Goal: Task Accomplishment & Management: Manage account settings

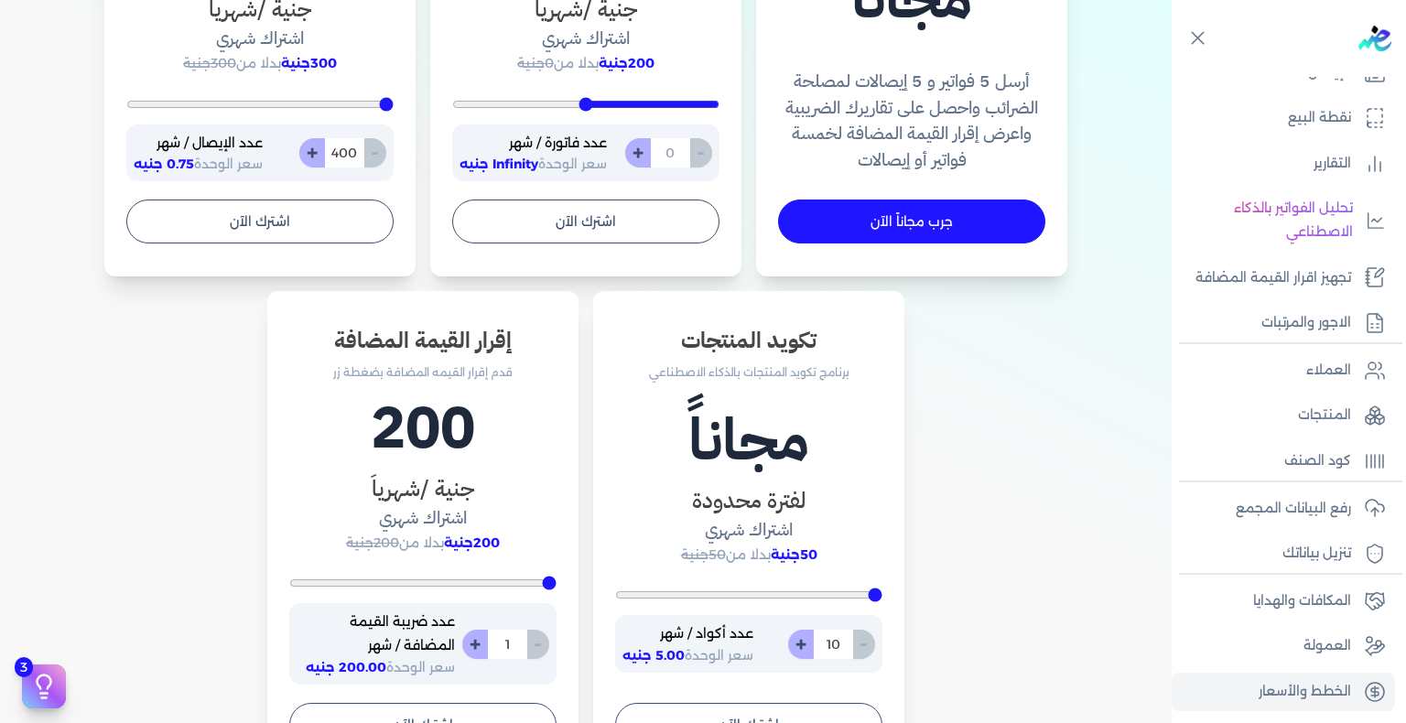
scroll to position [641, 0]
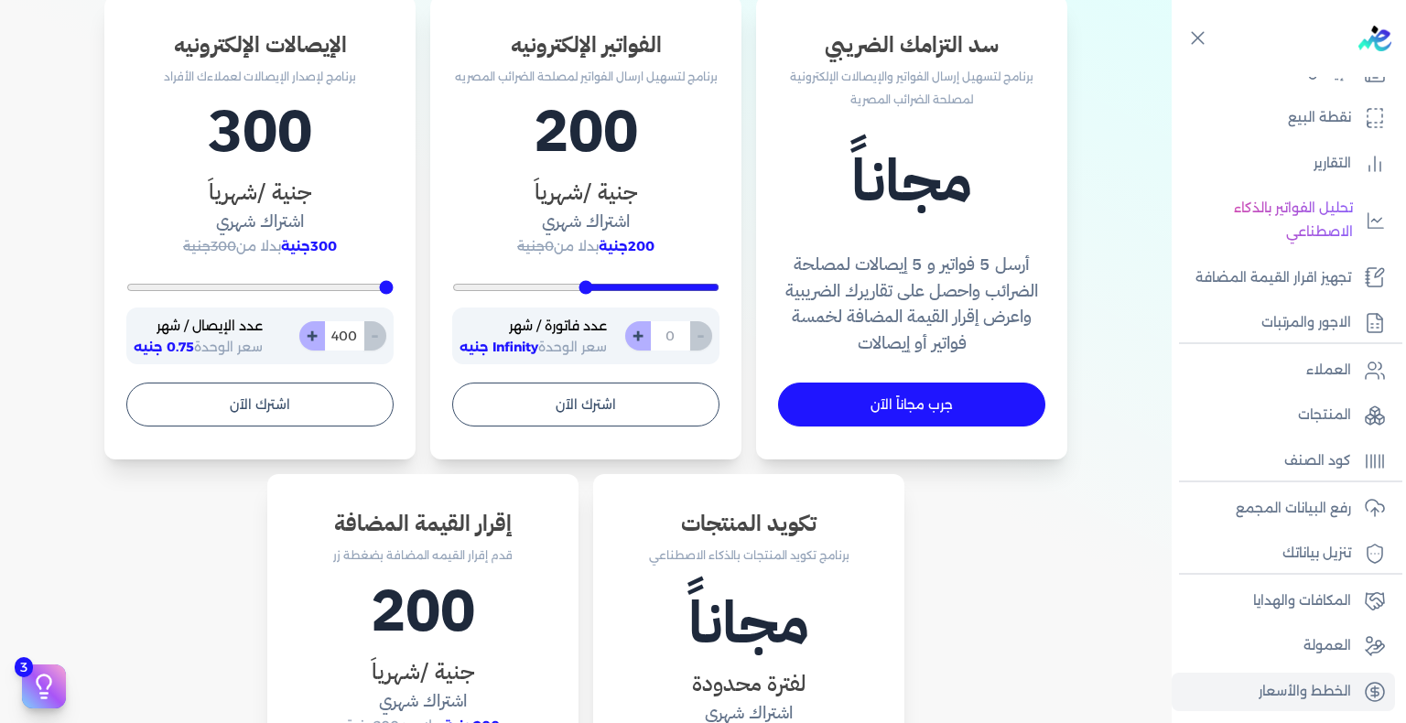
click at [668, 330] on input "number" at bounding box center [670, 335] width 40 height 29
type input "200"
type input "2"
type input "2600"
type input "200"
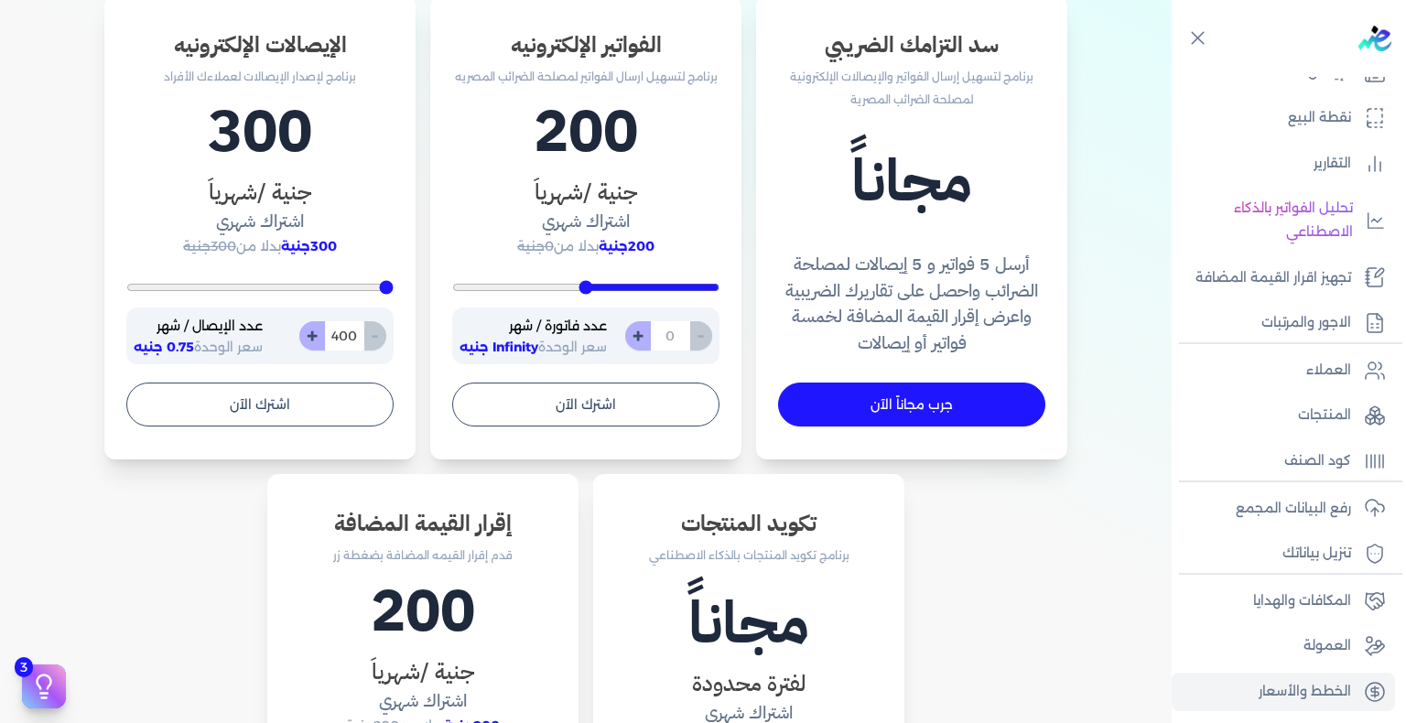
type input "1"
type input "200"
type input "10"
type input "200"
type input "100"
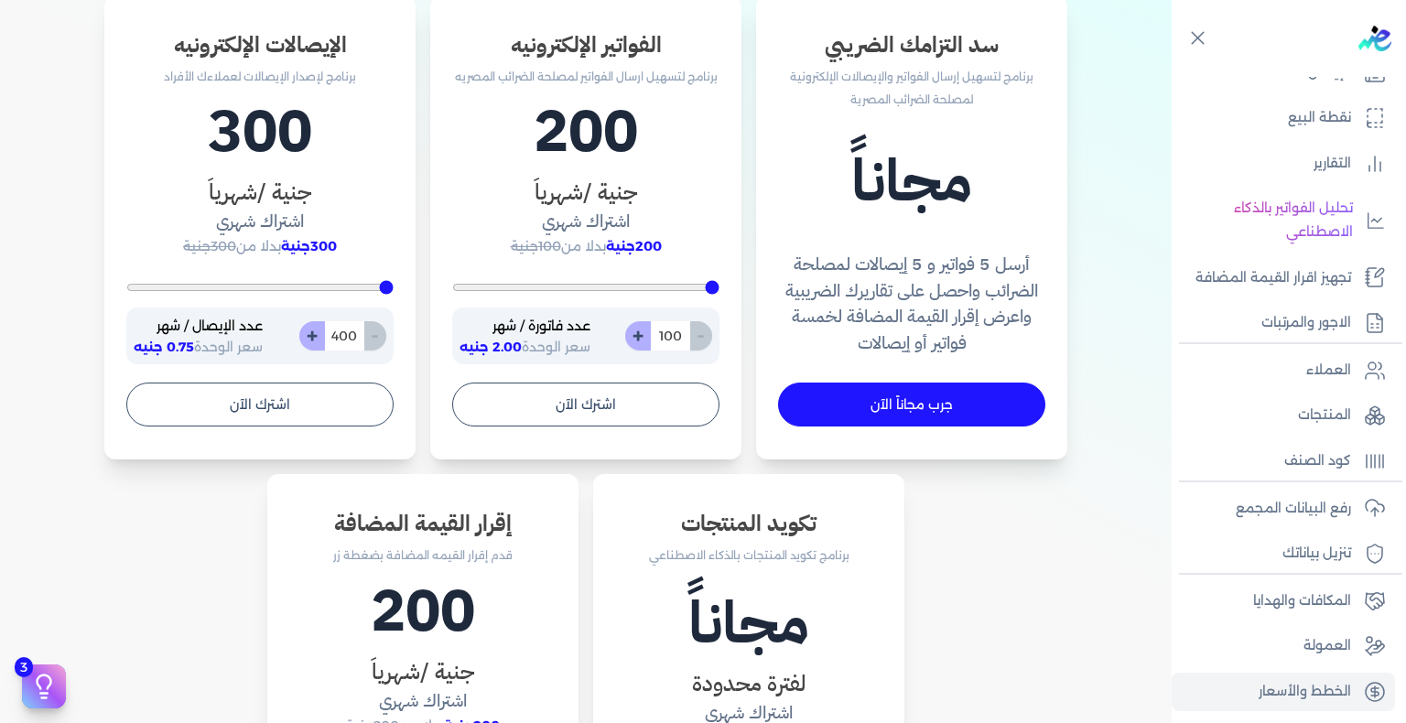
type input "200"
type input "10"
type input "200"
type input "1"
type input "2600"
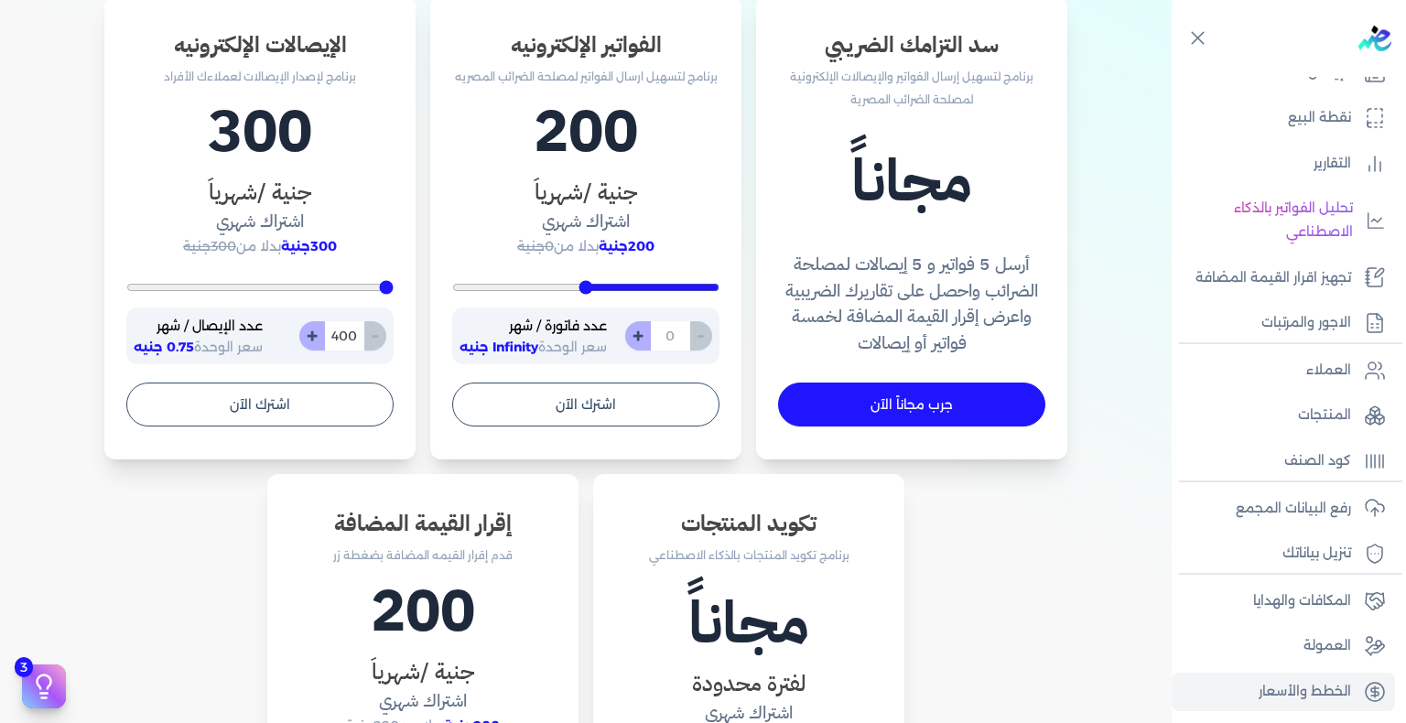
type input "200"
type input "5"
type input "200"
type input "50"
type input "500"
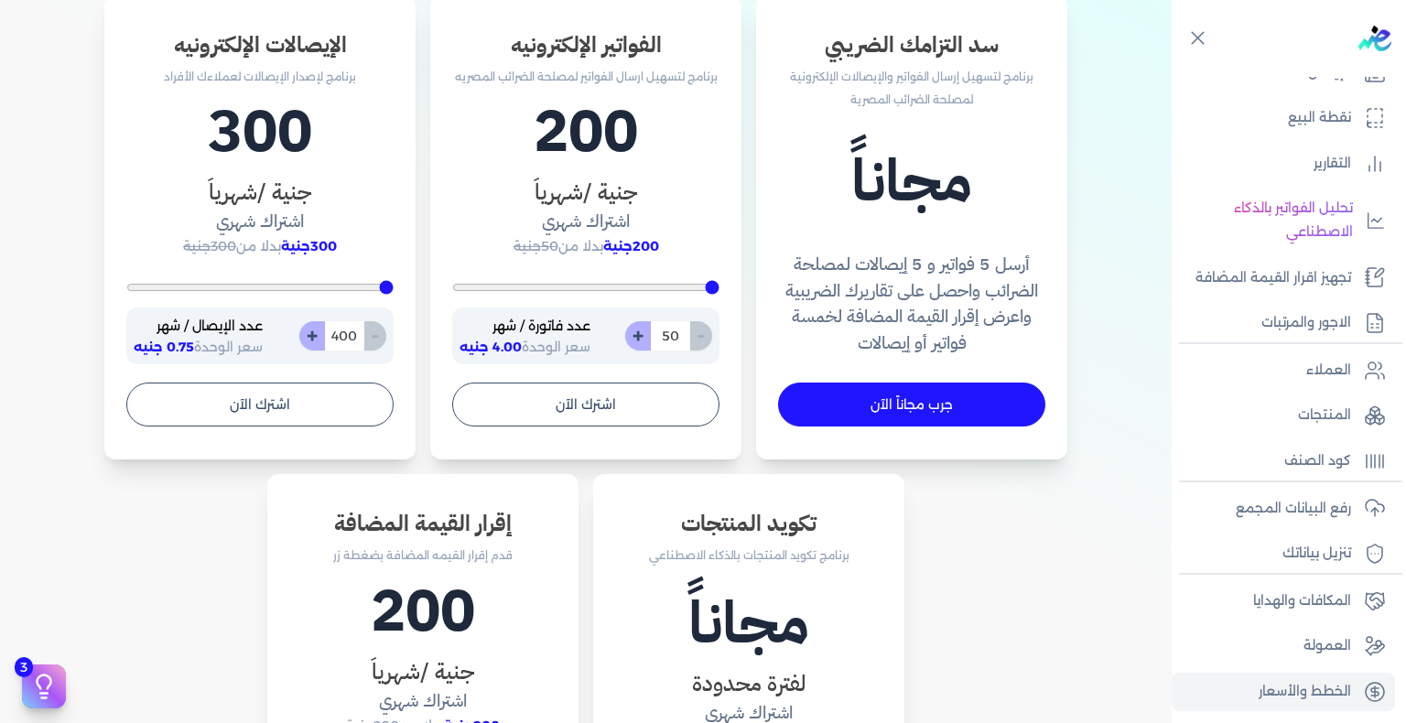
type input "500"
click at [681, 344] on input "500" at bounding box center [670, 335] width 40 height 29
type input "200"
type input "6"
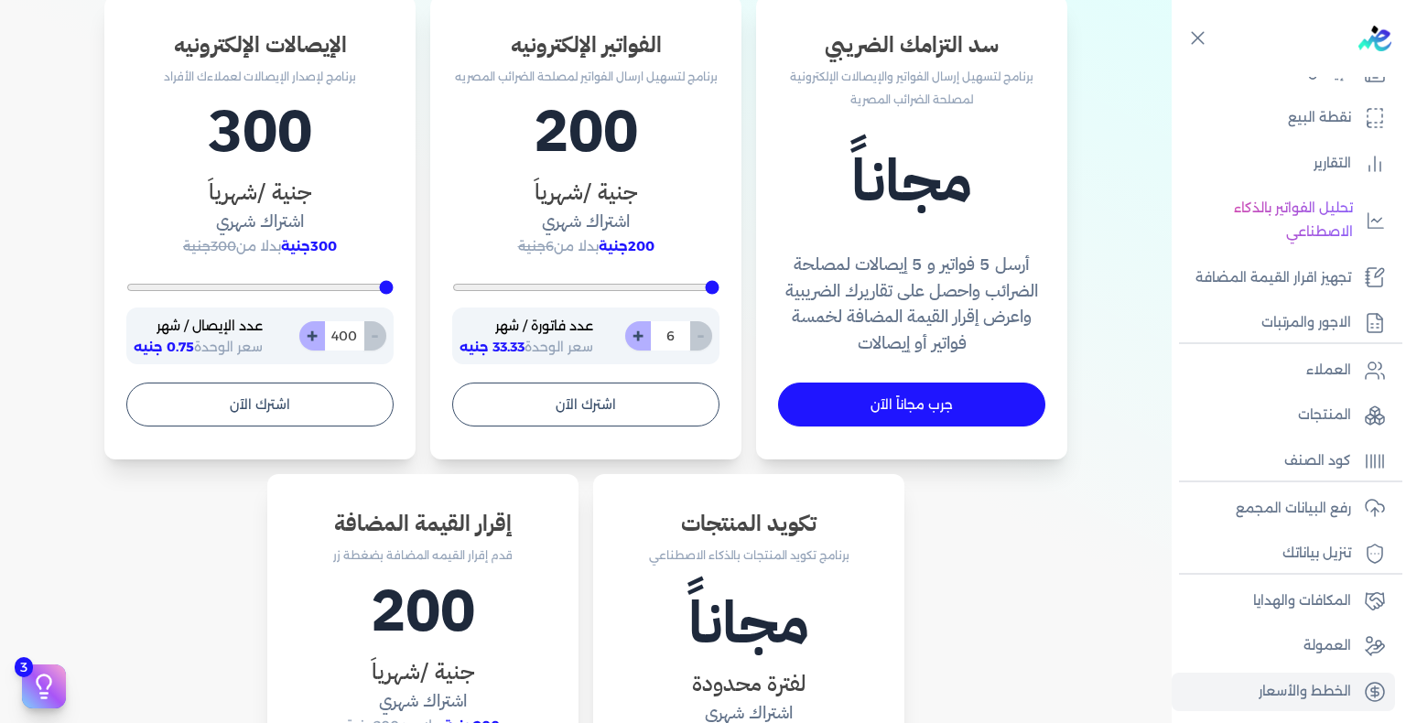
type input "200"
type input "60"
type input "600"
type input "200"
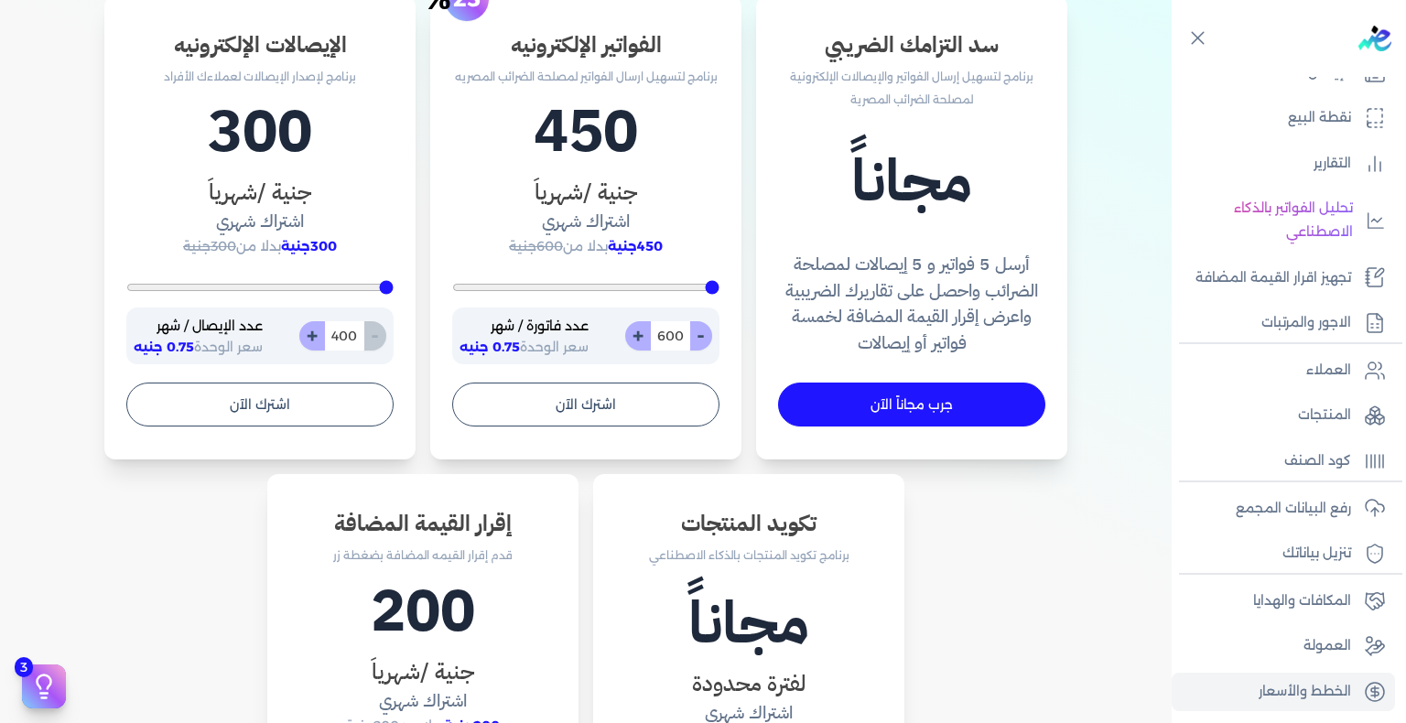
type input "60"
type input "200"
type input "6"
type input "2600"
type input "200"
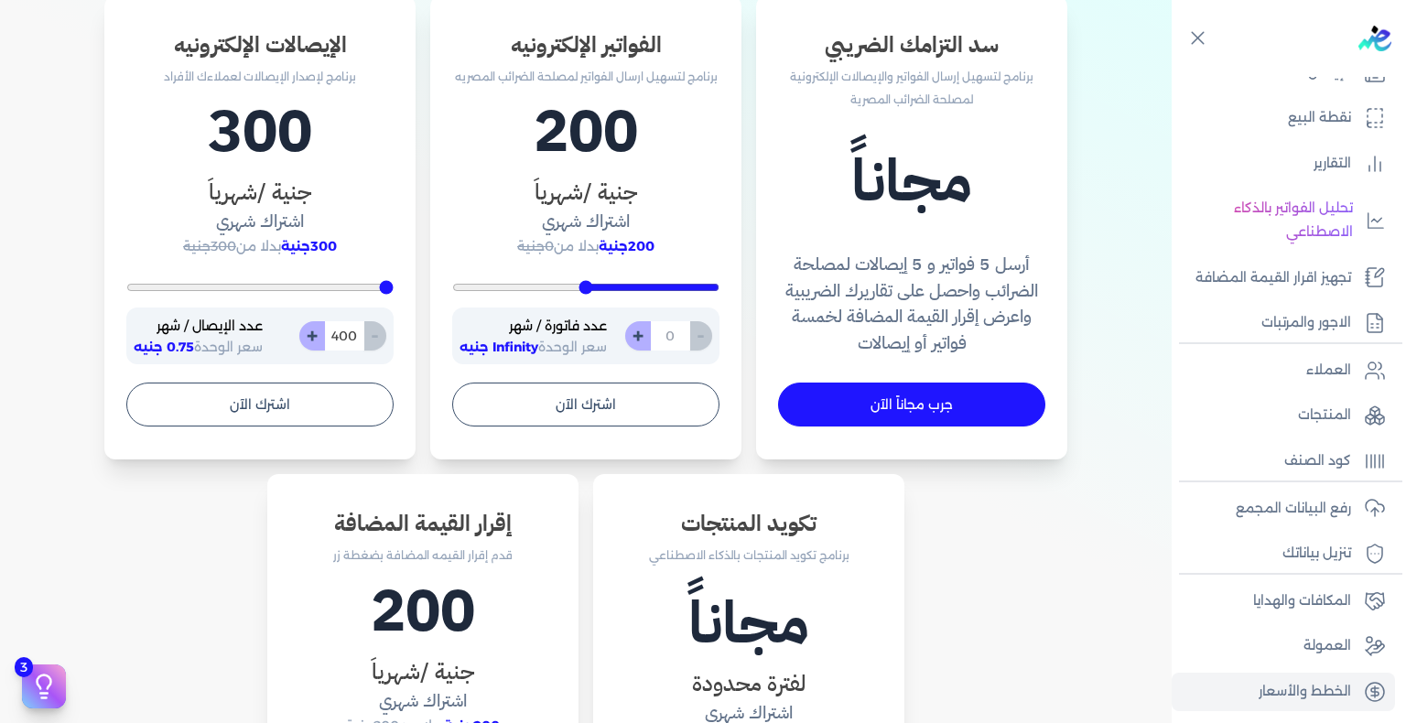
type input "7"
type input "200"
type input "70"
type input "700"
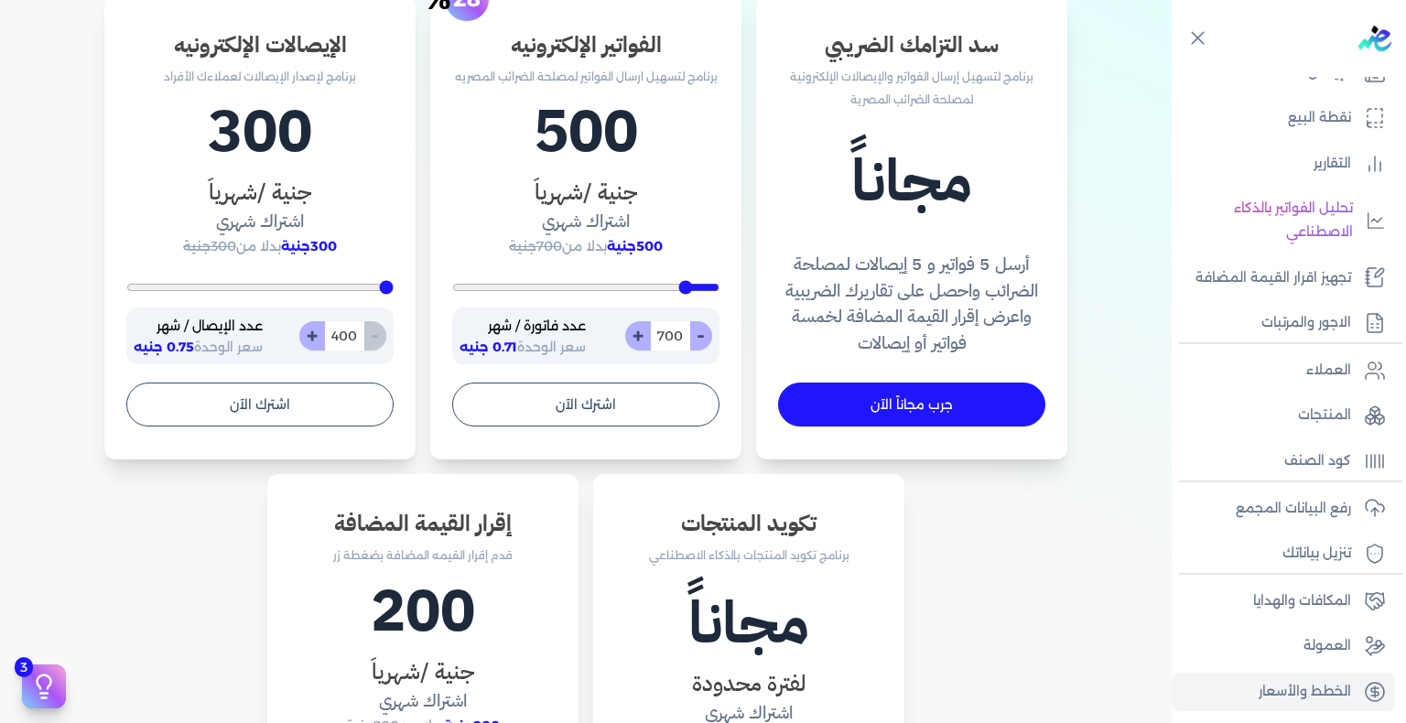
type input "200"
type input "70"
type input "200"
type input "7"
type input "2600"
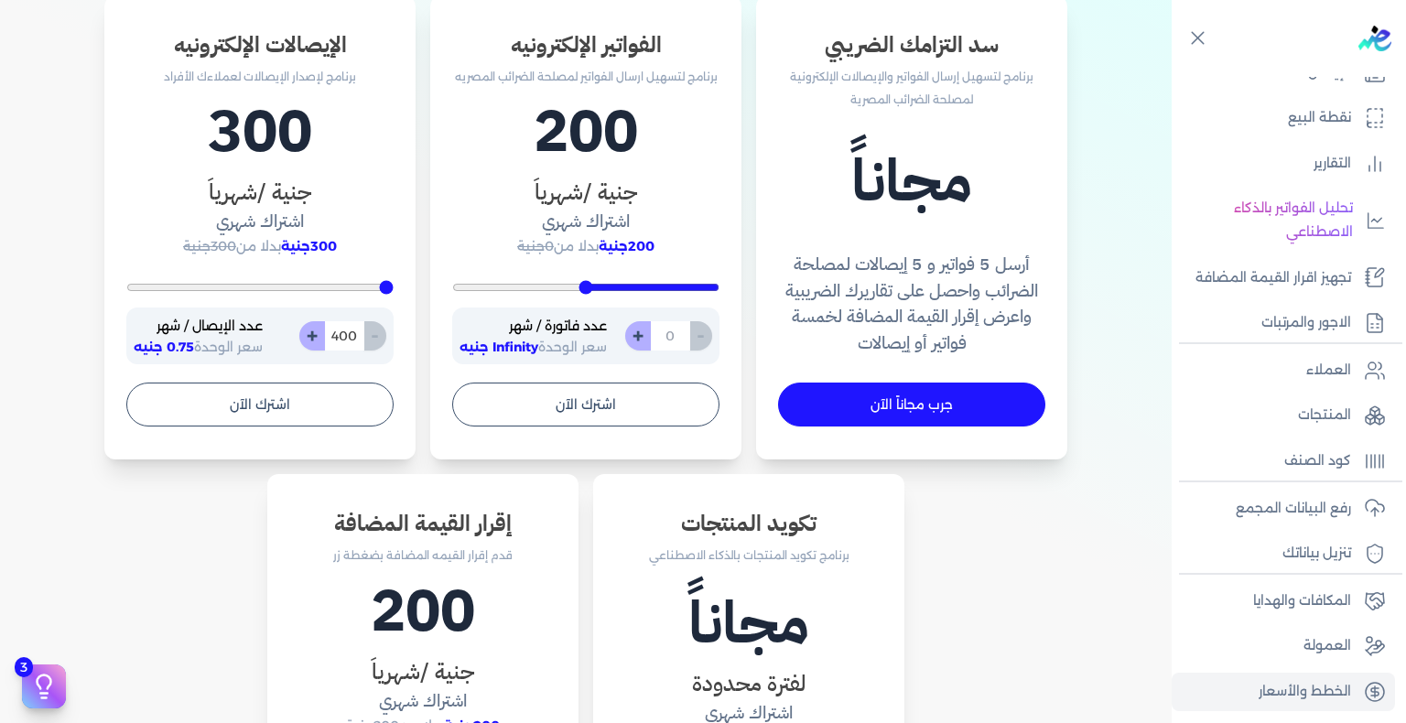
type input "200"
type input "4"
type input "200"
type input "40"
type input "400"
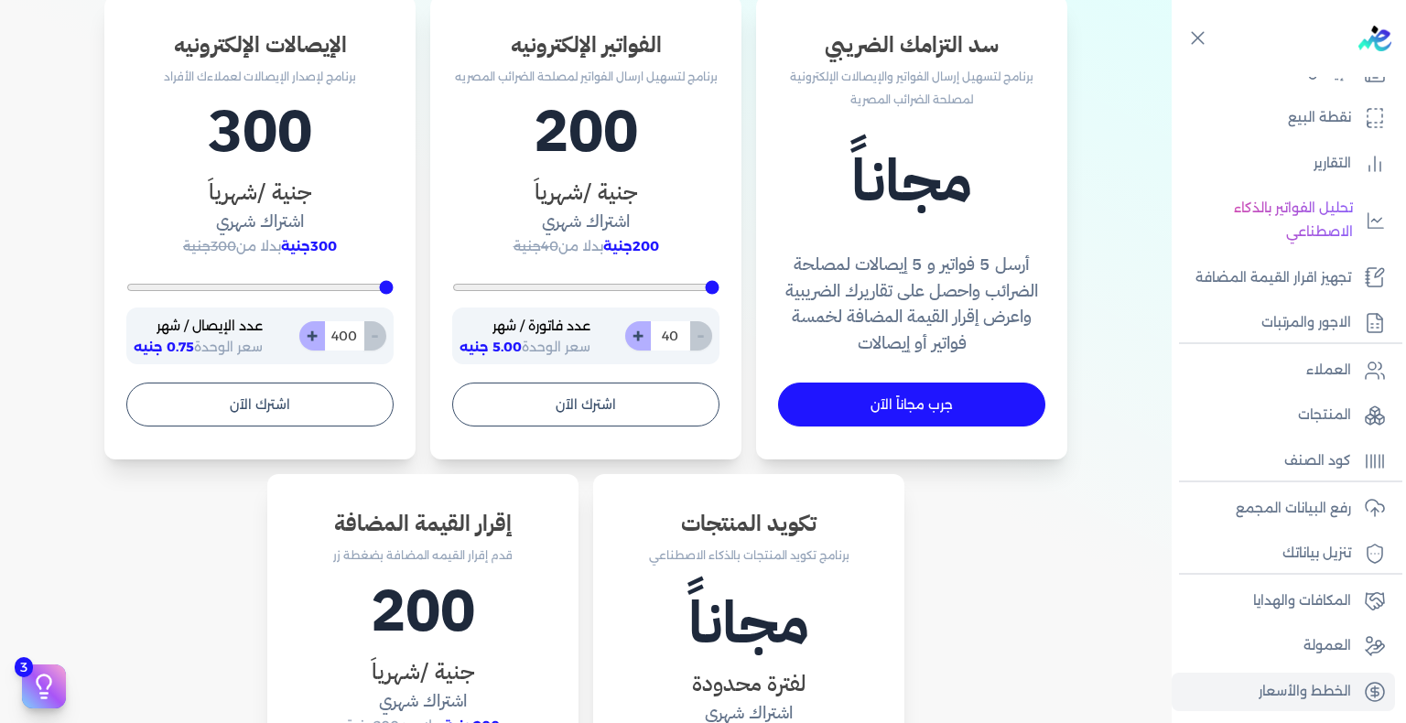
type input "400"
type input "200"
type input "40"
type input "200"
type input "4"
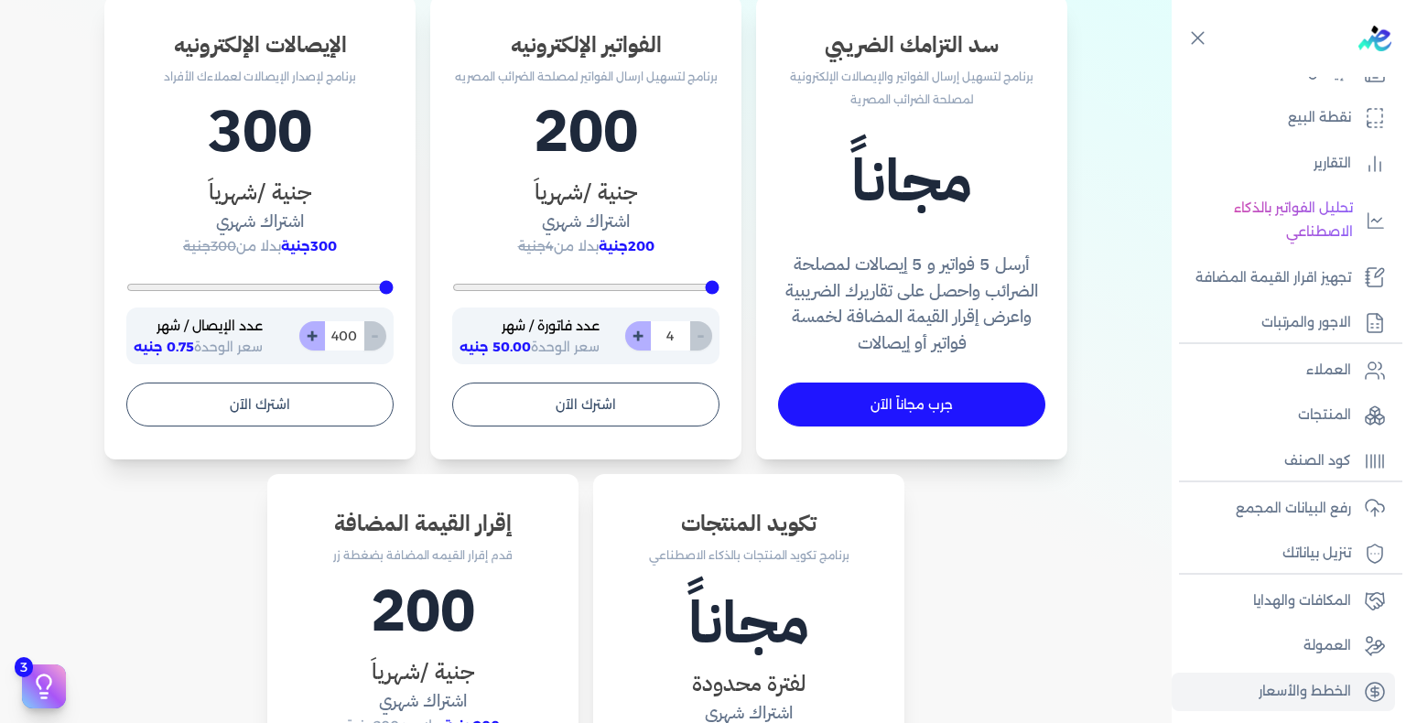
type input "2600"
type input "200"
type input "3"
type input "200"
type input "35"
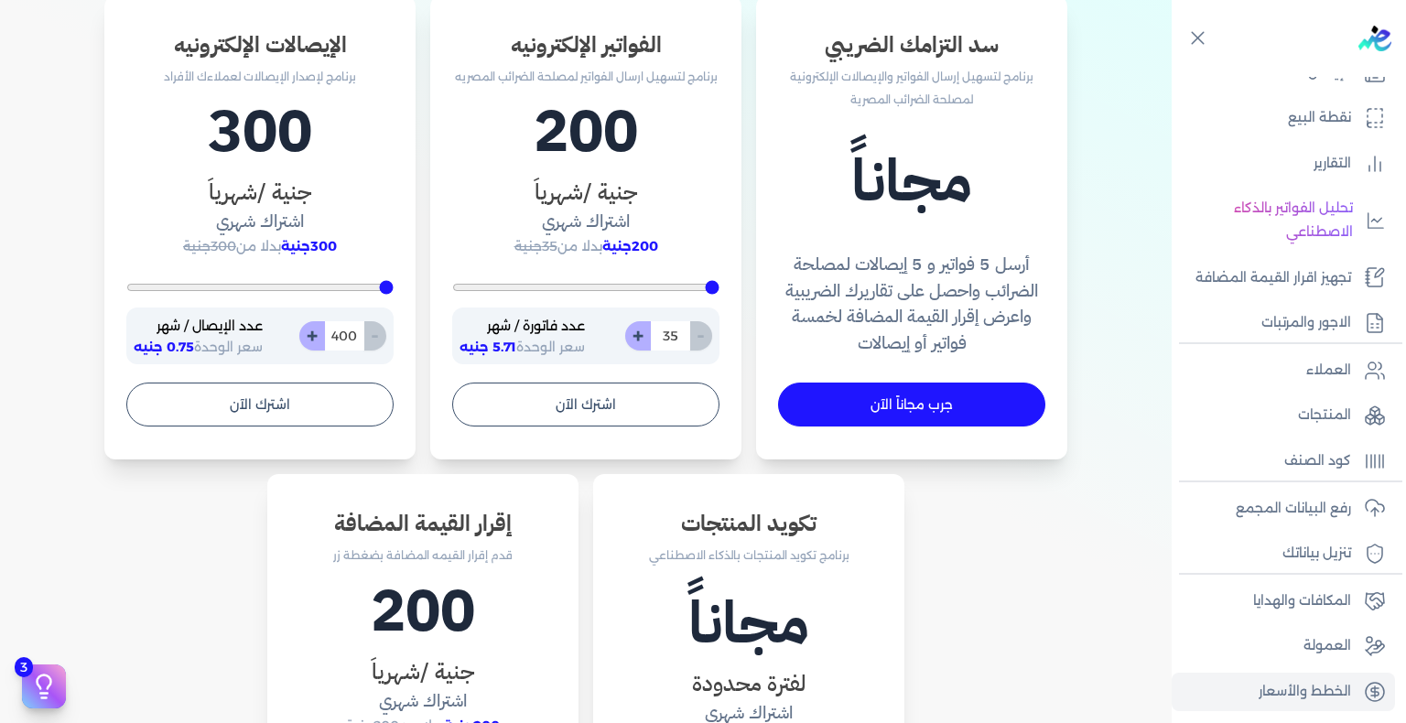
type input "350"
type input "200"
type input "35"
type input "200"
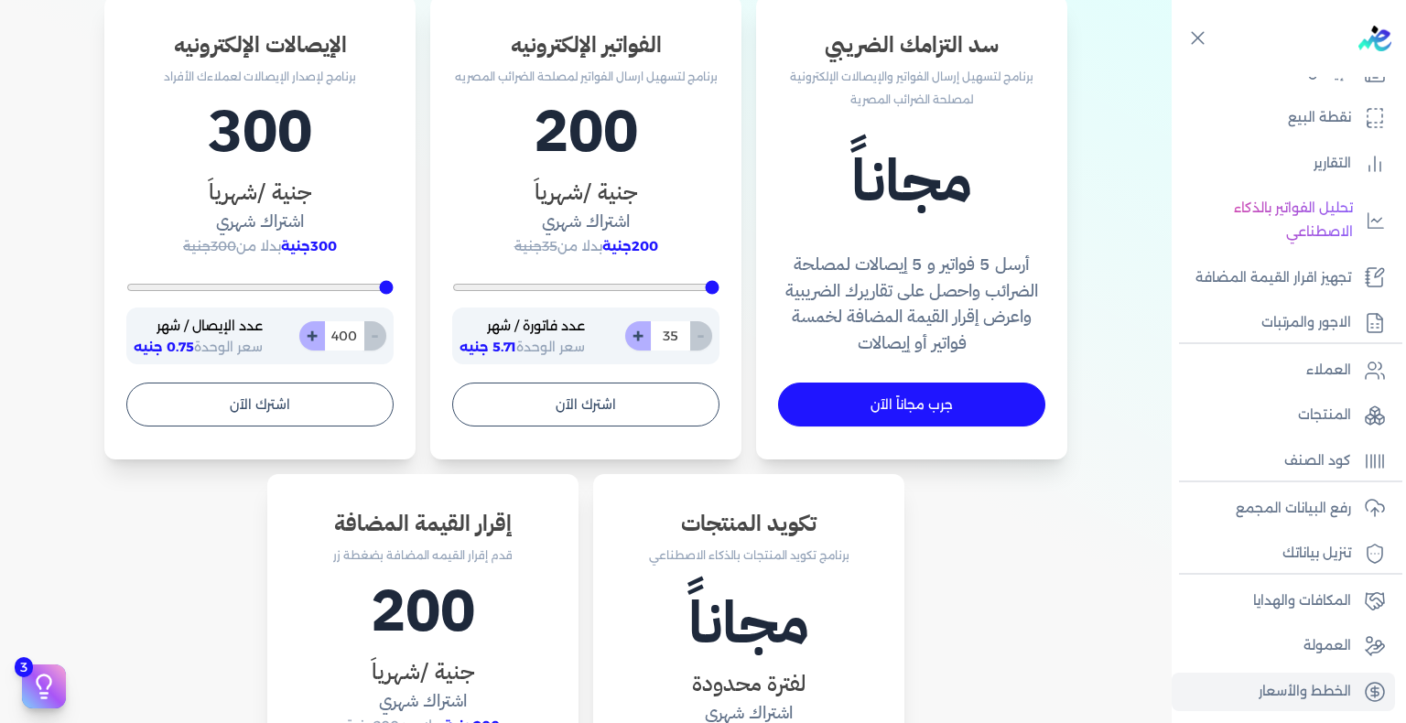
type input "3"
type input "2600"
type input "200"
type input "4"
type input "200"
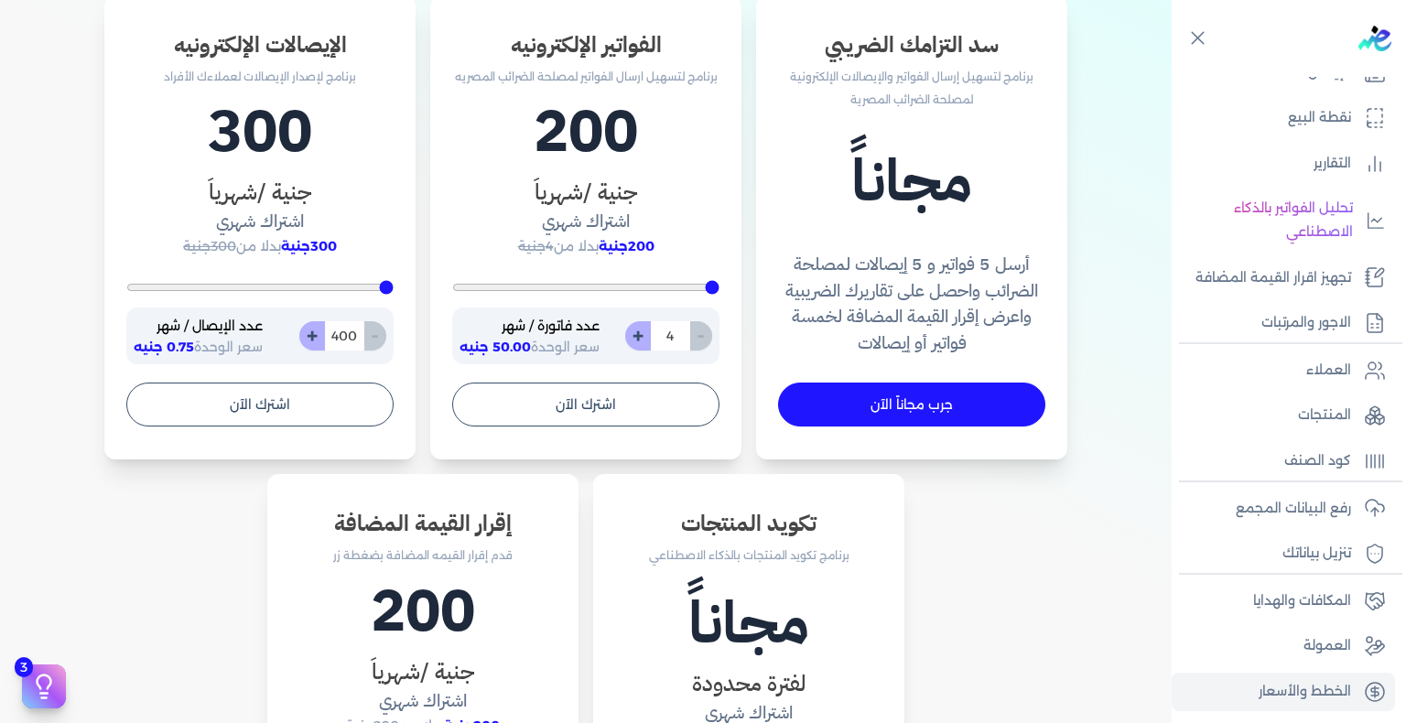
type input "40"
type input "400"
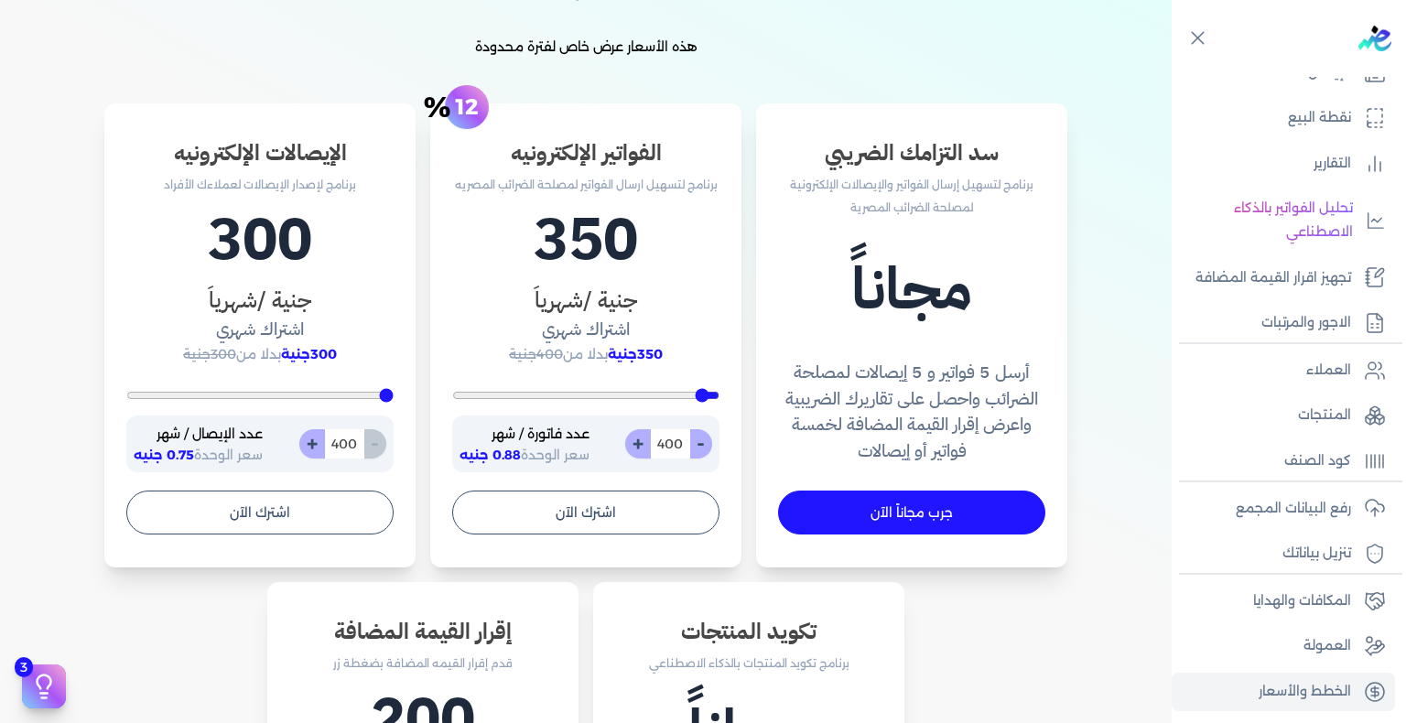
scroll to position [549, 0]
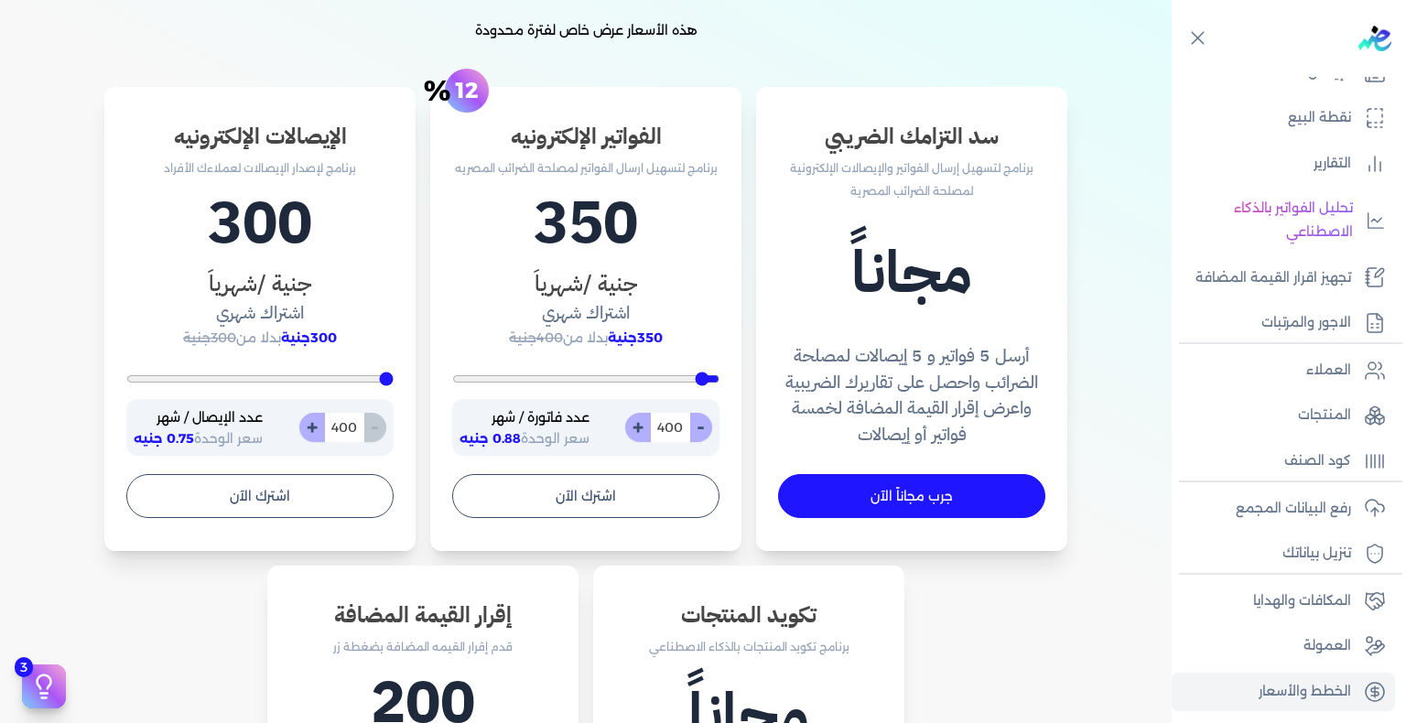
click at [681, 430] on input "400" at bounding box center [670, 427] width 40 height 29
type input "200"
type input "50"
type input "500"
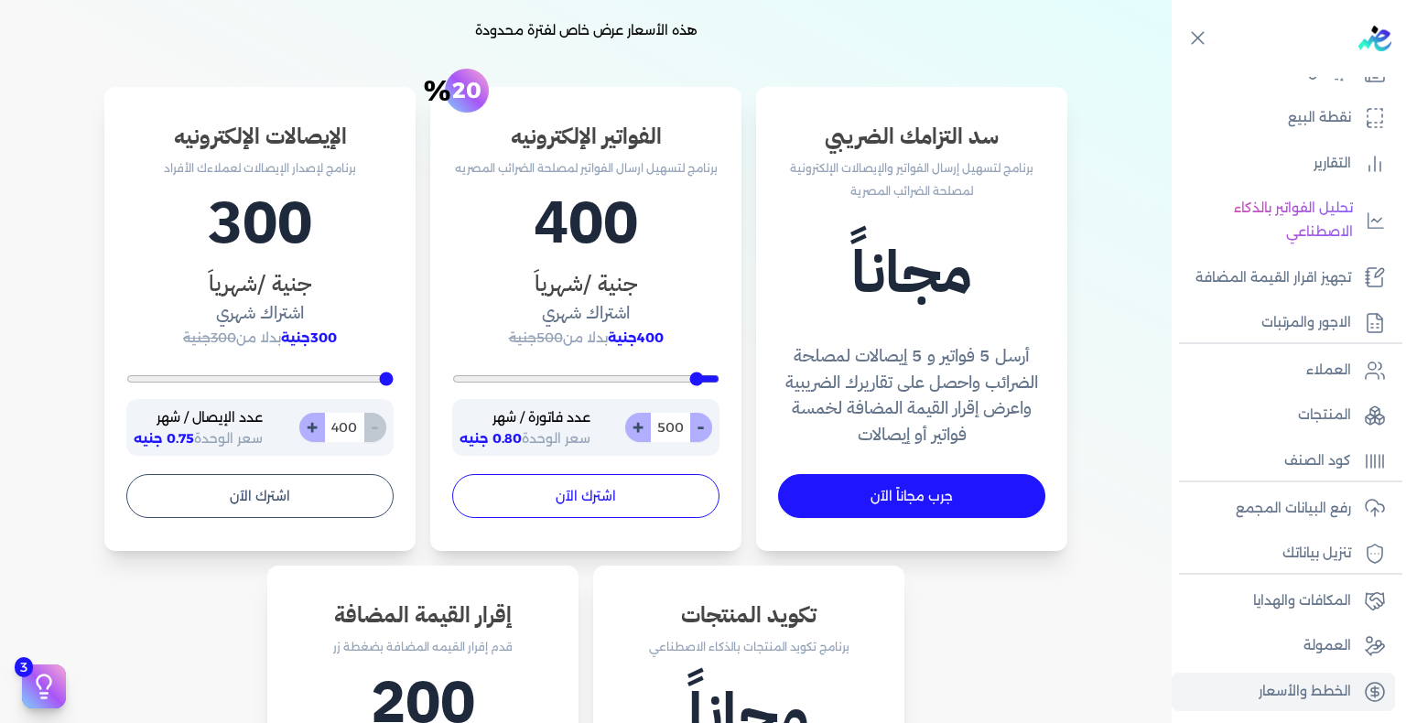
type input "500"
click at [655, 503] on button "اشترك الآن" at bounding box center [585, 496] width 267 height 44
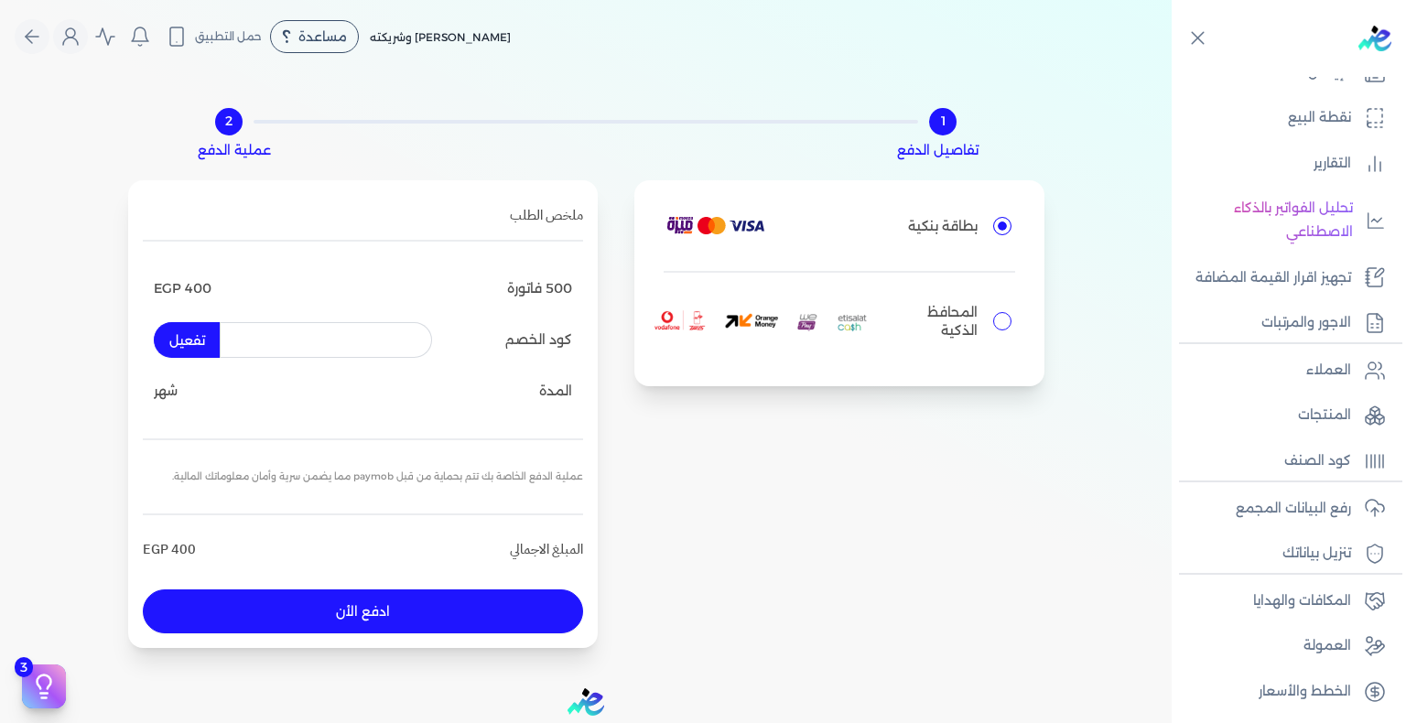
click at [373, 609] on button "ادفع الأن" at bounding box center [363, 611] width 440 height 44
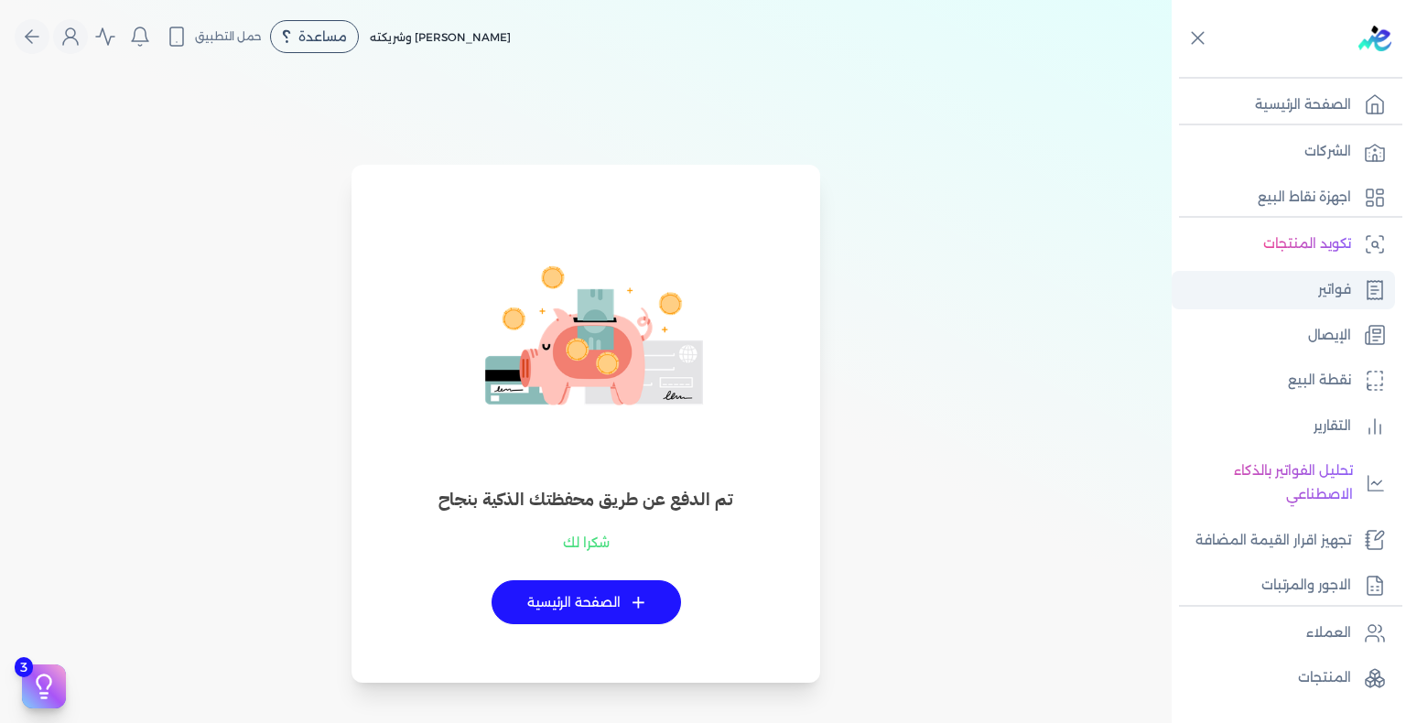
click at [1322, 301] on link "فواتير" at bounding box center [1283, 290] width 223 height 38
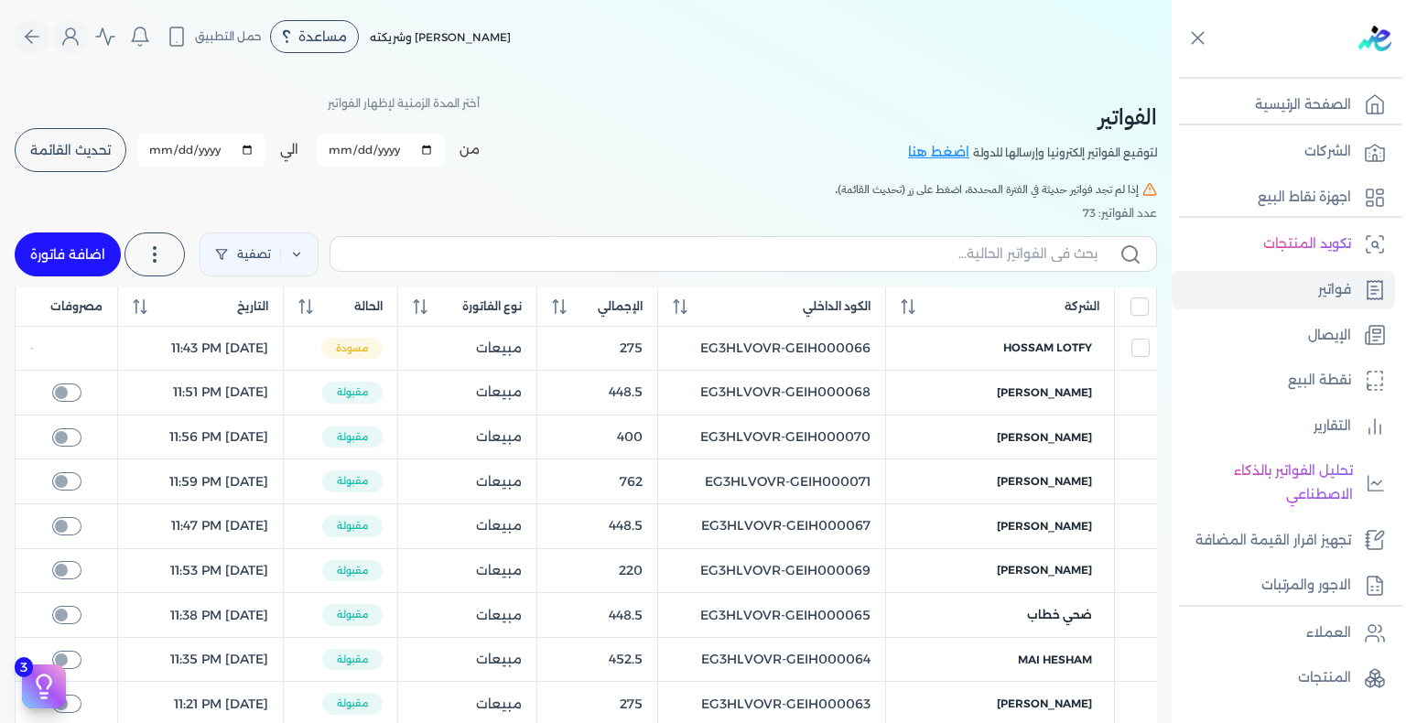
click at [113, 170] on button "تحديث القائمة" at bounding box center [71, 150] width 112 height 44
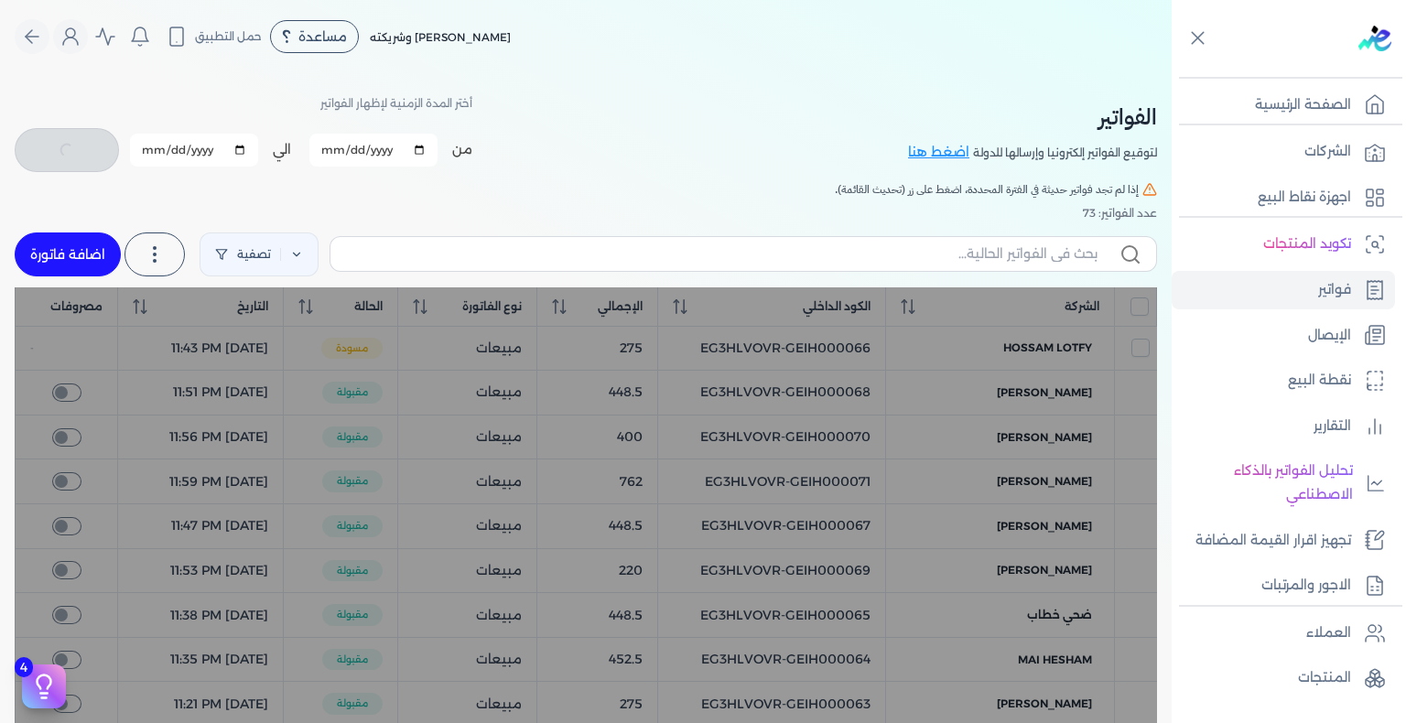
checkbox input "false"
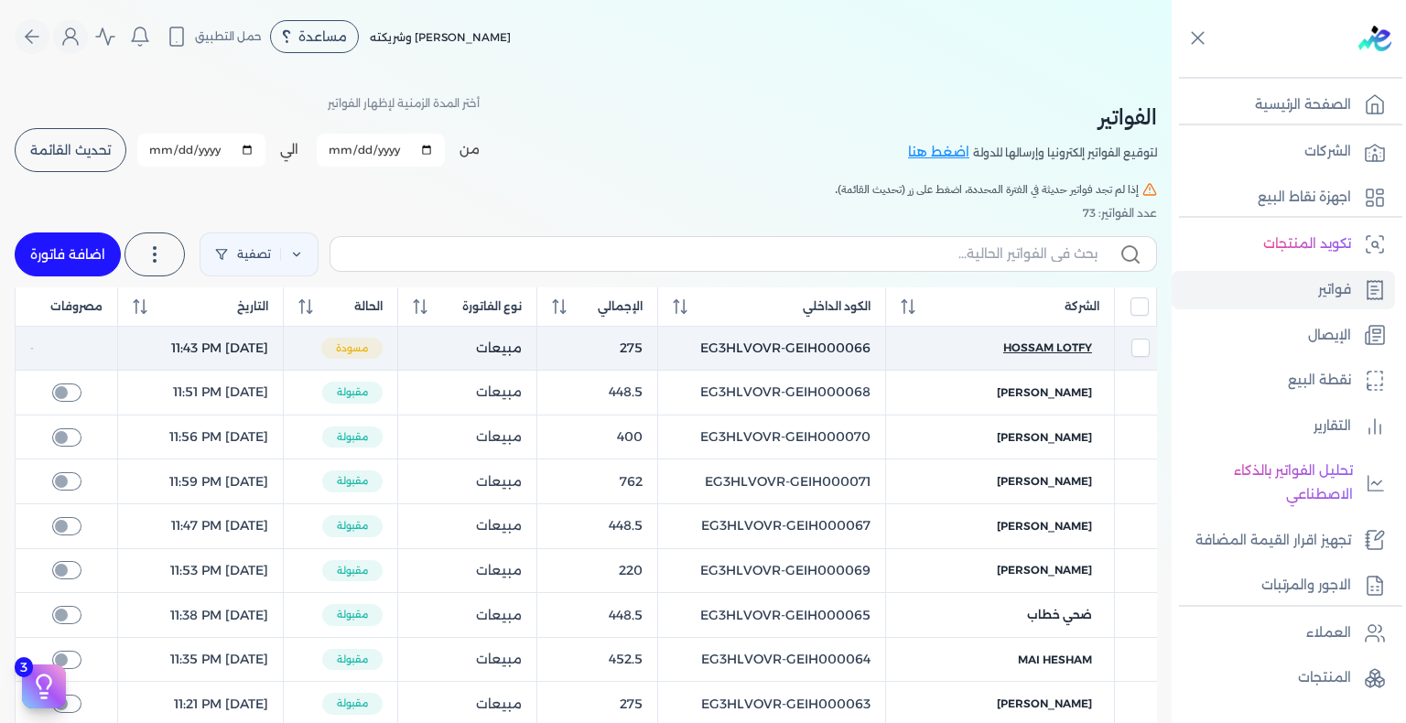
click at [1058, 342] on span "hossam lotfy" at bounding box center [1047, 348] width 89 height 16
checkbox input "true"
select select "EGP"
select select "B"
select select "EGS"
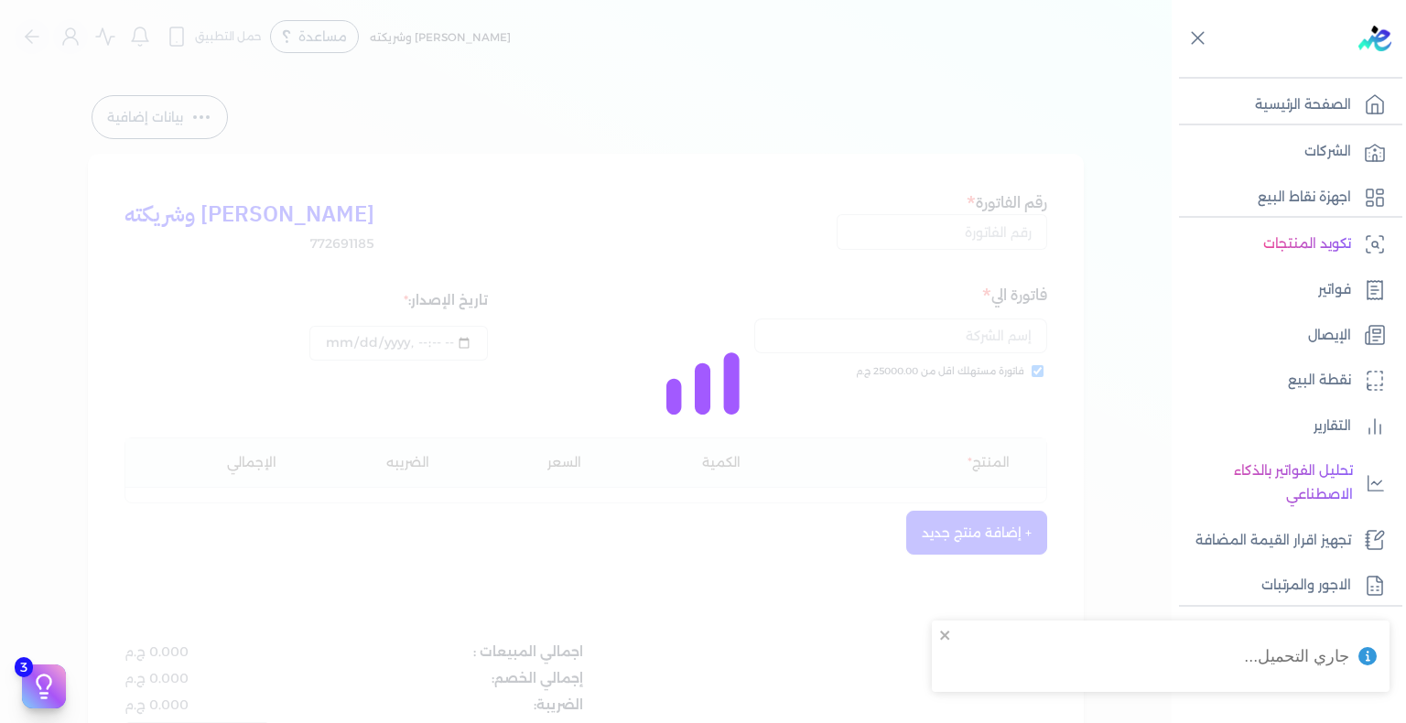
type input "EG3HLVOVR-GEIH000066"
checkbox input "true"
type input "2025-08-18T23:43:43"
type input "2025-08-19"
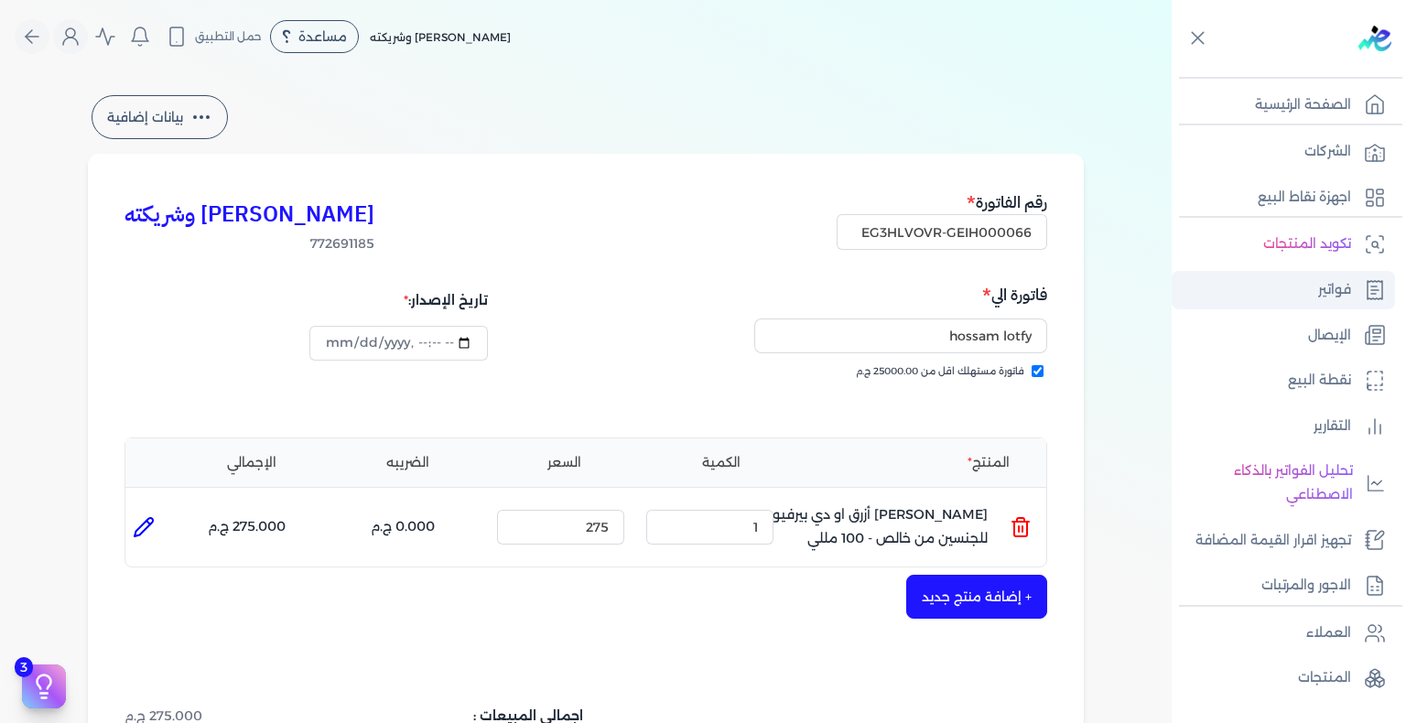
click at [1293, 288] on link "فواتير" at bounding box center [1283, 290] width 223 height 38
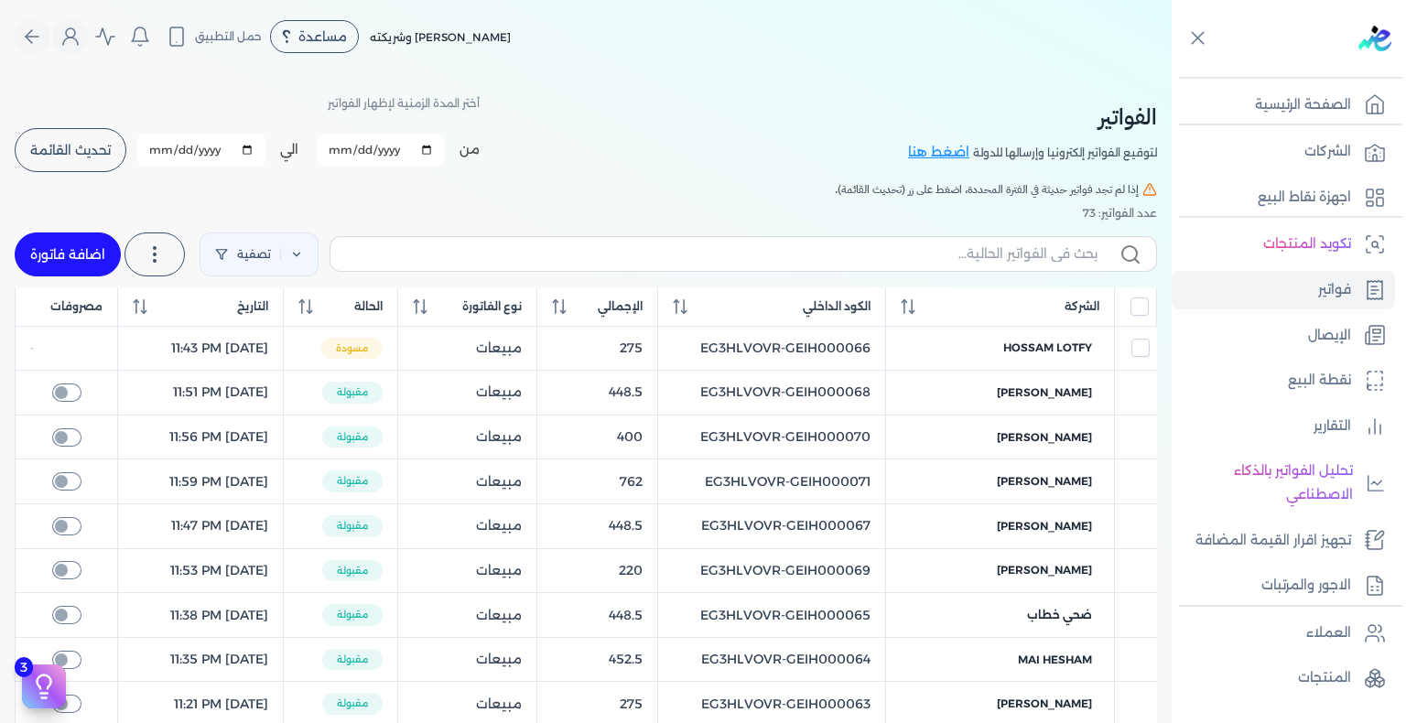
click at [85, 138] on button "تحديث القائمة" at bounding box center [71, 150] width 112 height 44
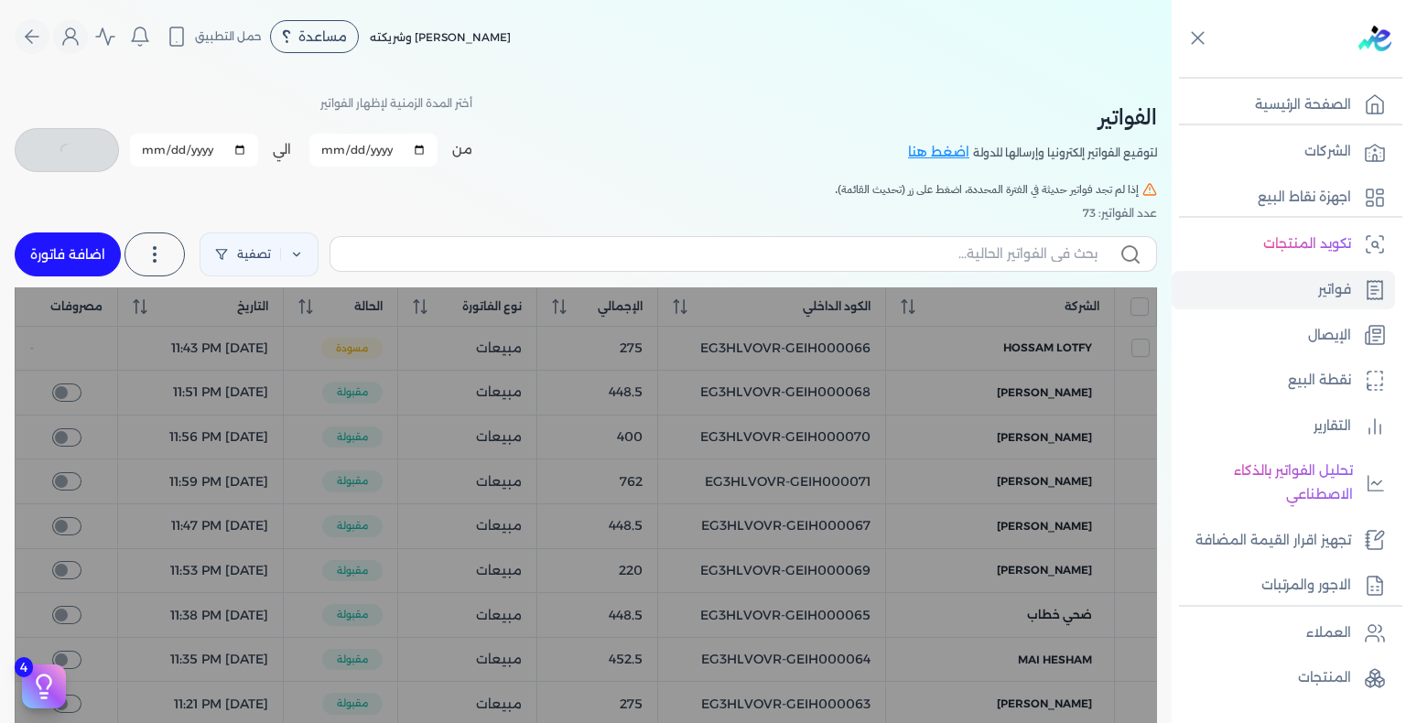
checkbox input "false"
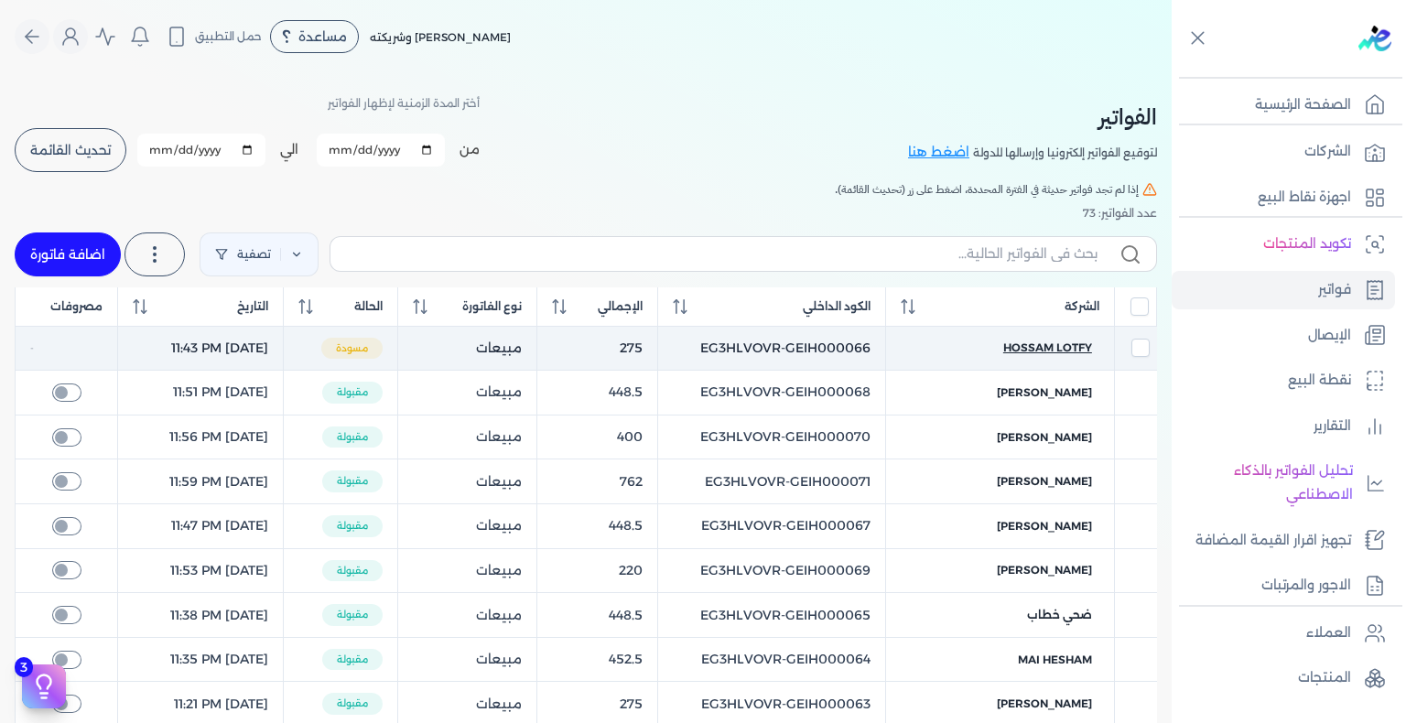
click at [1028, 350] on span "hossam lotfy" at bounding box center [1047, 348] width 89 height 16
select select "EGP"
select select "B"
select select "EGS"
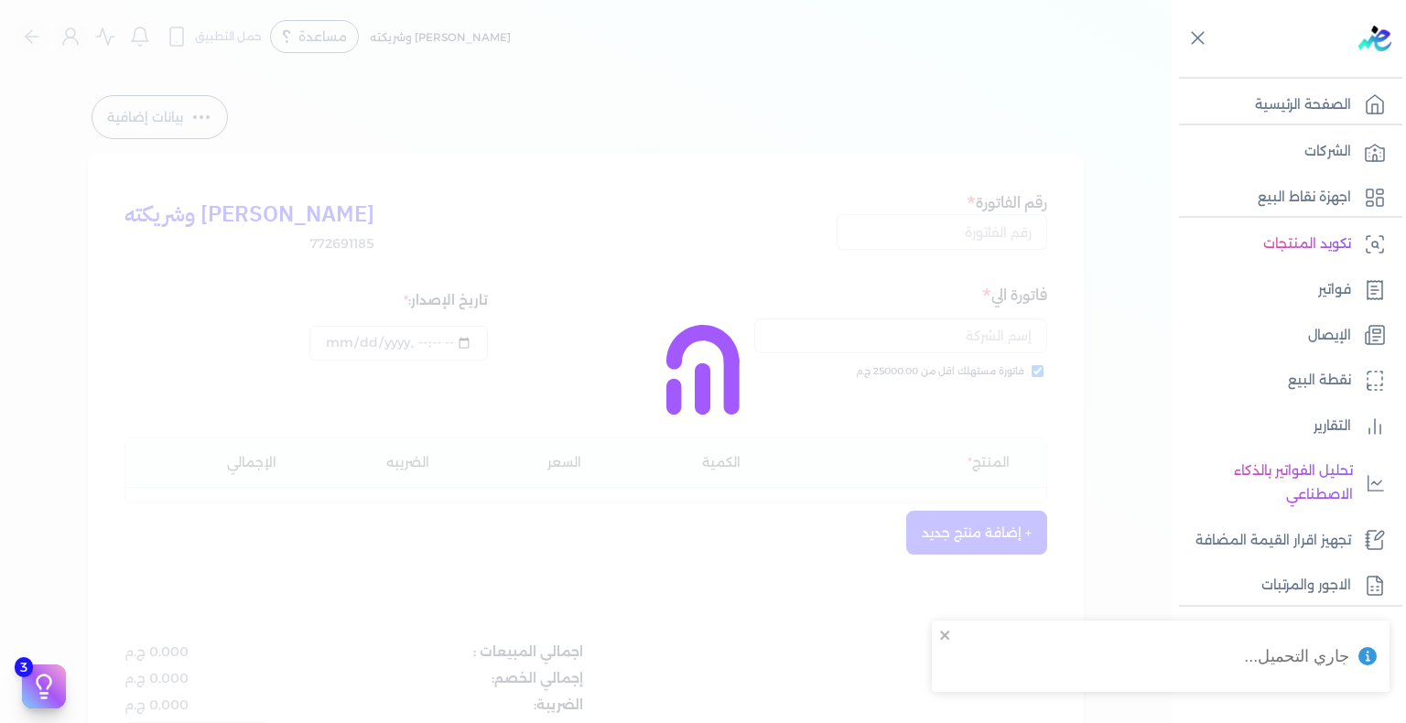
type input "EG3HLVOVR-GEIH000066"
checkbox input "true"
type input "2025-08-18T23:43:43"
type input "2025-08-19"
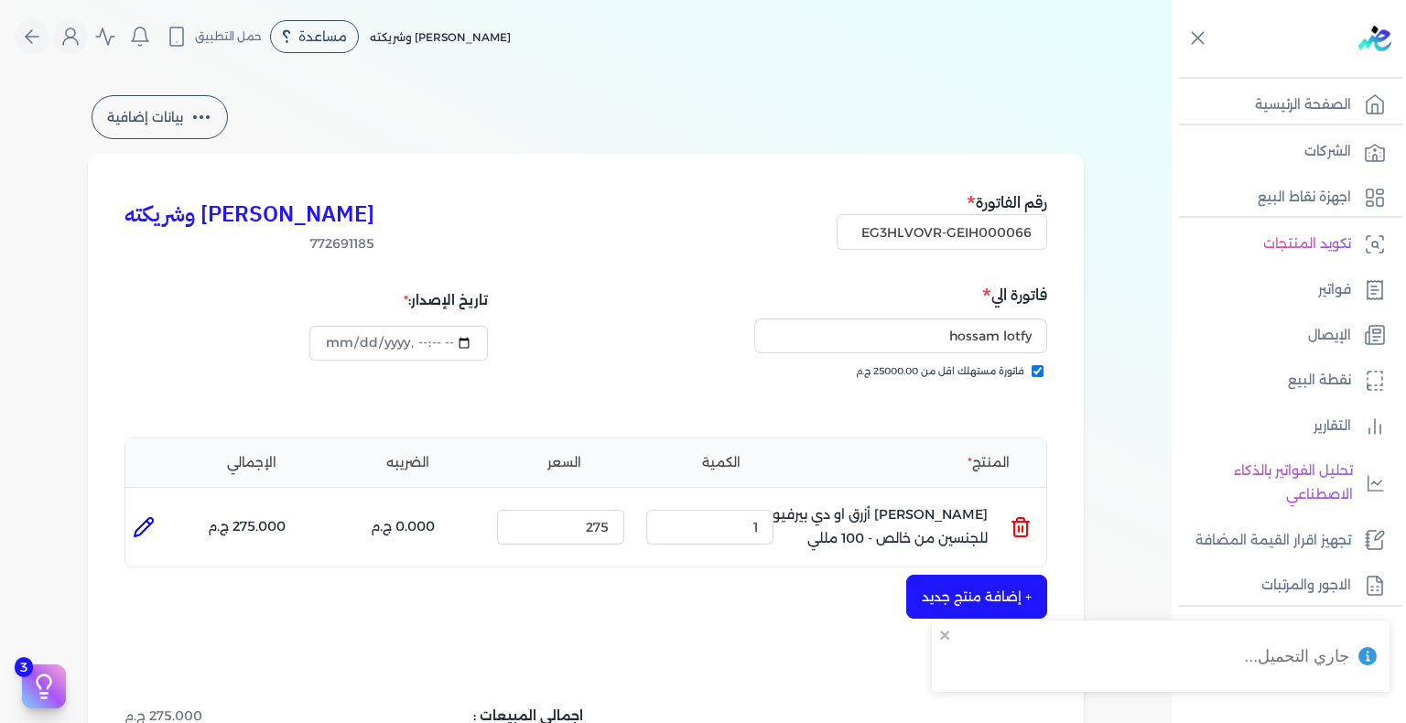
scroll to position [275, 0]
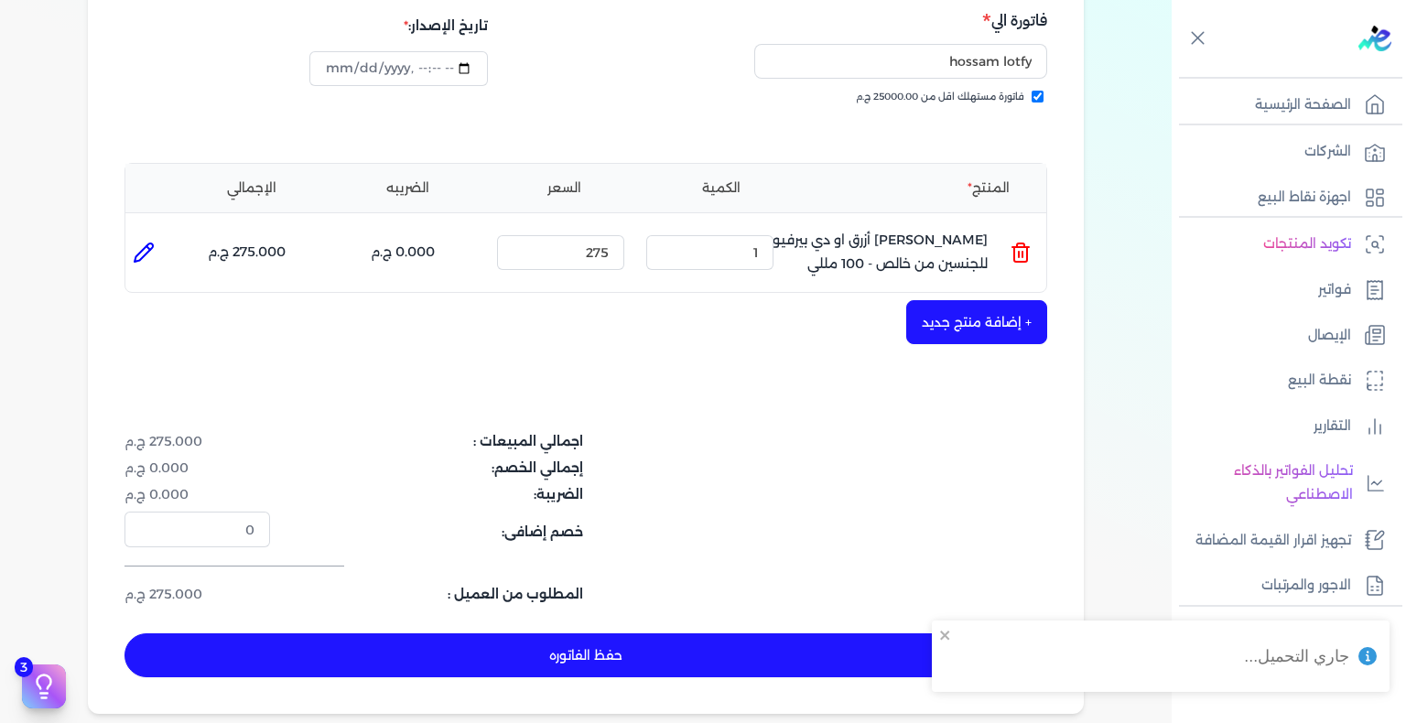
click at [649, 633] on button "حفظ الفاتوره" at bounding box center [585, 655] width 923 height 44
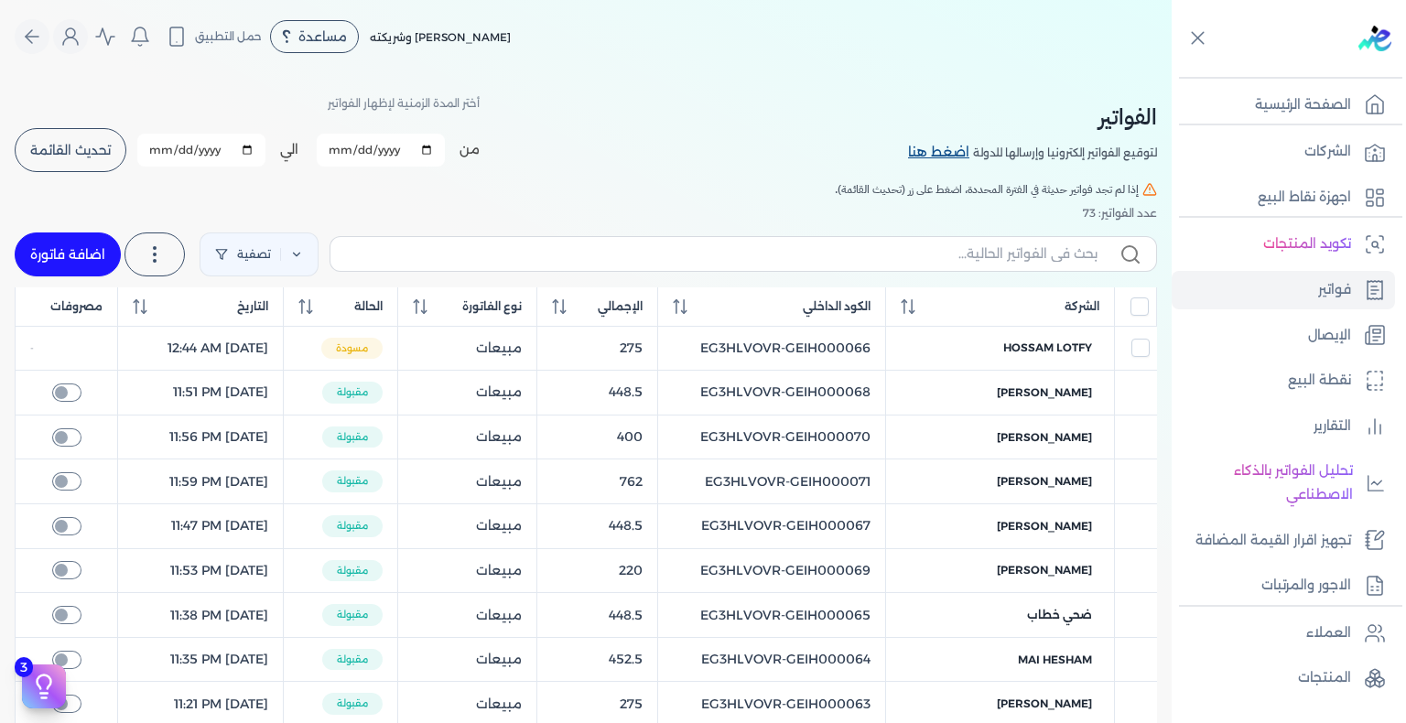
click at [939, 152] on link "اضغط هنا" at bounding box center [940, 153] width 65 height 20
click at [92, 156] on span "تحديث القائمة" at bounding box center [70, 150] width 81 height 13
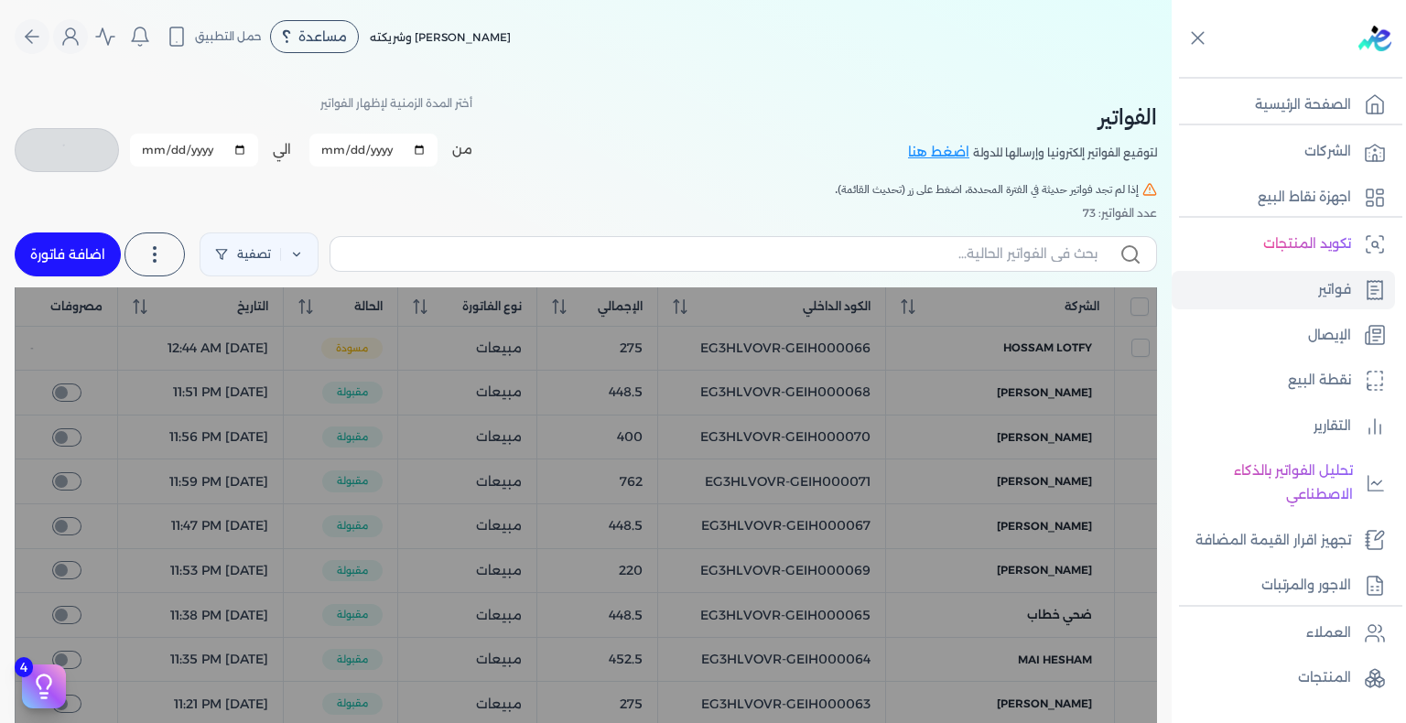
checkbox input "false"
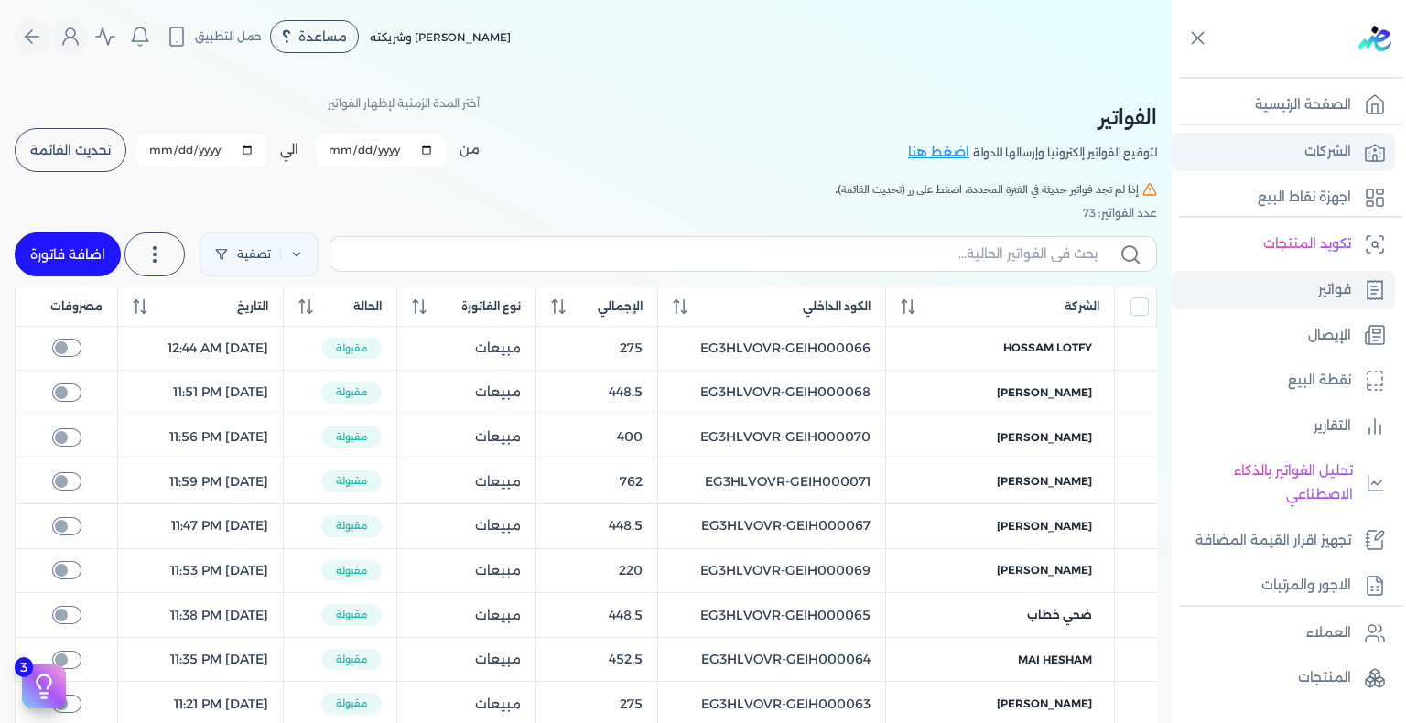
click at [1329, 160] on p "الشركات" at bounding box center [1327, 152] width 47 height 24
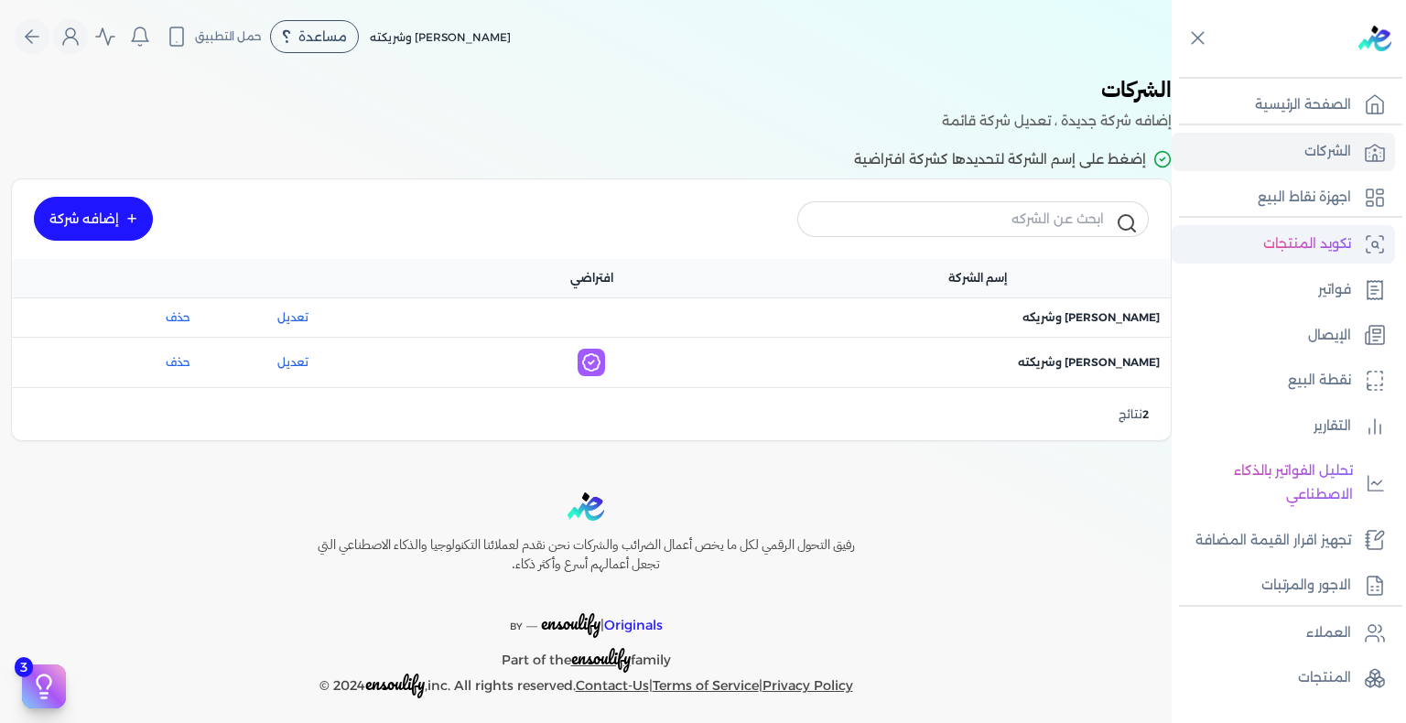
click at [1324, 254] on p "تكويد المنتجات" at bounding box center [1307, 244] width 88 height 24
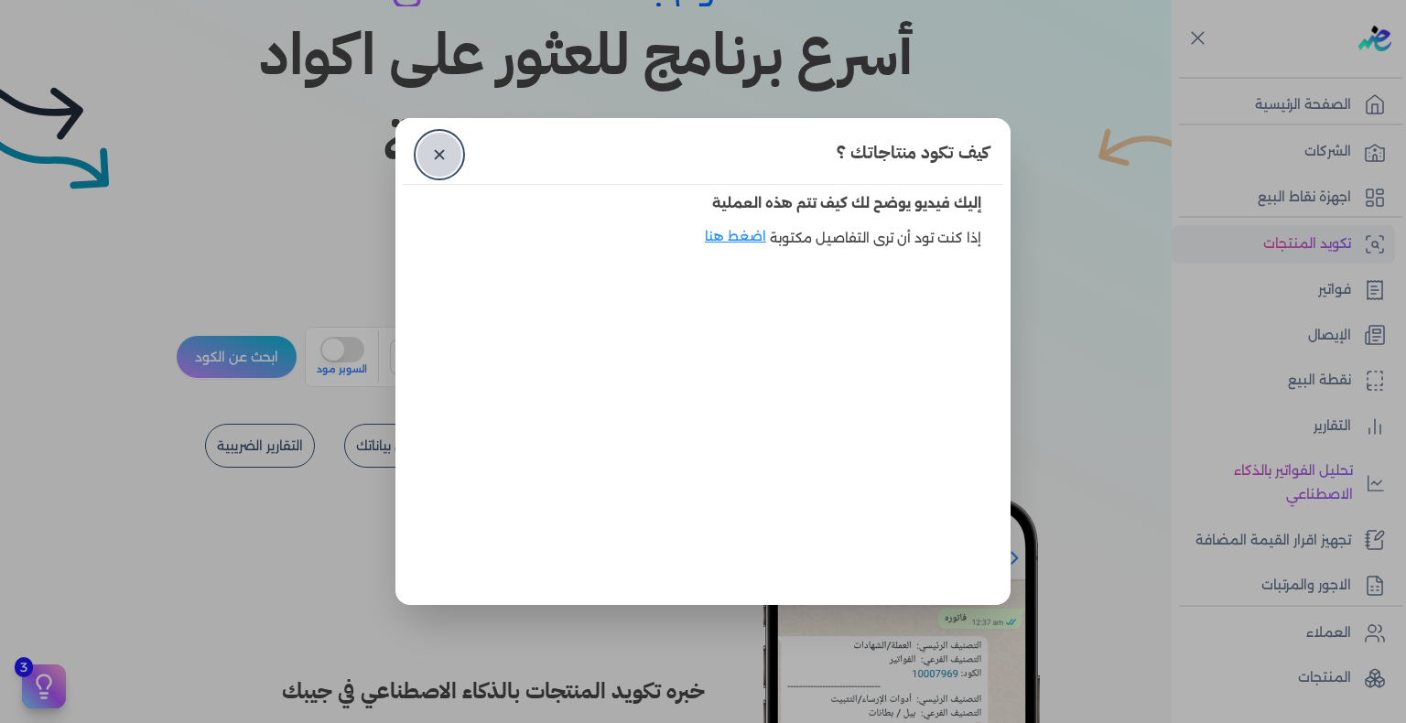
click at [434, 148] on link "✕" at bounding box center [439, 155] width 44 height 44
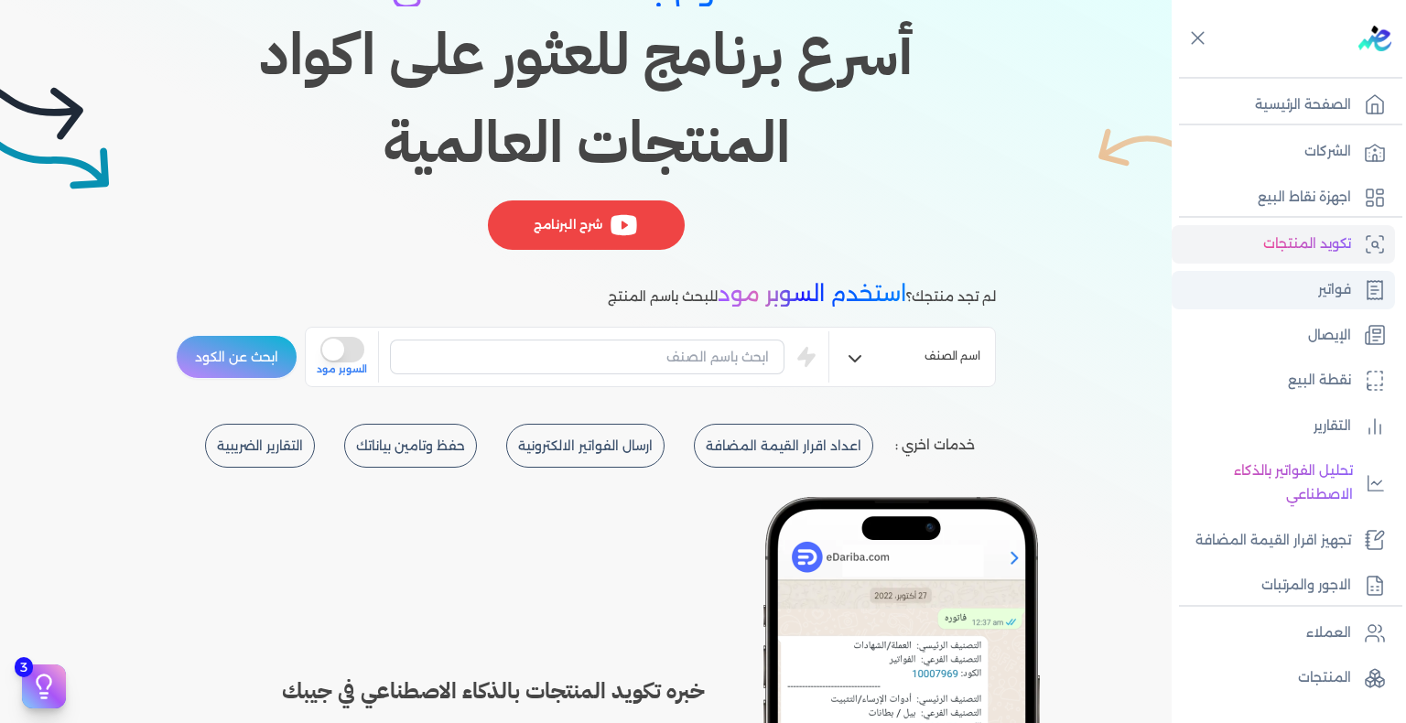
click at [1316, 294] on link "فواتير" at bounding box center [1283, 290] width 223 height 38
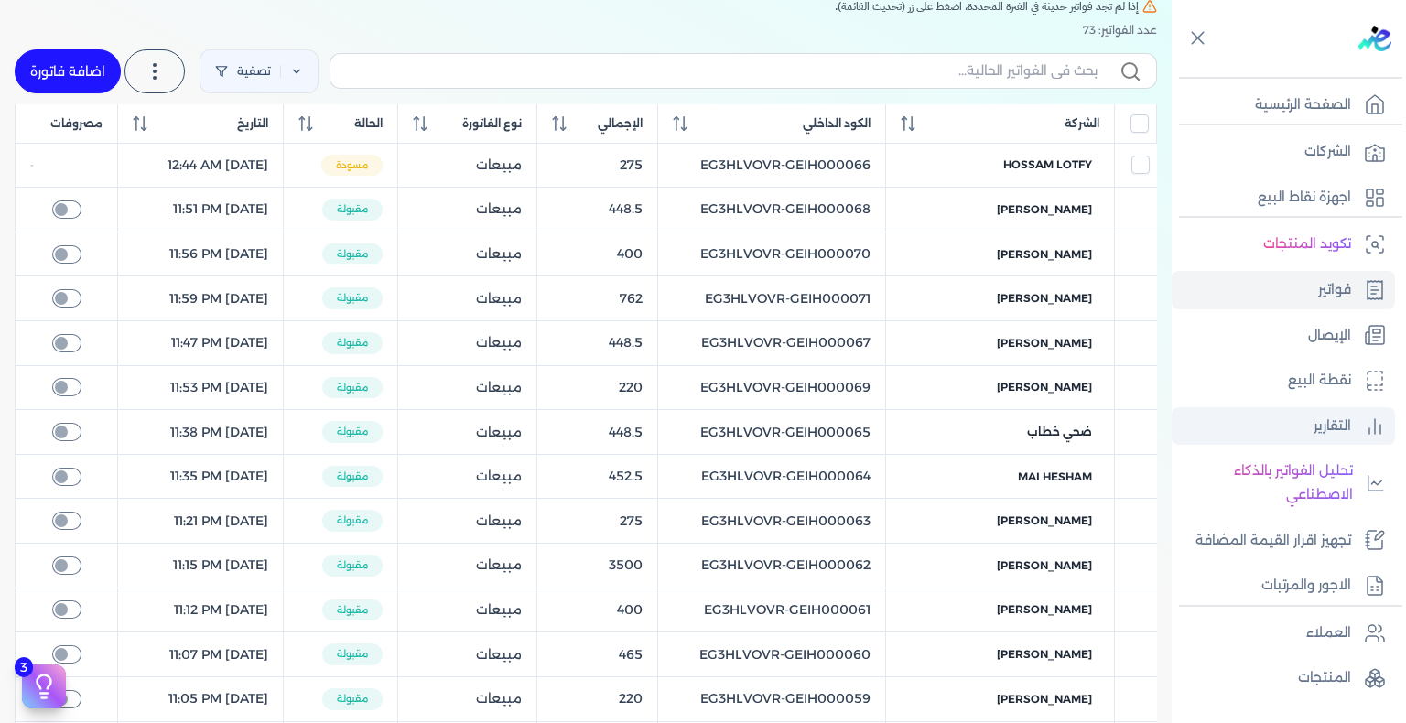
click at [1315, 426] on p "التقارير" at bounding box center [1332, 427] width 38 height 24
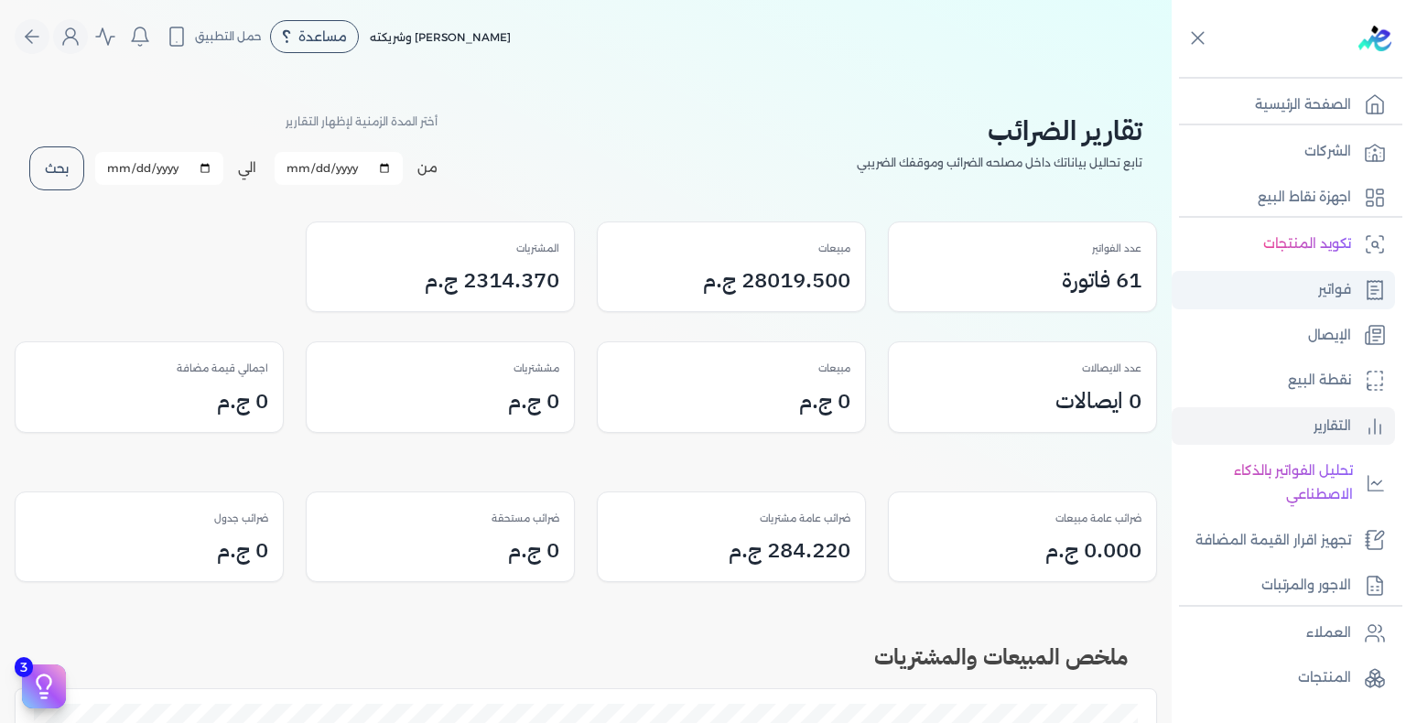
click at [1327, 296] on p "فواتير" at bounding box center [1334, 290] width 33 height 24
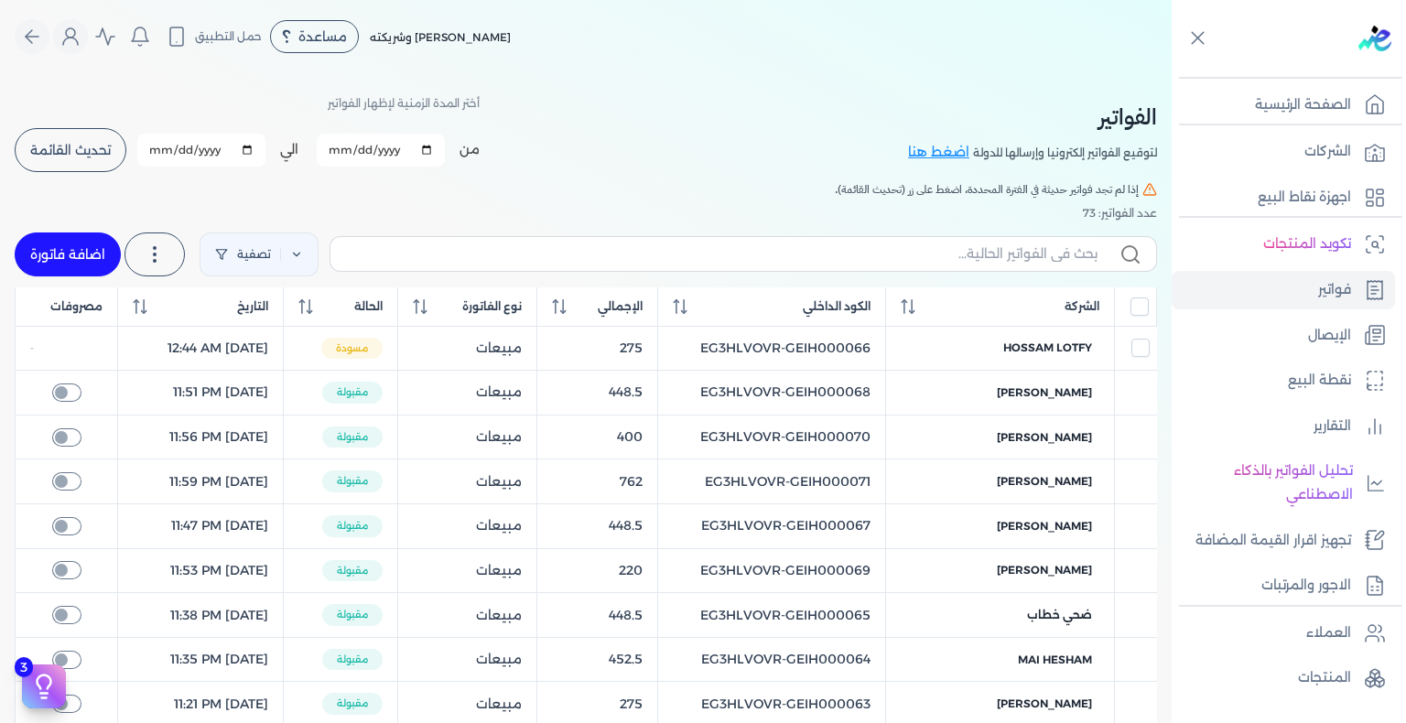
click at [78, 145] on span "تحديث القائمة" at bounding box center [70, 150] width 81 height 13
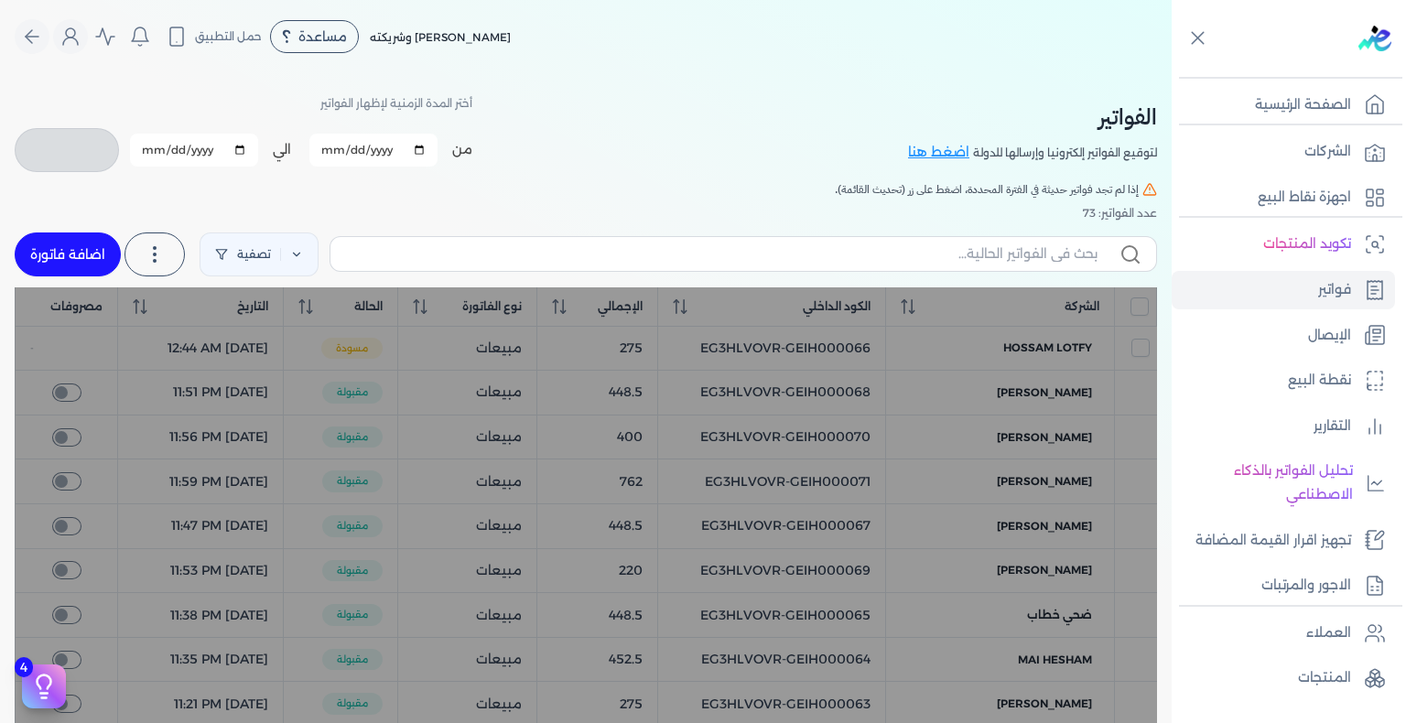
checkbox input "false"
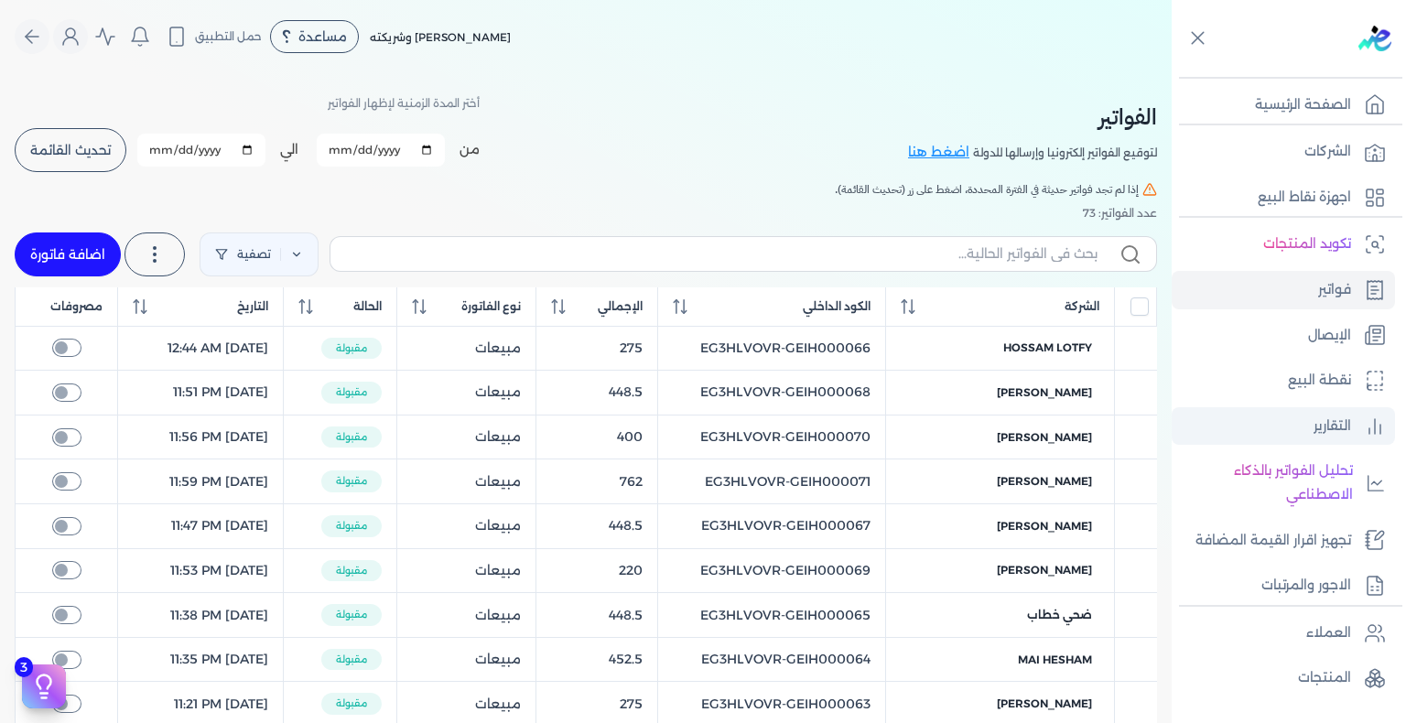
click at [1324, 424] on p "التقارير" at bounding box center [1332, 427] width 38 height 24
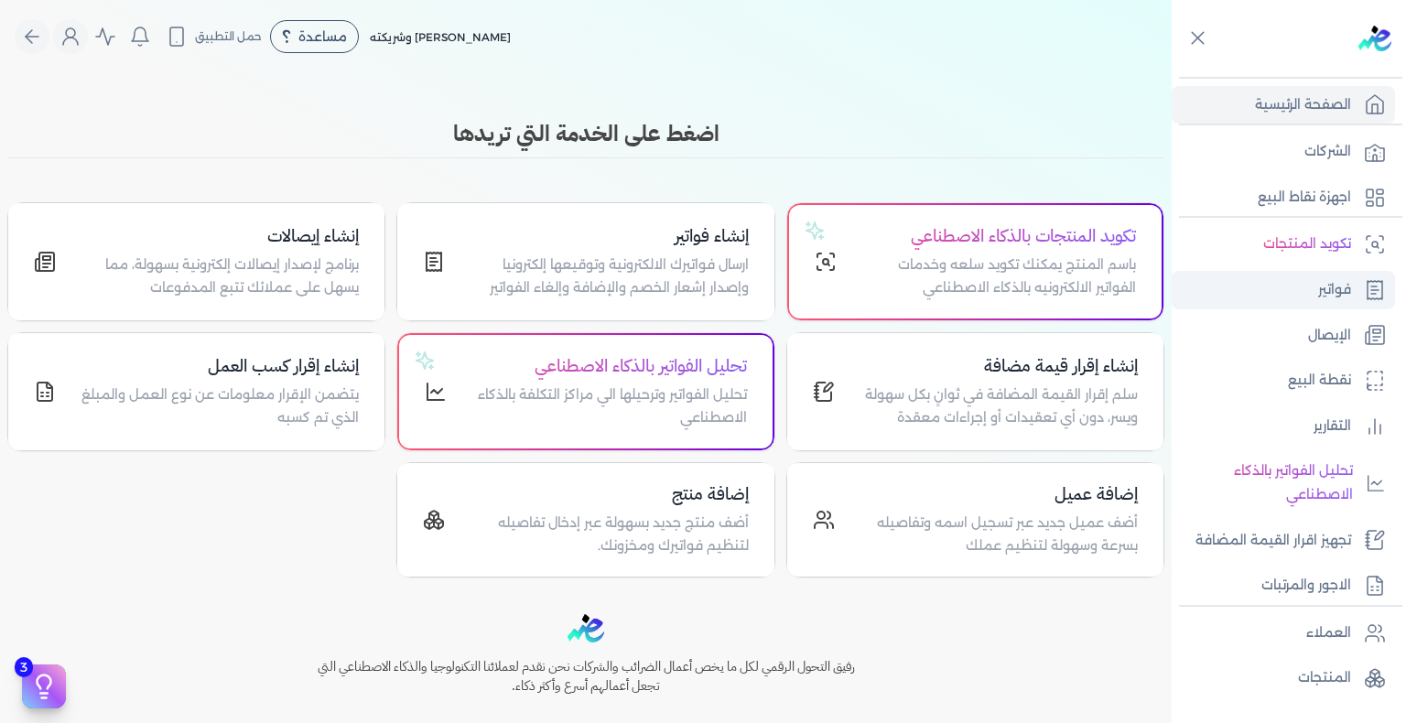
click at [1334, 278] on p "فواتير" at bounding box center [1334, 290] width 33 height 24
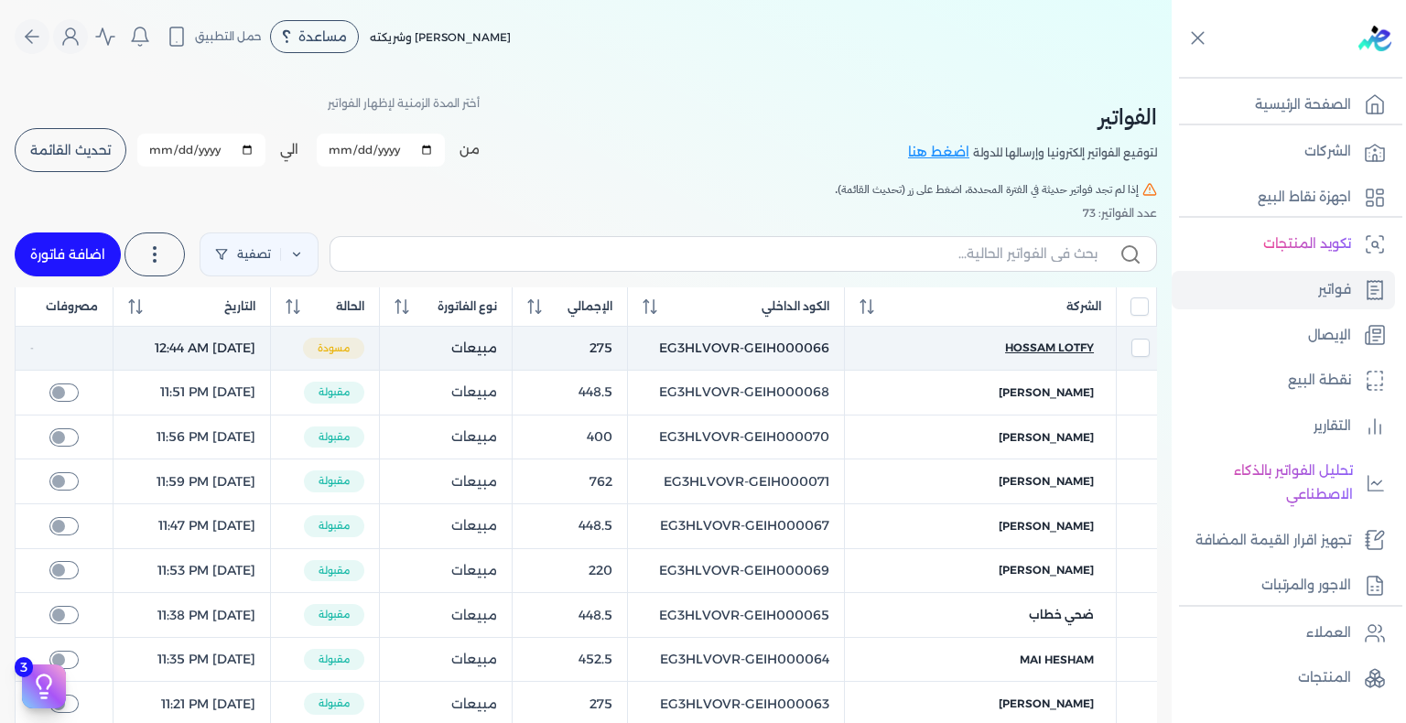
click at [1058, 350] on span "hossam lotfy" at bounding box center [1049, 348] width 89 height 16
checkbox input "true"
select select "EGP"
select select "B"
select select "EGS"
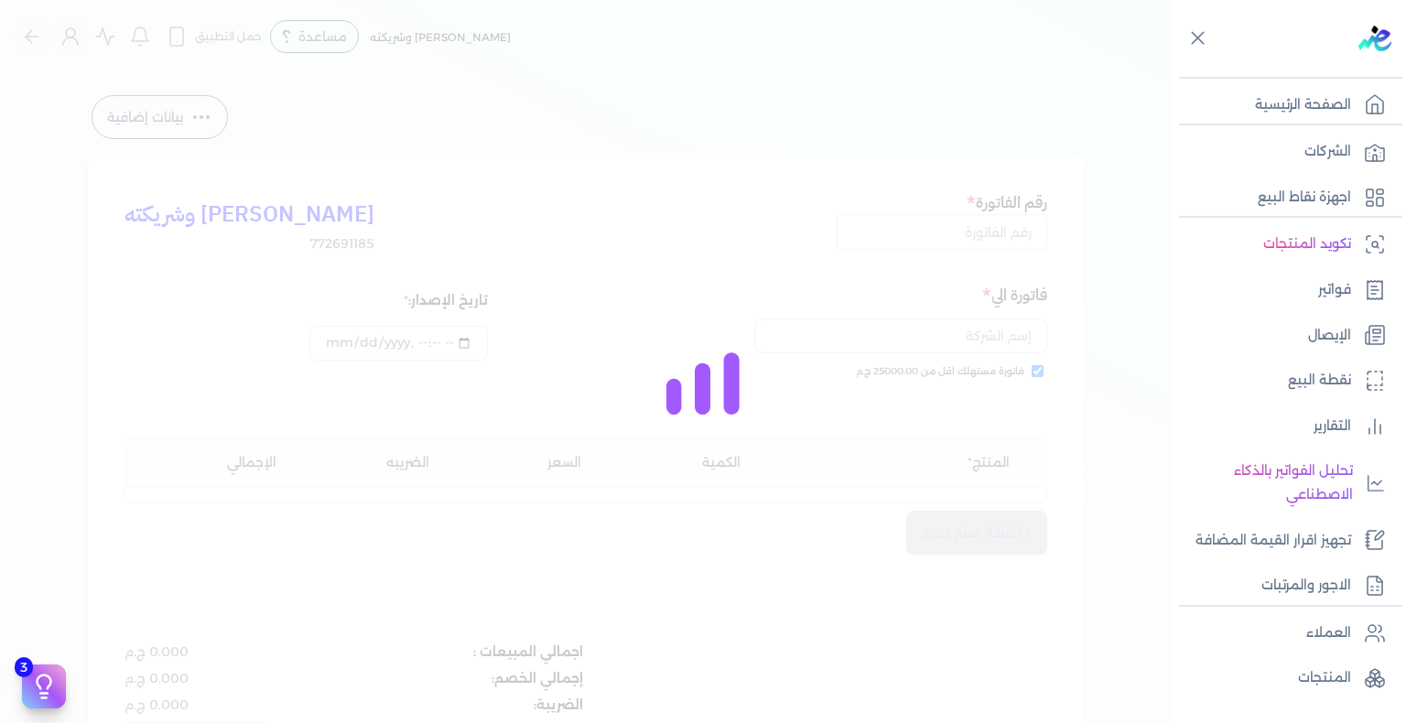
type input "EG3HLVOVR-GEIH000066"
checkbox input "true"
type input "2025-08-18T00:44:28"
type input "[DATE]"
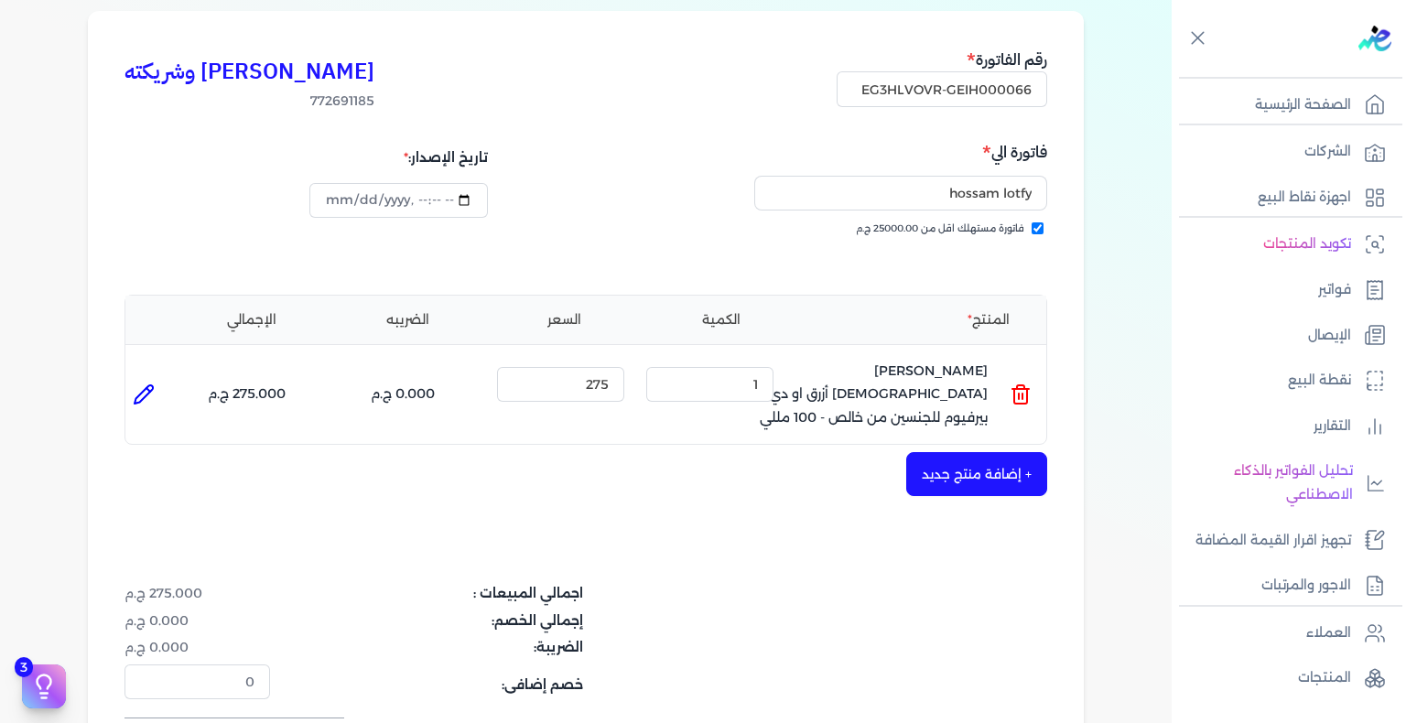
scroll to position [366, 0]
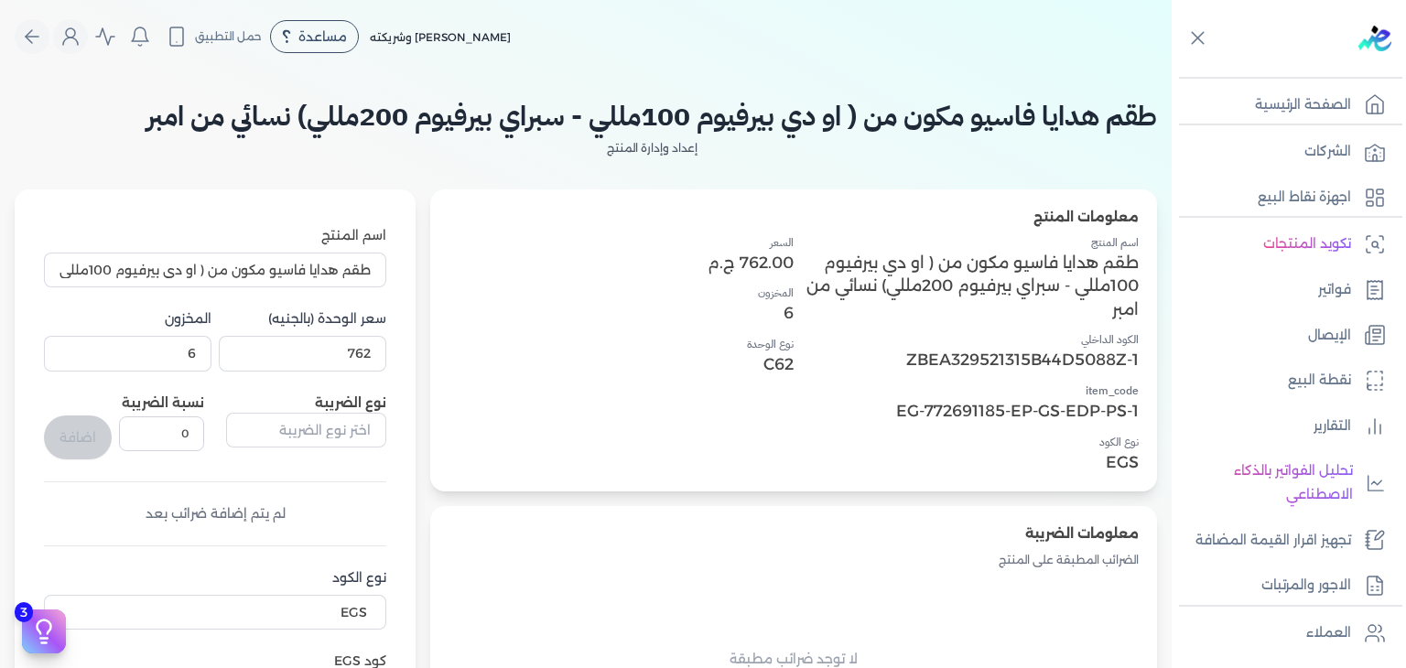
select select "EGS"
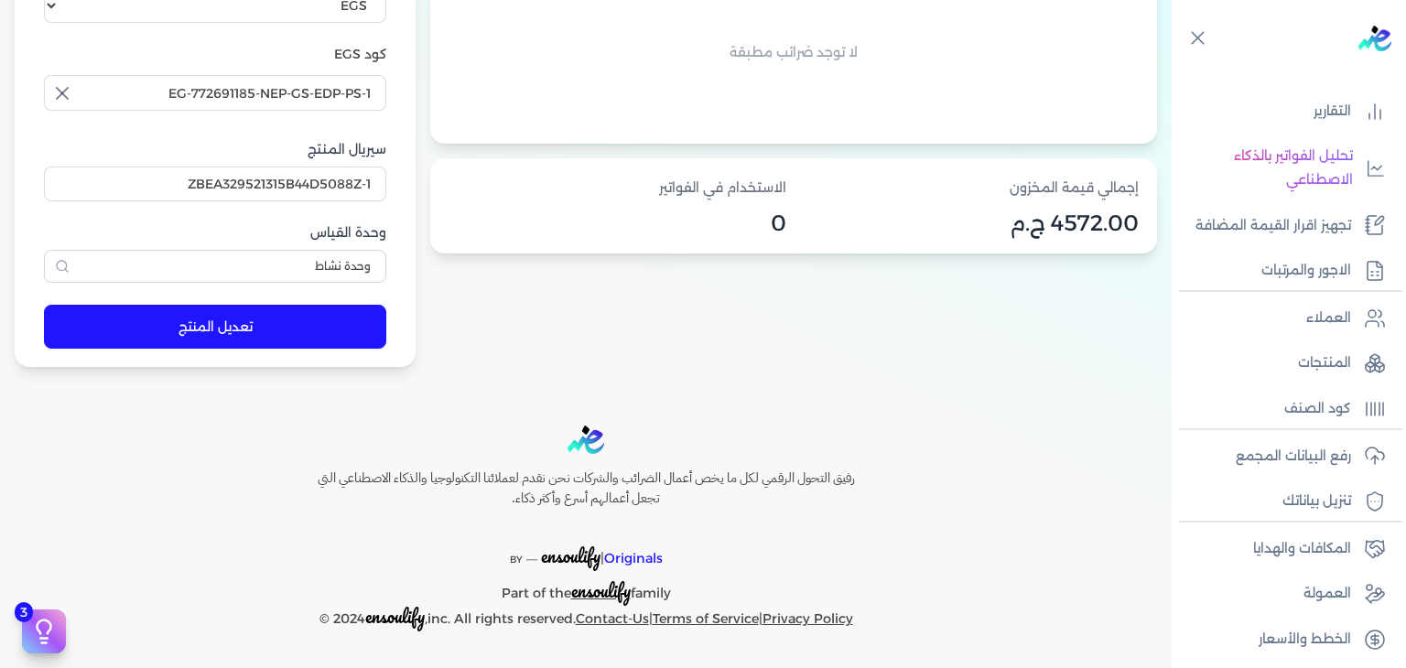
scroll to position [162, 0]
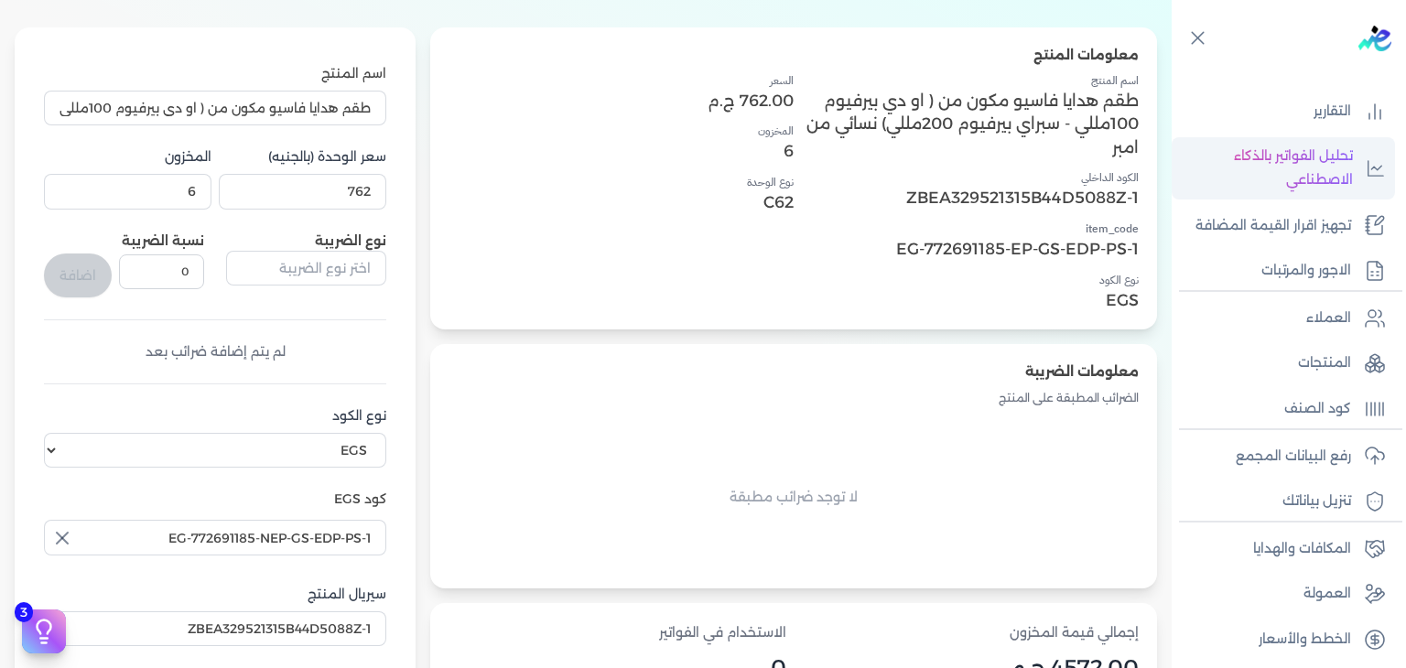
click at [1324, 178] on p "تحليل الفواتير بالذكاء الاصطناعي" at bounding box center [1267, 168] width 172 height 47
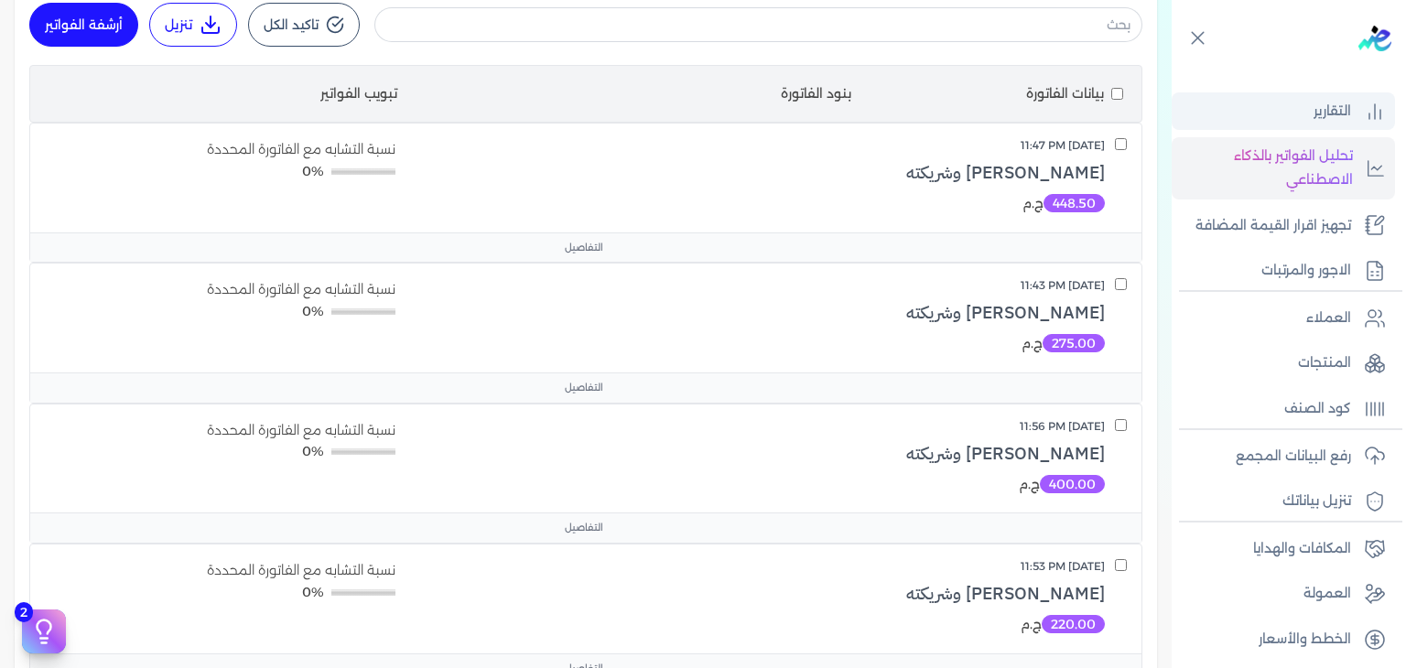
click at [1314, 114] on p "التقارير" at bounding box center [1332, 112] width 38 height 24
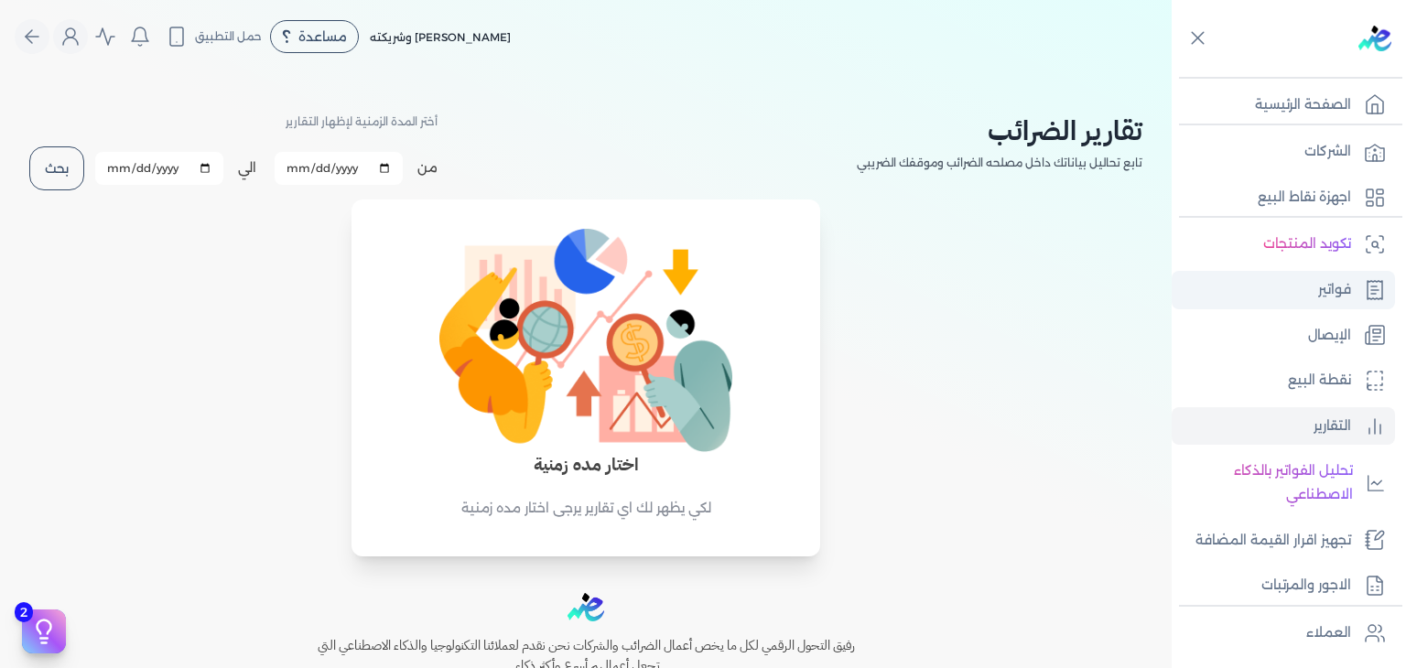
click at [1339, 290] on p "فواتير" at bounding box center [1334, 290] width 33 height 24
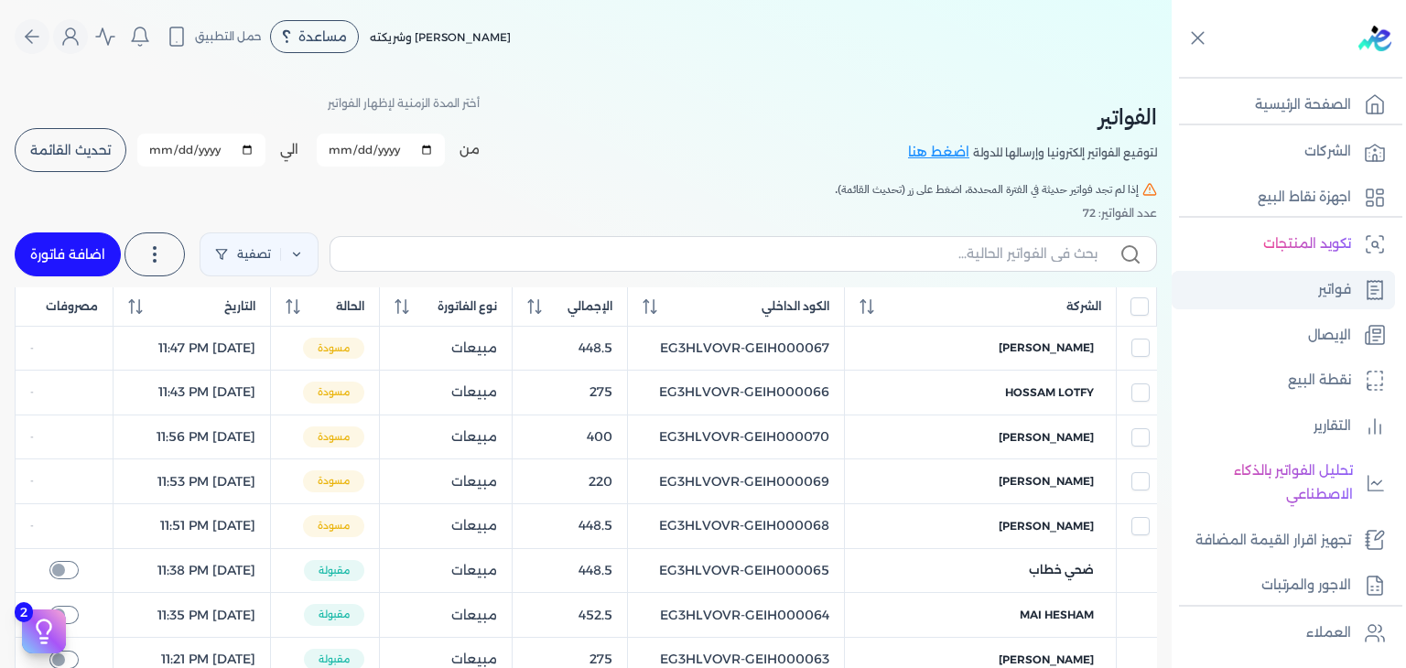
click at [1292, 301] on link "فواتير" at bounding box center [1283, 290] width 223 height 38
click at [92, 167] on button "تحديث القائمة" at bounding box center [71, 150] width 112 height 44
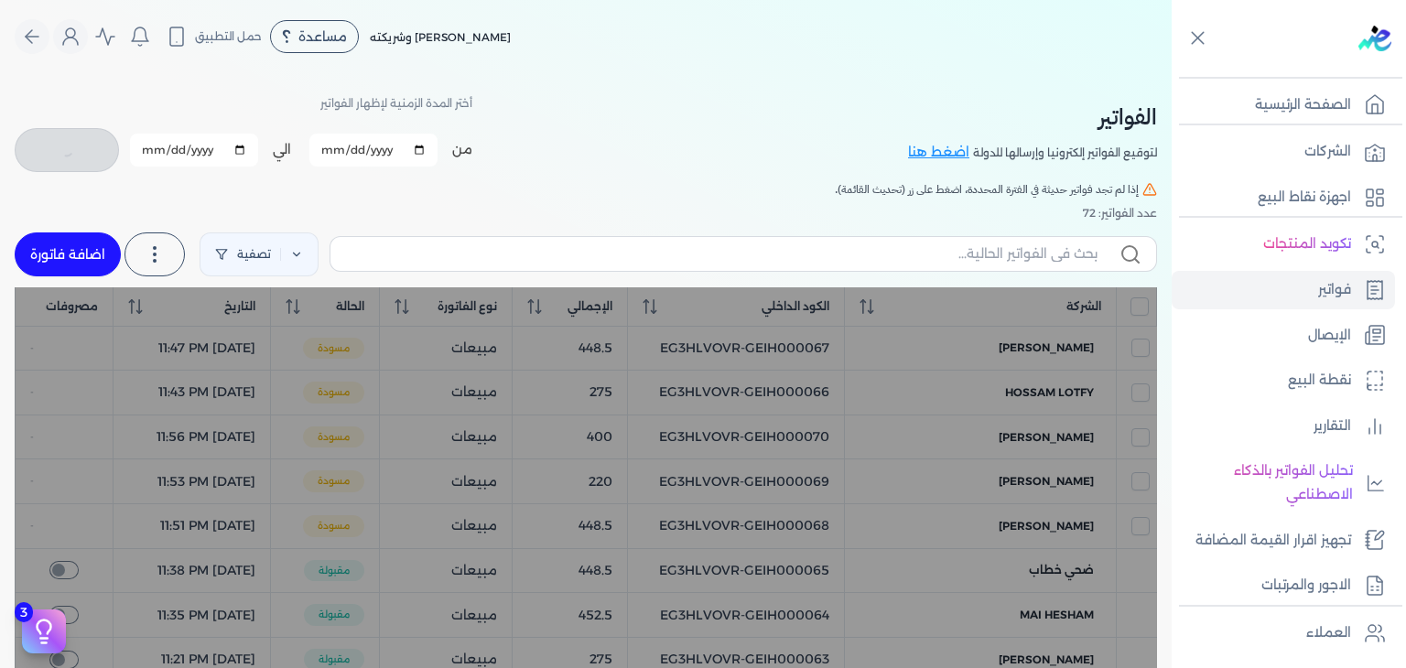
checkbox input "false"
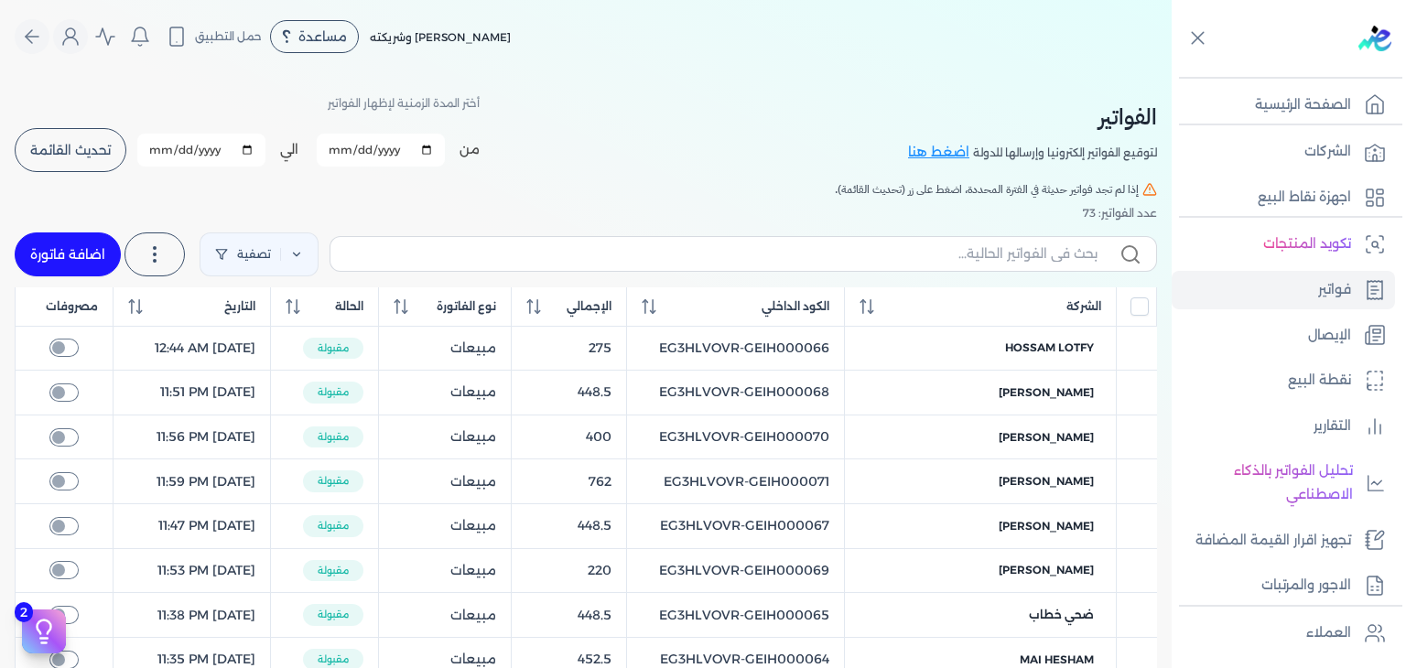
click at [92, 265] on link "اضافة فاتورة" at bounding box center [68, 254] width 106 height 44
select select "EGP"
select select "B"
select select "EGS"
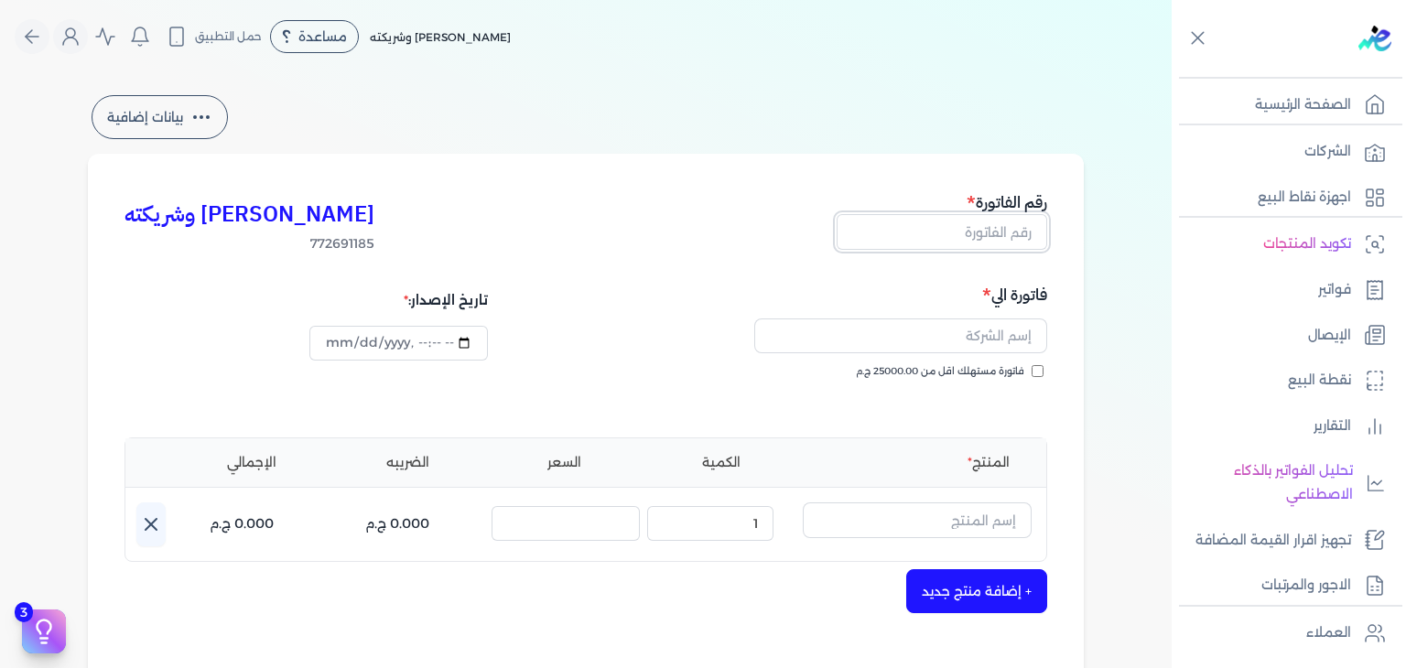
click at [977, 232] on input "text" at bounding box center [942, 231] width 211 height 35
paste input "EG3HLVOVR-GEIH000072"
drag, startPoint x: 1065, startPoint y: 221, endPoint x: 1085, endPoint y: 216, distance: 19.8
click at [1084, 216] on div "كريم محمود ابراهيم الدقلة وشريكته 772691185 رقم الفاتورة EG3HLVOVR-GEIH000072 ف…" at bounding box center [586, 568] width 996 height 828
type input "EG3HLVOVR-GEIH000072"
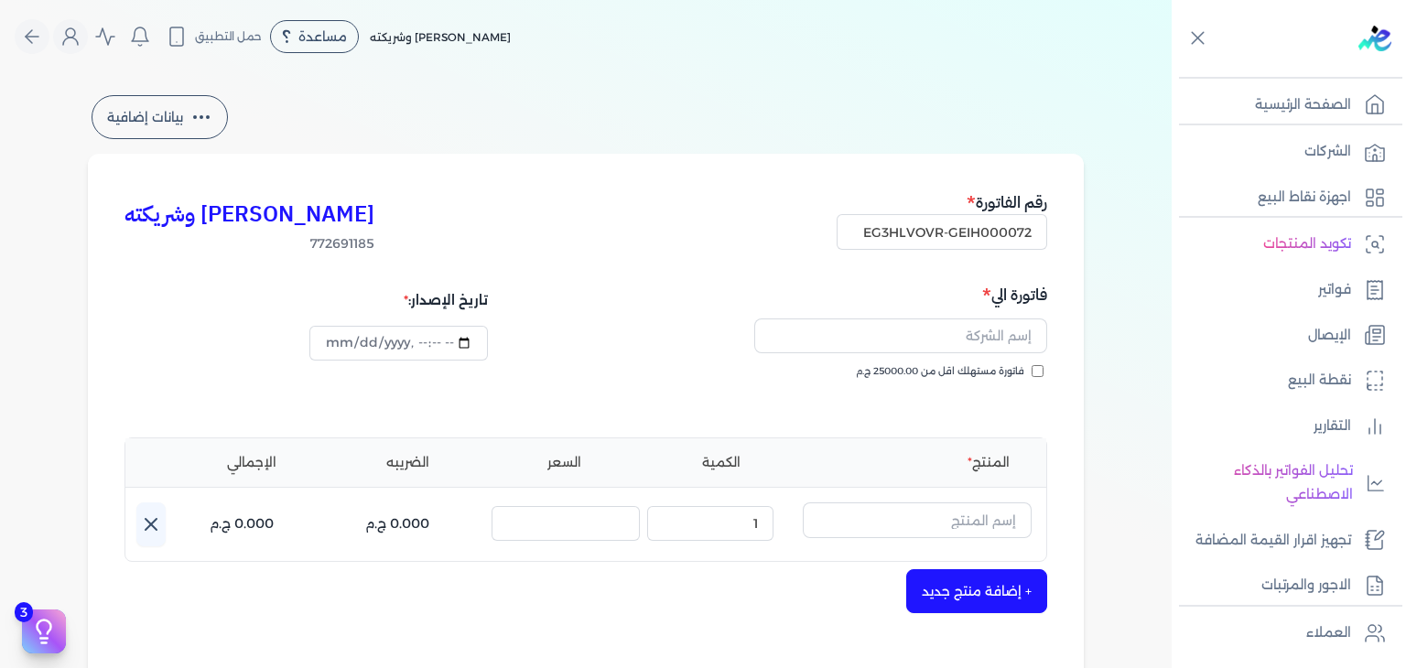
click at [1042, 368] on input "فاتورة مستهلك اقل من 25000.00 ج.م" at bounding box center [1037, 371] width 12 height 12
checkbox input "true"
click at [1006, 345] on input "text" at bounding box center [900, 336] width 293 height 35
paste input "عبدالرحمن ابو نواف"
type input "عبدالرحمن ابو نواف"
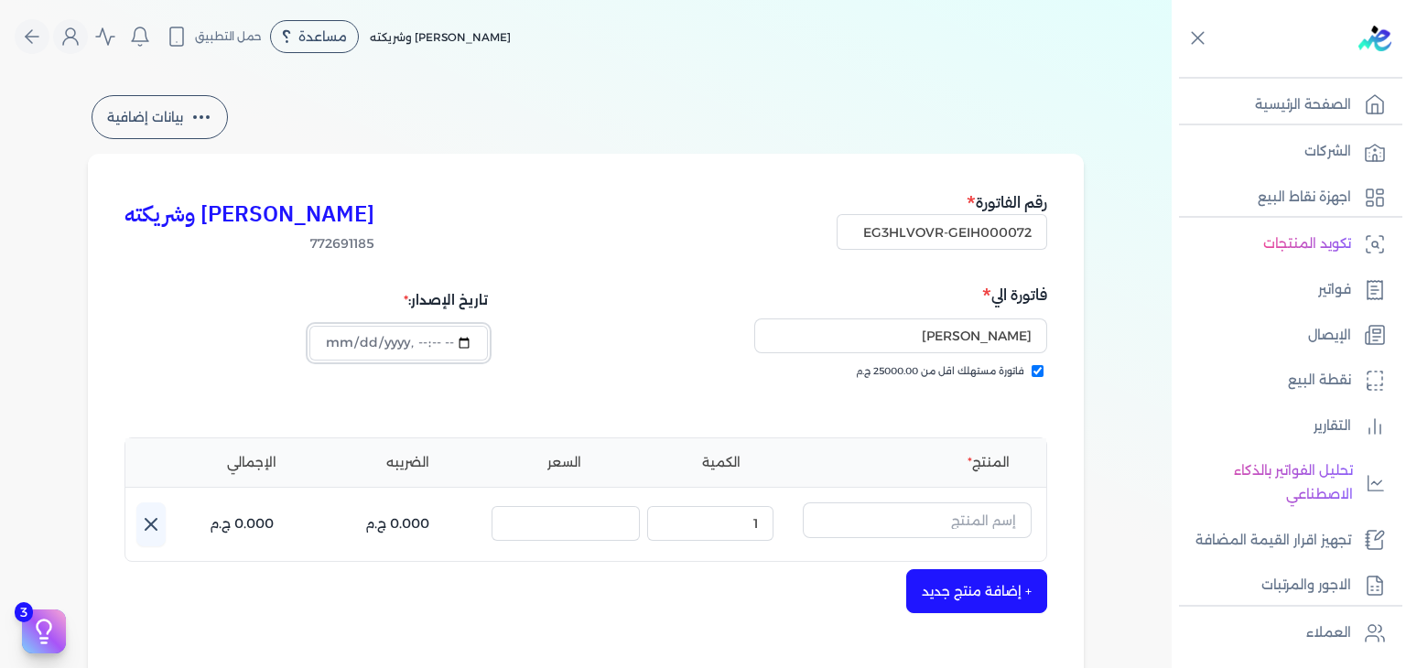
click at [340, 346] on input "datetime-local" at bounding box center [398, 343] width 178 height 35
type input "2025-08-19T01:06:58"
click at [402, 363] on div "تاريخ الإصدار:" at bounding box center [352, 349] width 456 height 132
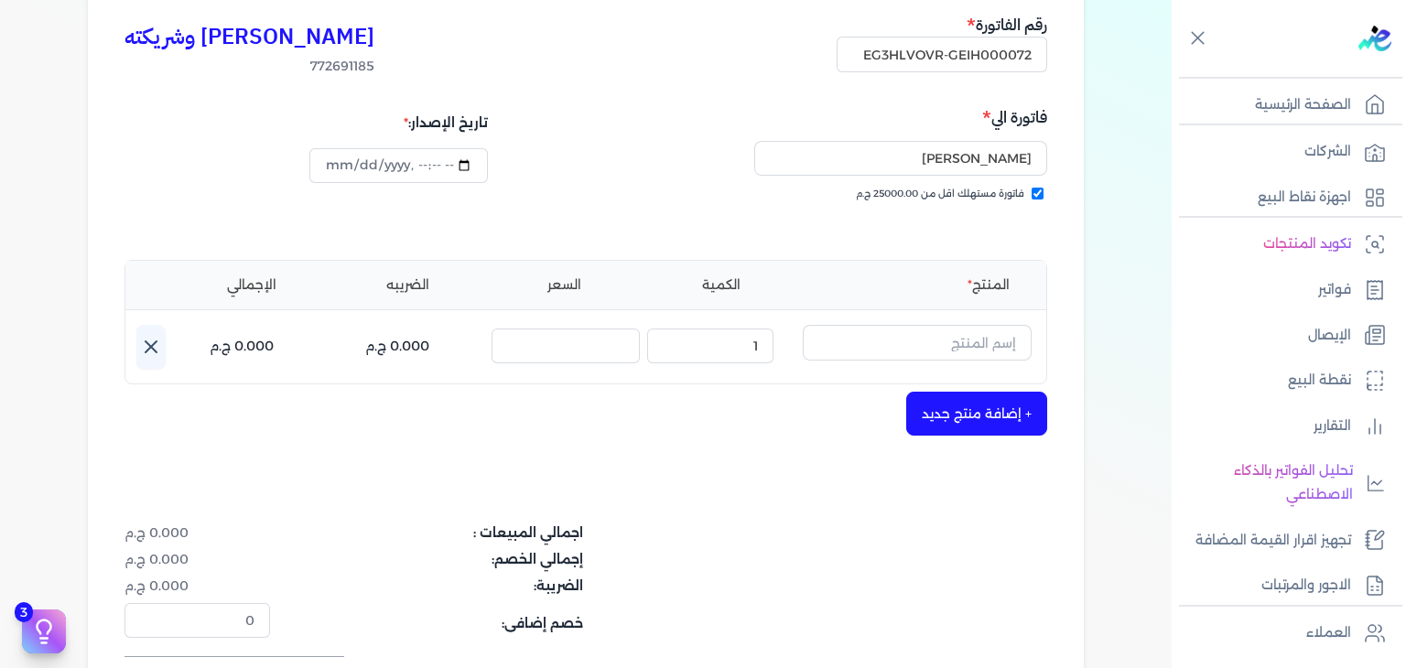
scroll to position [183, 0]
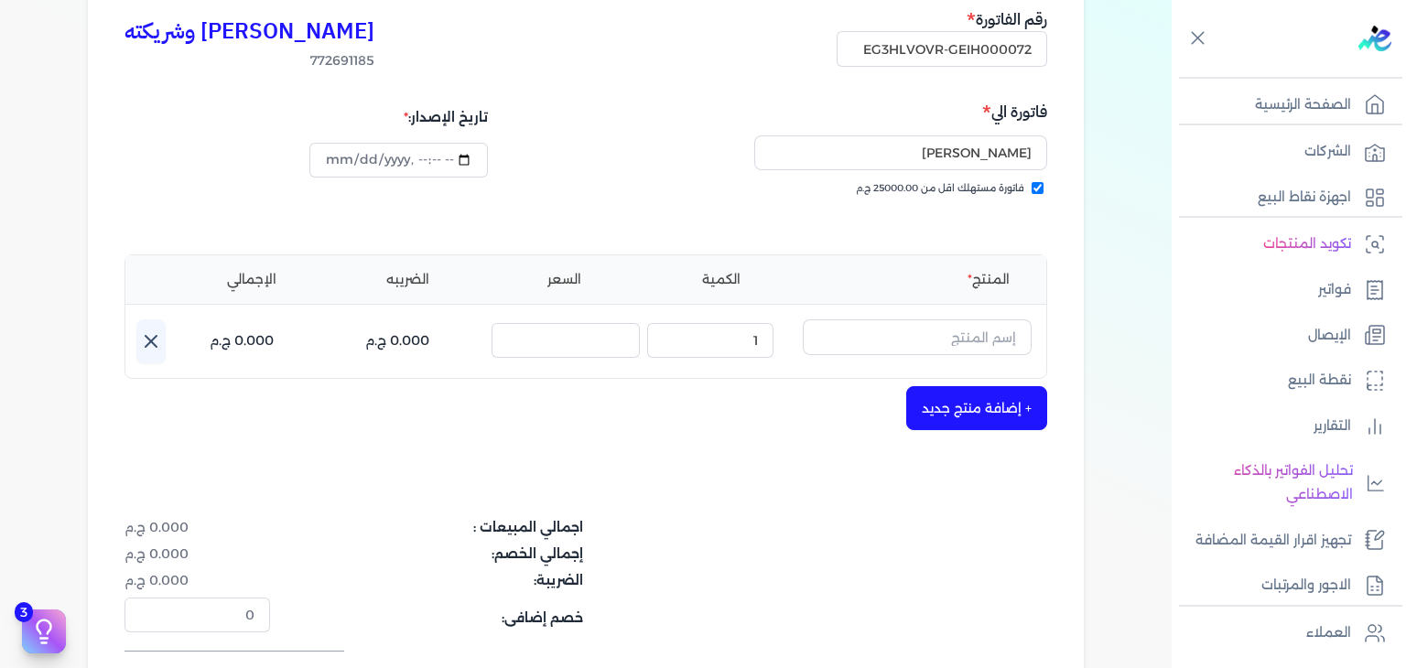
click at [984, 394] on button "+ إضافة منتج جديد" at bounding box center [976, 408] width 141 height 44
click at [979, 414] on button "+ إضافة منتج جديد" at bounding box center [976, 408] width 141 height 44
click at [986, 349] on input "text" at bounding box center [917, 336] width 229 height 35
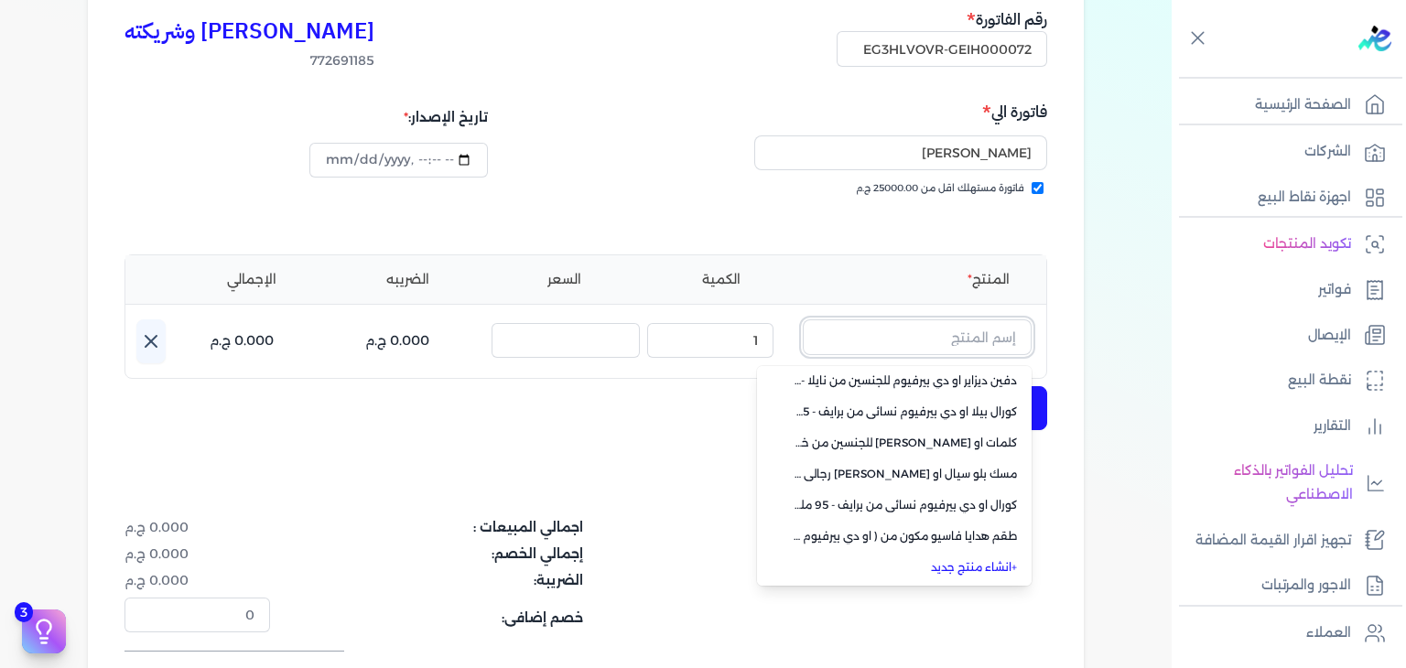
scroll to position [130, 0]
click at [946, 564] on link "+ انشاء منتج جديد" at bounding box center [905, 566] width 223 height 16
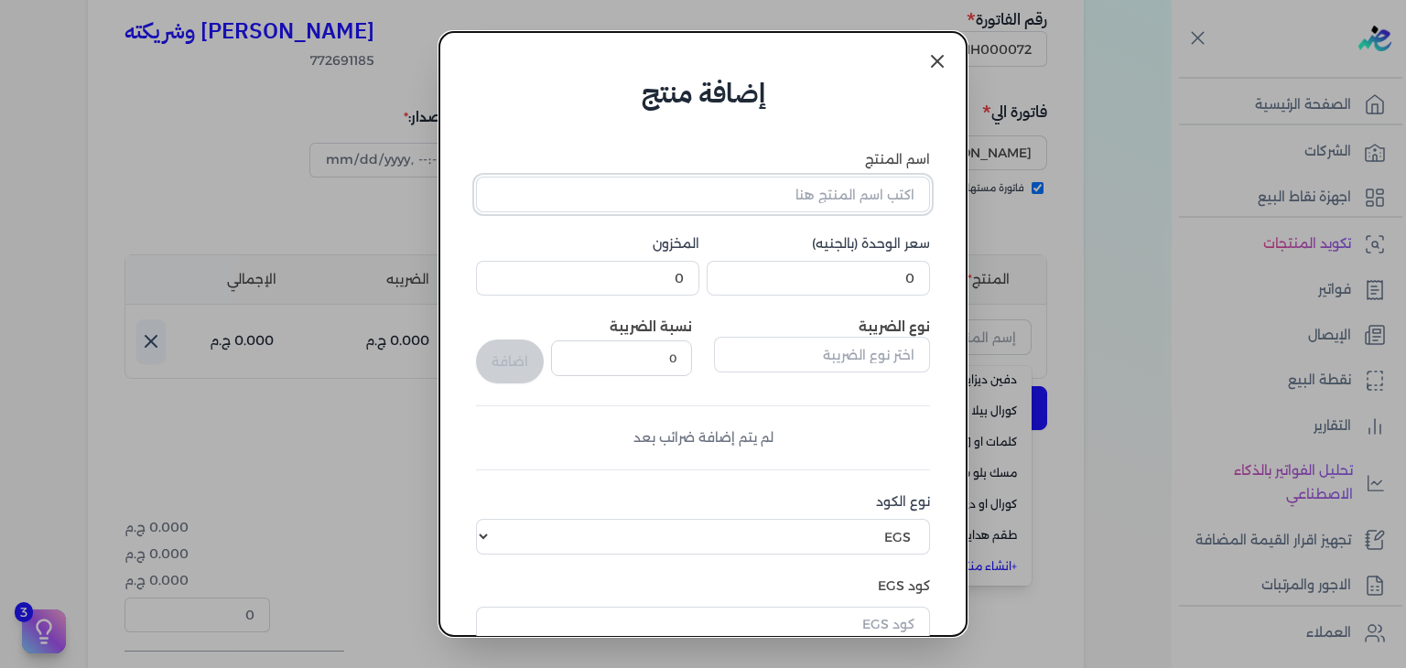
click at [885, 192] on input "اسم المنتج" at bounding box center [703, 194] width 454 height 35
paste input "دير مس او دي بيرفيوم نسائي - 100 مللي"
type input "دير مس او دي بيرفيوم نسائي - 100 مللي"
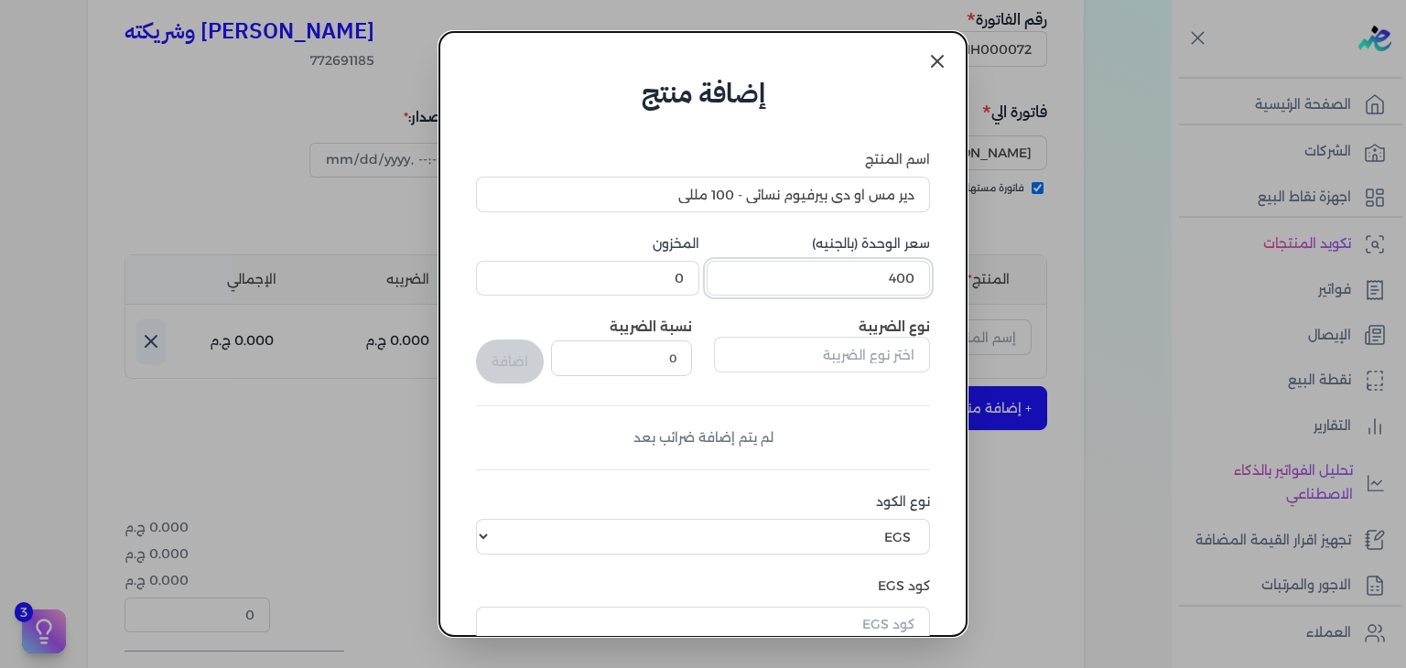
type input "400"
click at [664, 279] on input "0" at bounding box center [587, 278] width 223 height 35
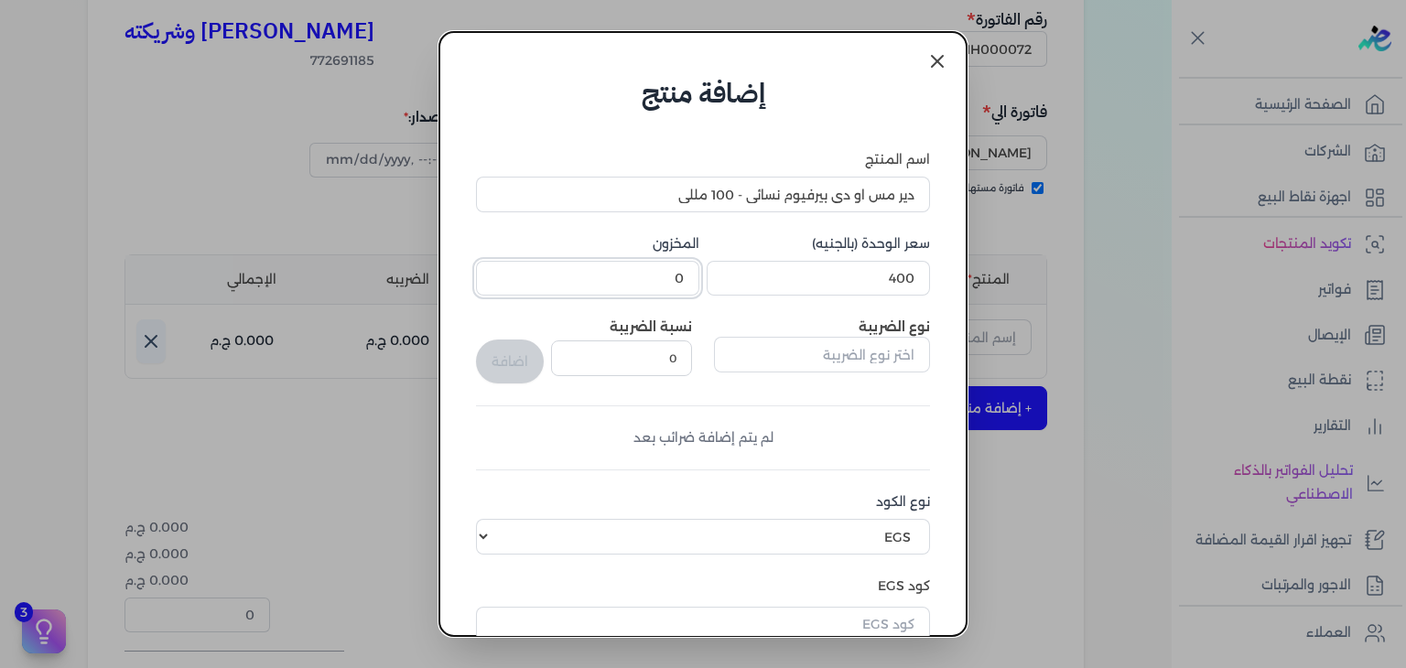
click at [664, 279] on input "0" at bounding box center [587, 278] width 223 height 35
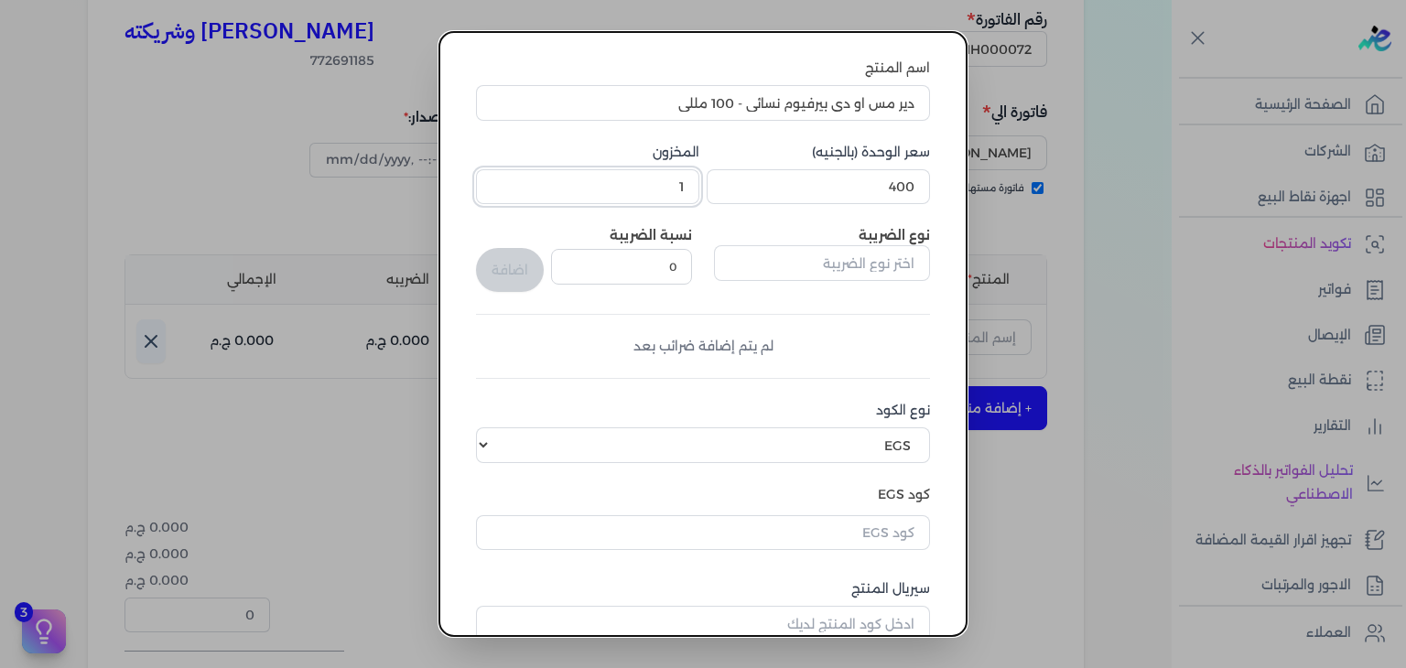
type input "1"
click at [875, 538] on input "text" at bounding box center [703, 532] width 454 height 35
paste input "EG-772691185-FAPC-PA-EDP-W-100-1"
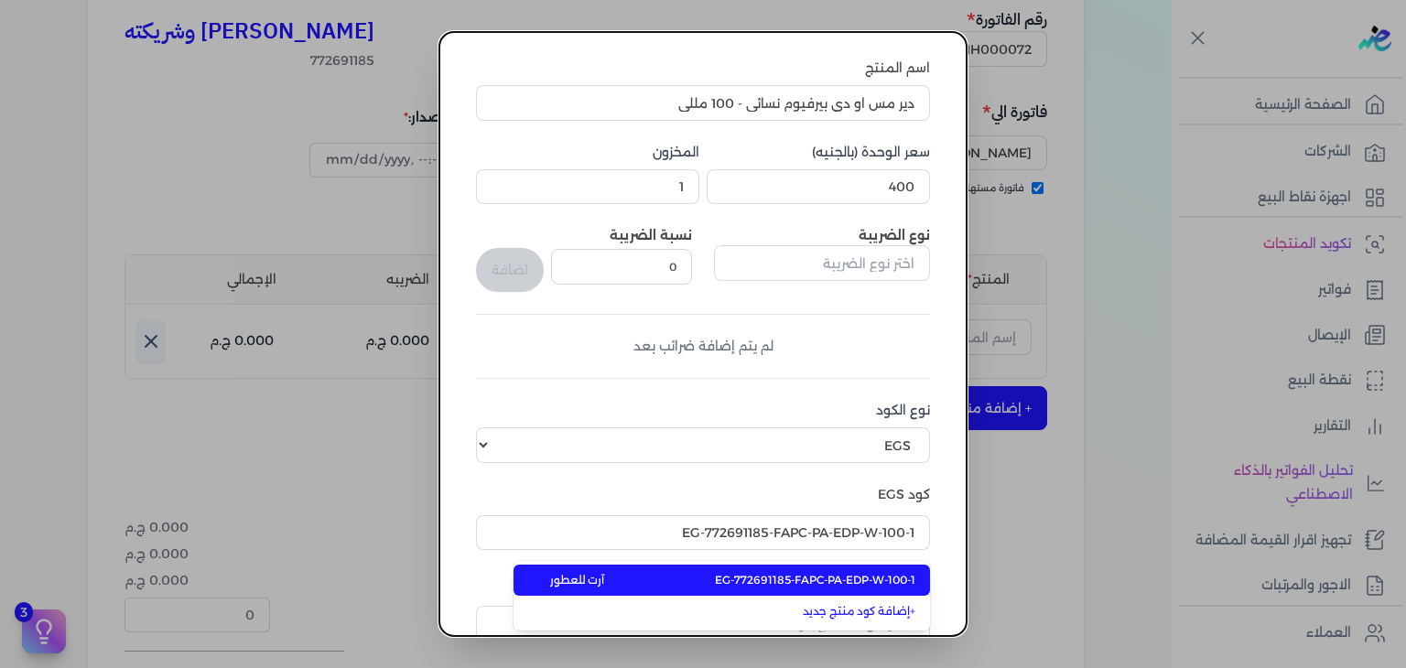
click at [842, 491] on label "كود EGS" at bounding box center [703, 494] width 454 height 19
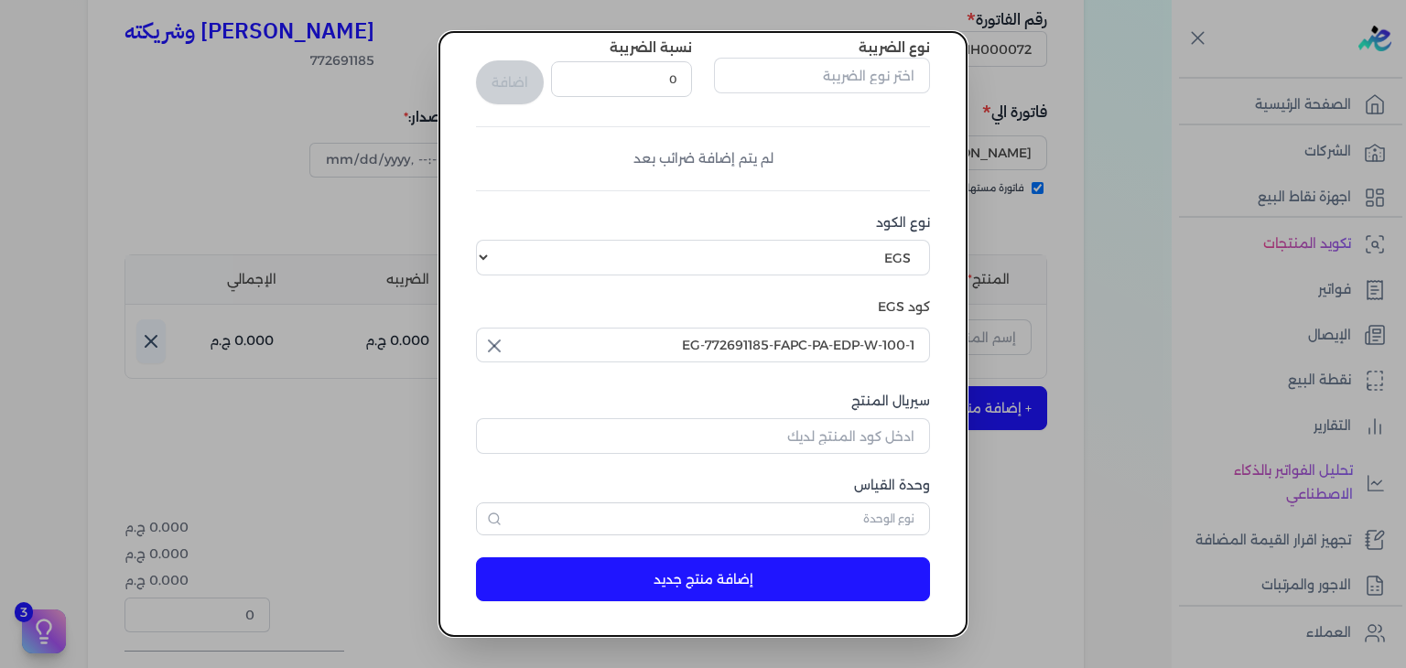
scroll to position [280, 0]
click at [886, 340] on input "EG-772691185-FAPC-PA-EDP-W-100-1" at bounding box center [703, 344] width 454 height 35
type input "EG-772691185-FAPC-PA-EDP-W-100-1"
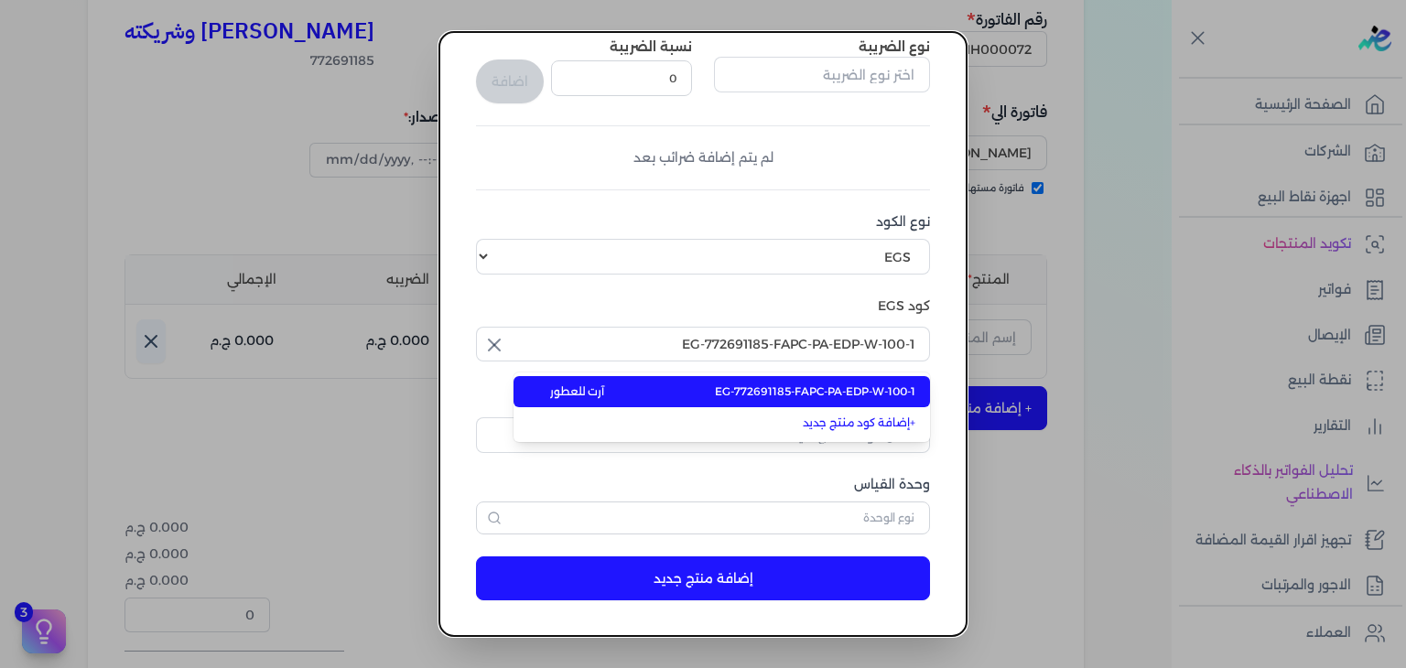
click at [791, 396] on span "EG-772691185-FAPC-PA-EDP-W-100-1" at bounding box center [815, 391] width 200 height 16
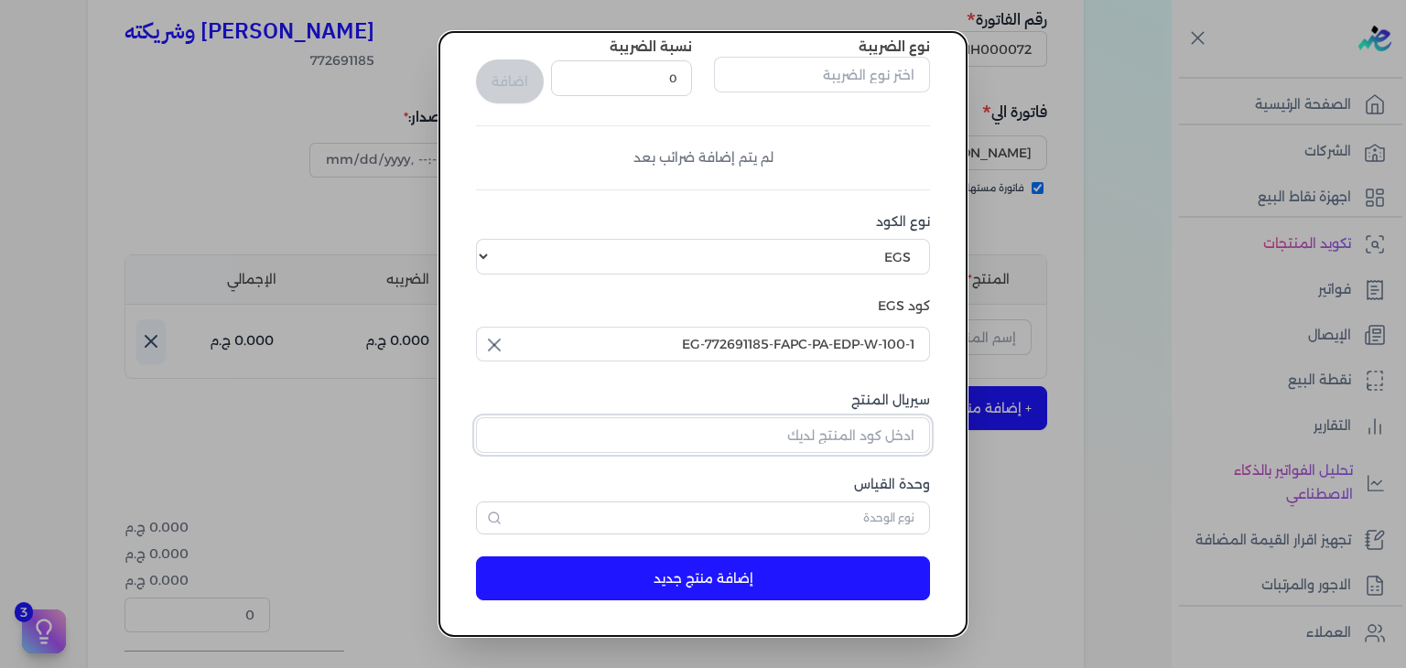
click at [899, 439] on input "سيريال المنتج" at bounding box center [703, 434] width 454 height 35
paste input "ZEE87C4D4383AE1122CD2Z-1"
type input "ZEE87C4D4383AE1122CD2Z-1"
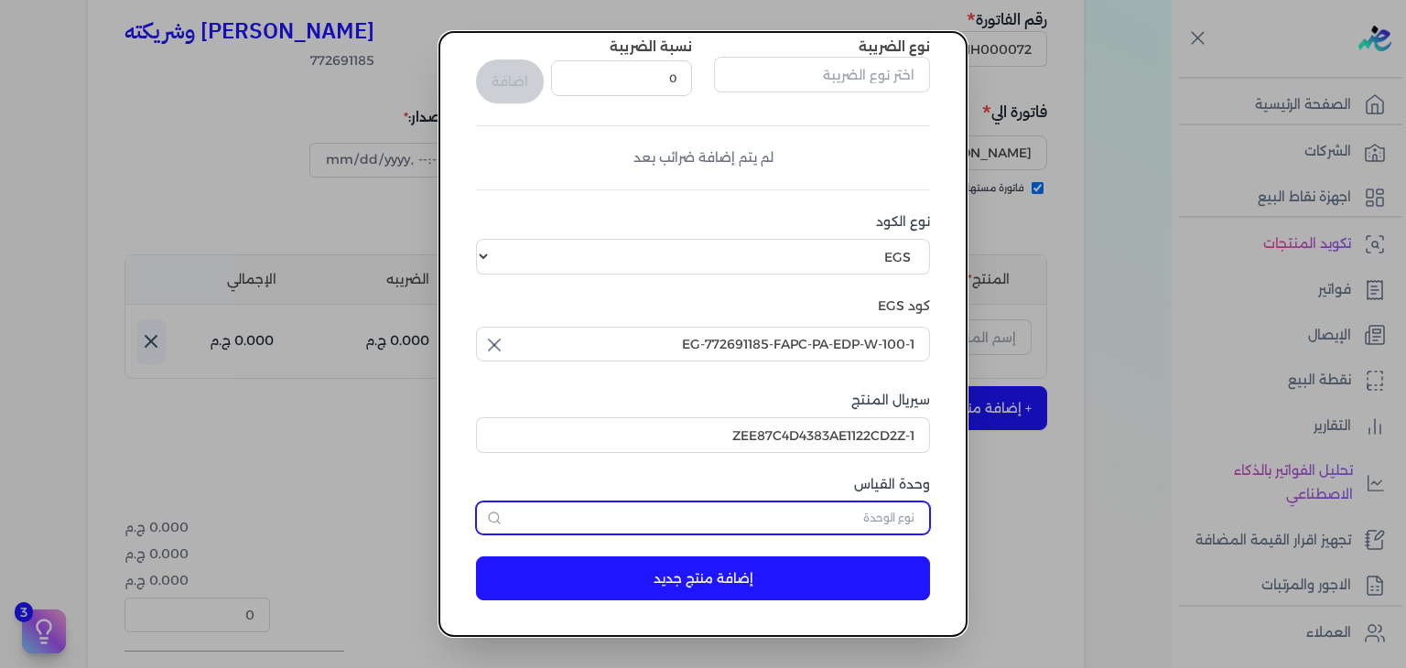
click at [866, 517] on input "text" at bounding box center [703, 518] width 454 height 33
type input "وحدة نشاط"
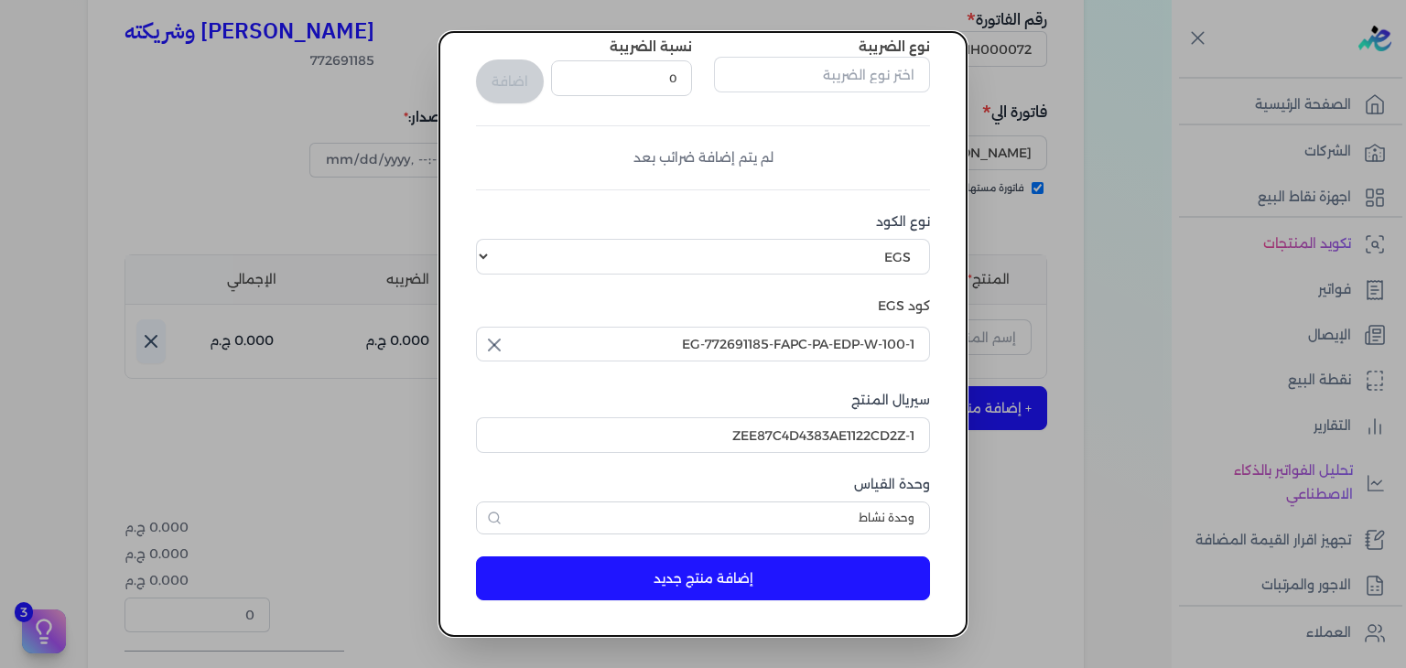
click at [789, 572] on button "إضافة منتج جديد" at bounding box center [703, 578] width 454 height 44
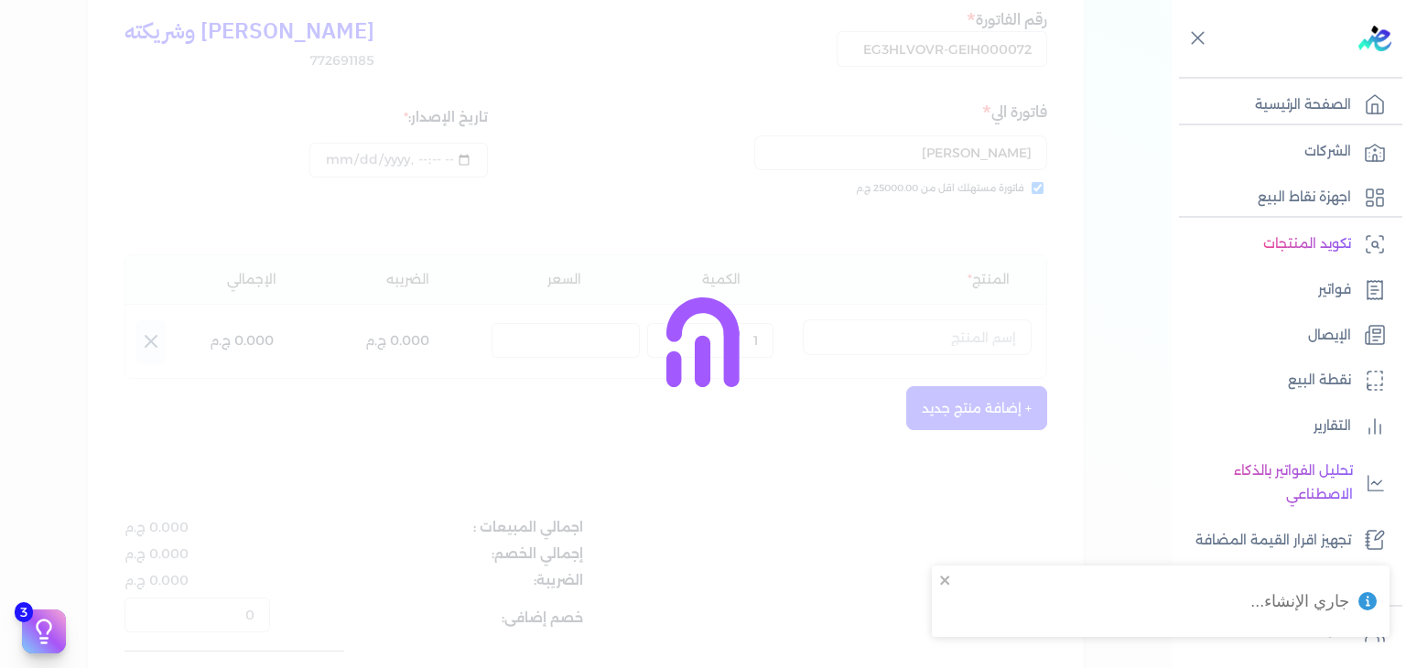
select select "EGS"
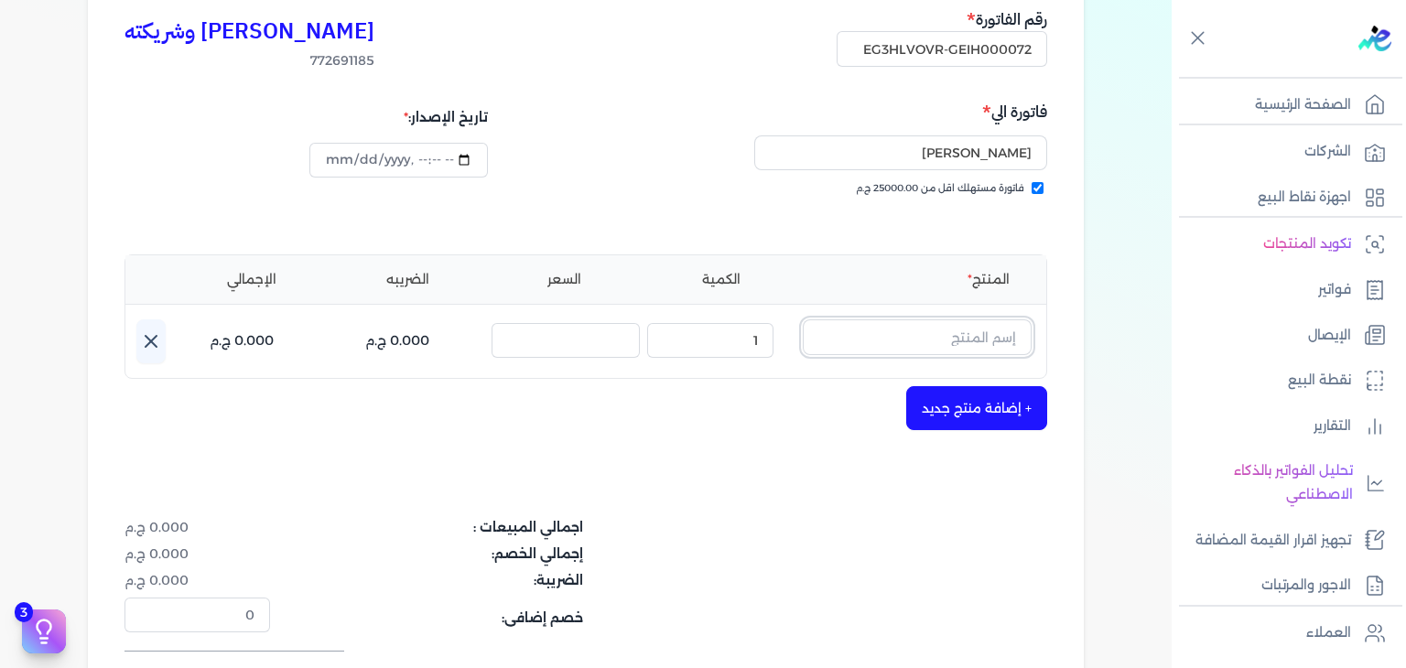
click at [1011, 338] on input "text" at bounding box center [917, 336] width 229 height 35
paste input "دير مس او دي بيرفيوم نسائي - 100 م"
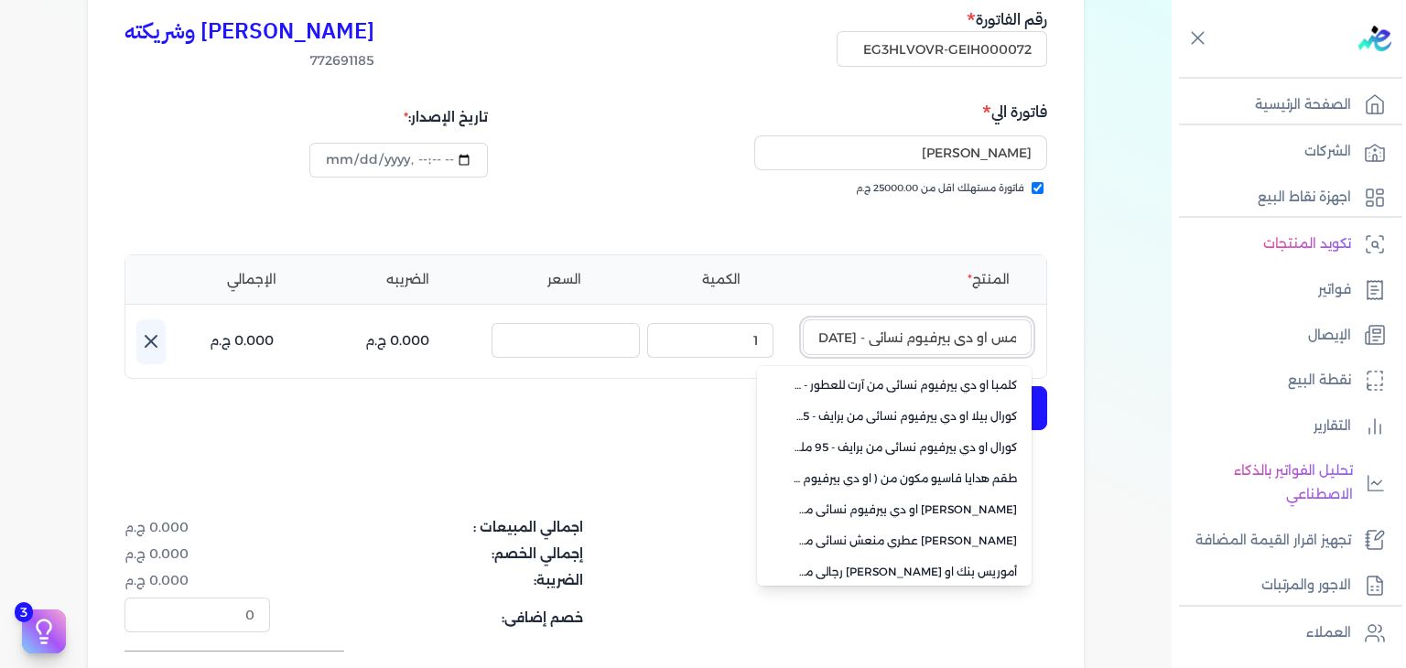
click at [967, 331] on input "دير مس او دي بيرفيوم نسائي - 100 م" at bounding box center [917, 336] width 229 height 35
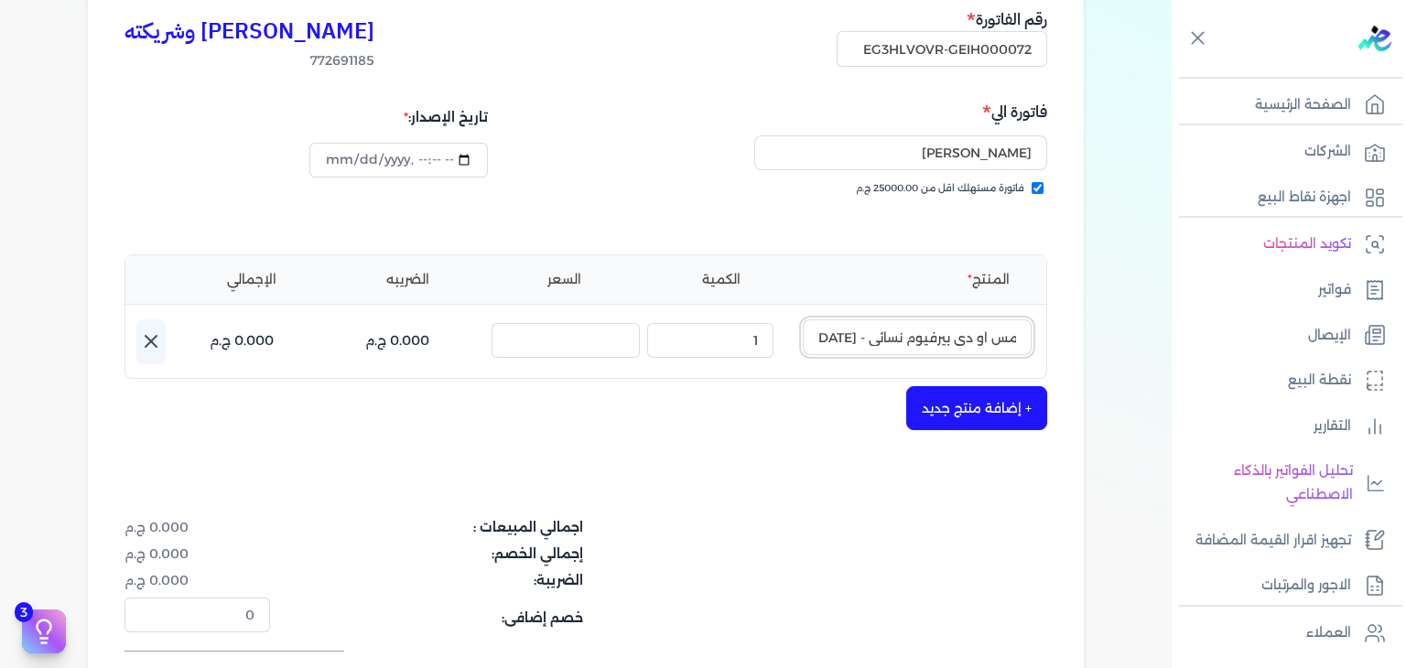
paste input "text"
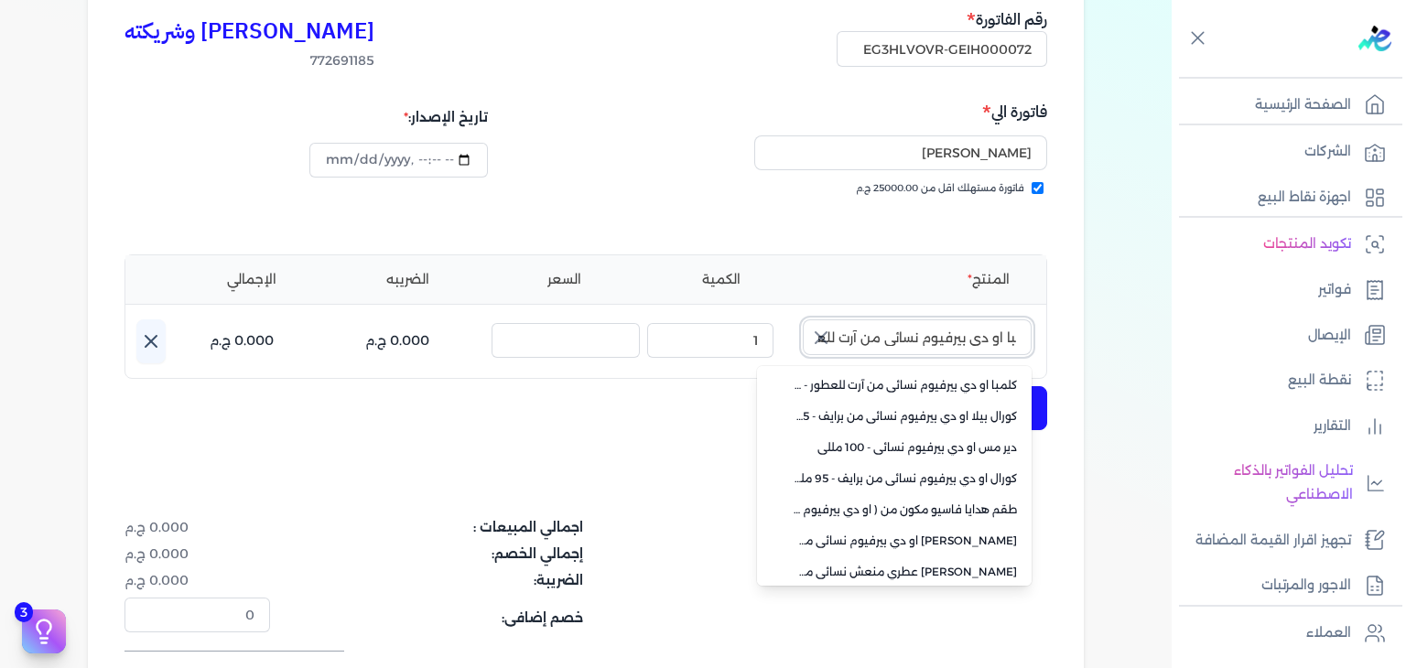
scroll to position [0, 0]
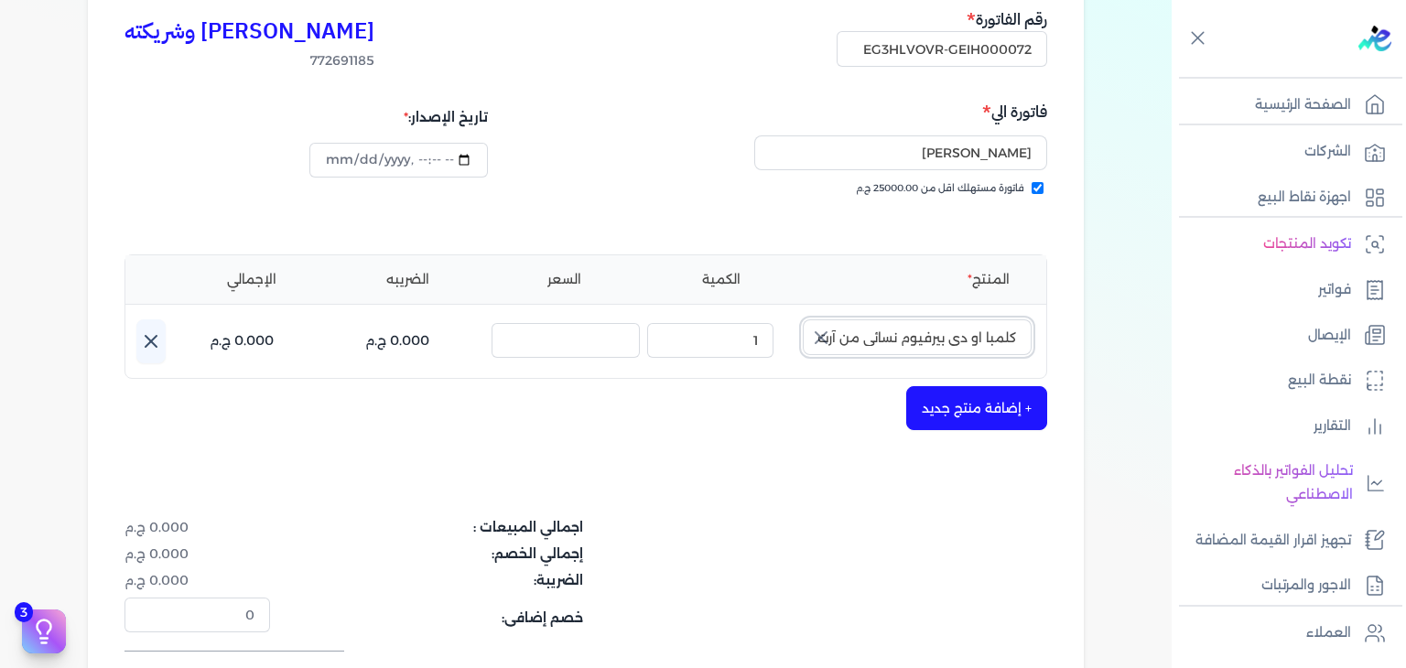
click at [952, 337] on input "كلمبا او دي بيرفيوم نسائي من آرت للعطور - 100 مللي" at bounding box center [917, 336] width 229 height 35
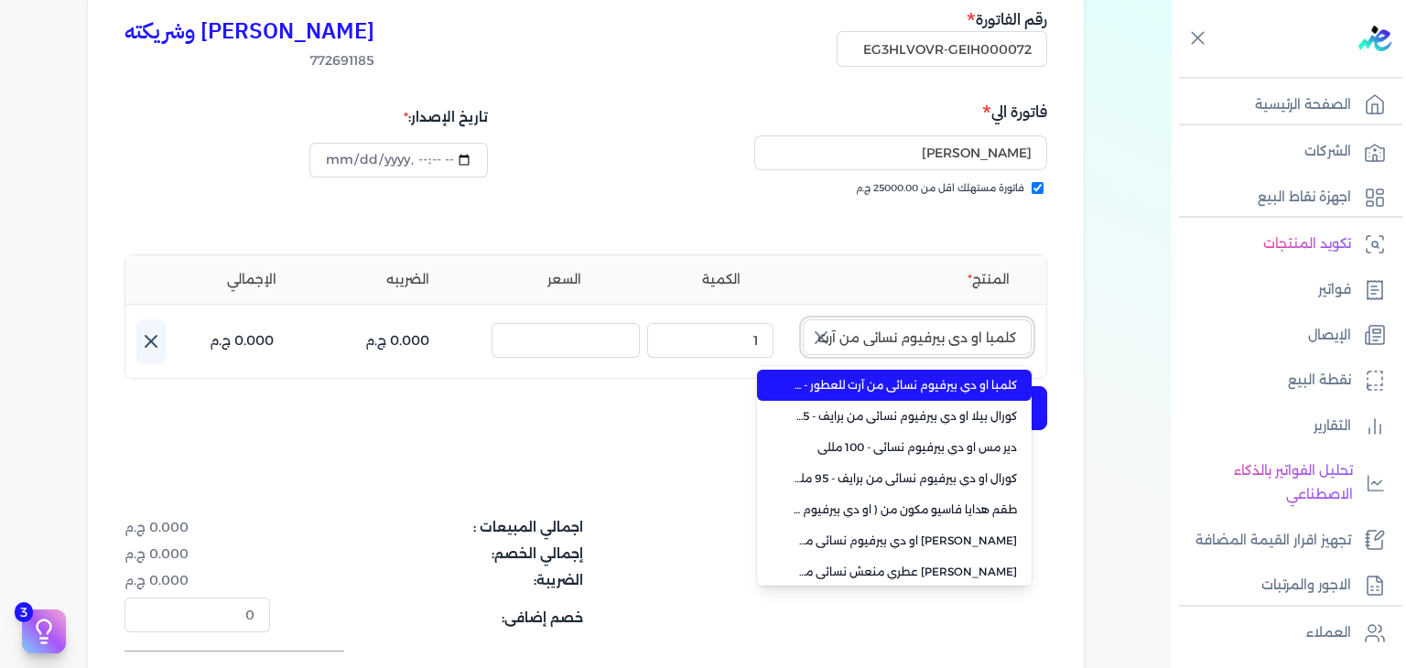
paste input "دير مس"
type input "دير مس"
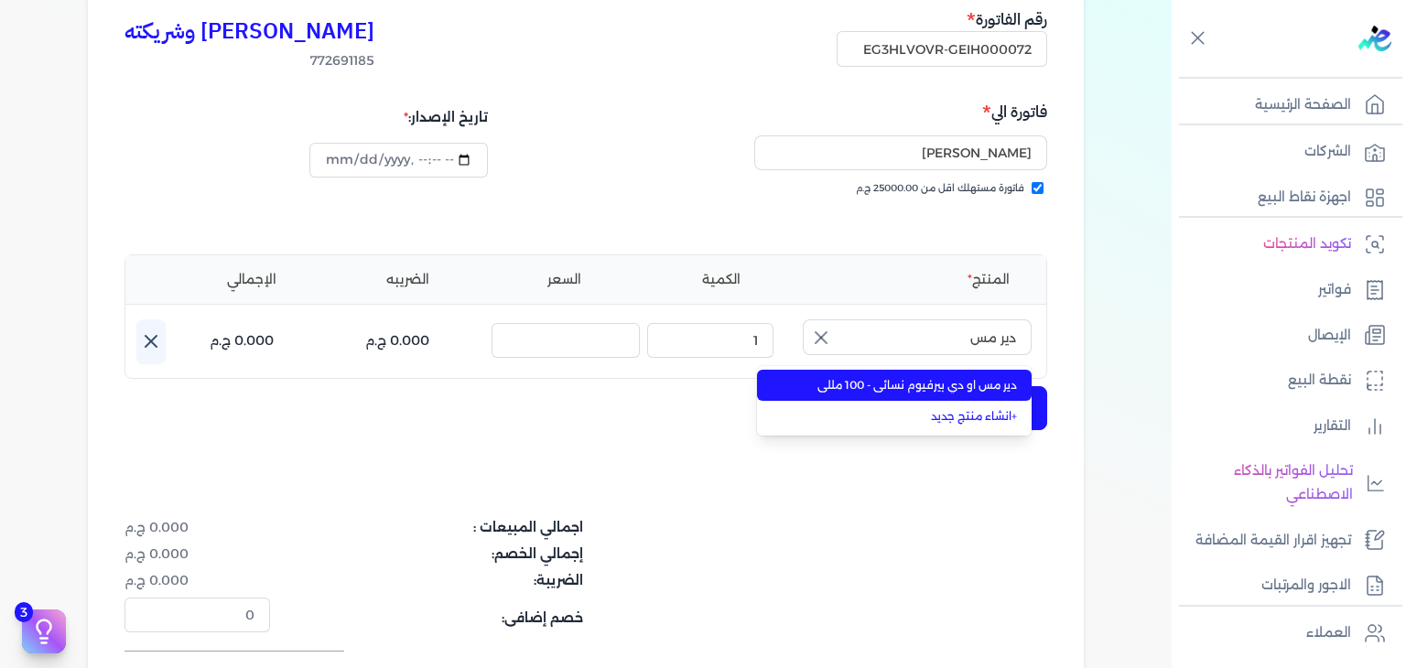
click at [963, 378] on span "دير مس او دي بيرفيوم نسائي - 100 مللي" at bounding box center [905, 385] width 223 height 16
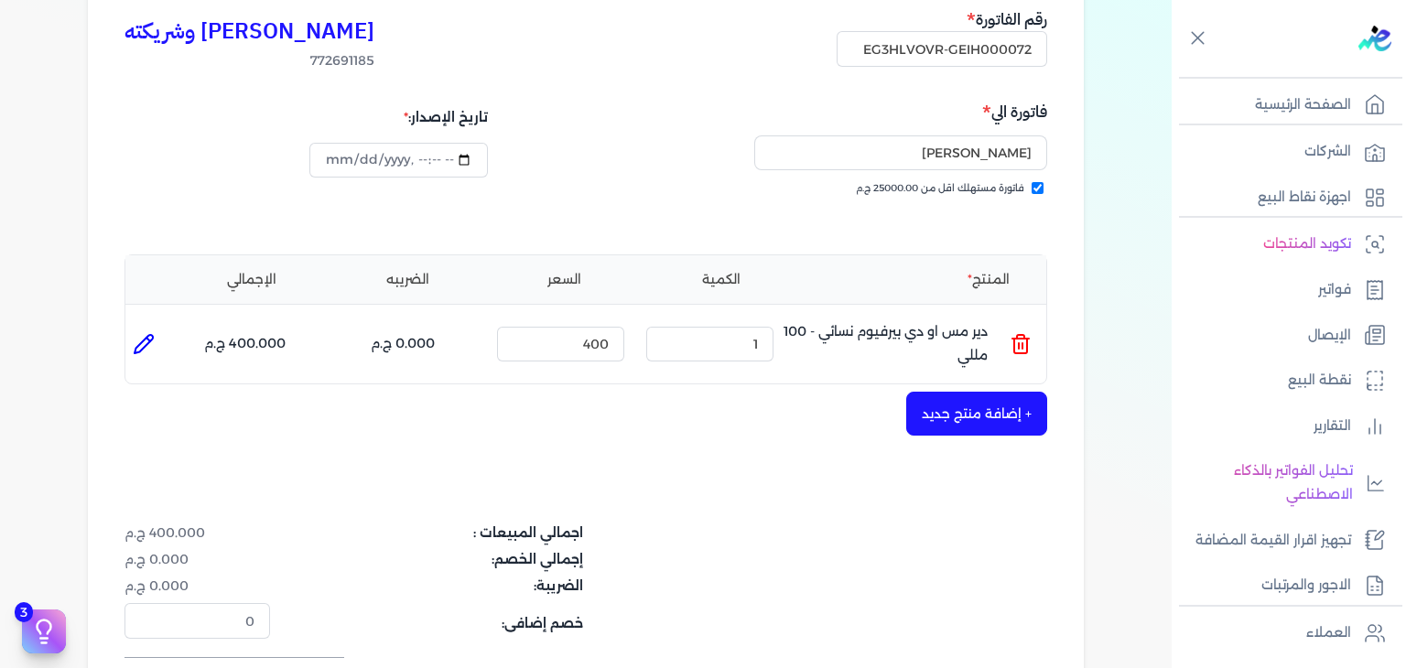
scroll to position [597, 0]
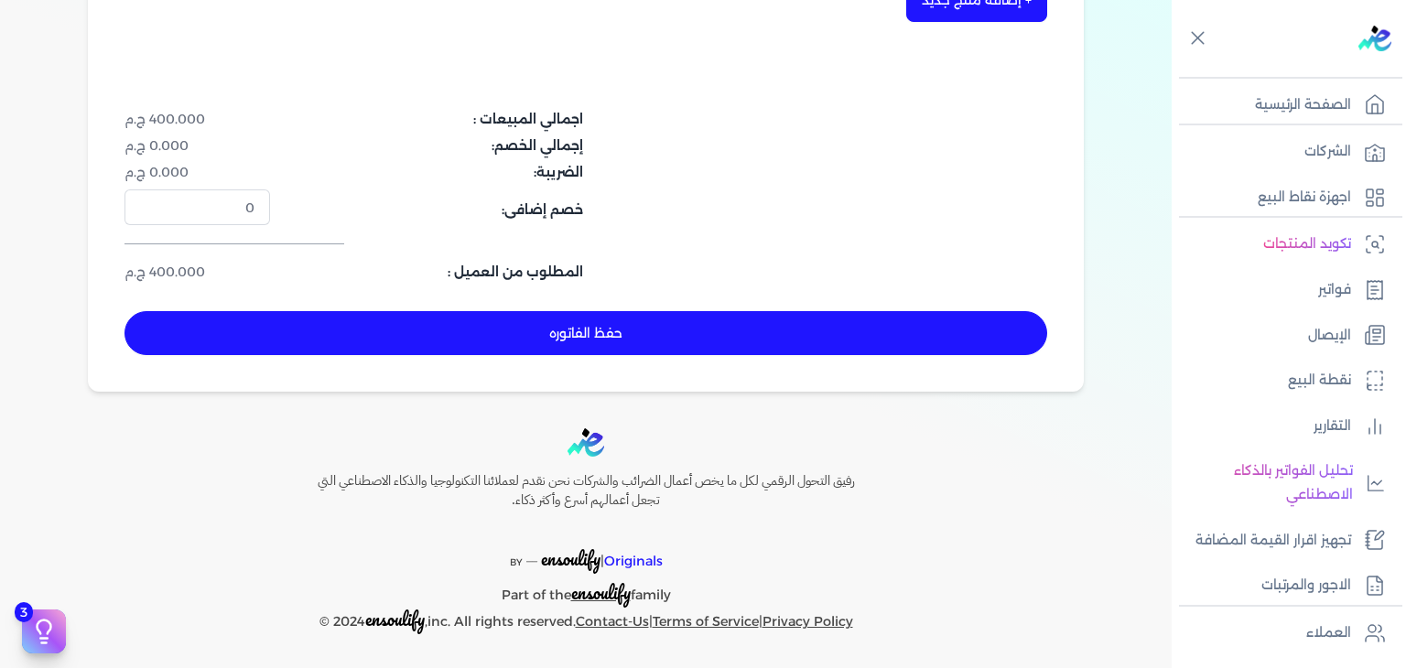
click at [637, 343] on button "حفظ الفاتوره" at bounding box center [585, 333] width 923 height 44
type input "[DATE]"
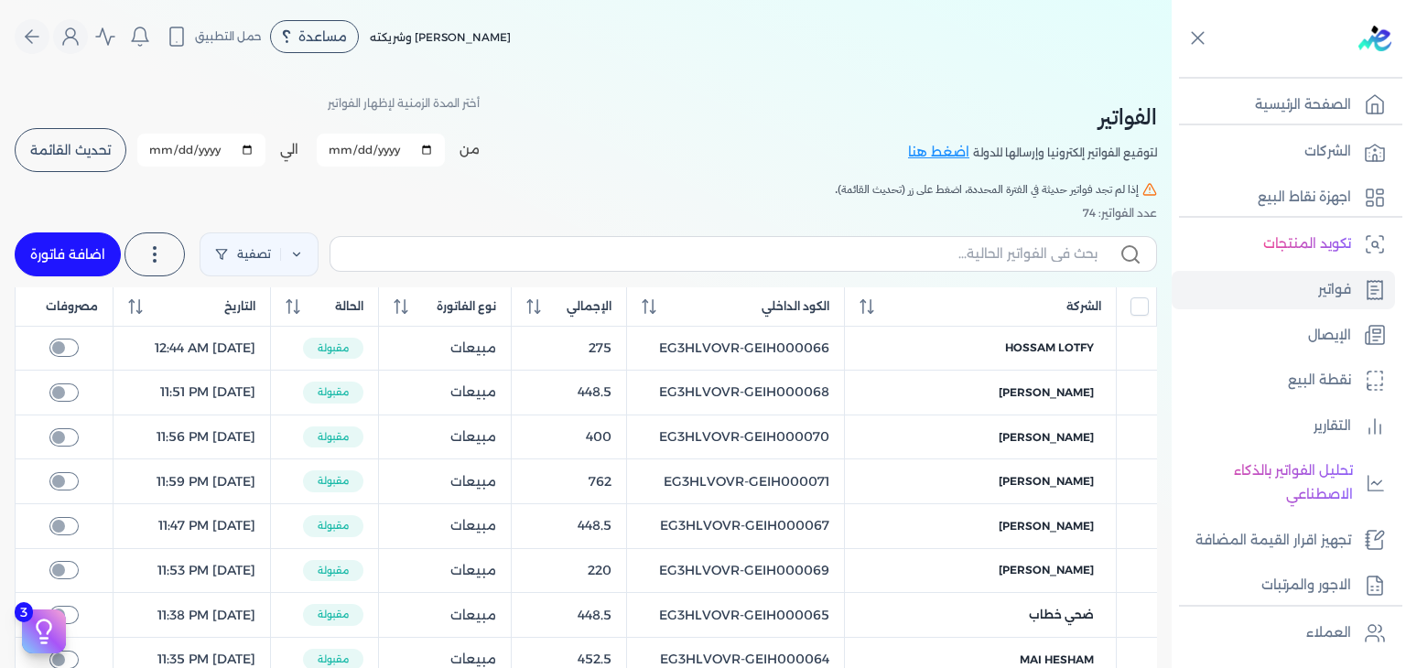
click at [75, 131] on button "تحديث القائمة" at bounding box center [71, 150] width 112 height 44
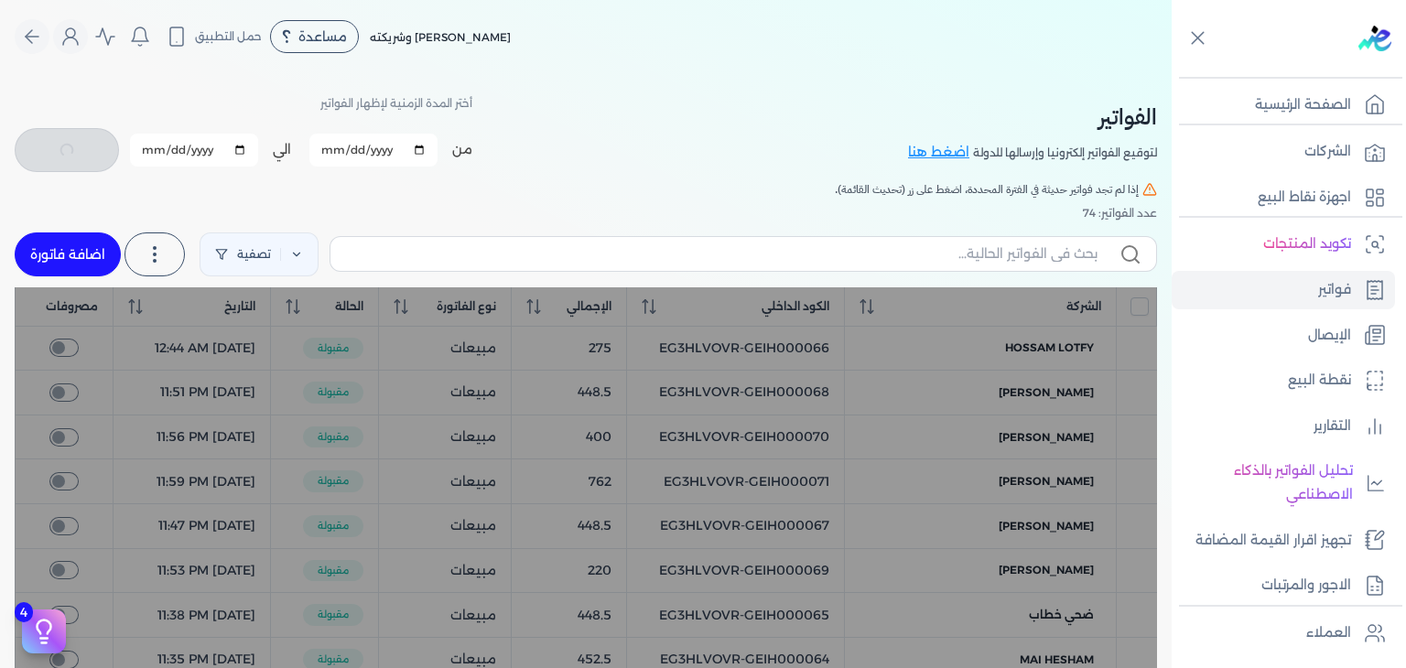
checkbox input "false"
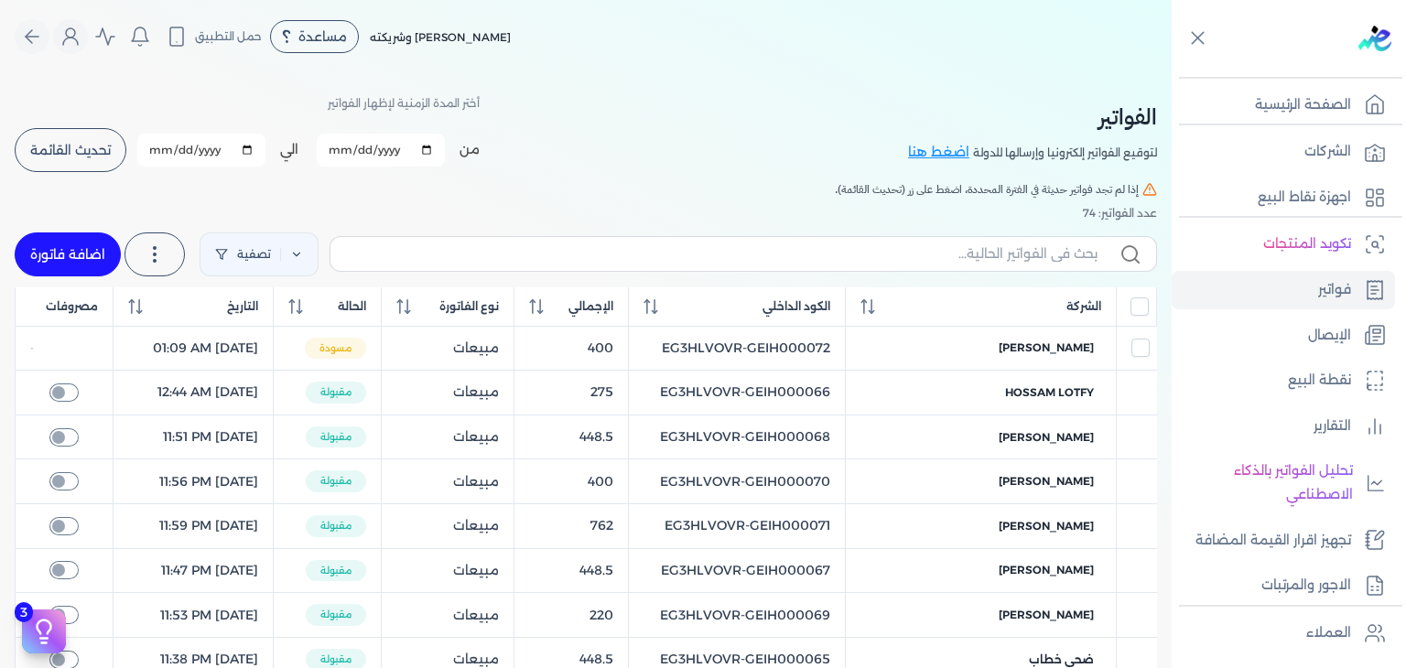
click at [99, 257] on link "اضافة فاتورة" at bounding box center [68, 254] width 106 height 44
select select "EGP"
select select "B"
select select "EGS"
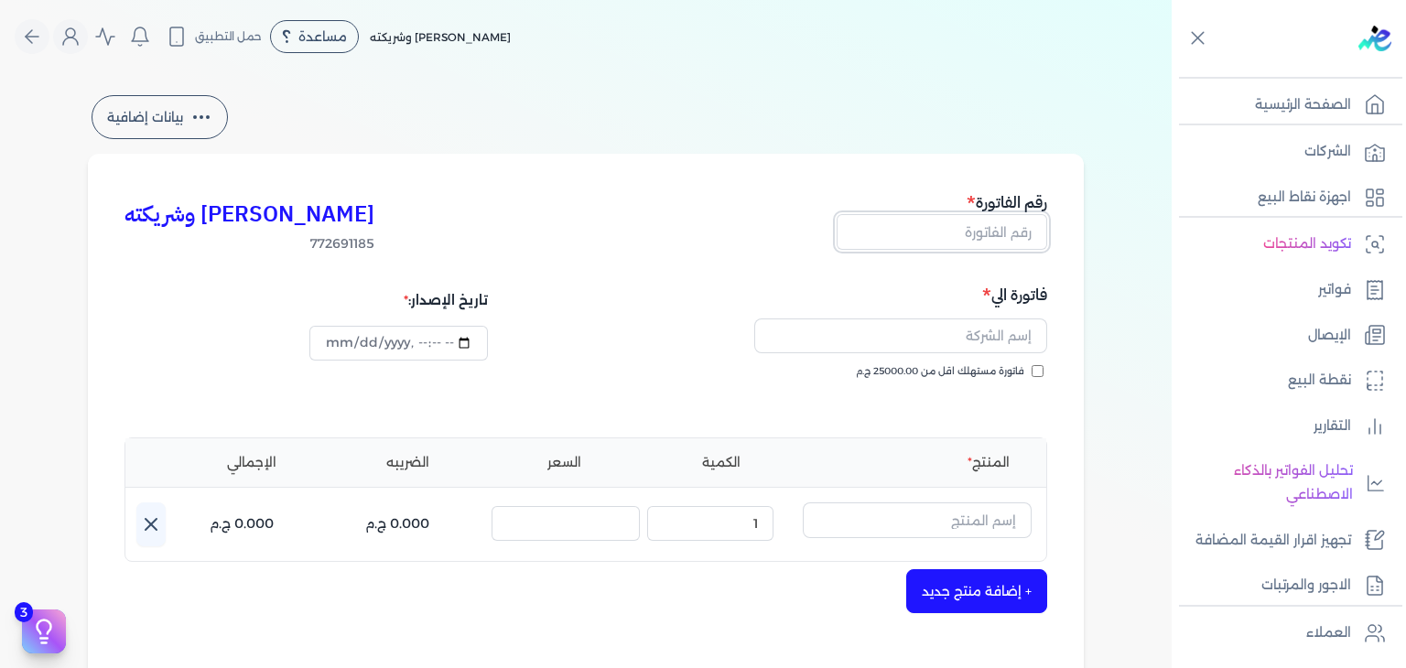
click at [969, 232] on input "text" at bounding box center [942, 231] width 211 height 35
paste input "EG3HLVOVR-GEIH000073"
drag, startPoint x: 988, startPoint y: 232, endPoint x: 1076, endPoint y: 226, distance: 88.9
click at [1076, 226] on div "كريم محمود ابراهيم الدقلة وشريكته 772691185 رقم الفاتورة EG3HLVOVR-GEIH000073 ف…" at bounding box center [586, 568] width 996 height 828
type input "EG3HLVOVR-GEIH000073"
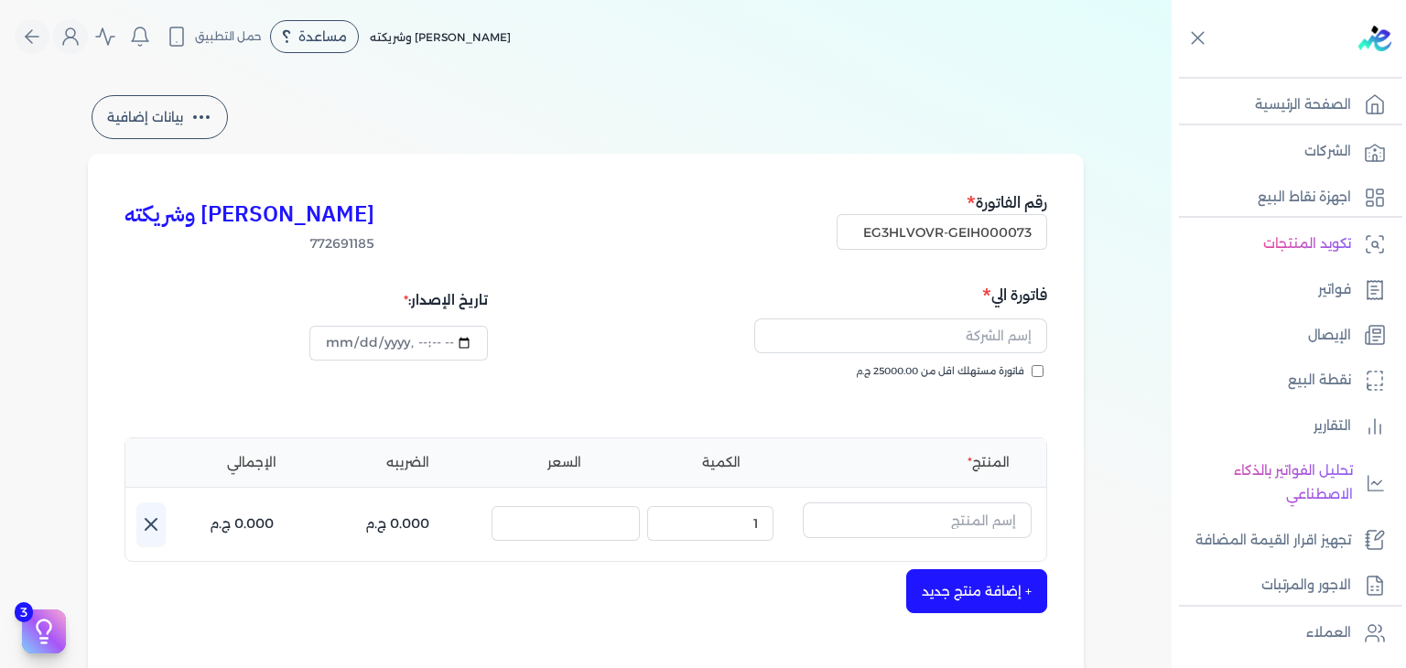
click at [1038, 365] on input "فاتورة مستهلك اقل من 25000.00 ج.م" at bounding box center [1037, 371] width 12 height 12
checkbox input "true"
click at [939, 324] on input "text" at bounding box center [900, 336] width 293 height 35
paste input "محمد نجاح"
type input "محمد نجاح"
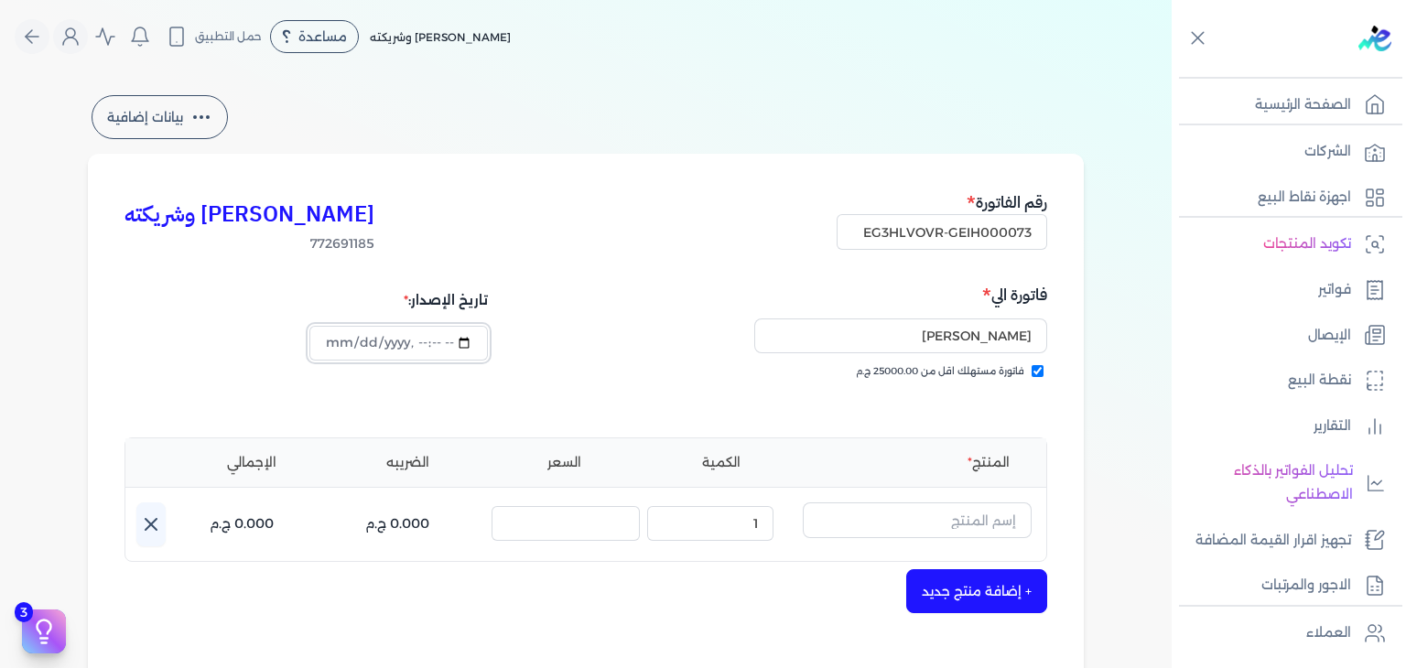
click at [333, 338] on input "datetime-local" at bounding box center [398, 343] width 178 height 35
type input "2025-08-19T01:09:45"
click at [560, 404] on div "تاريخ الإصدار:" at bounding box center [352, 349] width 456 height 132
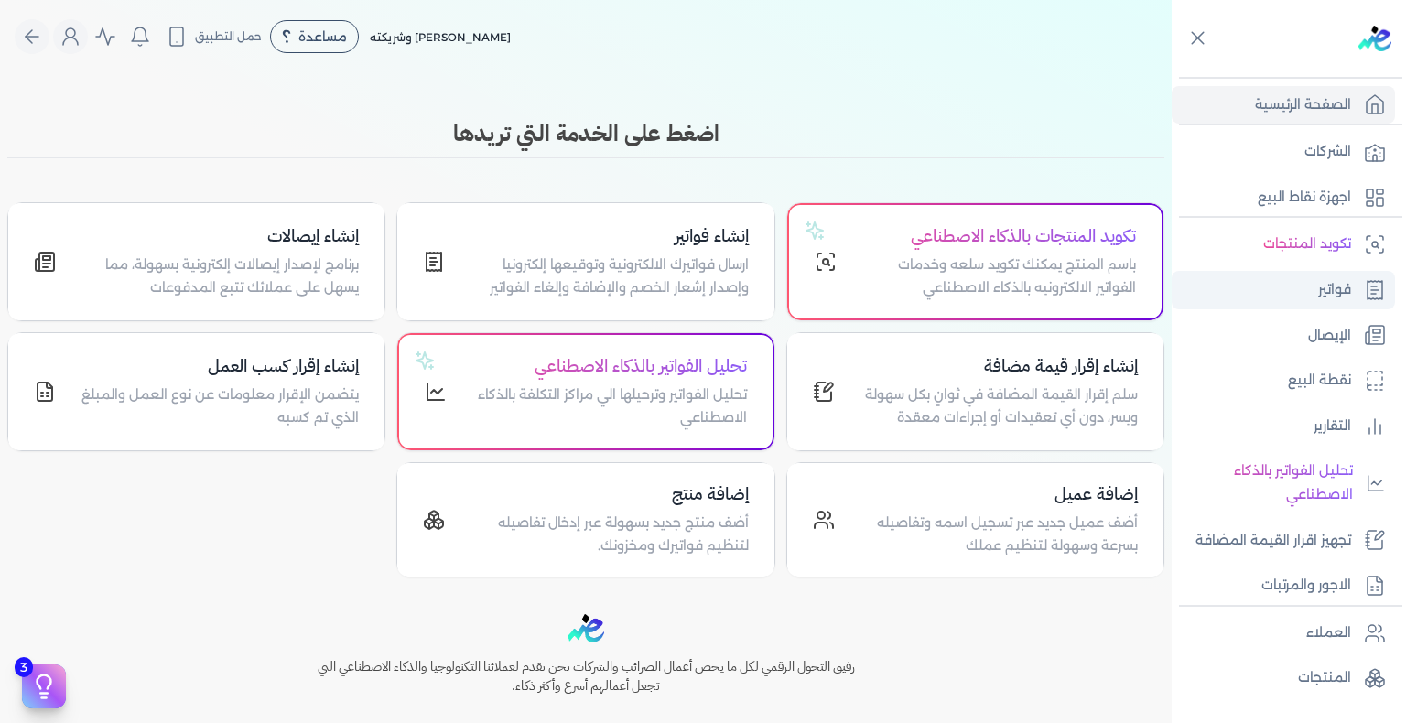
click at [1324, 286] on p "فواتير" at bounding box center [1334, 290] width 33 height 24
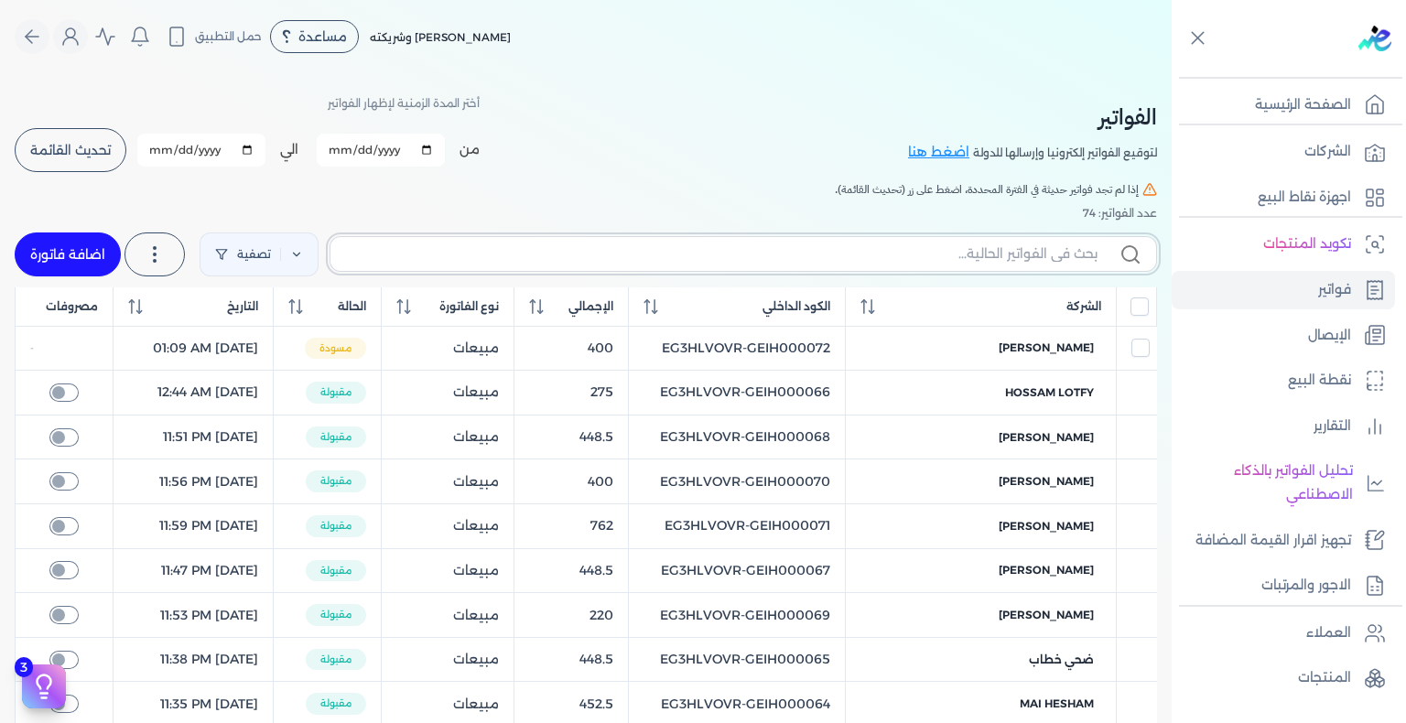
click at [886, 257] on input "text" at bounding box center [721, 253] width 752 height 19
click at [973, 254] on input "text" at bounding box center [721, 253] width 752 height 19
paste input "EG3HLVOVR-GEIH000007"
type input "EG3HLVOVR-GEIH000007"
checkbox input "false"
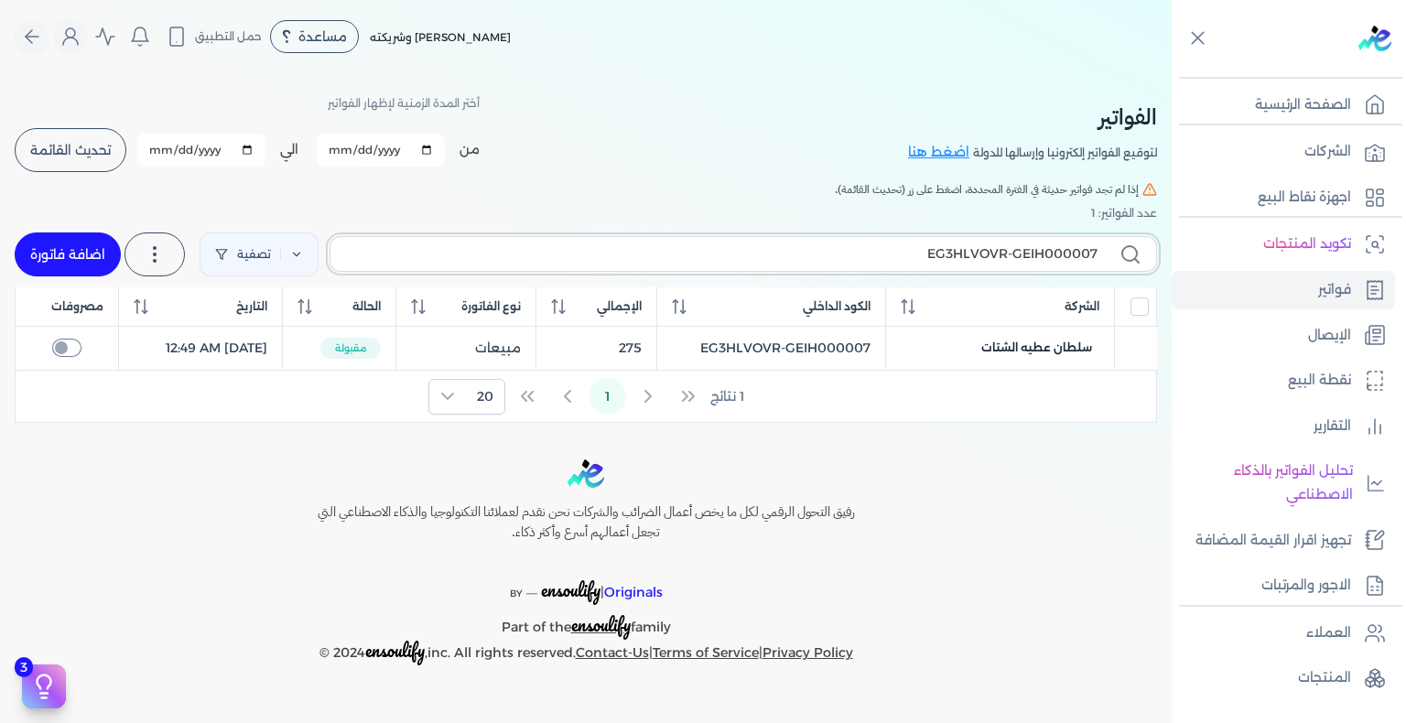
type input "EG3HLVOVR-GEIH000007"
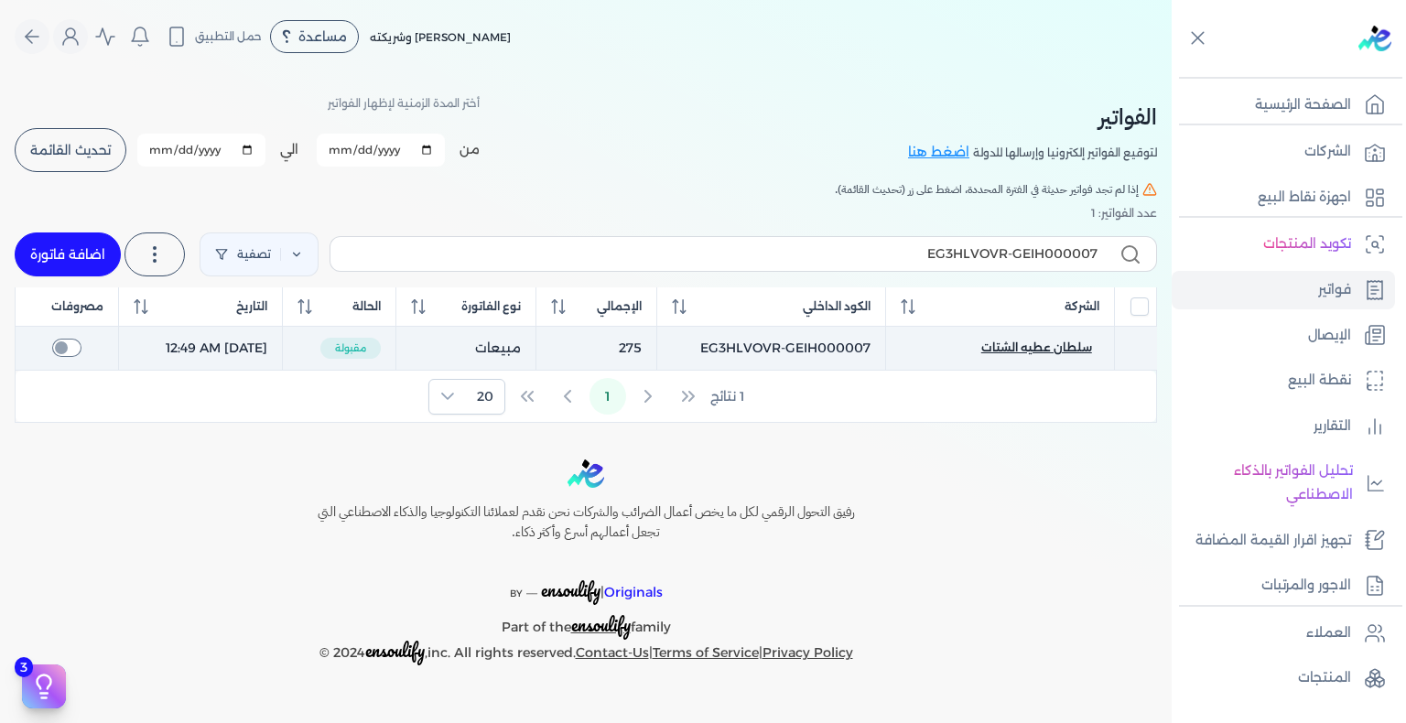
click at [996, 346] on span "سلطان عطيه الشتات" at bounding box center [1036, 348] width 111 height 16
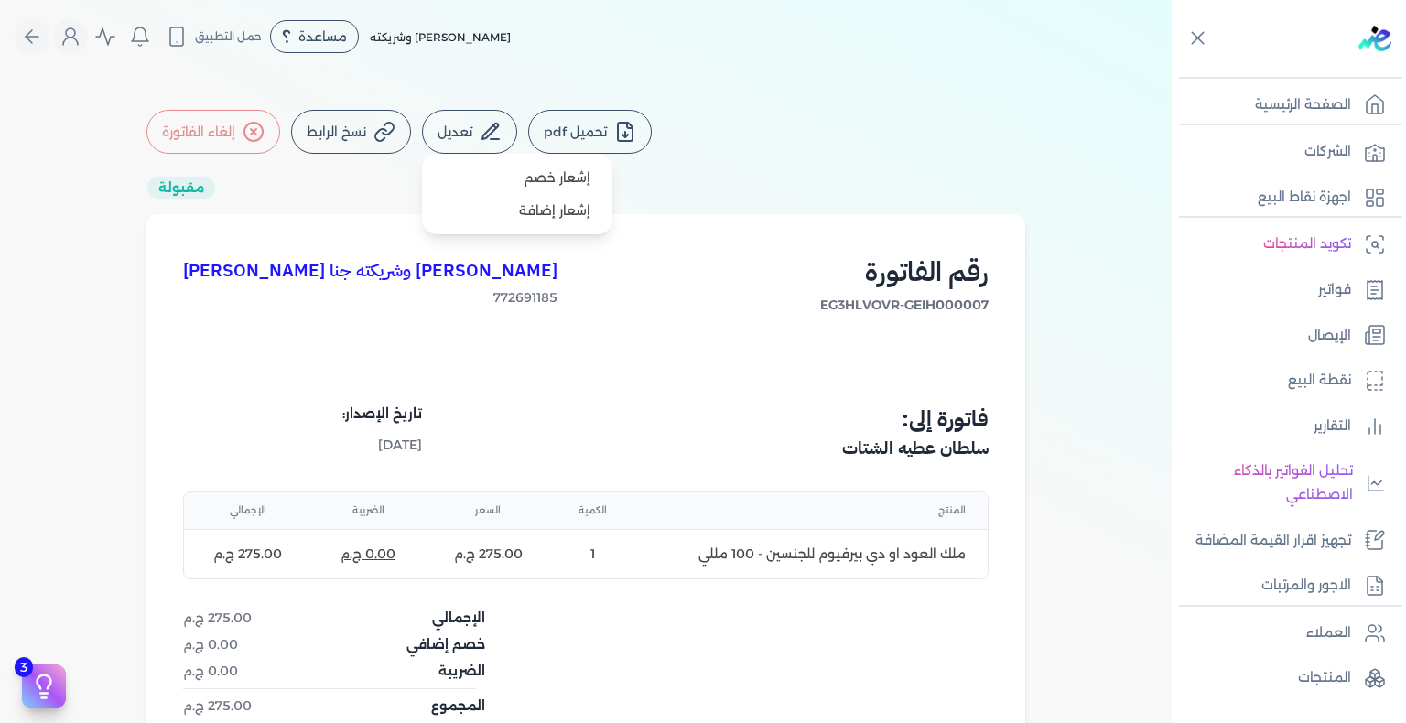
click at [461, 138] on button "تعديل" at bounding box center [469, 132] width 95 height 44
click at [559, 189] on link "إشعار خصم" at bounding box center [517, 177] width 176 height 33
select select "EGP"
select select "B"
select select "EGS"
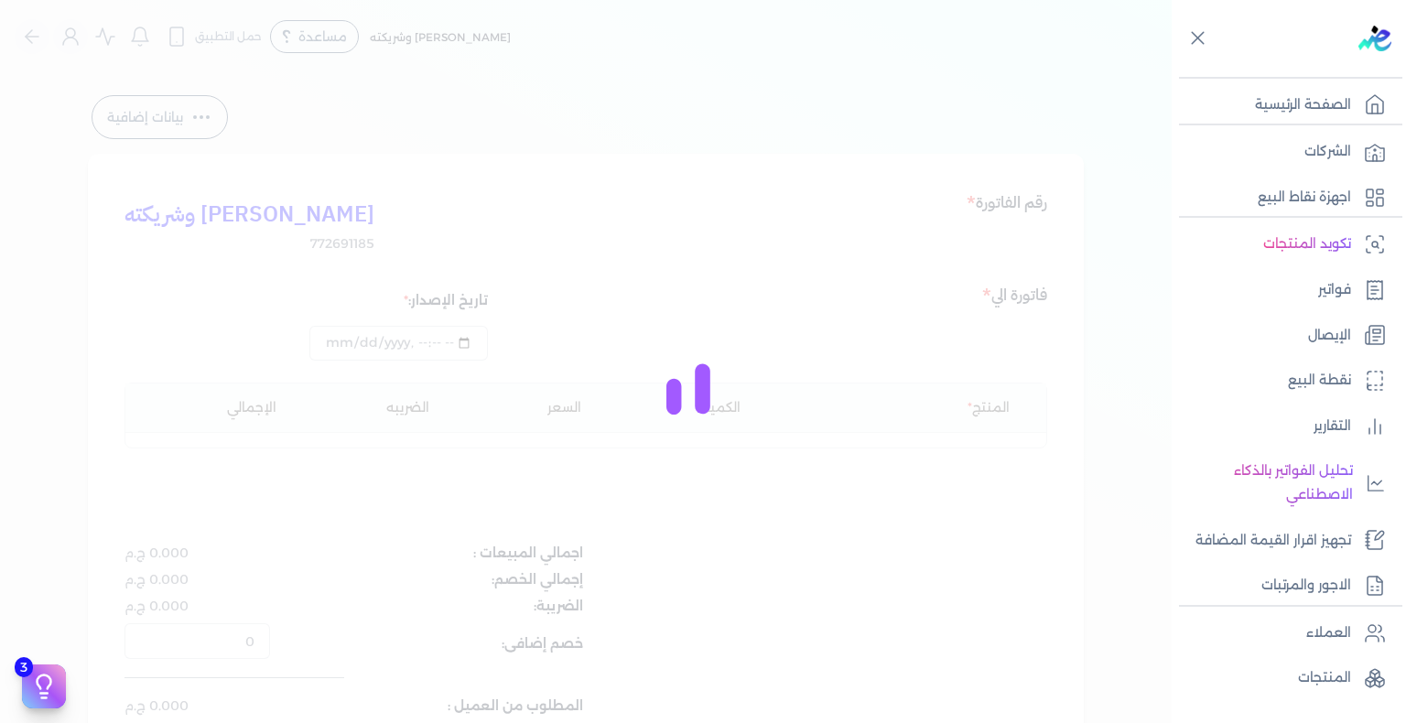
type input "[DATE]T00:49"
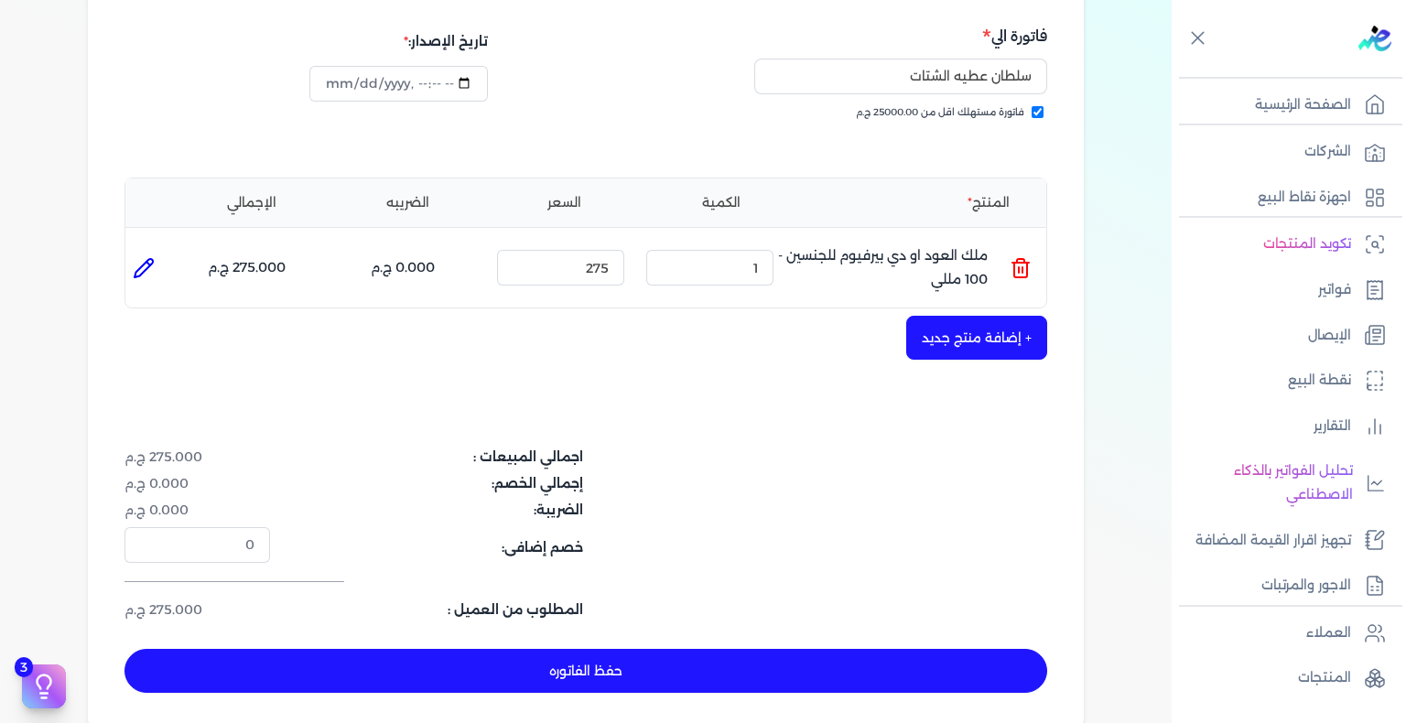
scroll to position [183, 0]
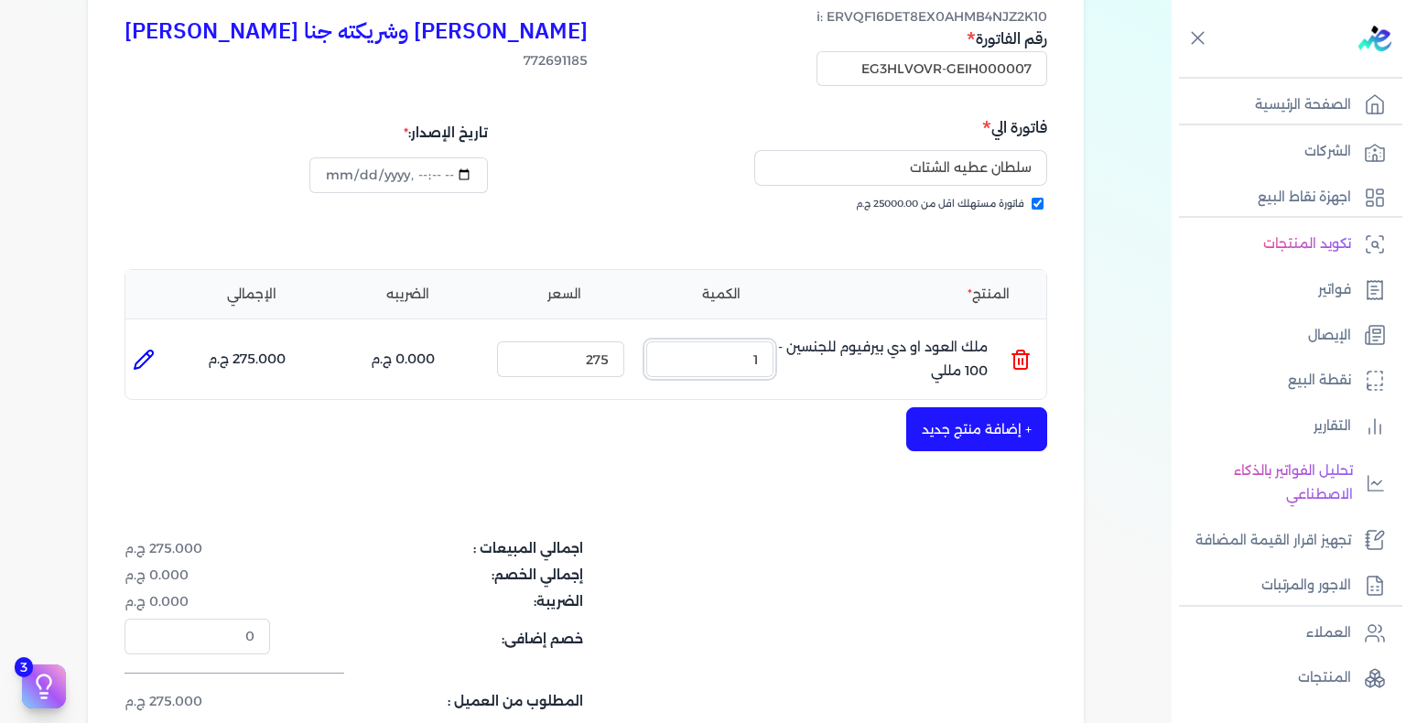
click at [739, 376] on input "1" at bounding box center [709, 358] width 127 height 35
type input "0"
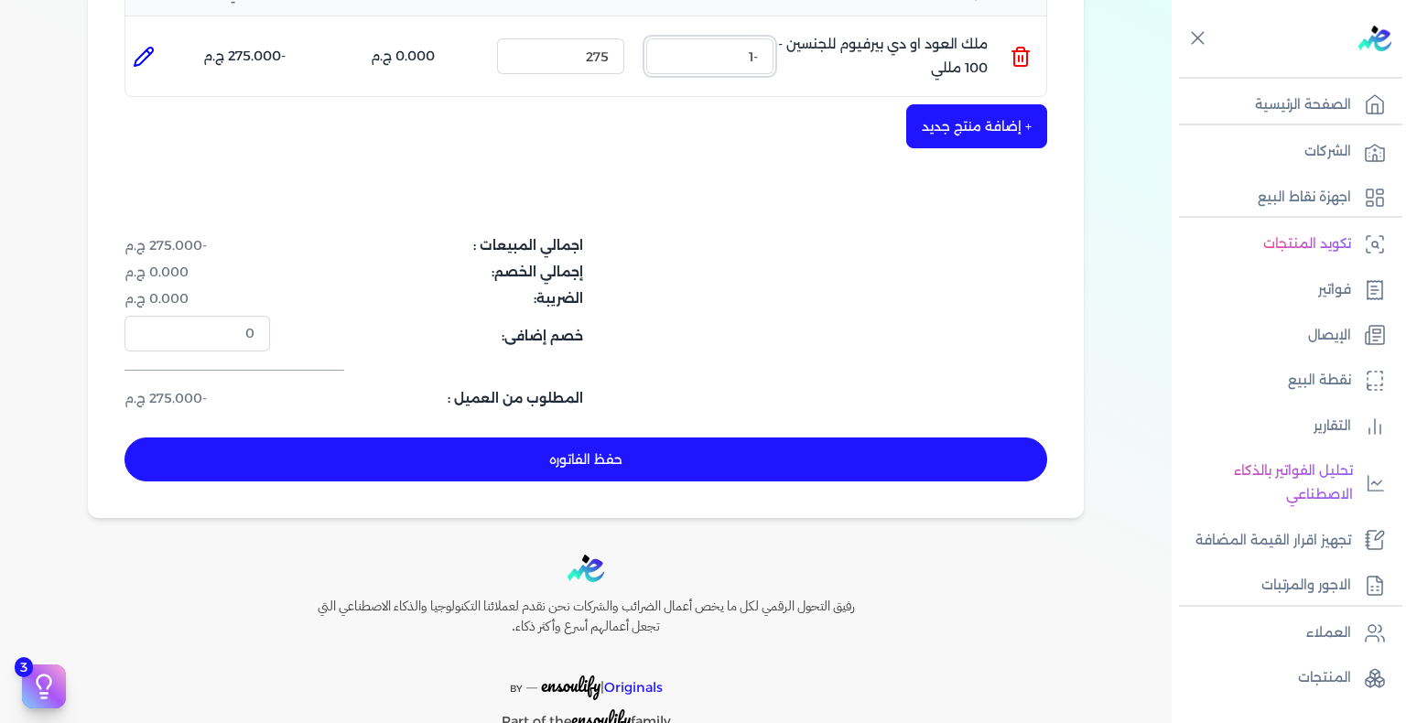
scroll to position [574, 0]
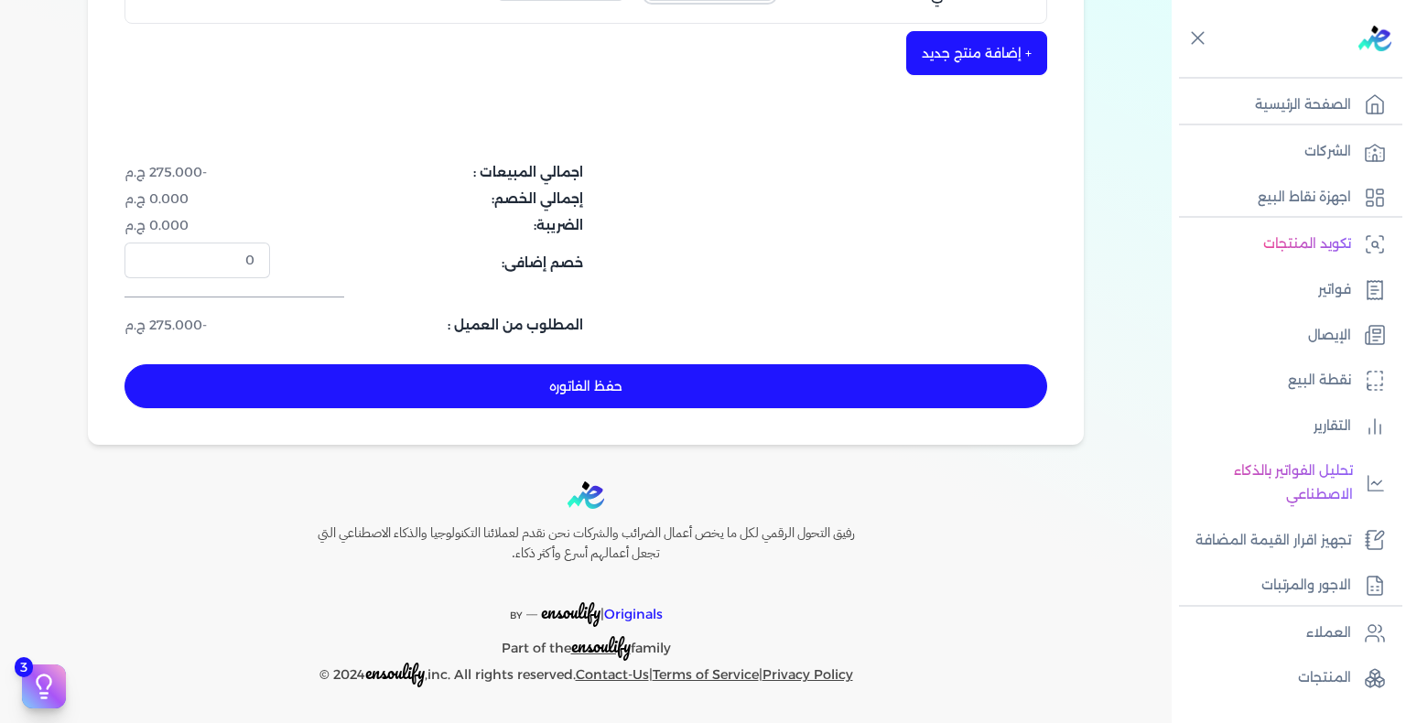
type input "-1"
click at [668, 394] on button "حفظ الفاتوره" at bounding box center [585, 386] width 923 height 44
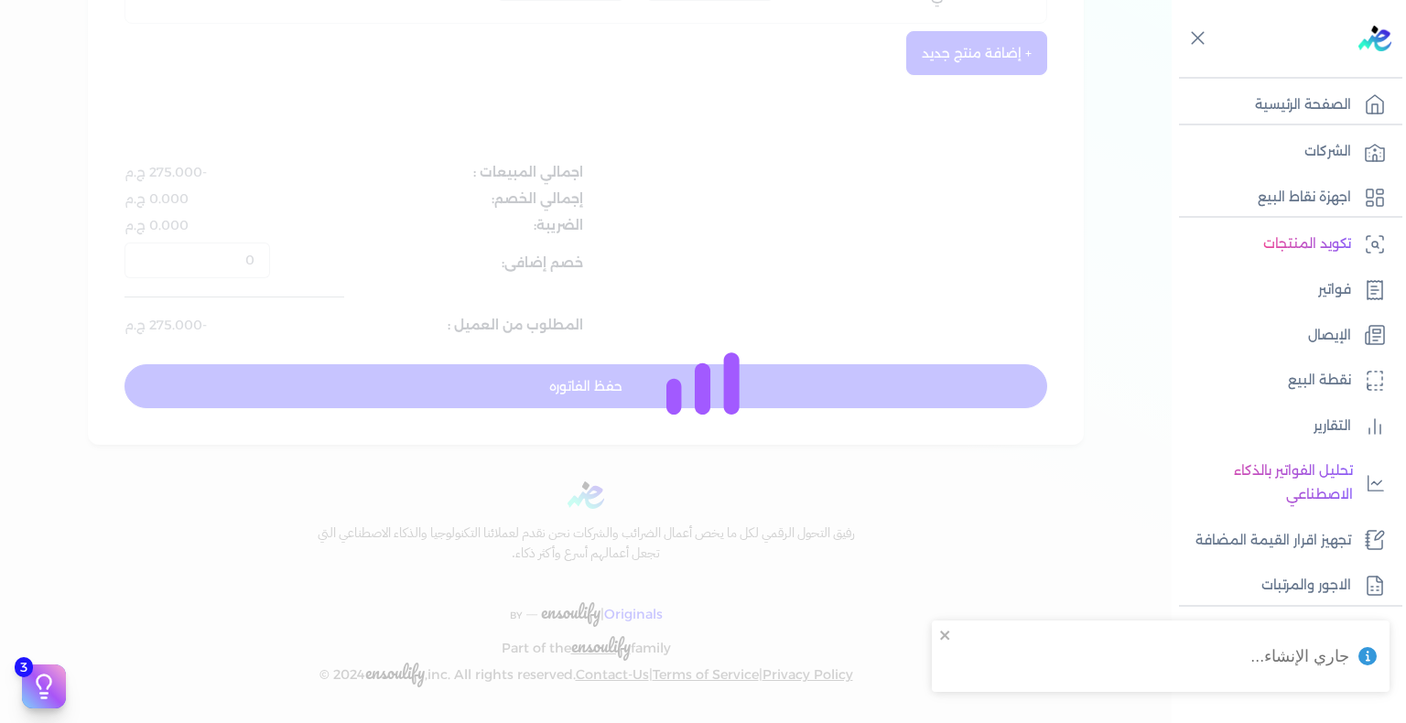
scroll to position [556, 0]
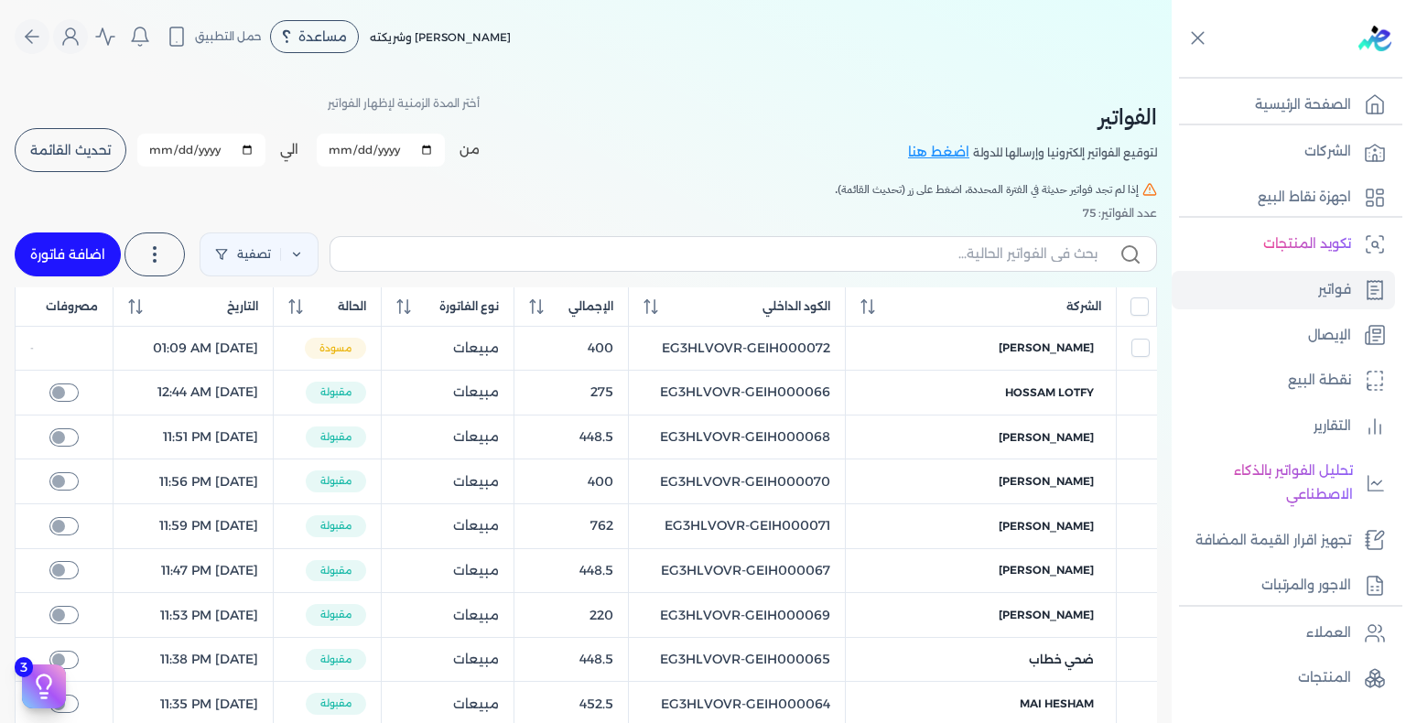
click at [124, 157] on button "تحديث القائمة" at bounding box center [71, 150] width 112 height 44
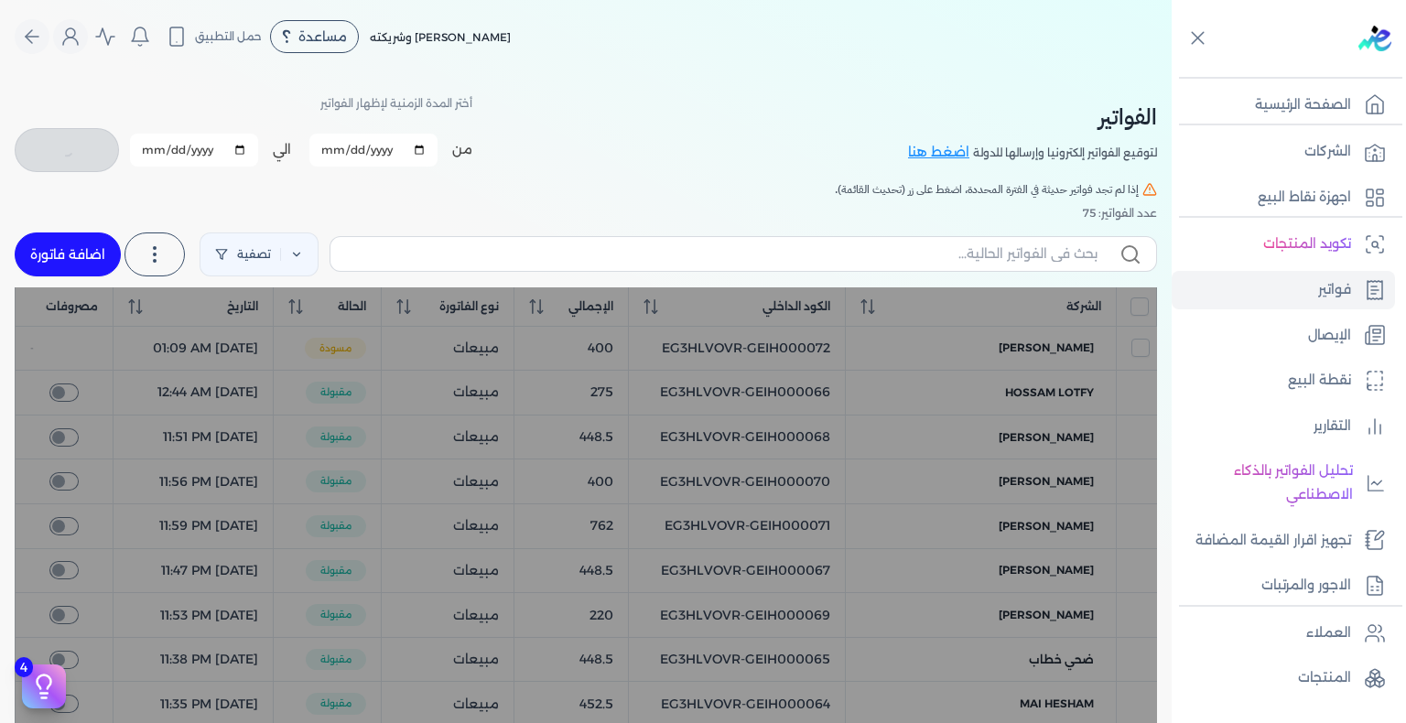
checkbox input "false"
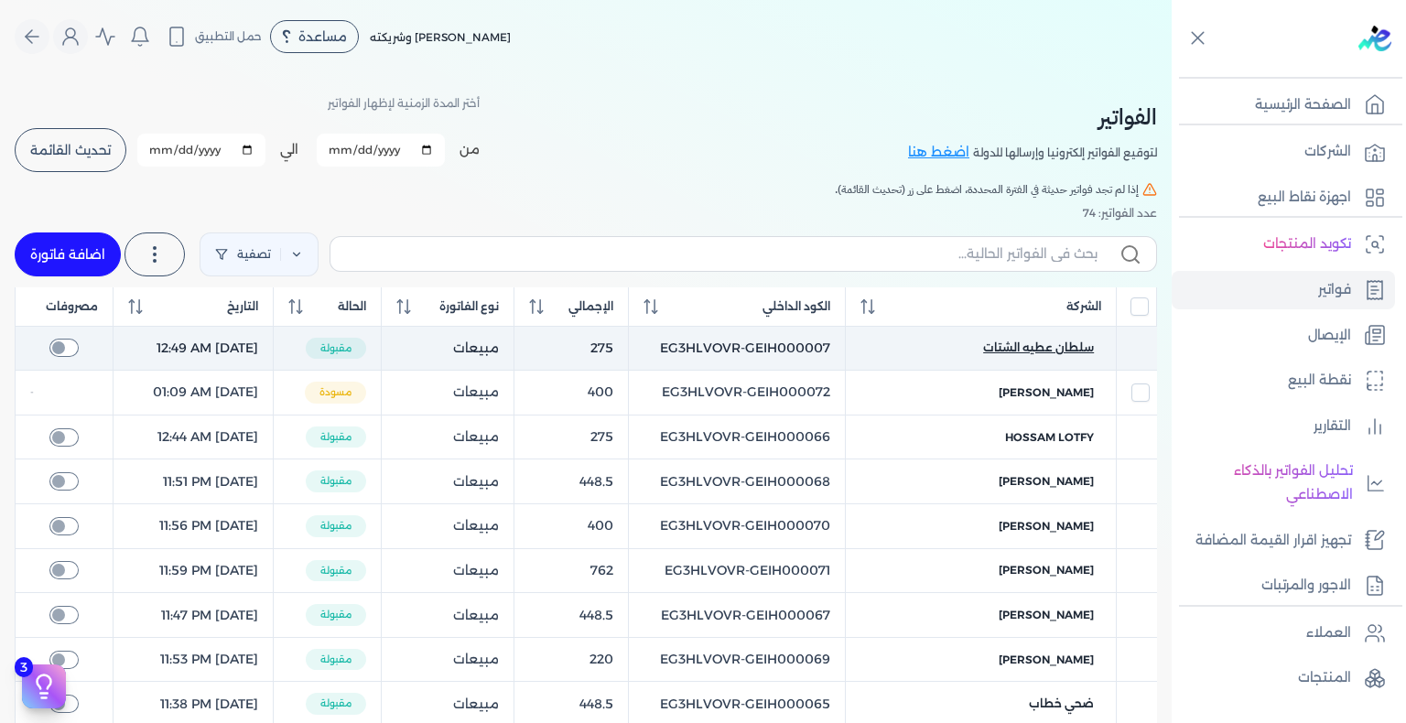
click at [1027, 355] on span "سلطان عطيه الشتات" at bounding box center [1038, 348] width 111 height 16
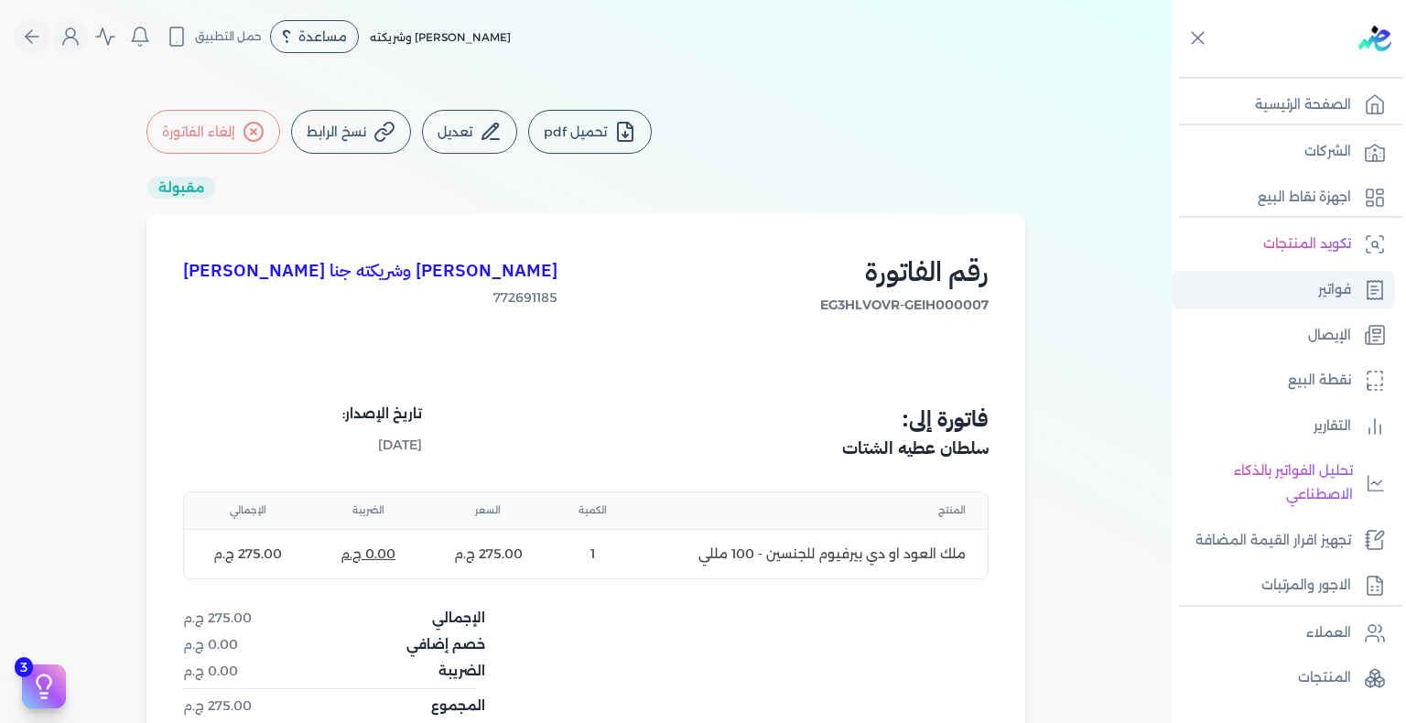
click at [1318, 278] on p "فواتير" at bounding box center [1334, 290] width 33 height 24
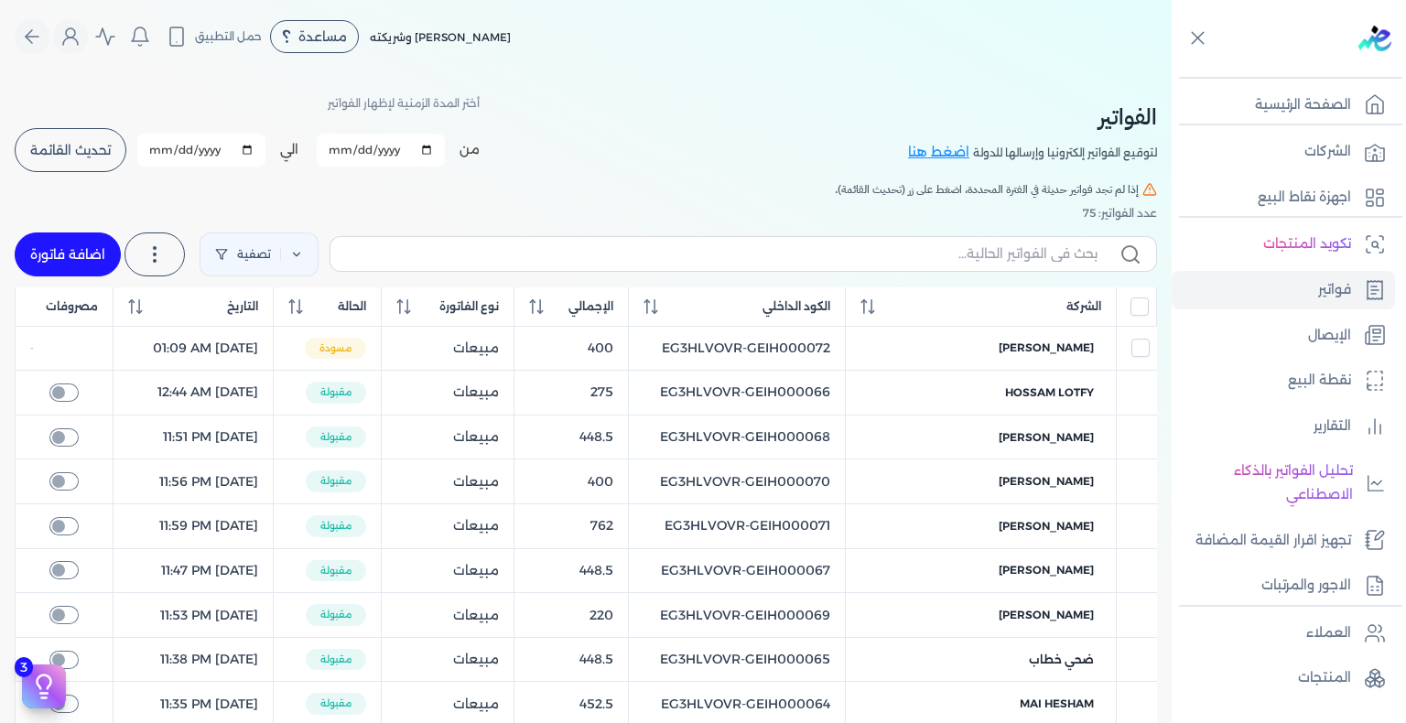
click at [47, 135] on button "تحديث القائمة" at bounding box center [71, 150] width 112 height 44
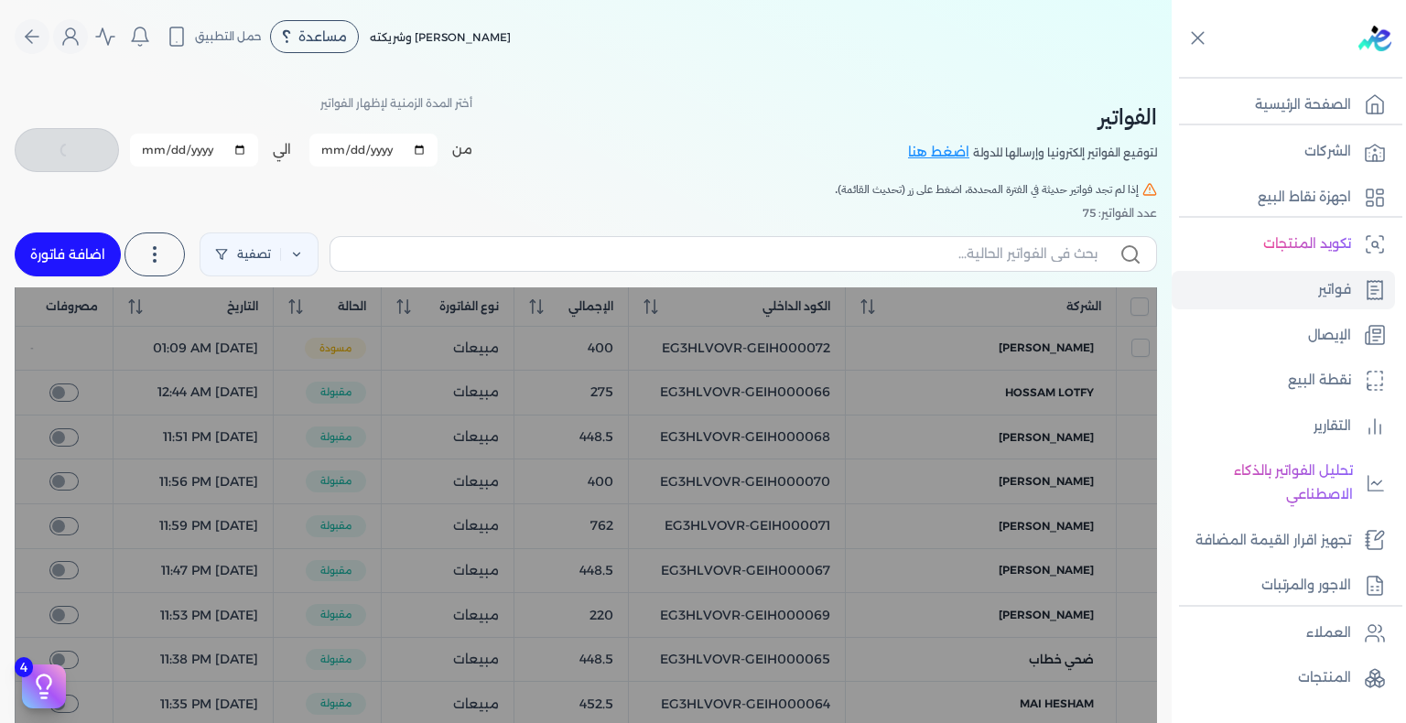
checkbox input "false"
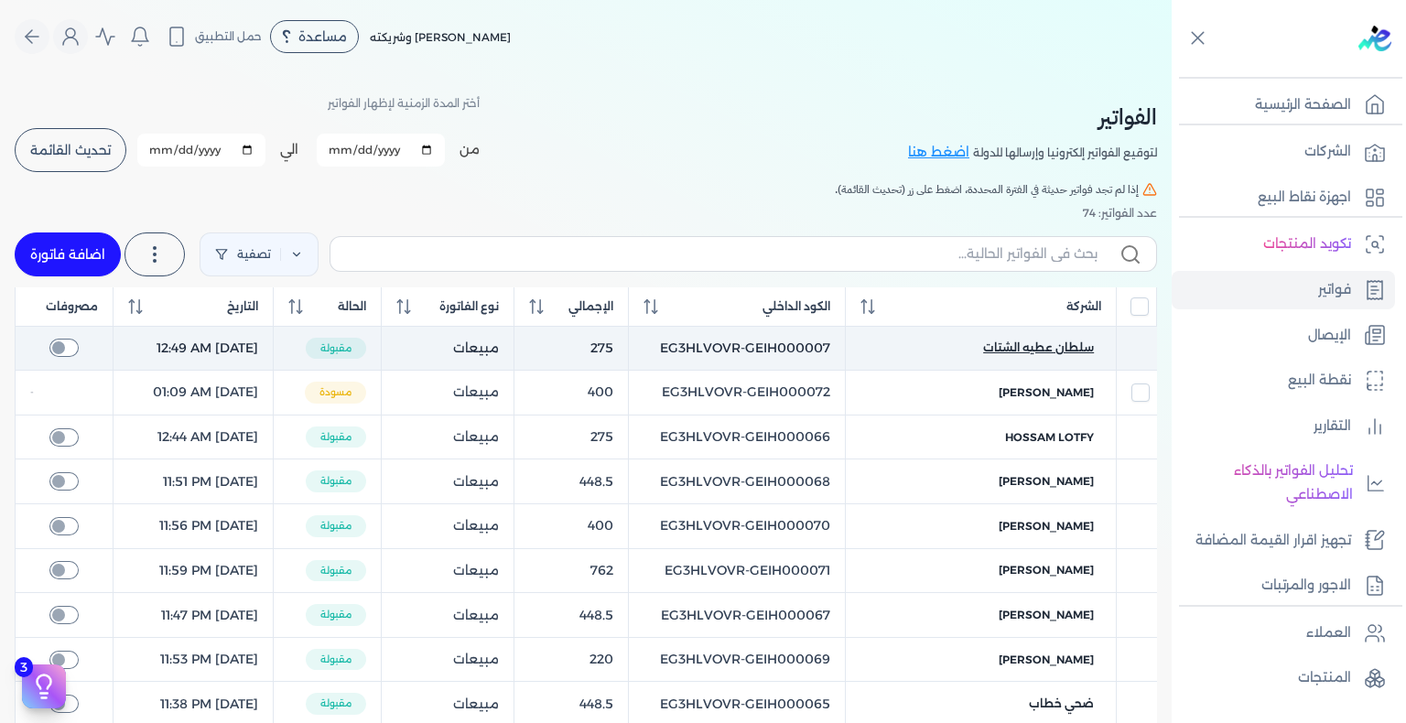
click at [1086, 342] on span "سلطان عطيه الشتات" at bounding box center [1038, 348] width 111 height 16
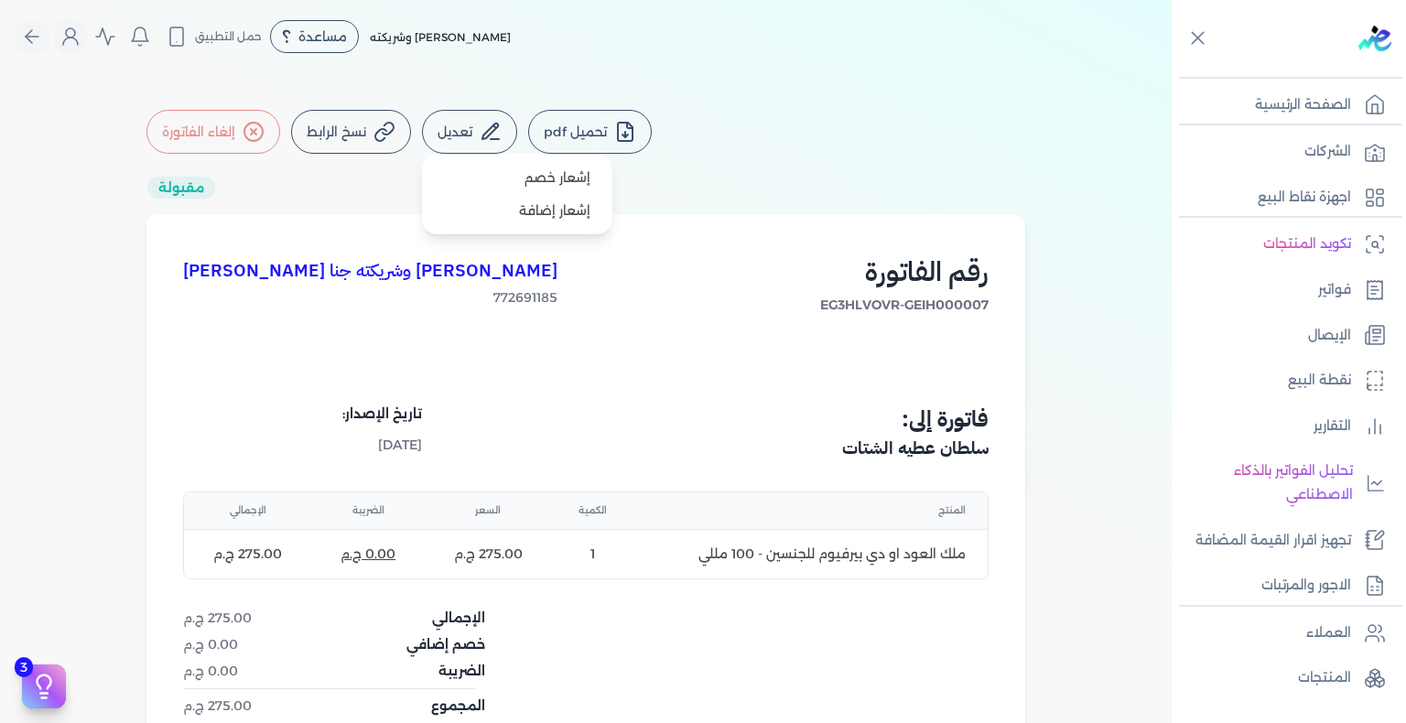
click at [471, 134] on button "تعديل" at bounding box center [469, 132] width 95 height 44
click at [508, 179] on link "إشعار خصم" at bounding box center [517, 177] width 176 height 33
select select "EGP"
select select "B"
select select "EGS"
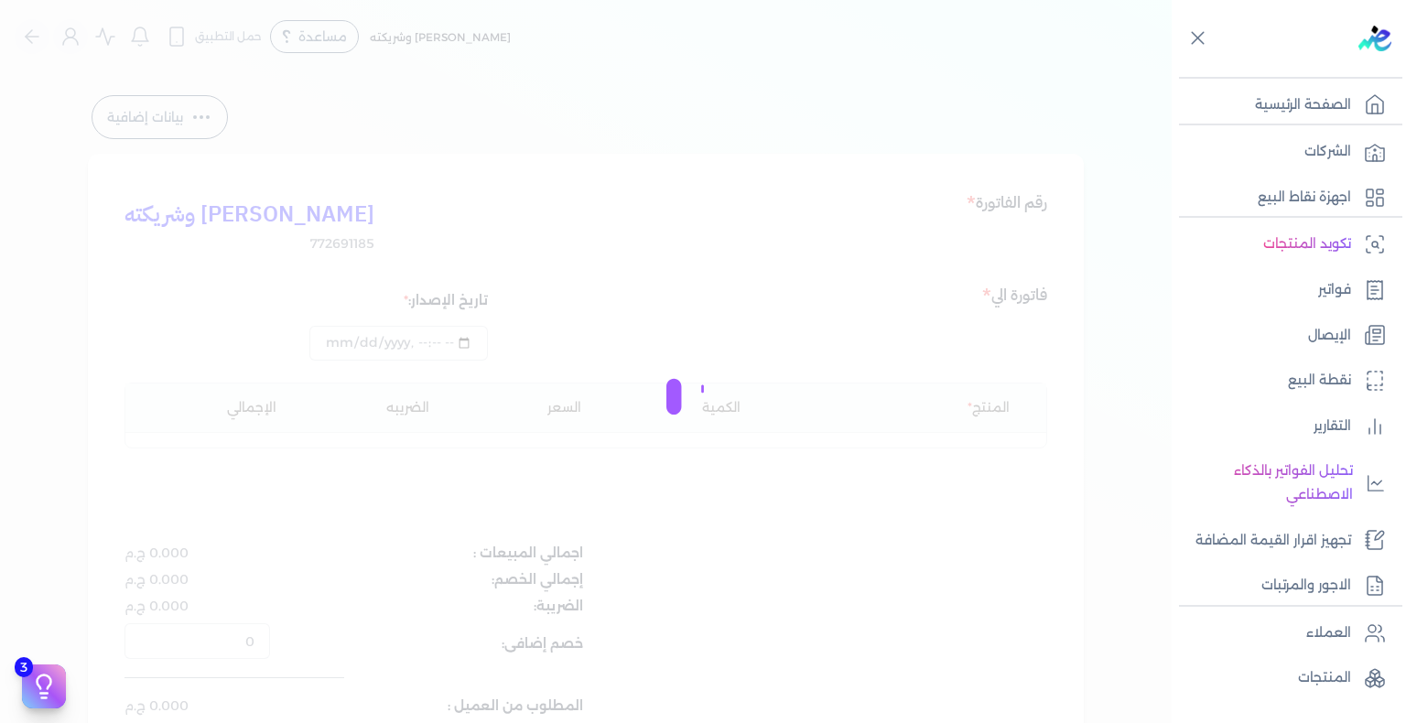
type input "2025-08-03T00:49"
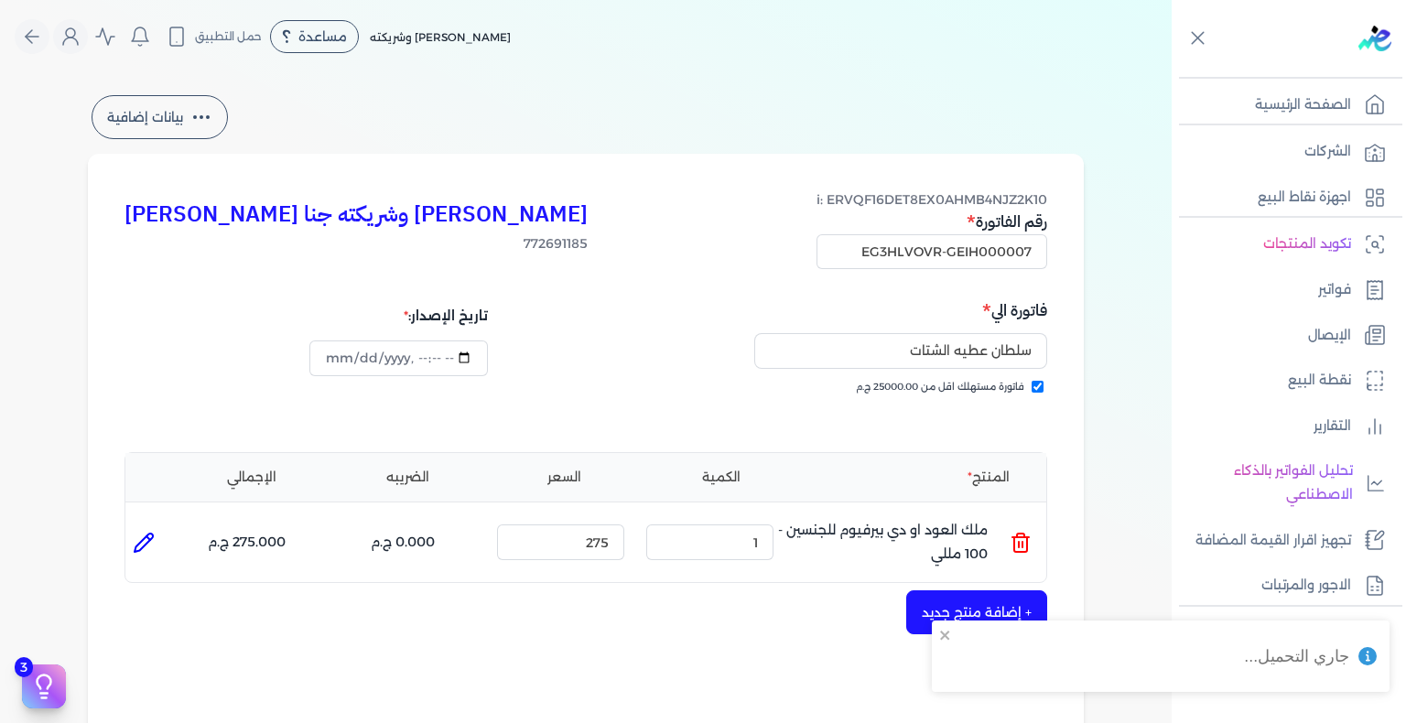
click at [161, 109] on button "بيانات إضافية" at bounding box center [160, 117] width 136 height 44
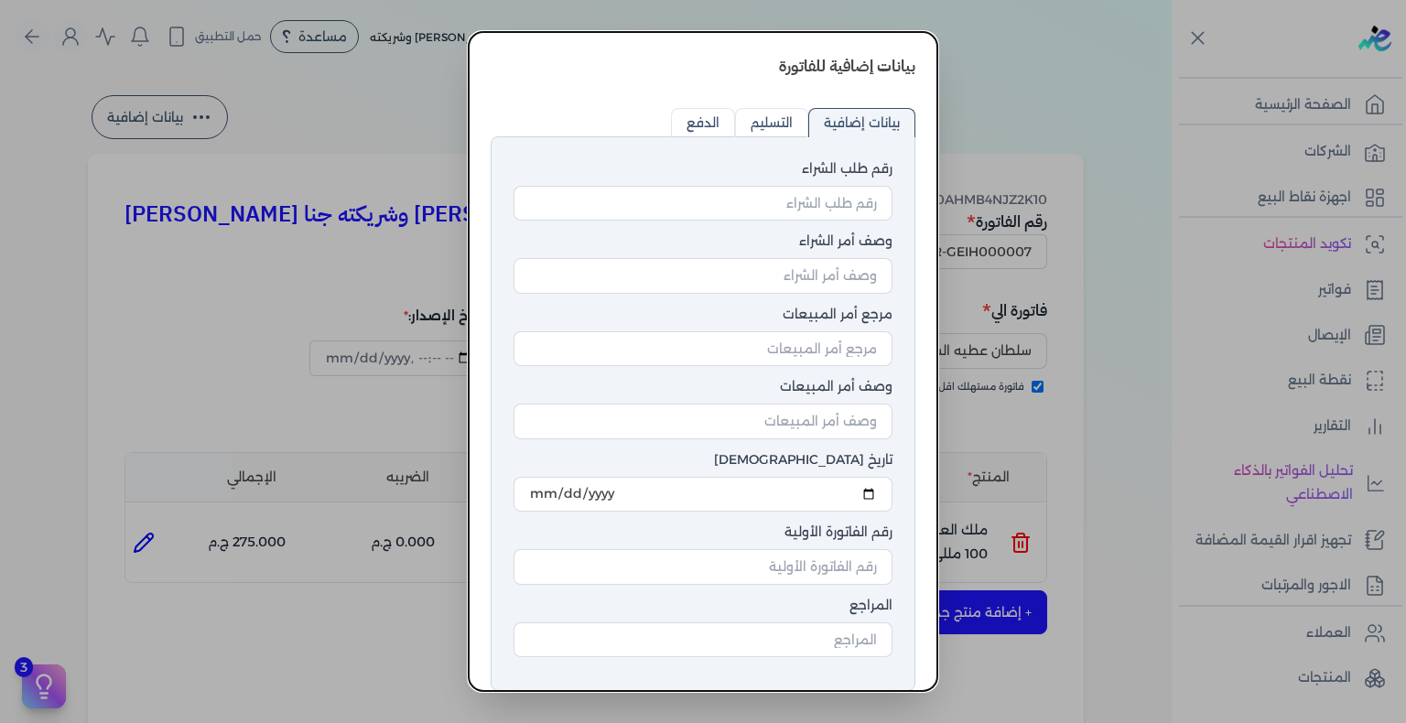
click at [1086, 302] on dialog "بيانات إضافية للفاتورة رقم طلب الشراء وصف أمر الشراء مرجع أمر المبيعات وصف أمر …" at bounding box center [703, 361] width 1406 height 723
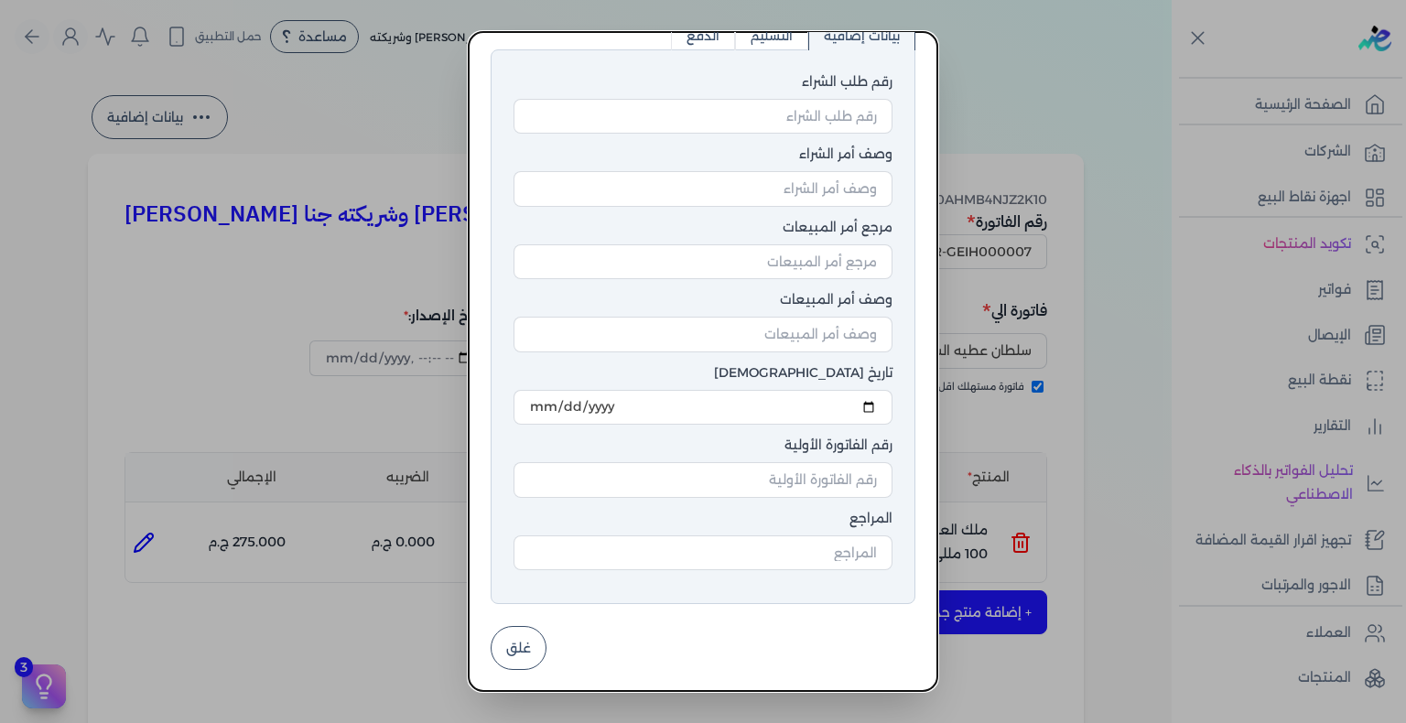
click at [545, 633] on button "غلق" at bounding box center [519, 648] width 56 height 44
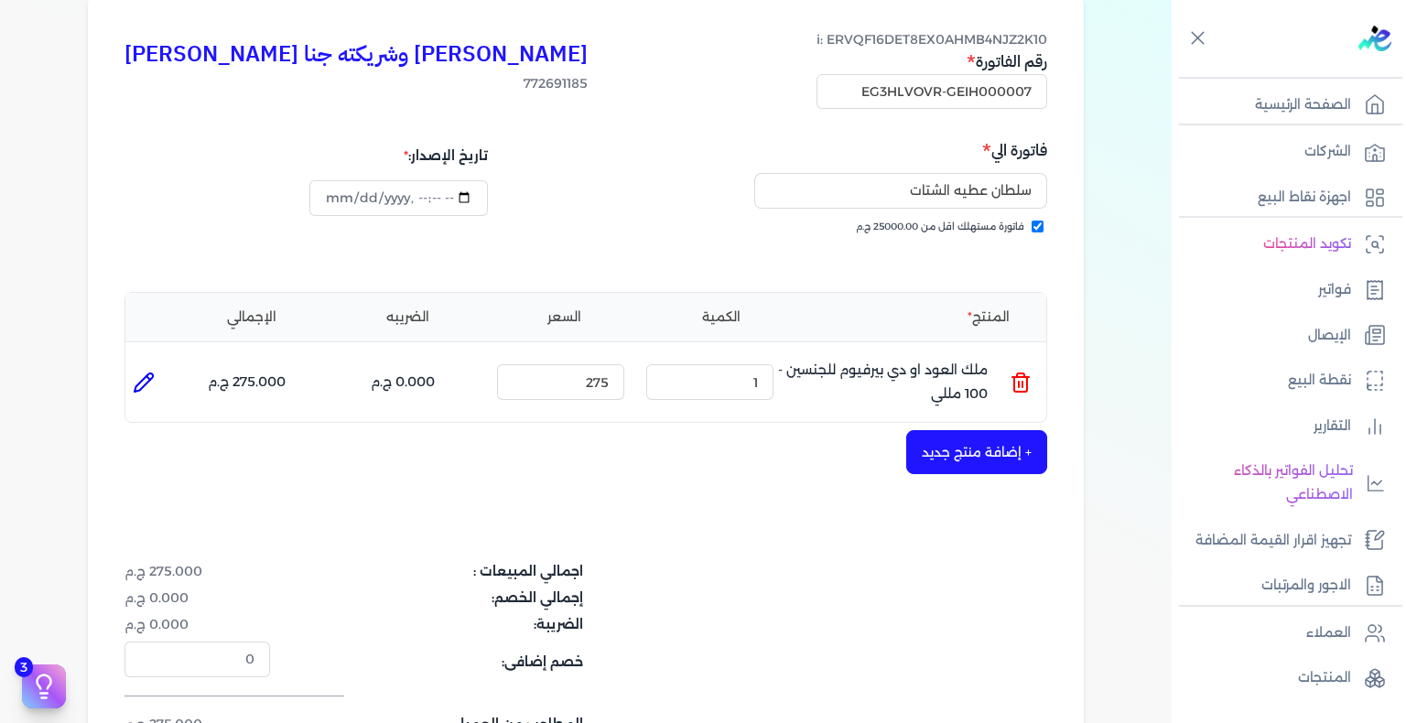
scroll to position [275, 0]
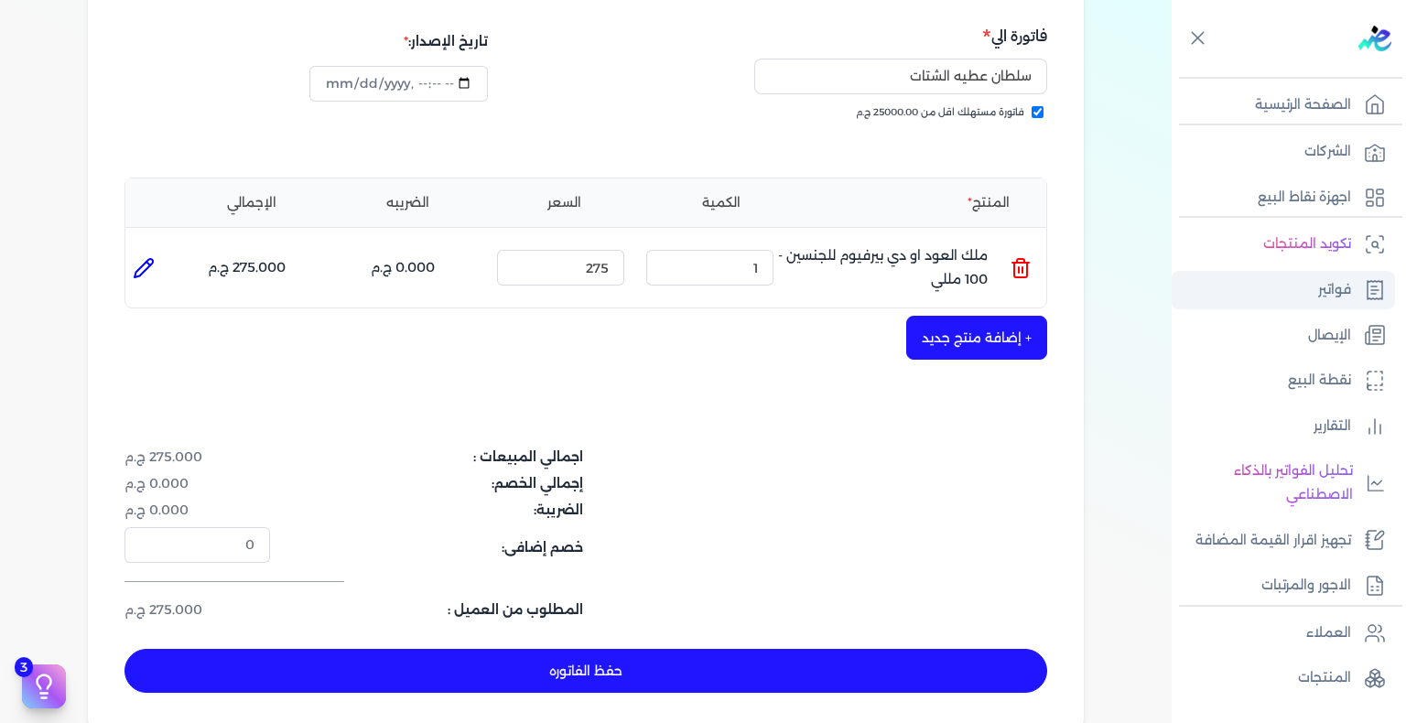
click at [1326, 286] on p "فواتير" at bounding box center [1334, 290] width 33 height 24
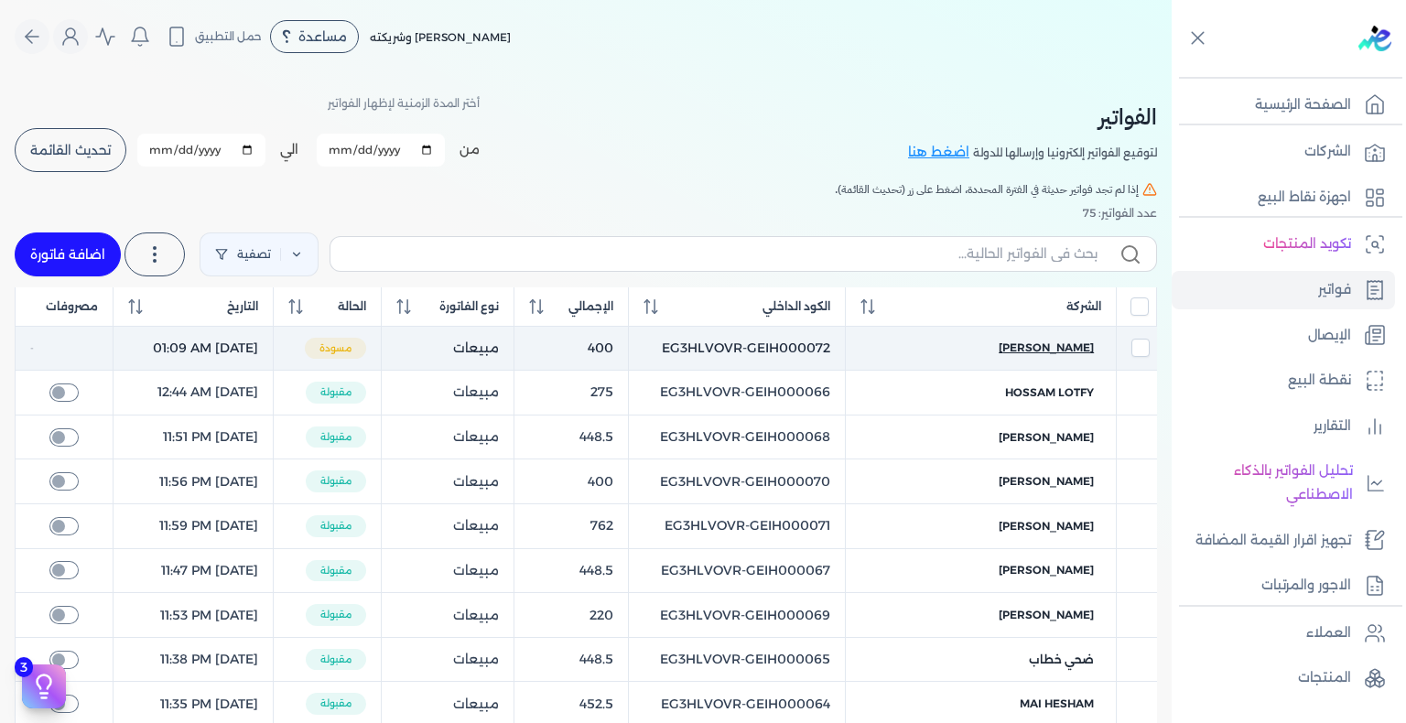
click at [1058, 350] on span "عبدالرحمن ابو نواف" at bounding box center [1046, 348] width 95 height 16
select select "EGP"
select select "B"
select select "EGS"
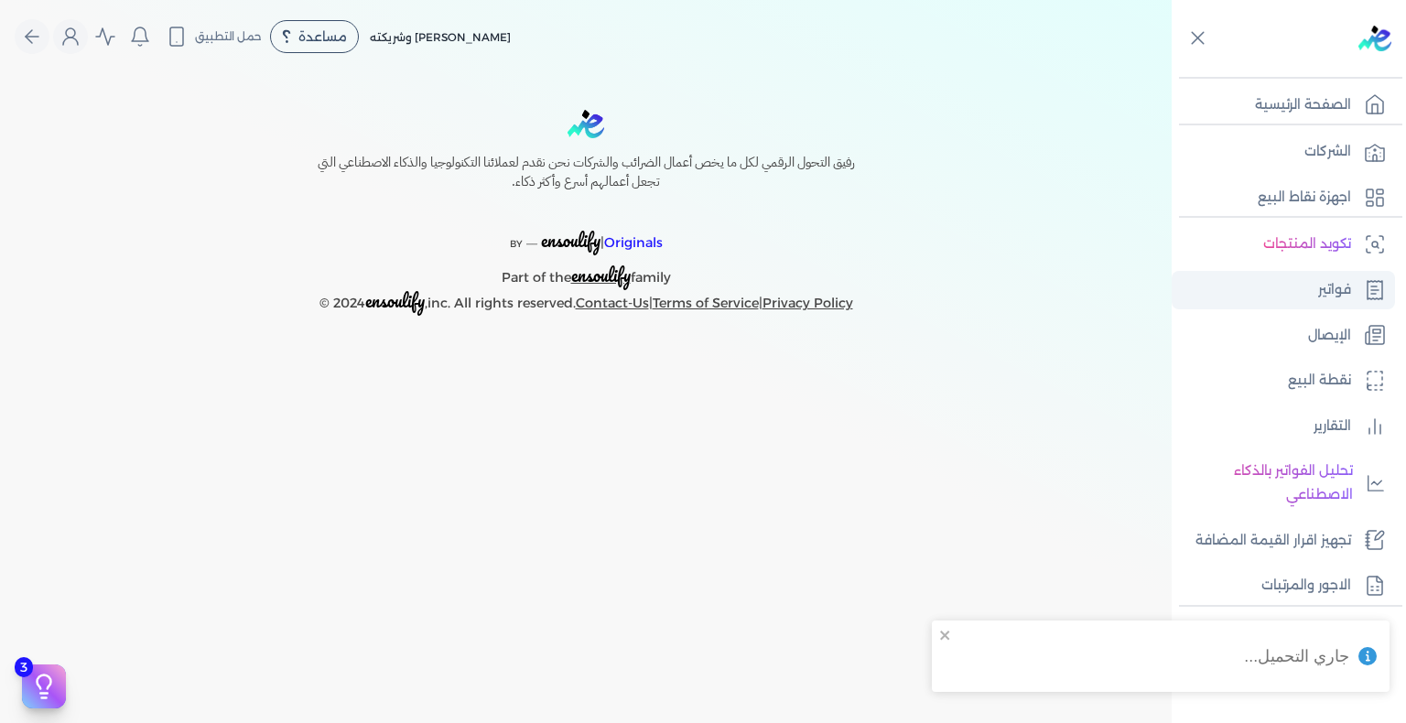
click at [1300, 282] on link "فواتير" at bounding box center [1283, 290] width 223 height 38
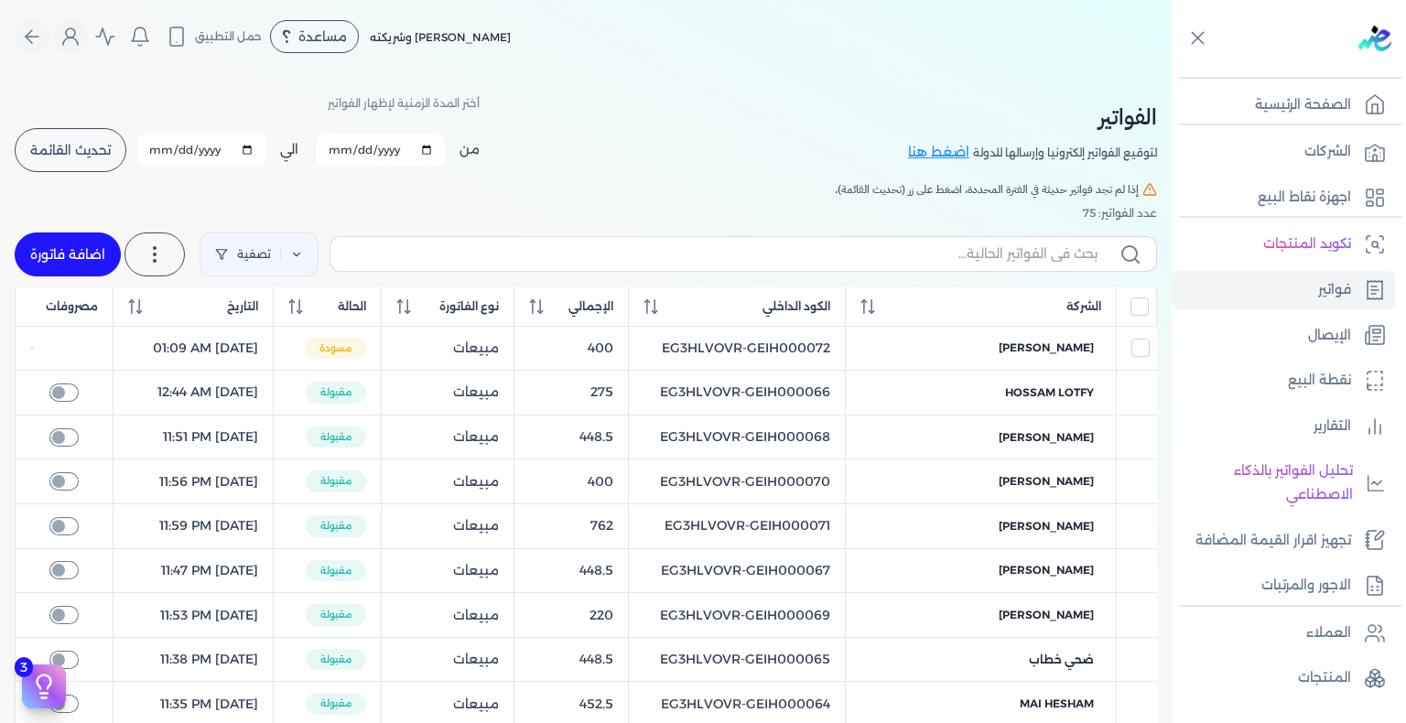
click at [88, 137] on button "تحديث القائمة" at bounding box center [71, 150] width 112 height 44
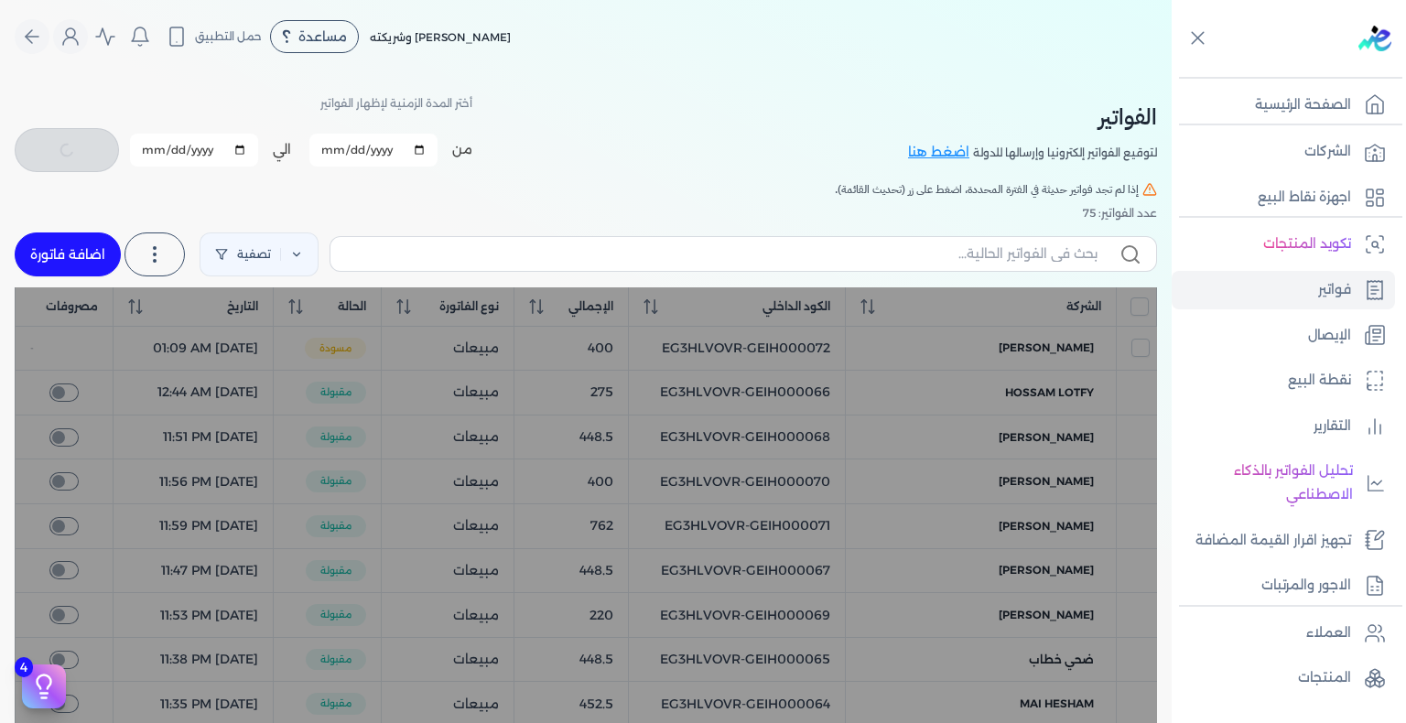
checkbox input "false"
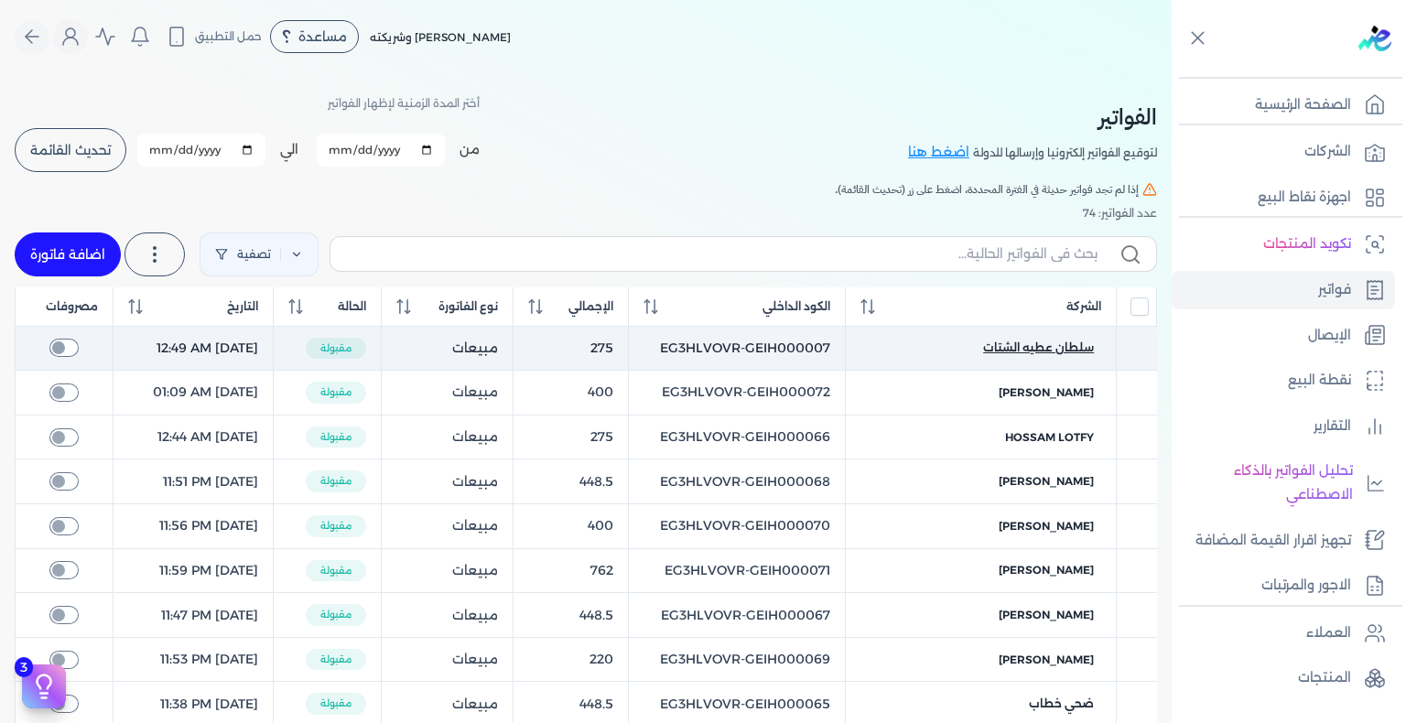
click at [1070, 346] on span "سلطان عطيه الشتات" at bounding box center [1038, 348] width 111 height 16
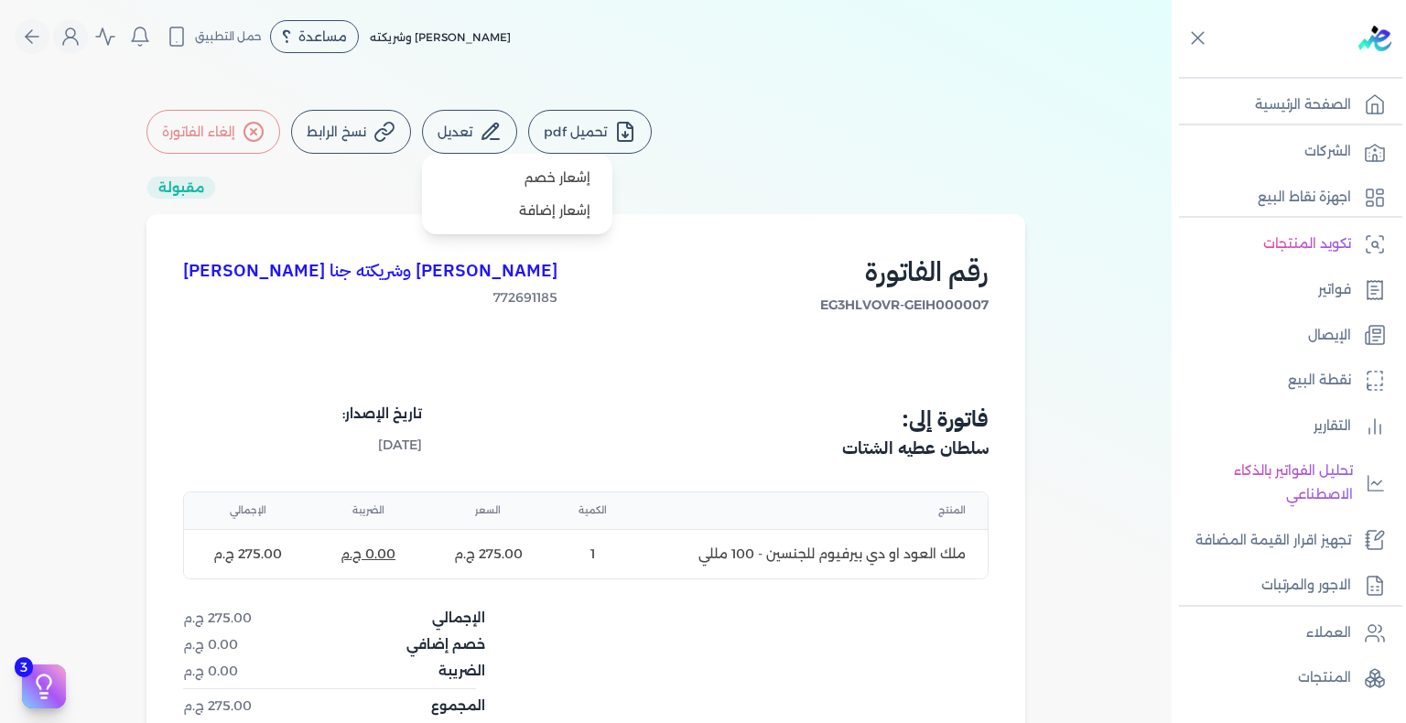
drag, startPoint x: 483, startPoint y: 126, endPoint x: 496, endPoint y: 142, distance: 20.2
click at [483, 127] on icon at bounding box center [491, 132] width 22 height 22
click at [582, 182] on link "إشعار خصم" at bounding box center [517, 177] width 176 height 33
select select "EGP"
select select "B"
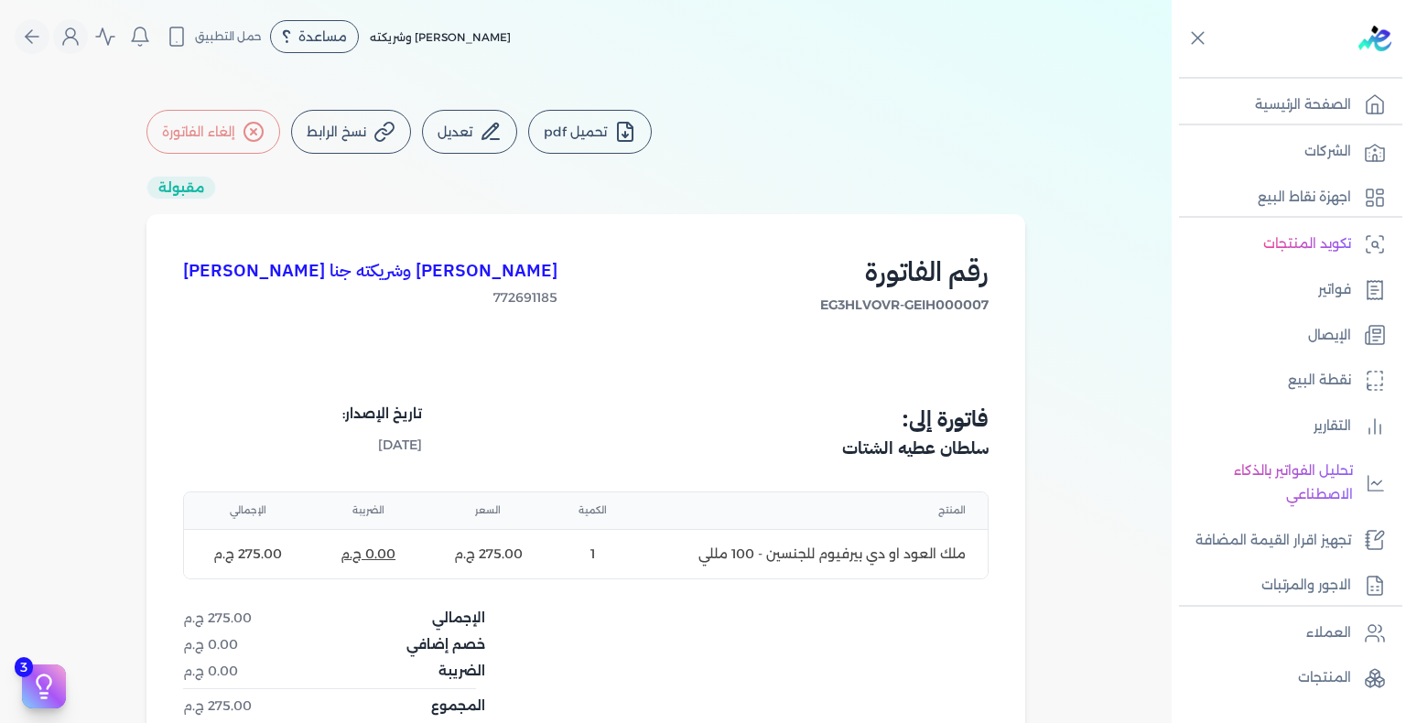
select select "EGS"
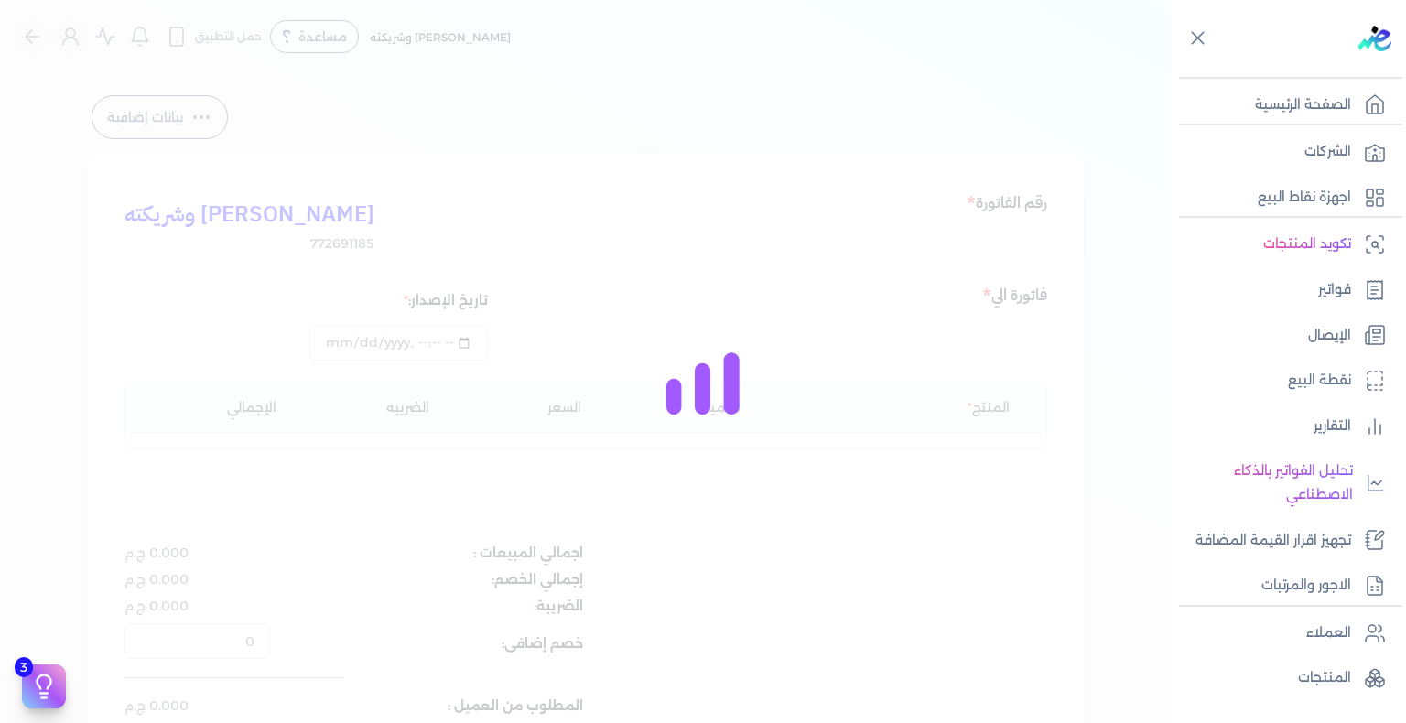
type input "2025-08-03T00:49"
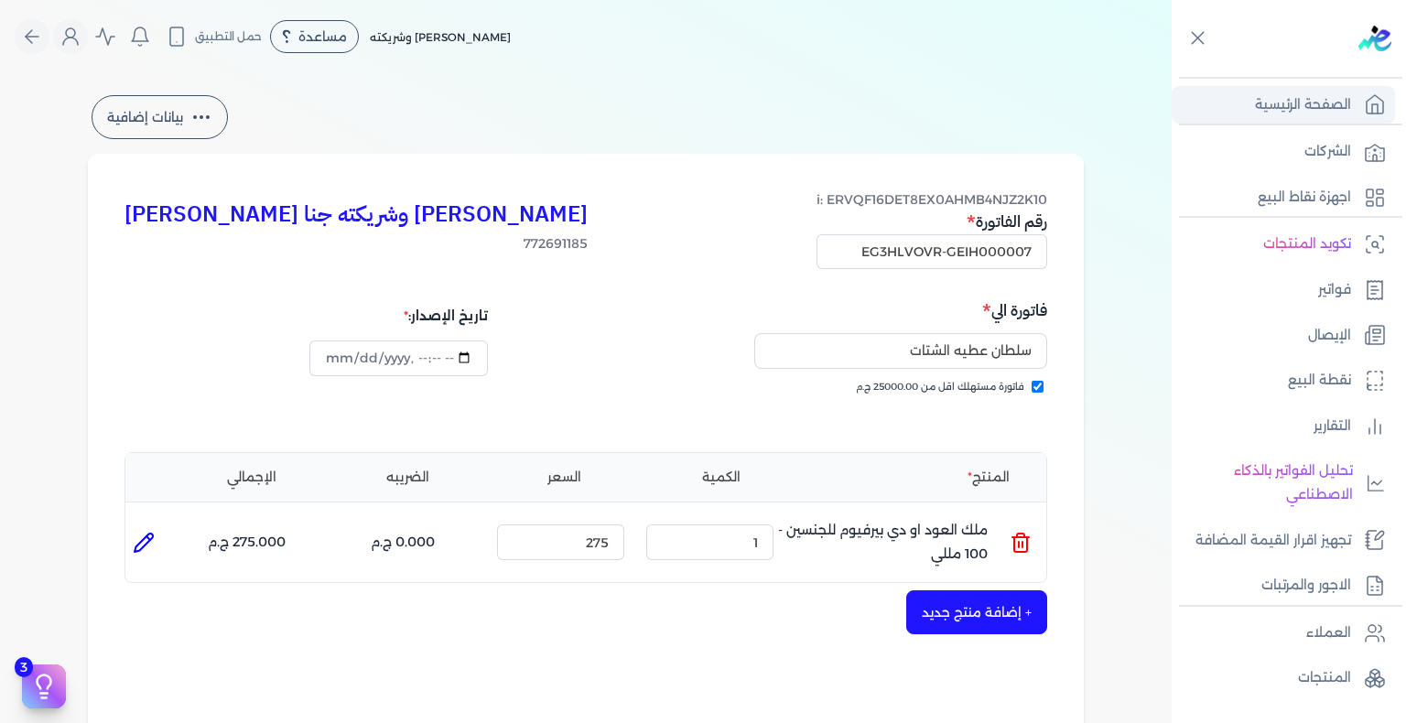
click at [1329, 113] on p "الصفحة الرئيسية" at bounding box center [1303, 105] width 96 height 24
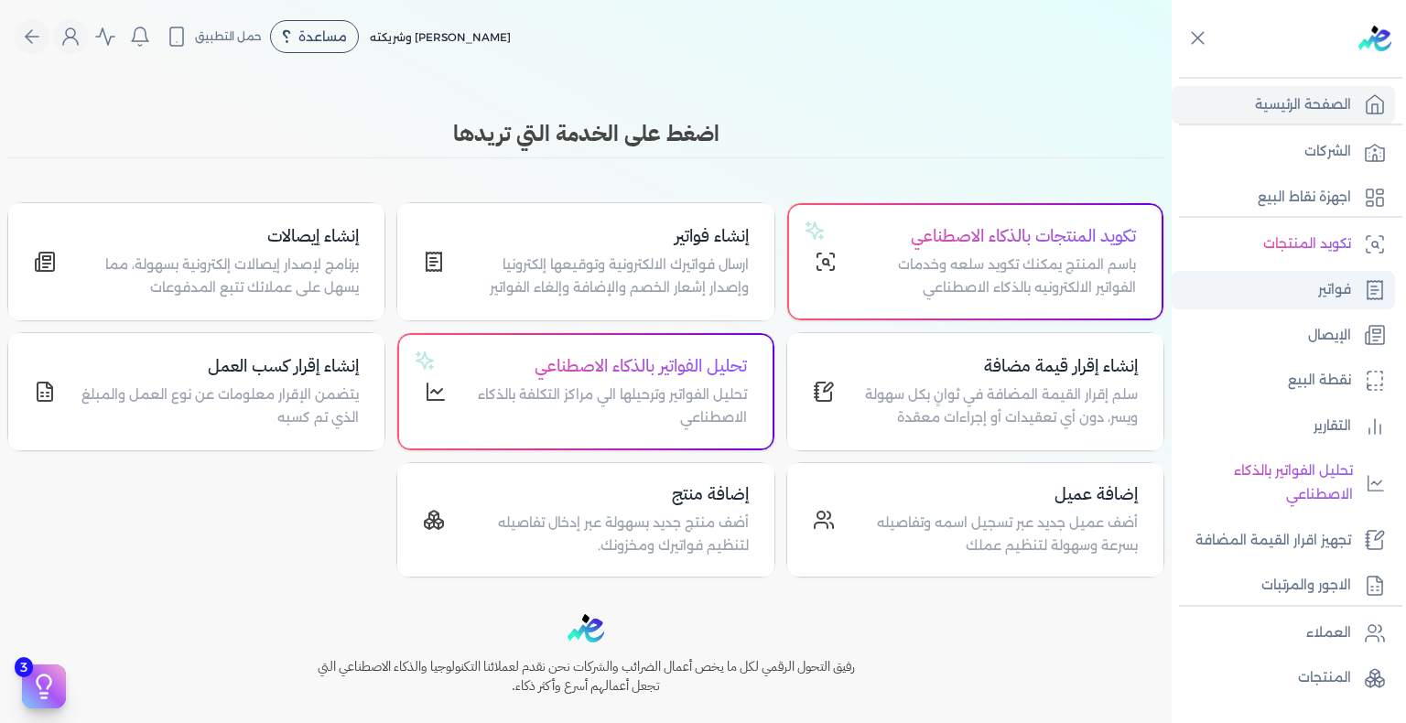
click at [1347, 297] on p "فواتير" at bounding box center [1334, 290] width 33 height 24
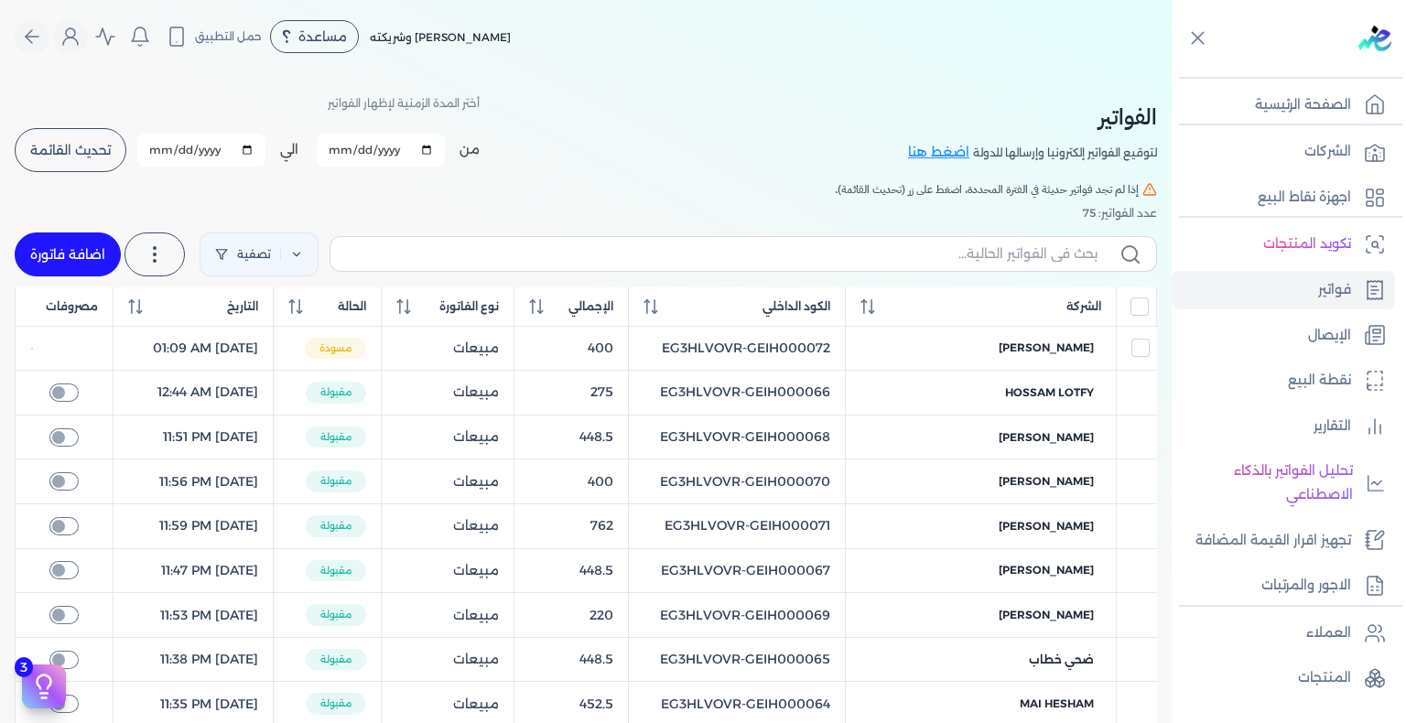
click at [54, 131] on button "تحديث القائمة" at bounding box center [71, 150] width 112 height 44
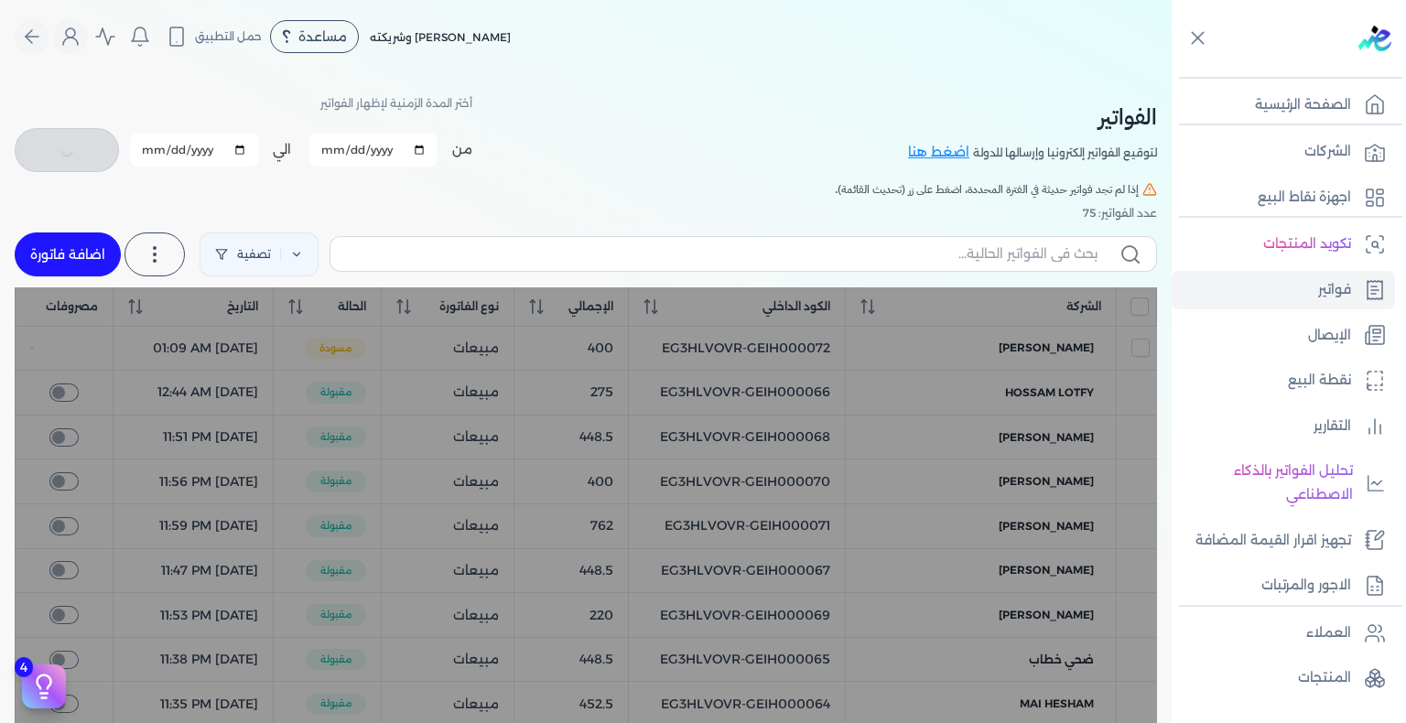
checkbox input "false"
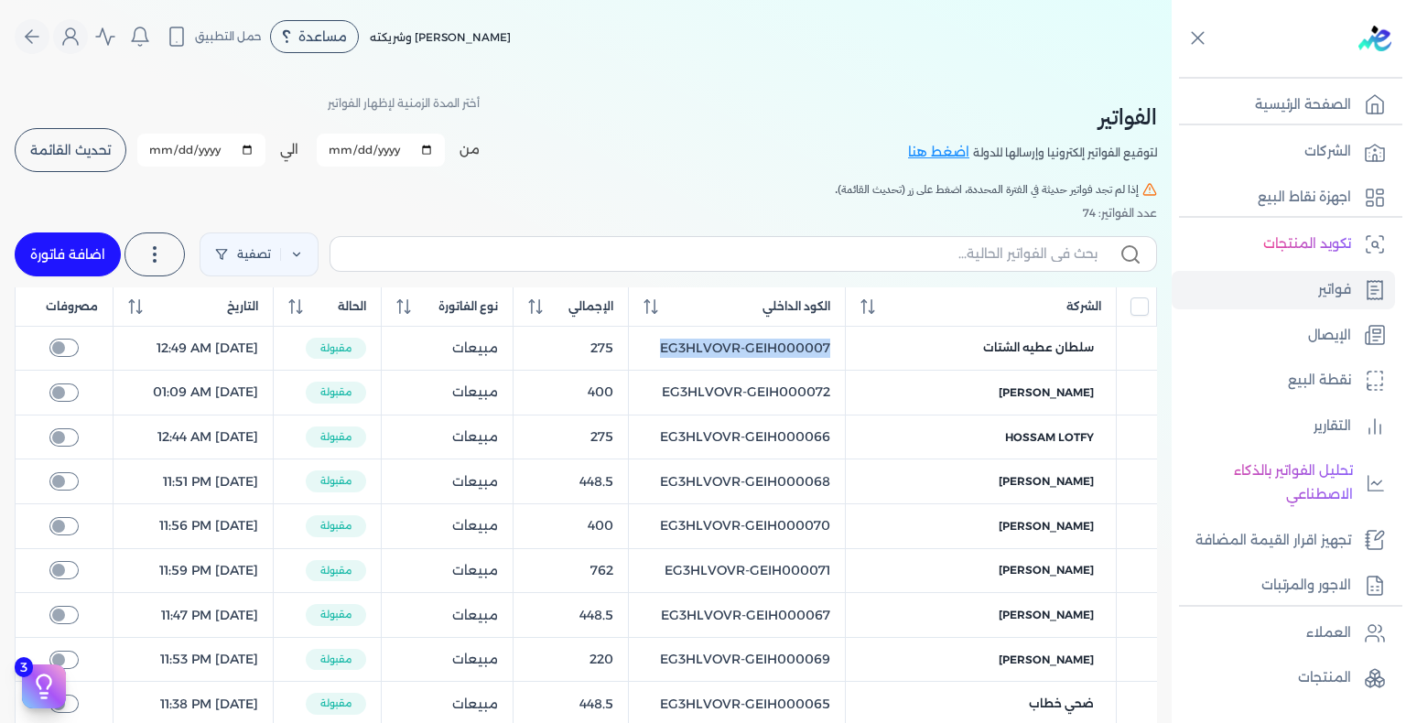
drag, startPoint x: 855, startPoint y: 349, endPoint x: 675, endPoint y: 355, distance: 180.4
copy td "EG3HLVOVR-GEIH000007"
click at [873, 261] on input "text" at bounding box center [721, 253] width 752 height 19
paste input "EG3HLVOVR-GEIH000007"
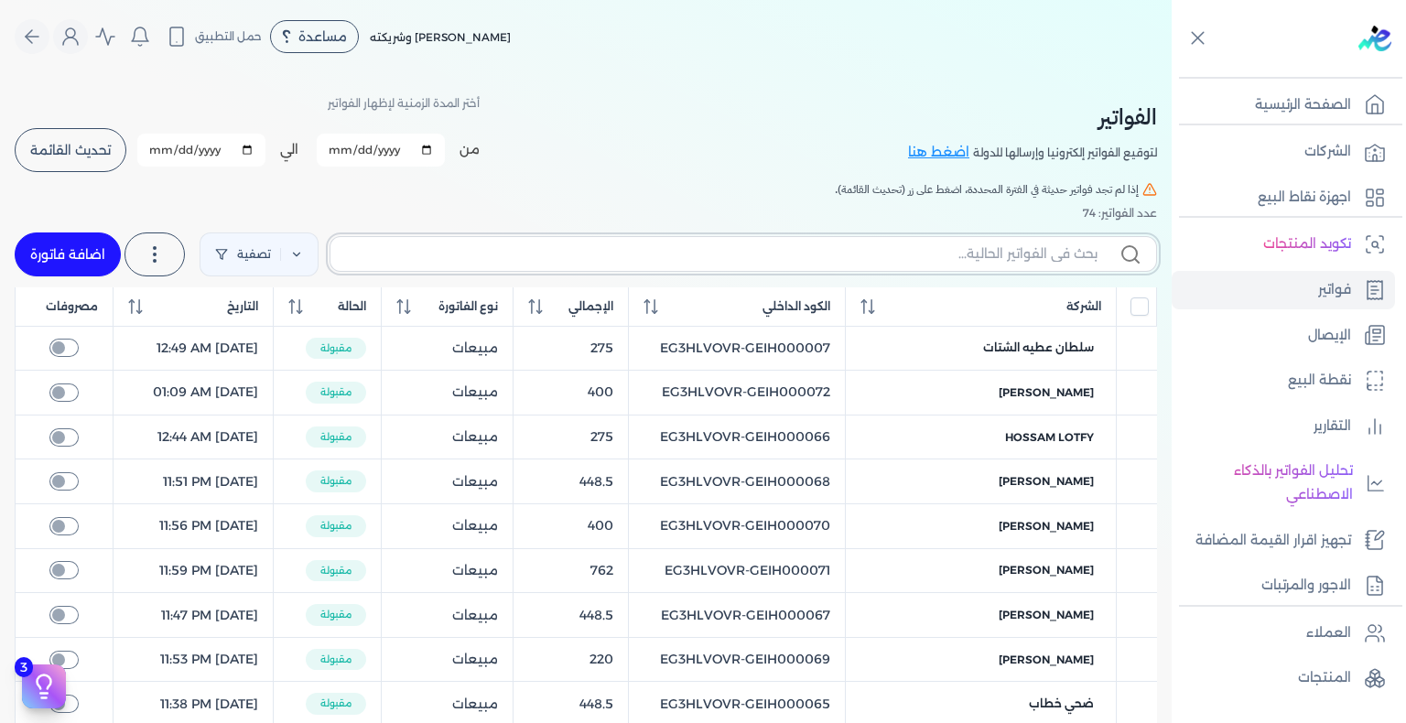
type input "EG3HLVOVR-GEIH000007"
checkbox input "false"
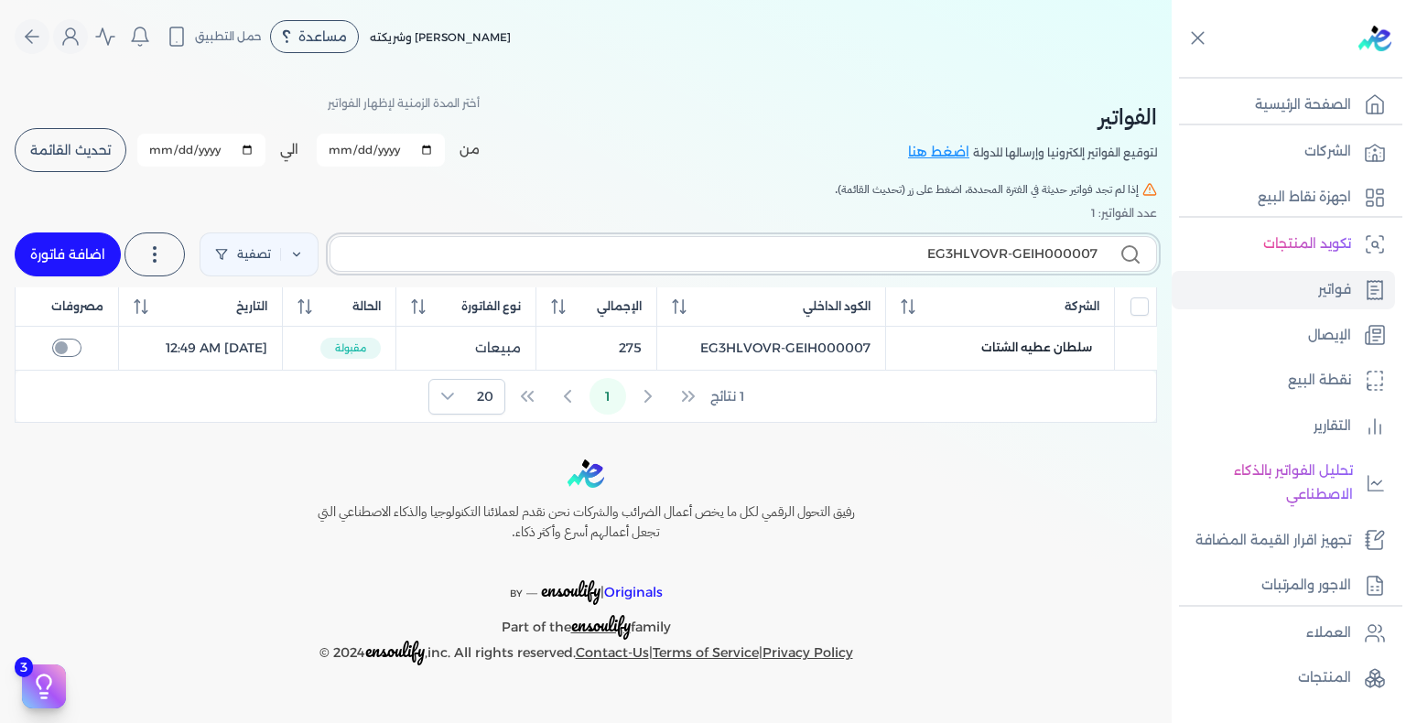
type input "EG3HLVOVR-GEIH000007"
click at [1307, 299] on link "فواتير" at bounding box center [1283, 290] width 223 height 38
click at [71, 135] on button "تحديث القائمة" at bounding box center [71, 150] width 112 height 44
checkbox input "false"
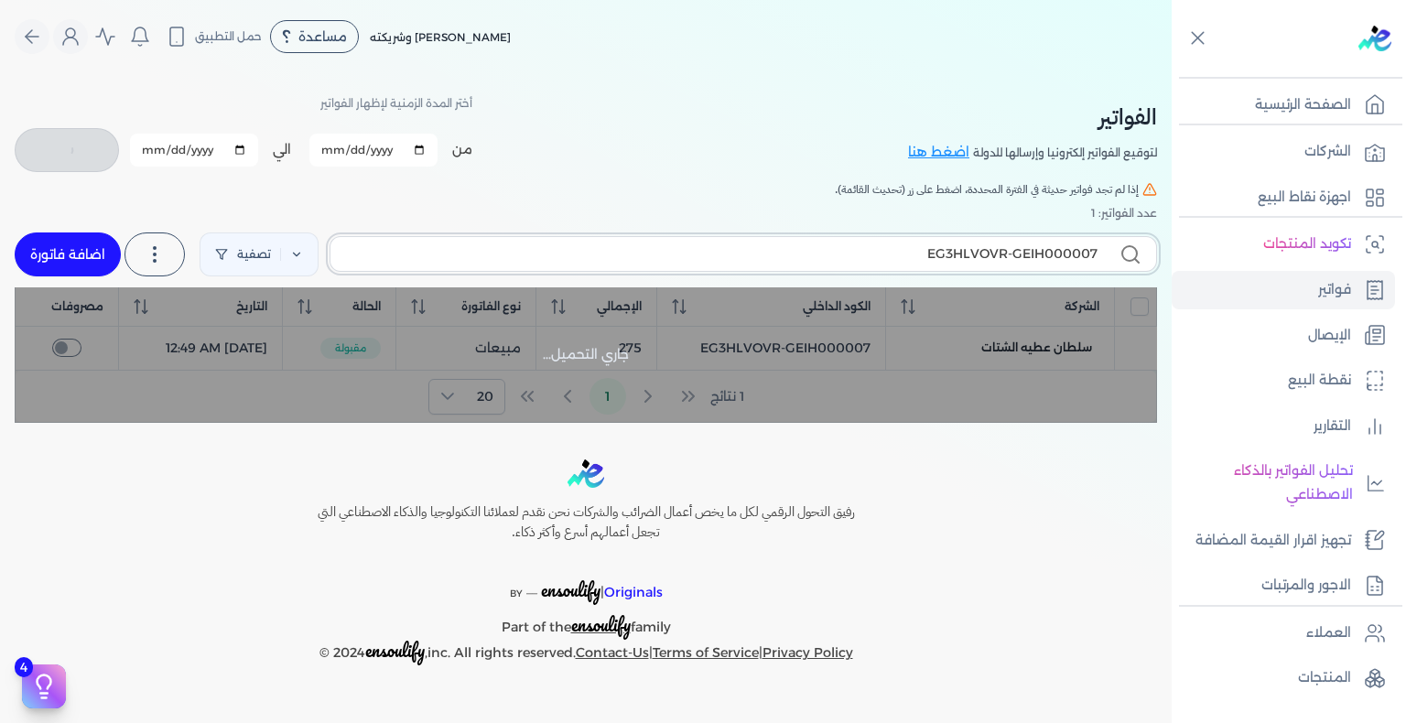
click at [869, 254] on input "EG3HLVOVR-GEIH000007" at bounding box center [721, 253] width 752 height 19
checkbox input "false"
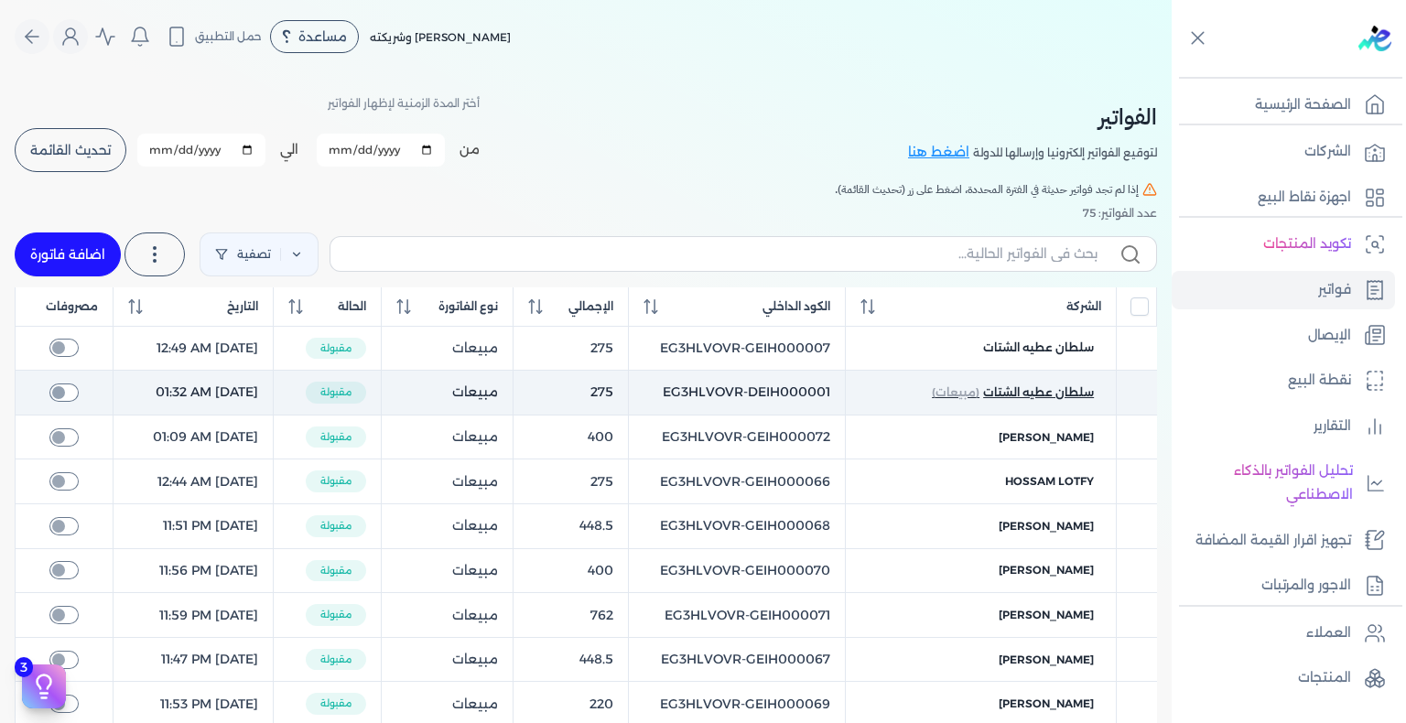
click at [970, 394] on span "(مبيعات)" at bounding box center [956, 392] width 48 height 16
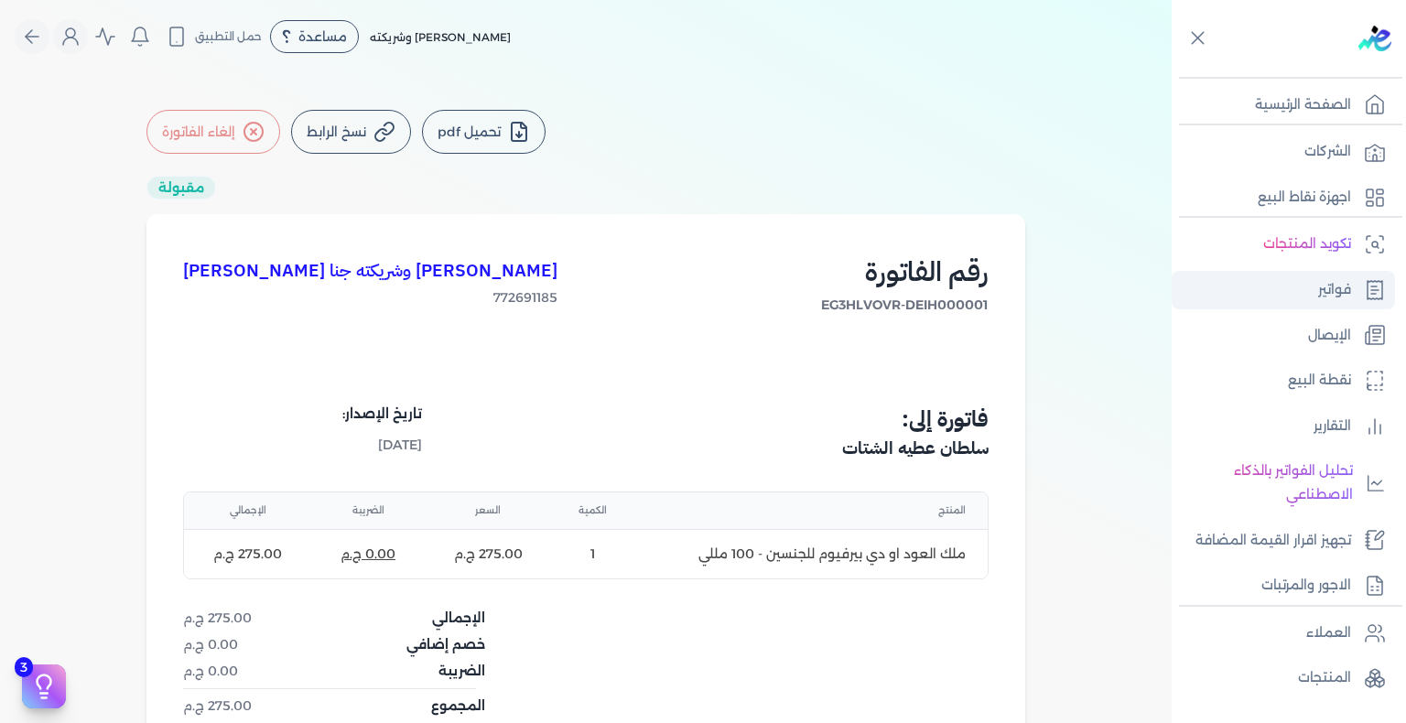
click at [1322, 298] on p "فواتير" at bounding box center [1334, 290] width 33 height 24
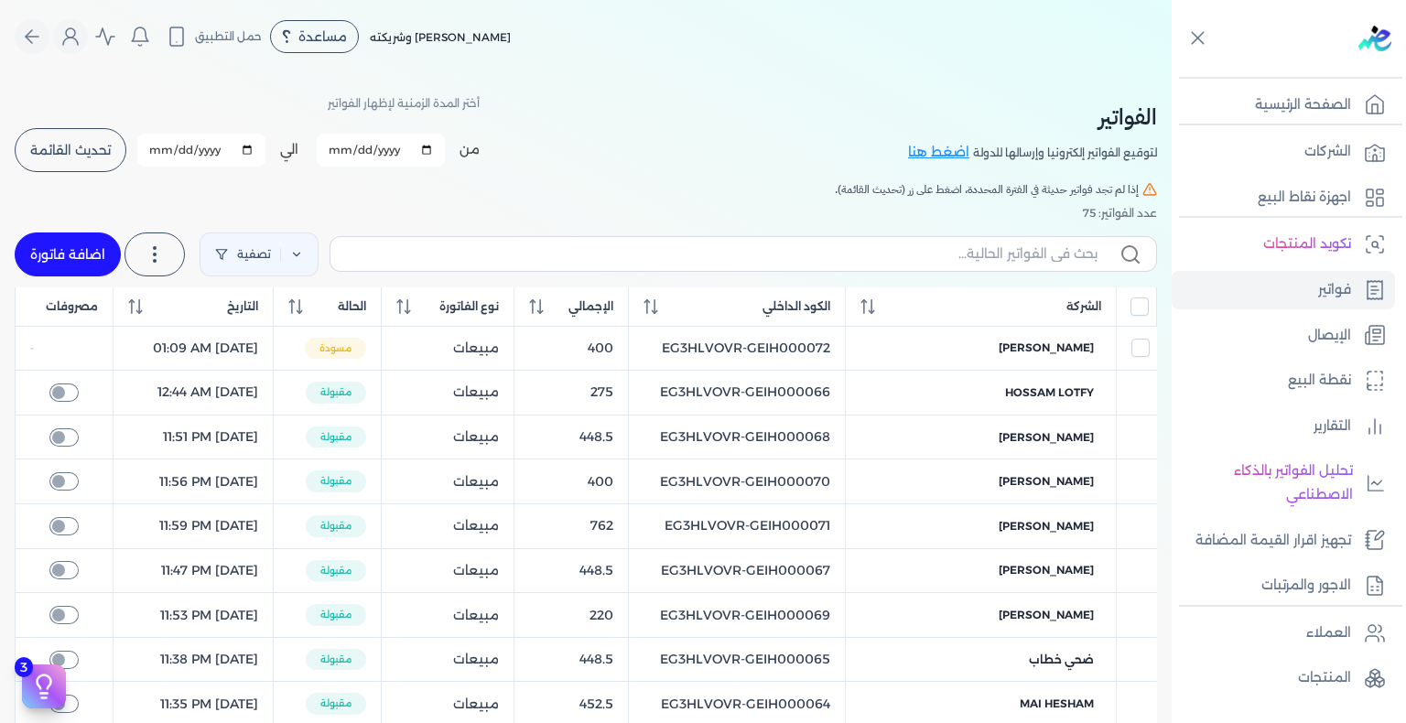
click at [110, 157] on span "تحديث القائمة" at bounding box center [70, 150] width 81 height 13
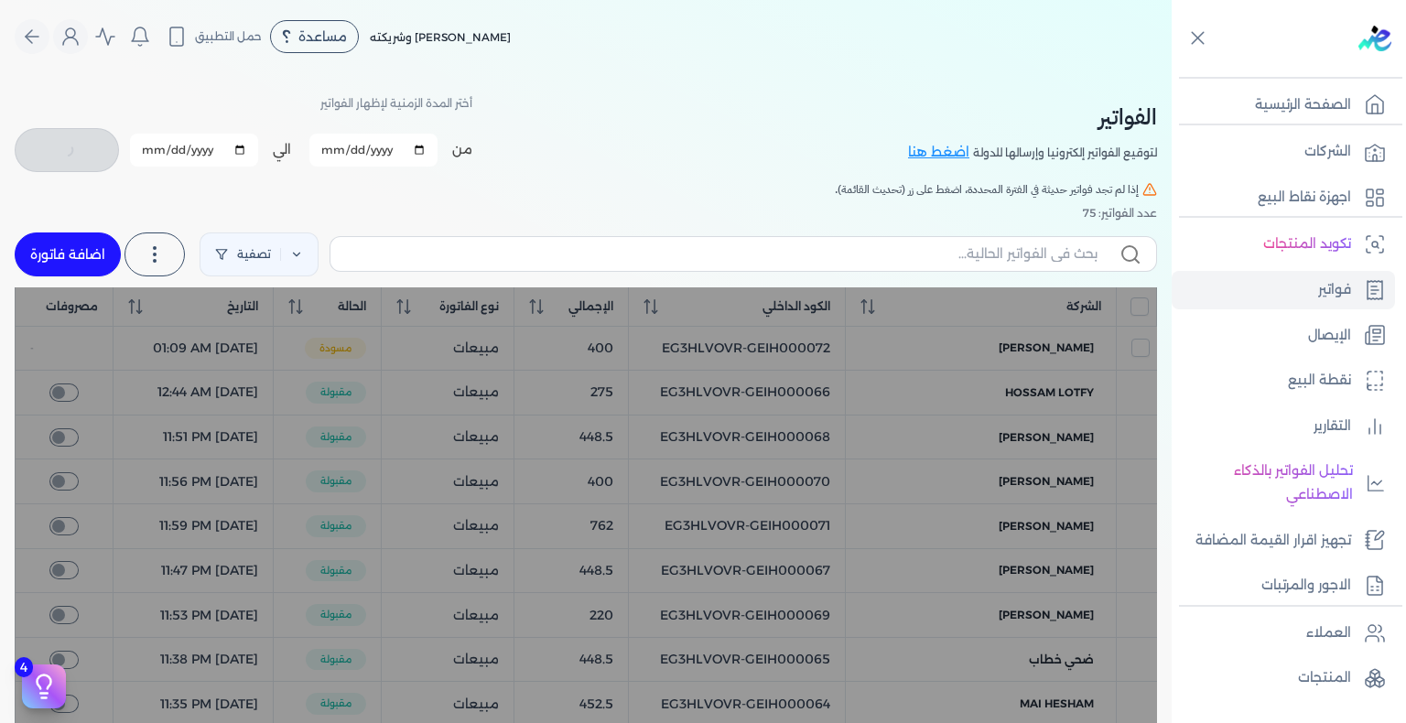
checkbox input "false"
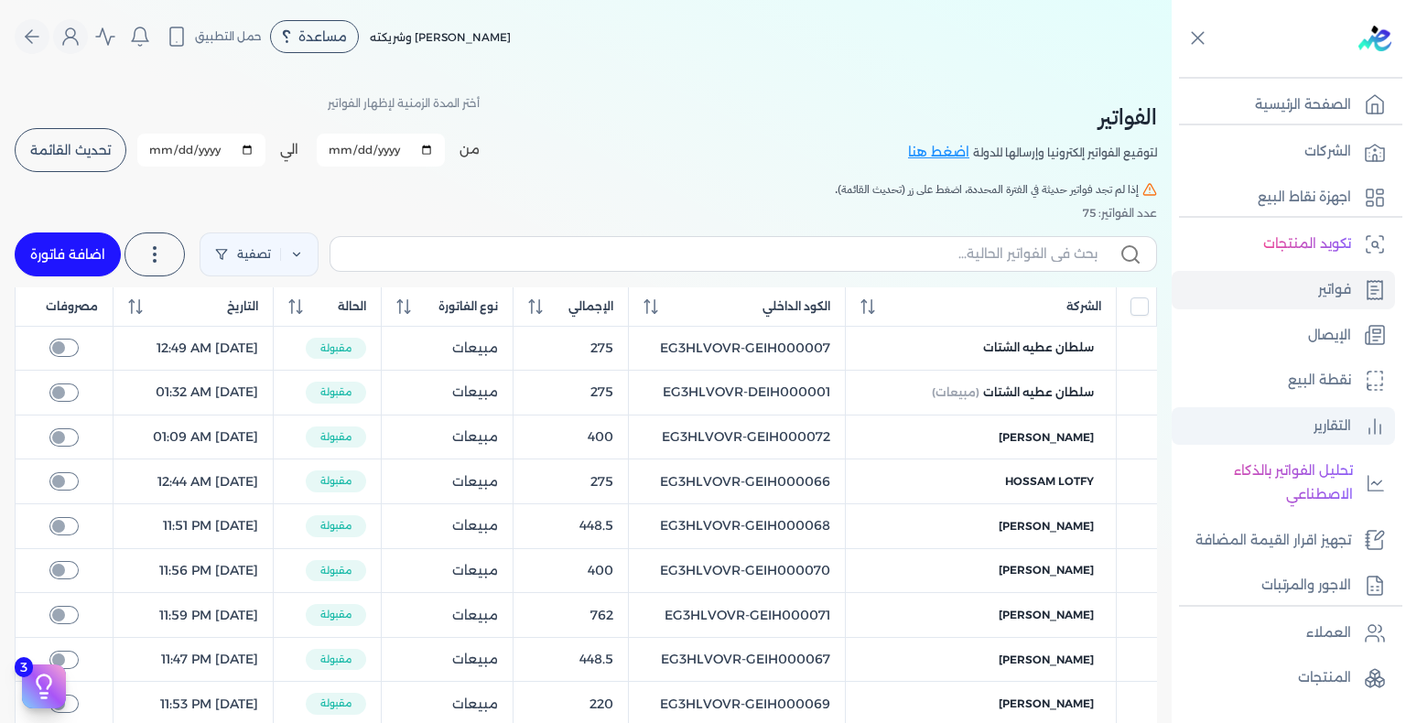
click at [1323, 437] on p "التقارير" at bounding box center [1332, 427] width 38 height 24
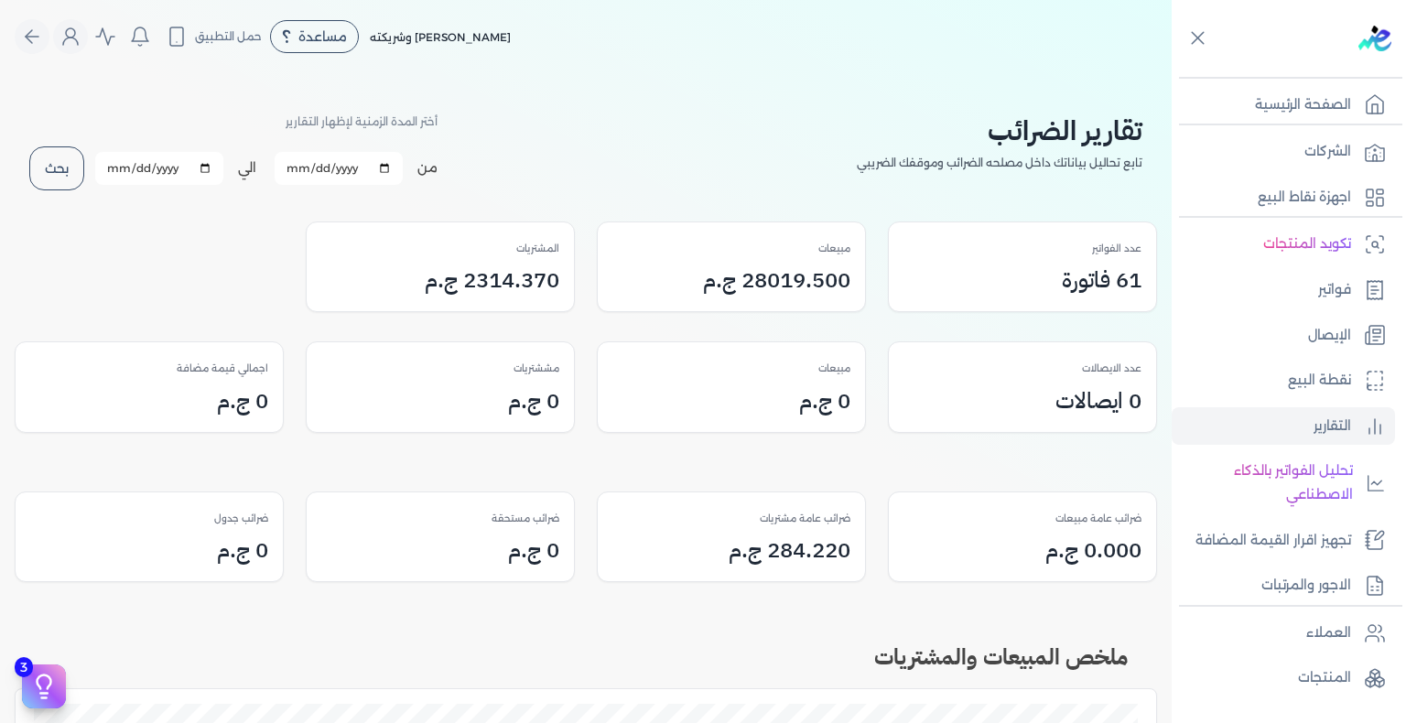
click at [67, 167] on button "بحث" at bounding box center [56, 168] width 55 height 44
click at [49, 163] on button "بحث" at bounding box center [56, 168] width 55 height 44
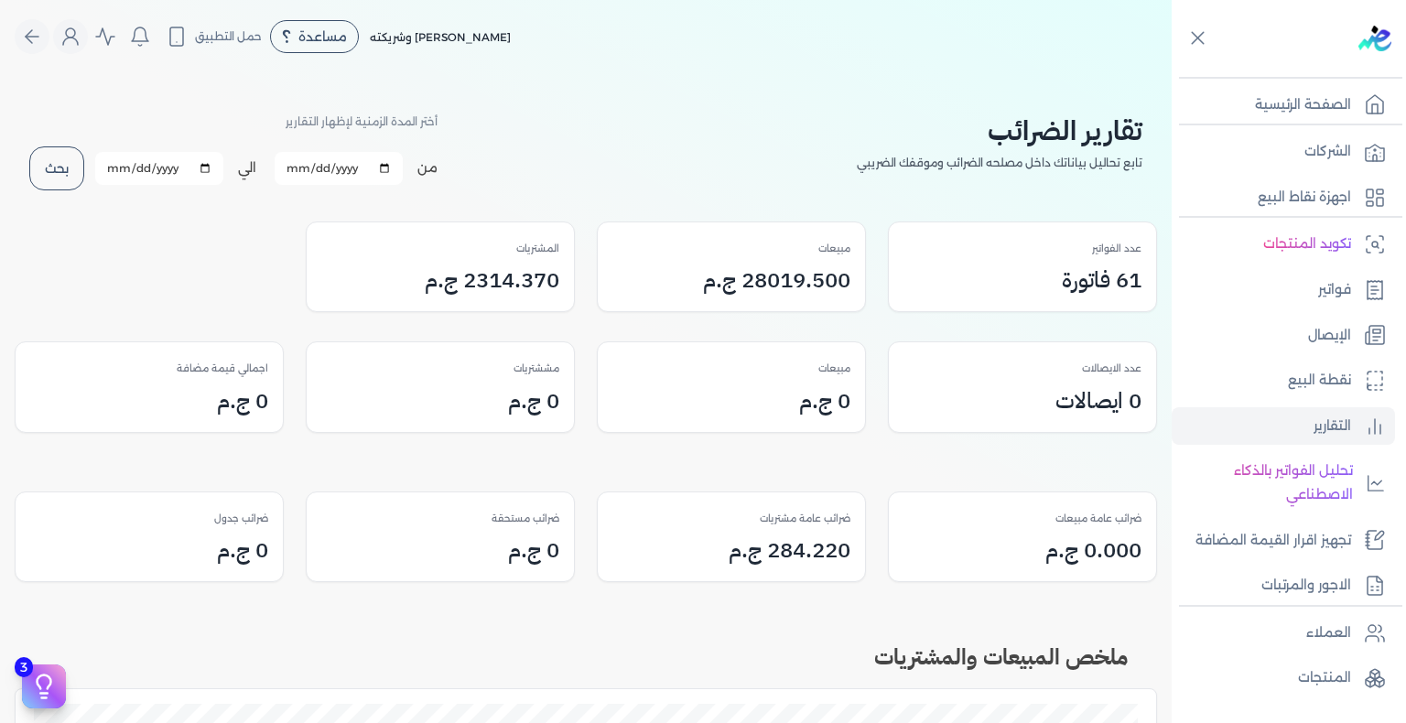
click at [49, 163] on button "بحث" at bounding box center [56, 168] width 55 height 44
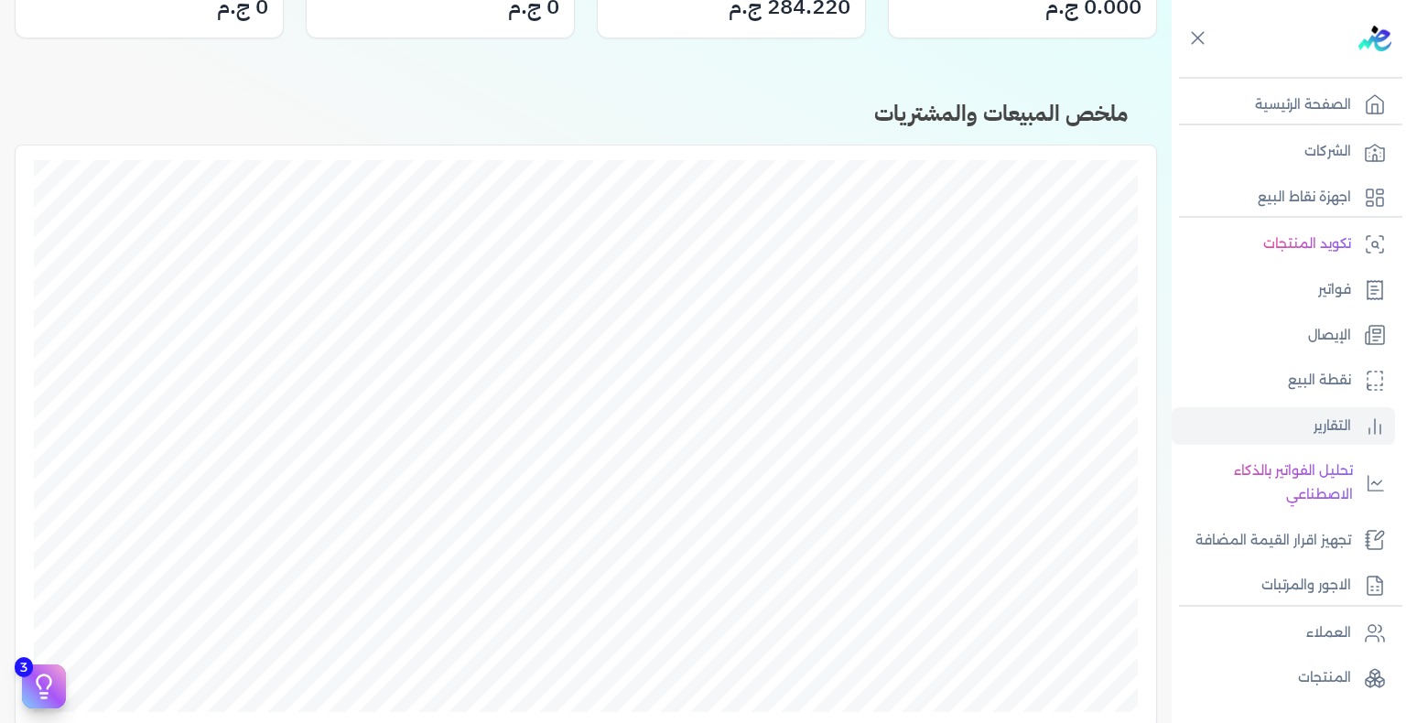
scroll to position [824, 0]
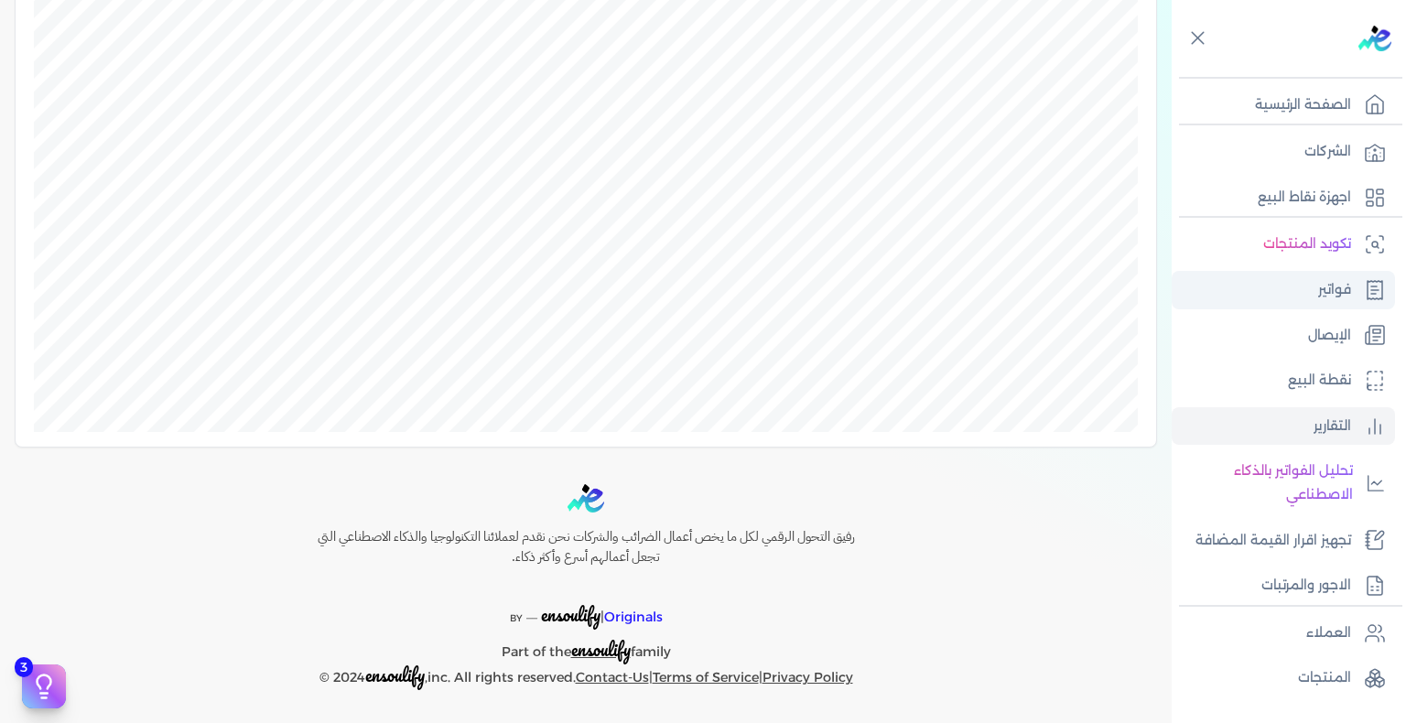
click at [1294, 295] on link "فواتير" at bounding box center [1283, 290] width 223 height 38
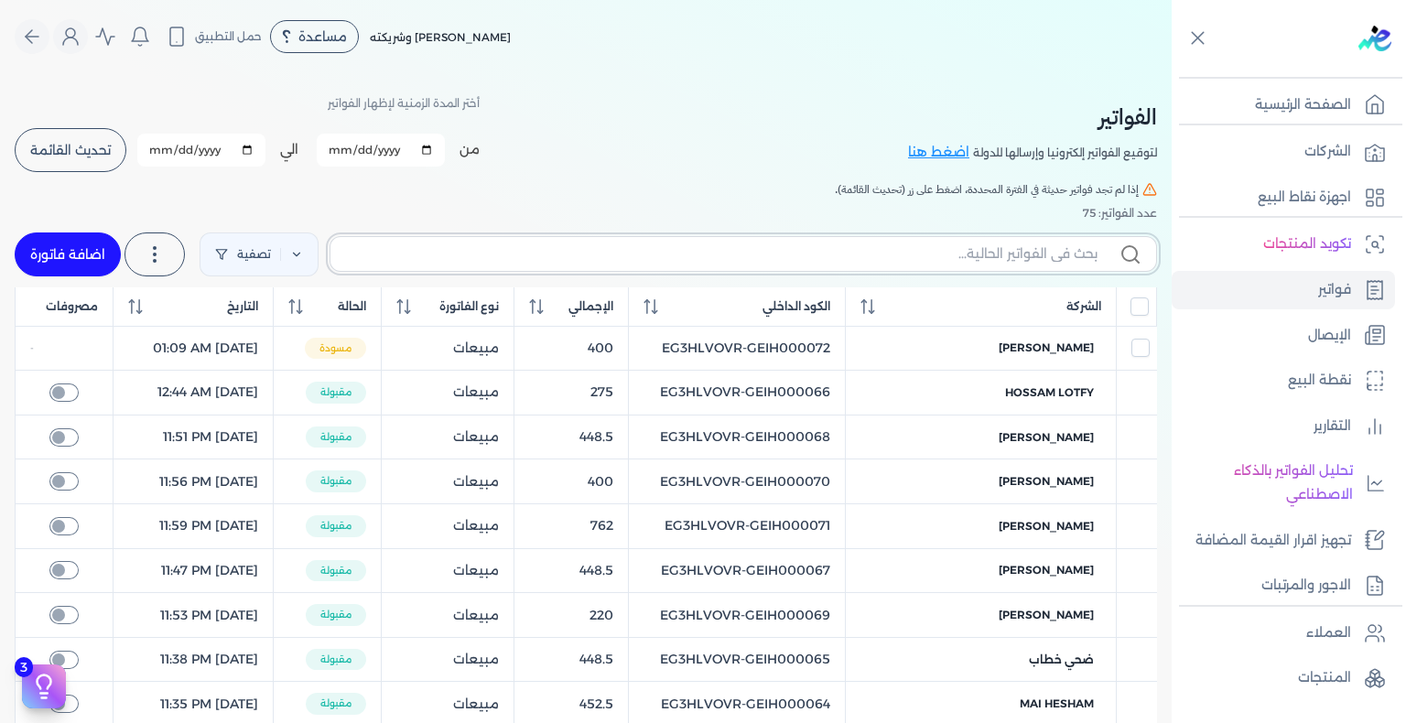
click at [935, 260] on input "text" at bounding box center [721, 253] width 752 height 19
paste input "EG3HLVOVR-GEIH000070"
type input "EG3HLVOVR-GEIH000070"
checkbox input "false"
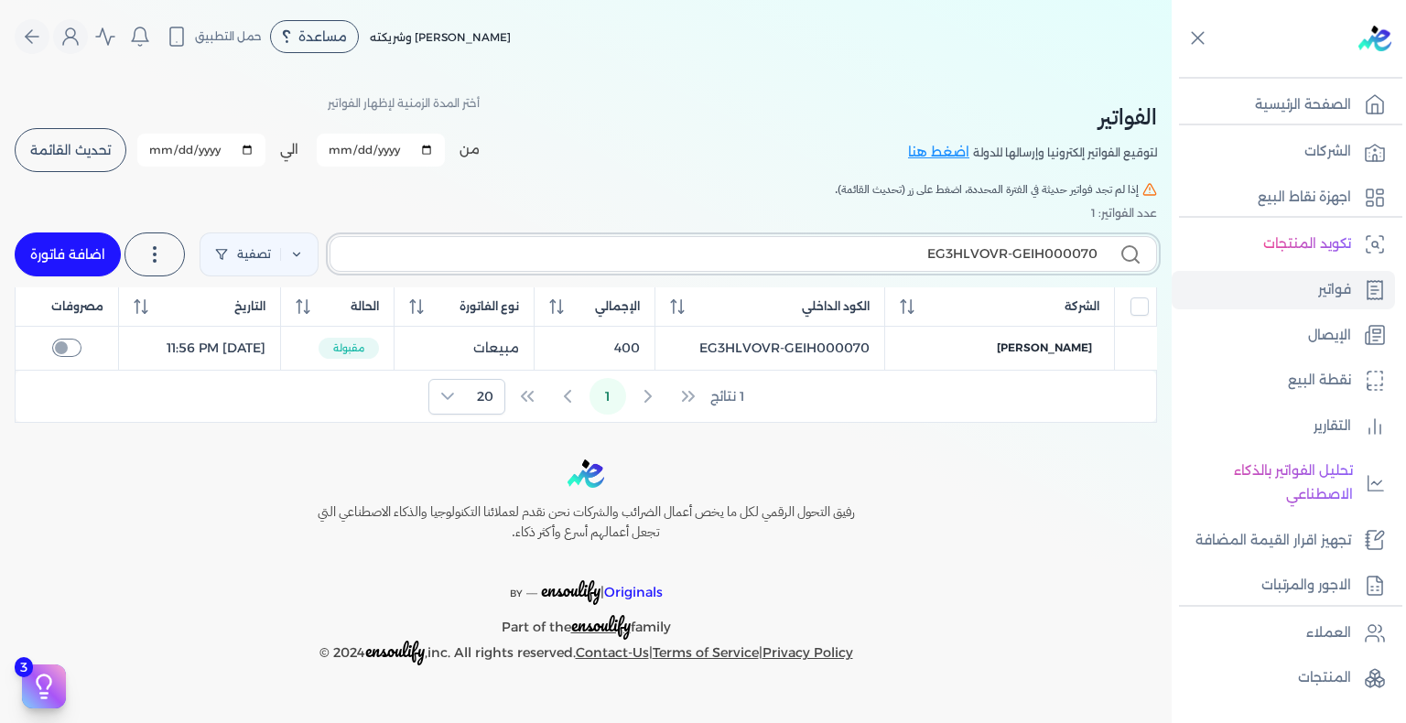
type input "EG3HLVOVR-GEIH000070"
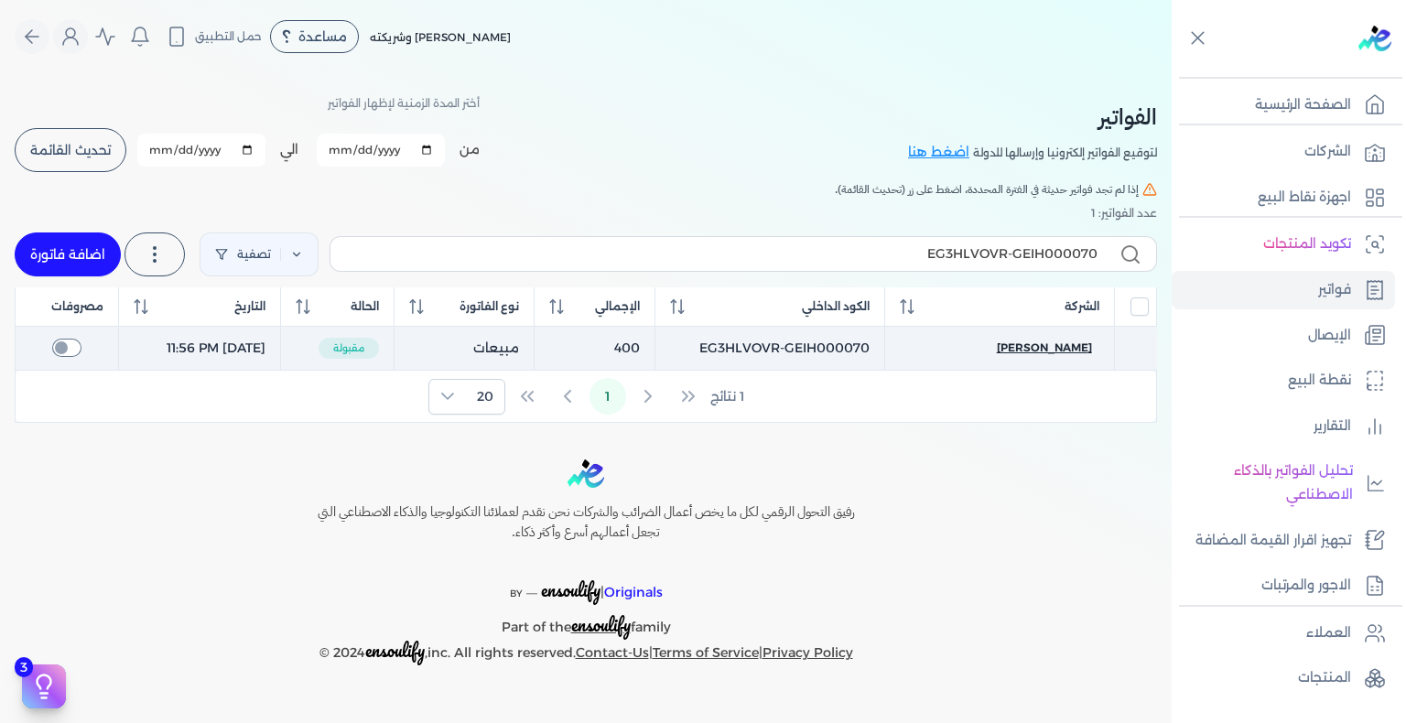
click at [1067, 347] on span "ماري حربي" at bounding box center [1044, 348] width 95 height 16
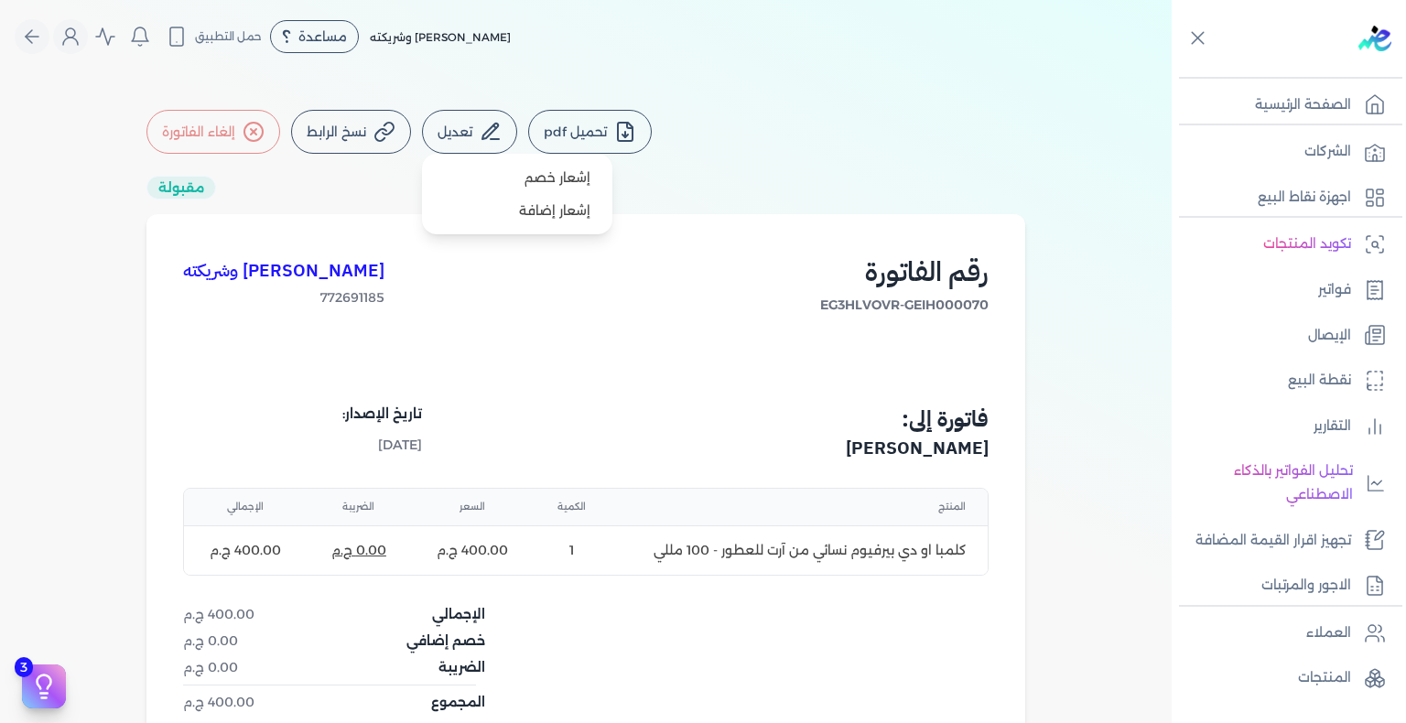
click at [495, 146] on button "تعديل" at bounding box center [469, 132] width 95 height 44
click at [531, 215] on link "إشعار إضافة" at bounding box center [517, 210] width 176 height 33
select select "EGP"
select select "B"
select select "EGS"
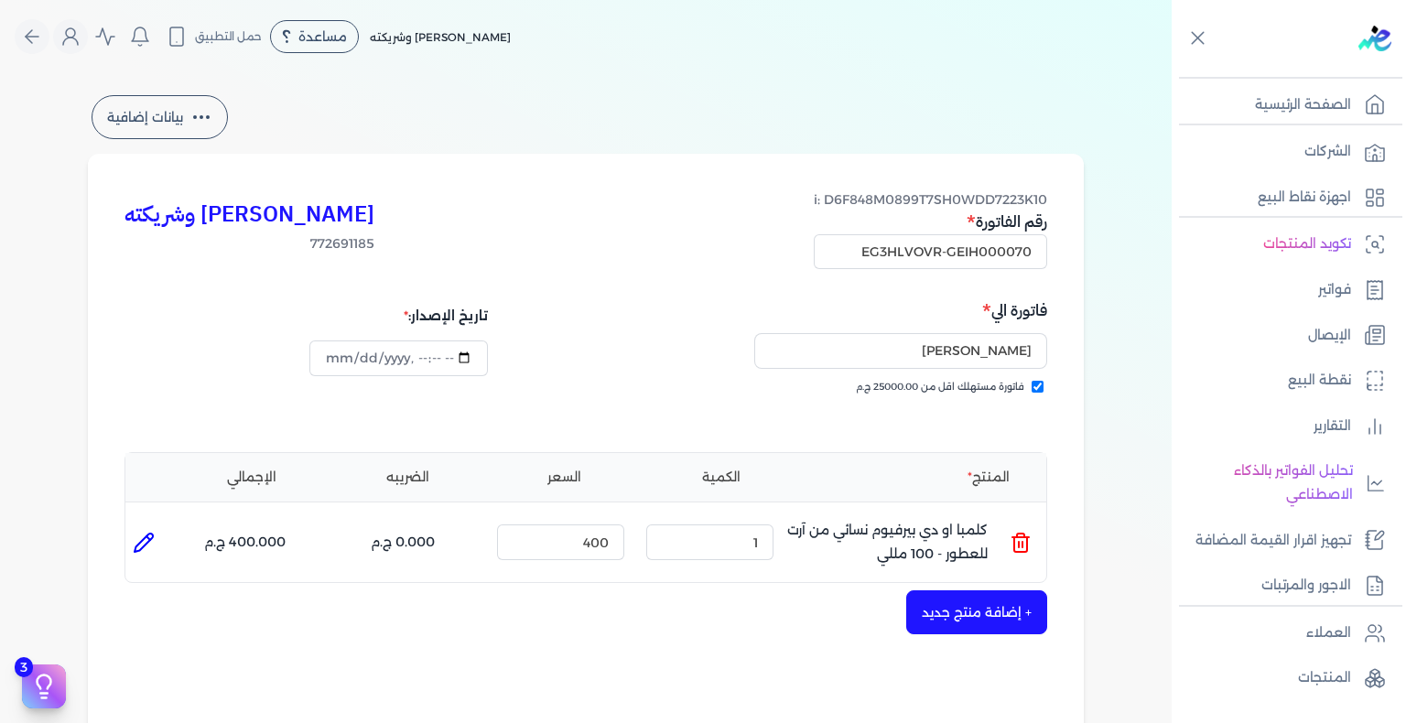
type input "2025-08-18T23:56:54"
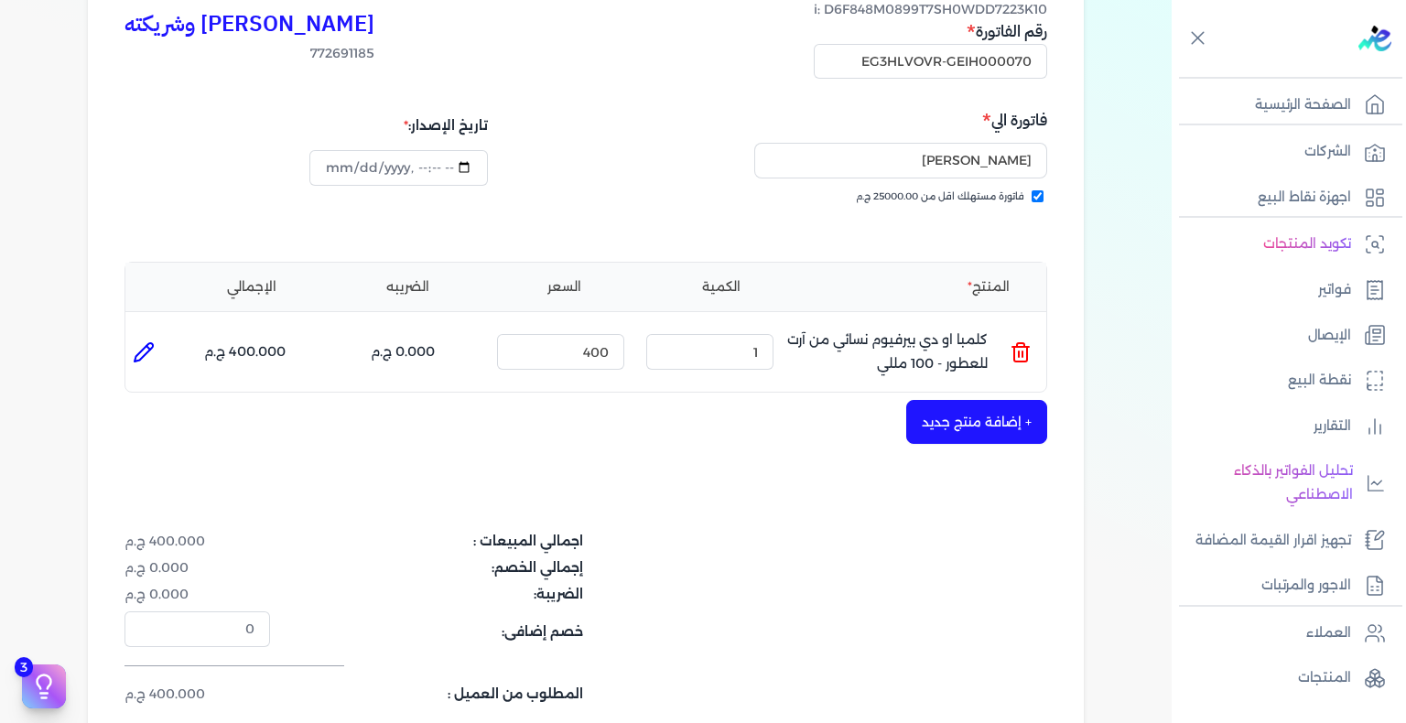
scroll to position [7, 0]
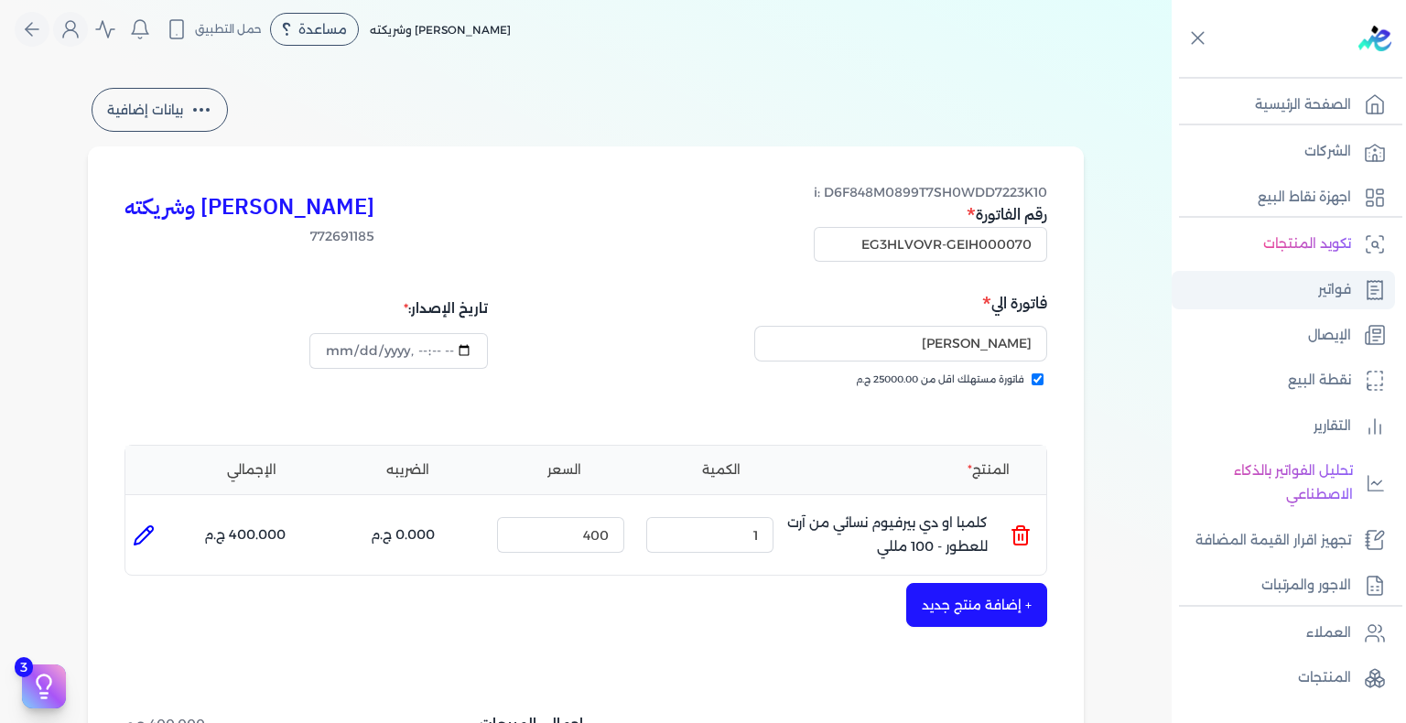
click at [1331, 293] on p "فواتير" at bounding box center [1334, 290] width 33 height 24
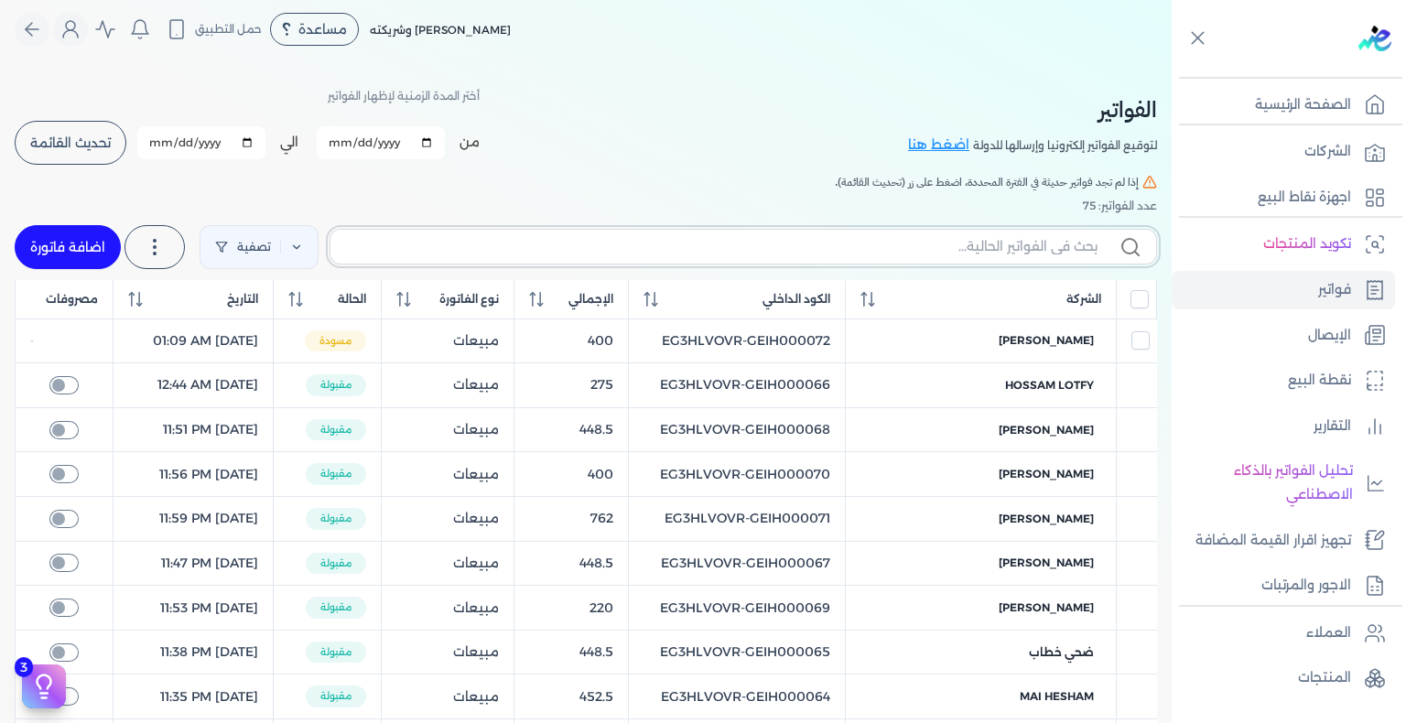
click at [1063, 254] on input "text" at bounding box center [721, 246] width 752 height 19
paste input "EG3HLVOVR-DEIH000007"
type input "EG3HLVOVR-DEIH000007"
checkbox input "false"
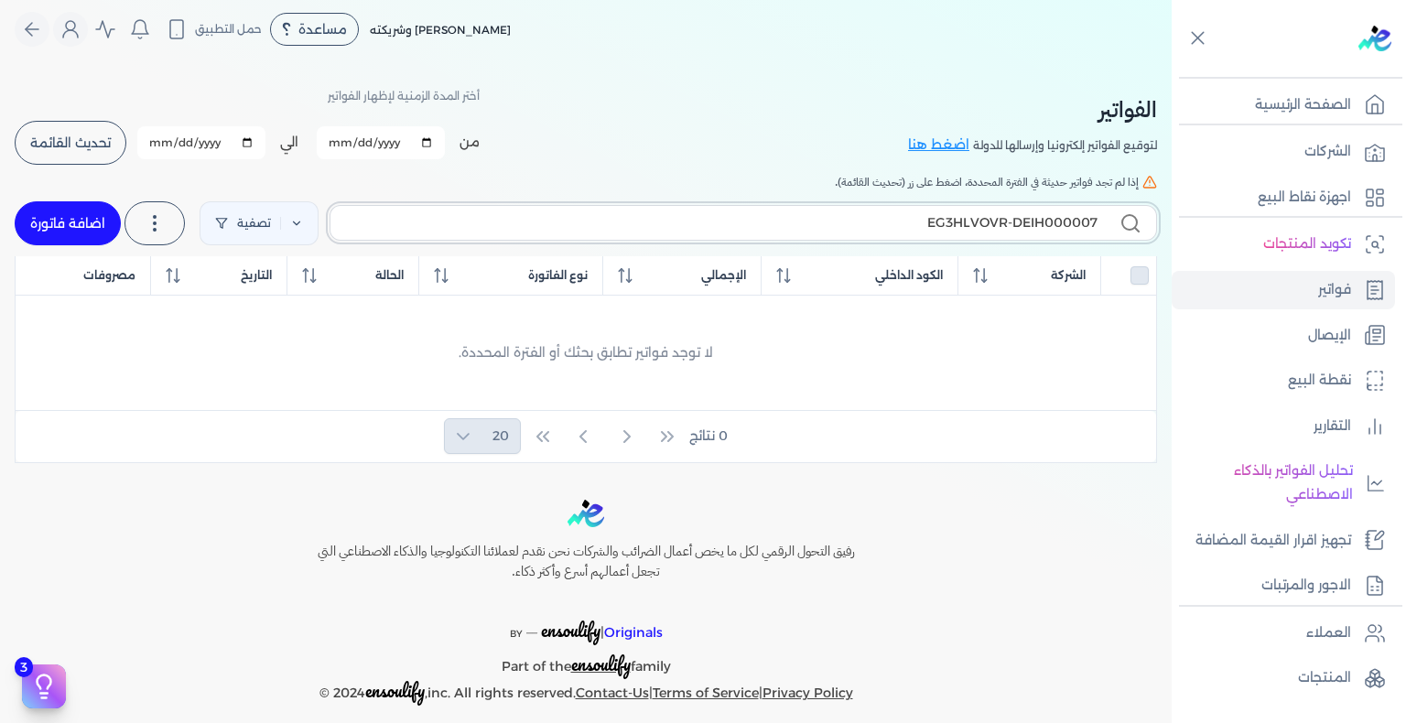
paste input "GEIH000070"
type input "EG3HLVOVR-GEIH000070"
checkbox input "false"
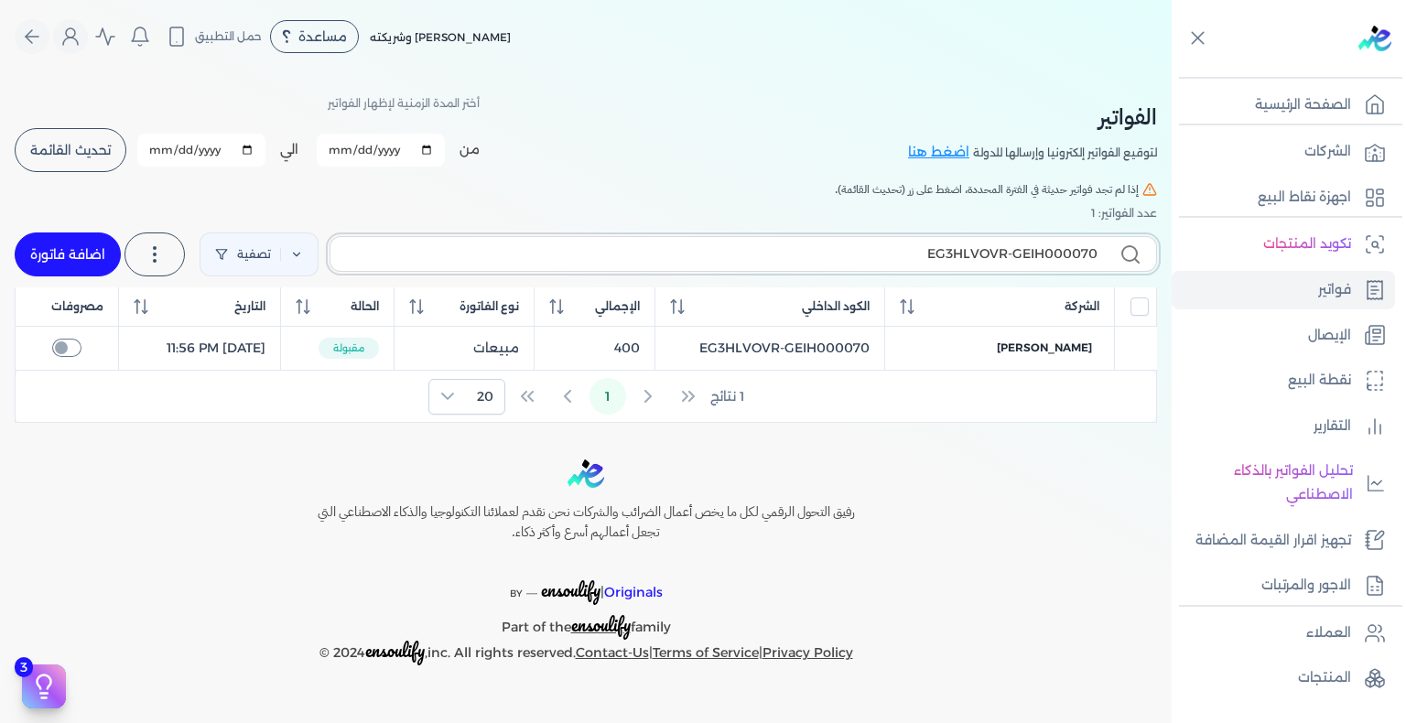
type input "EG3HLVOVR-GEIH000070"
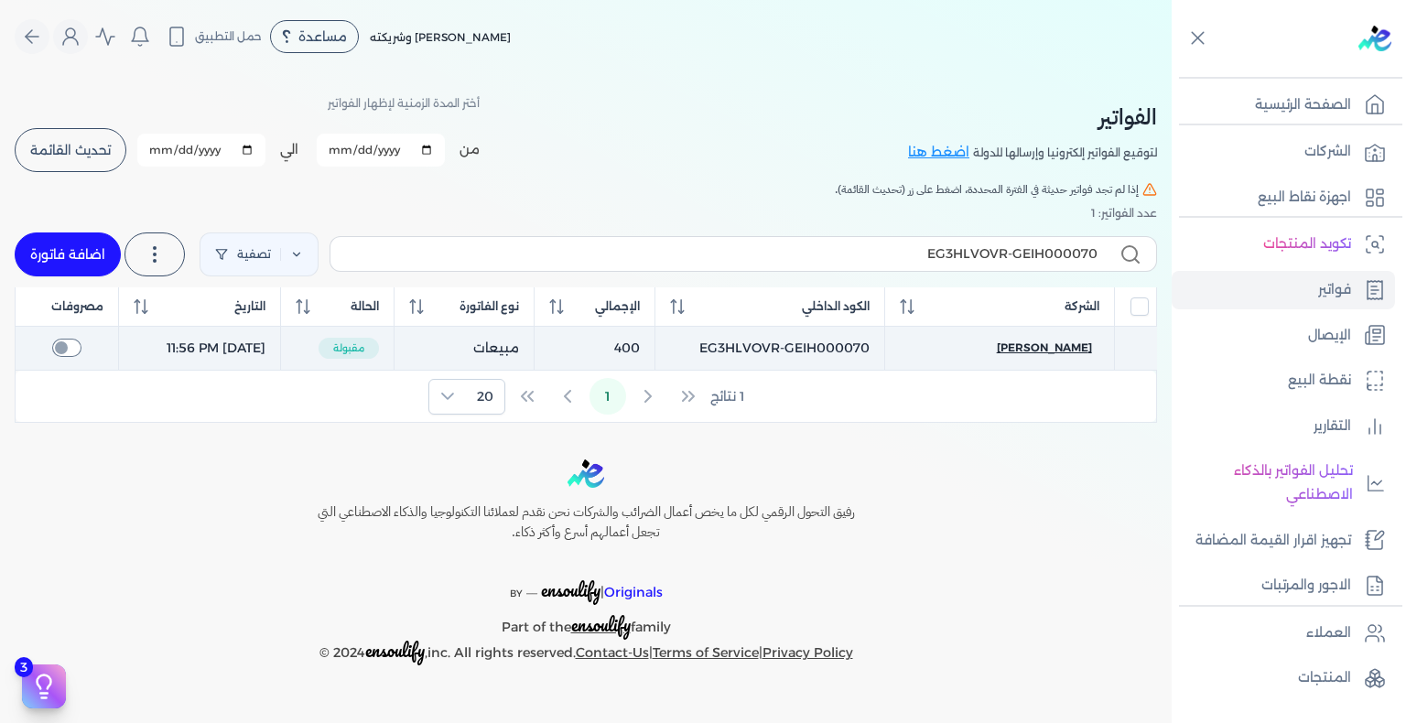
click at [1072, 351] on span "ماري حربي" at bounding box center [1044, 348] width 95 height 16
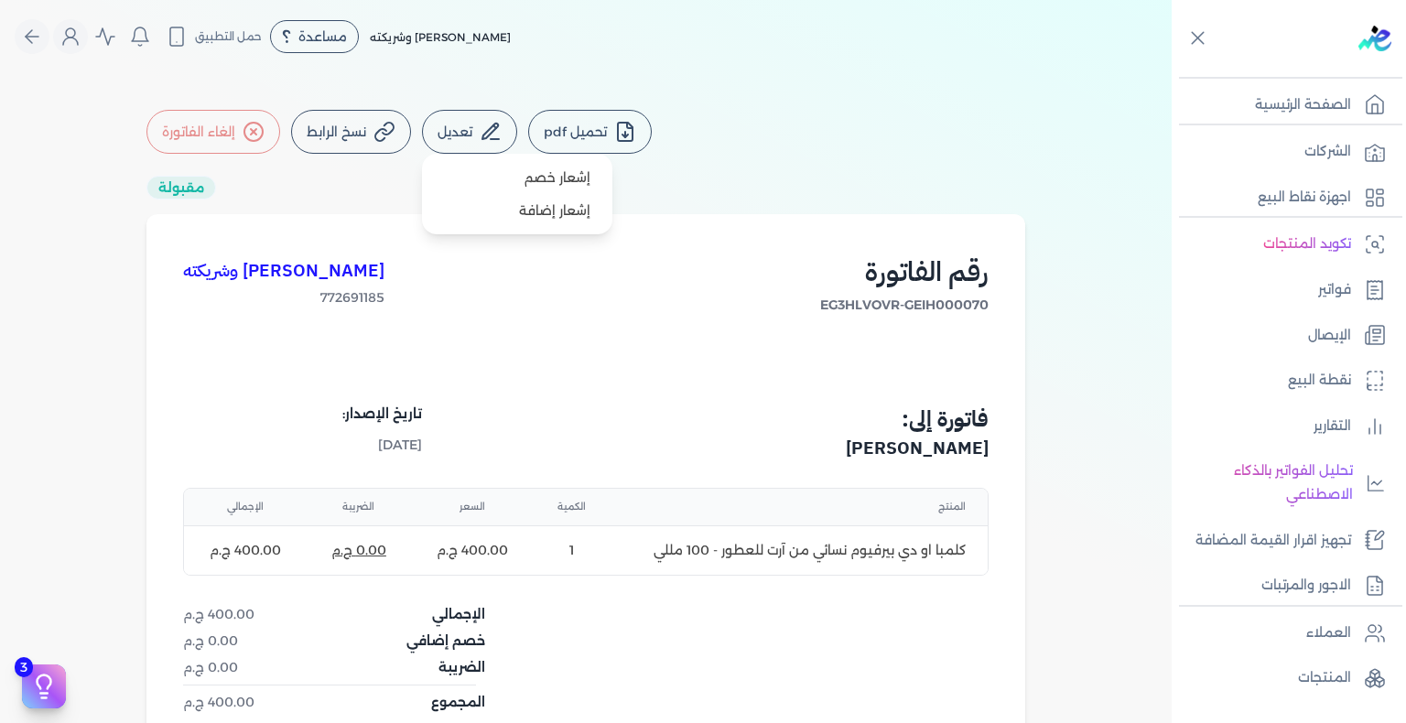
click at [443, 138] on button "تعديل" at bounding box center [469, 132] width 95 height 44
click at [571, 187] on link "إشعار خصم" at bounding box center [517, 177] width 176 height 33
select select "EGP"
select select "B"
select select "EGS"
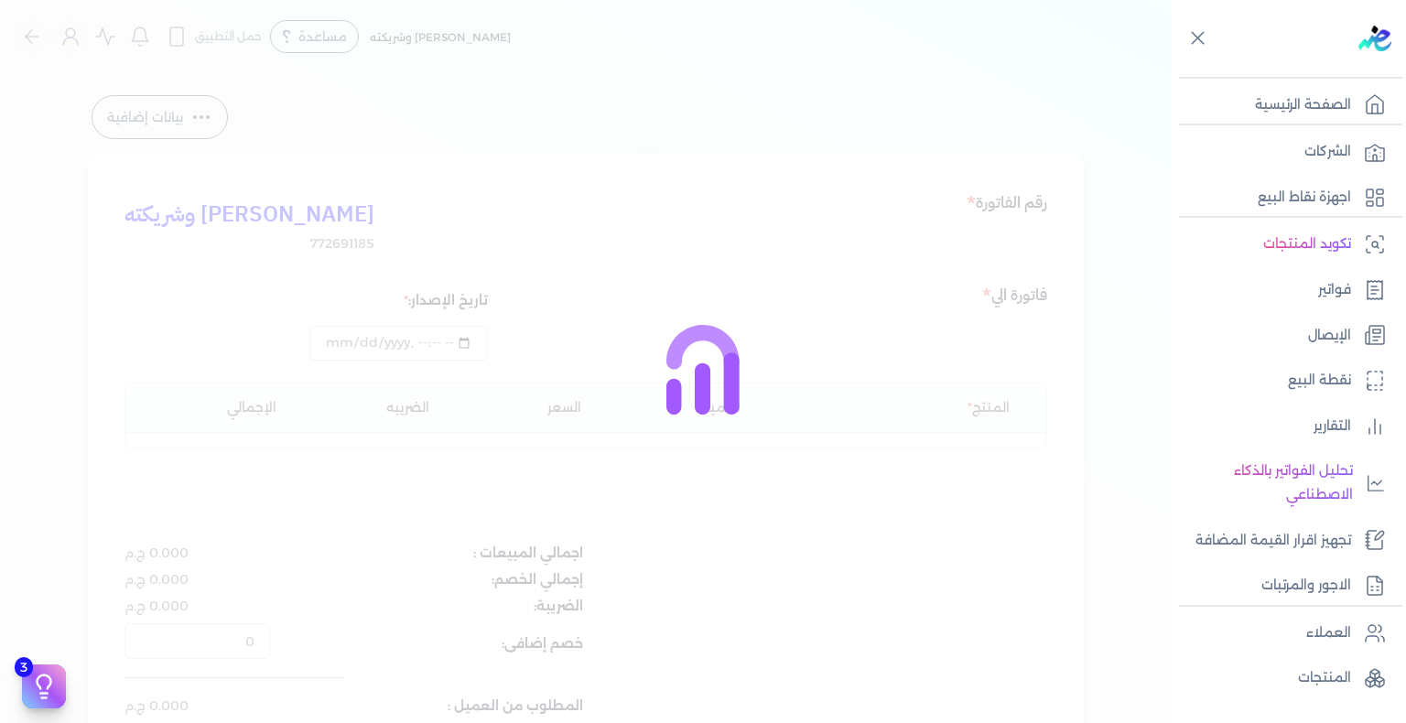
type input "2025-08-18T23:56:54"
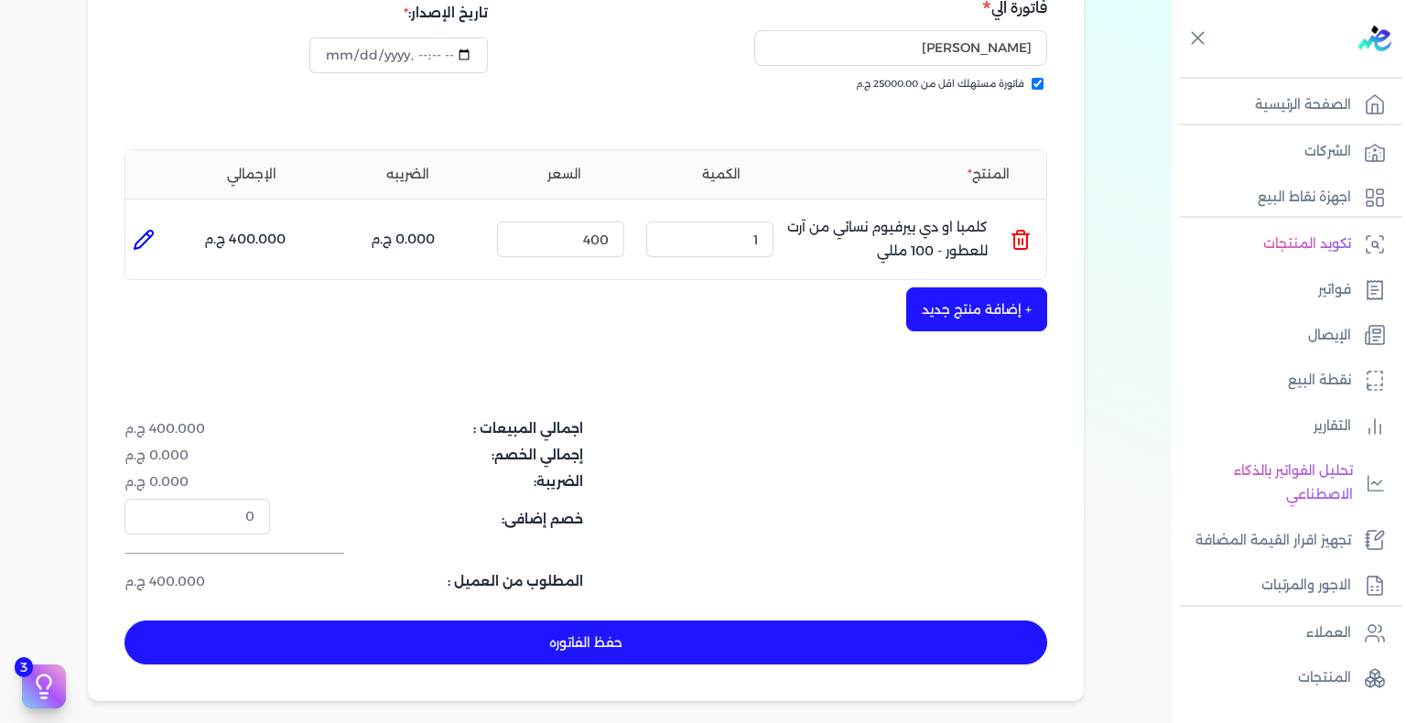
scroll to position [275, 0]
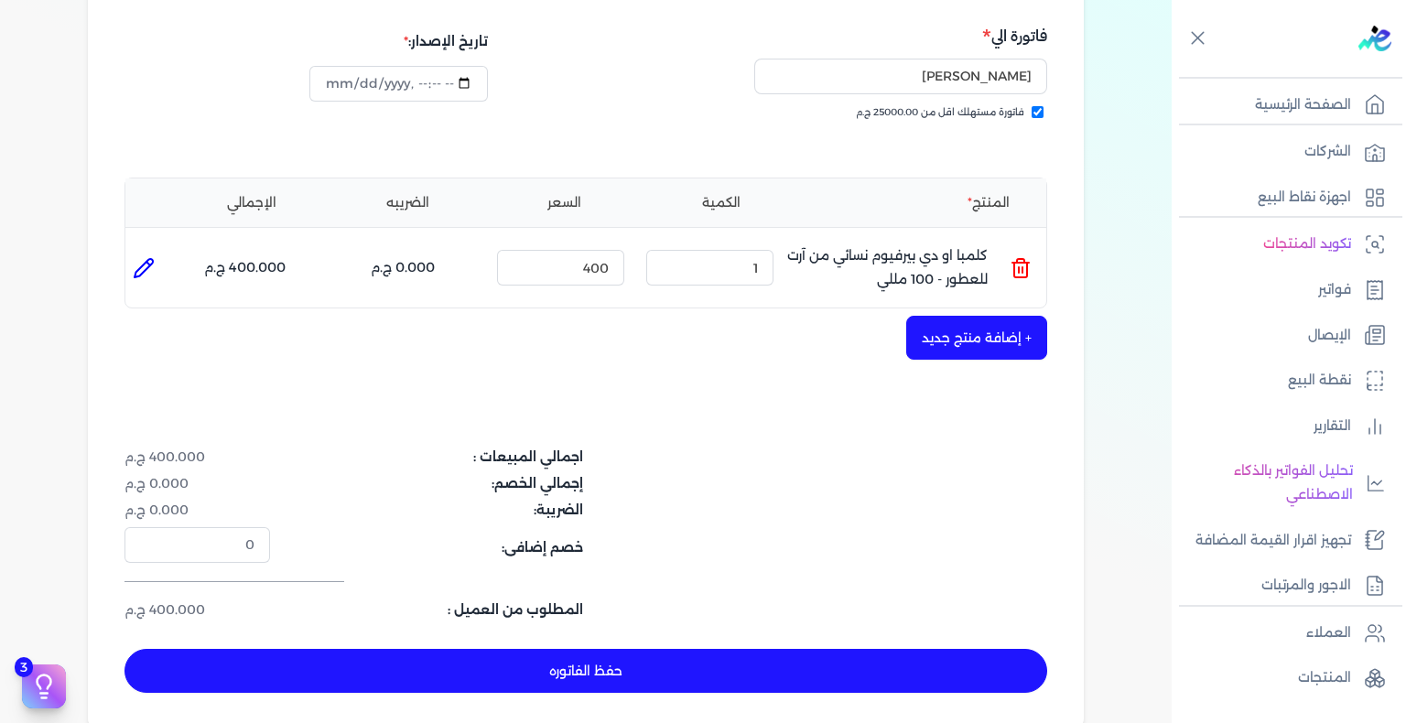
click at [143, 264] on icon at bounding box center [144, 268] width 22 height 22
type input "كلمبا او دي بيرفيوم نسائي من آرت للعطور - 100 مللي"
type input "400"
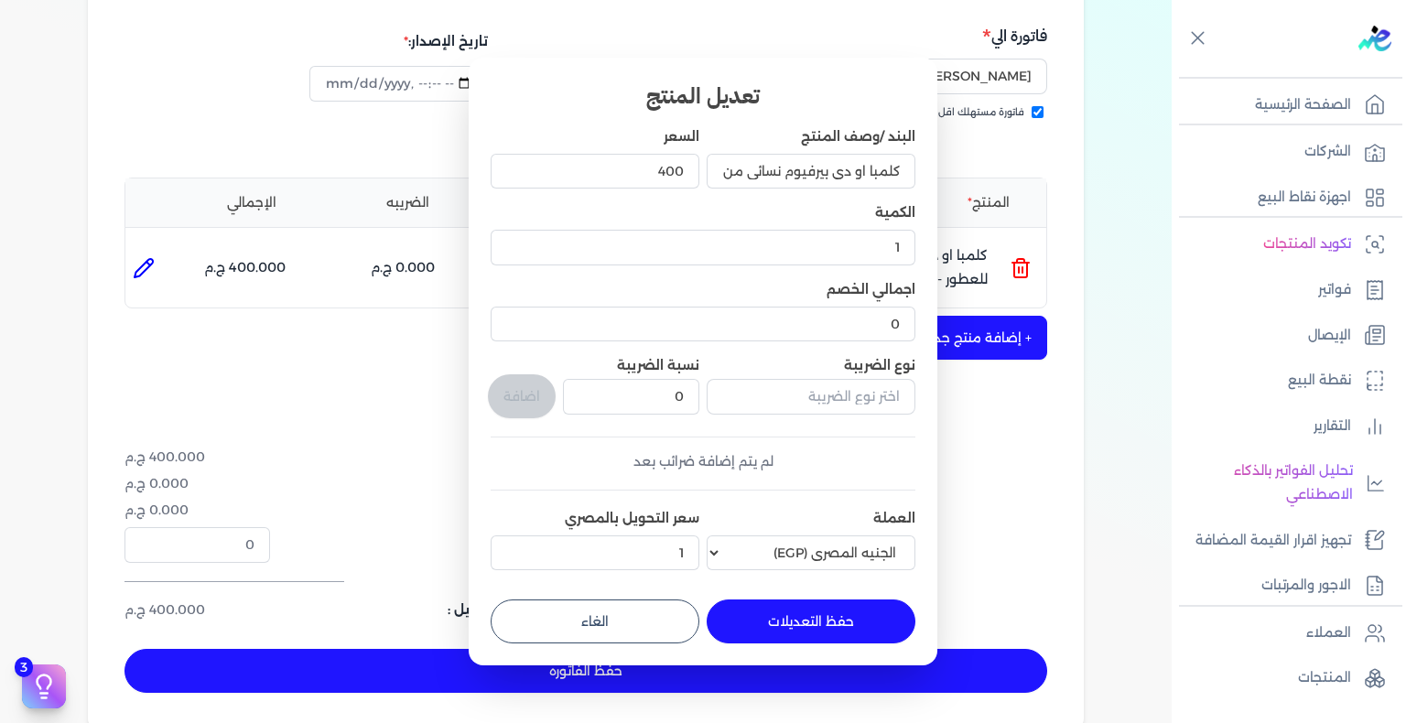
click at [543, 613] on button "الغاء" at bounding box center [595, 621] width 209 height 44
type input "0"
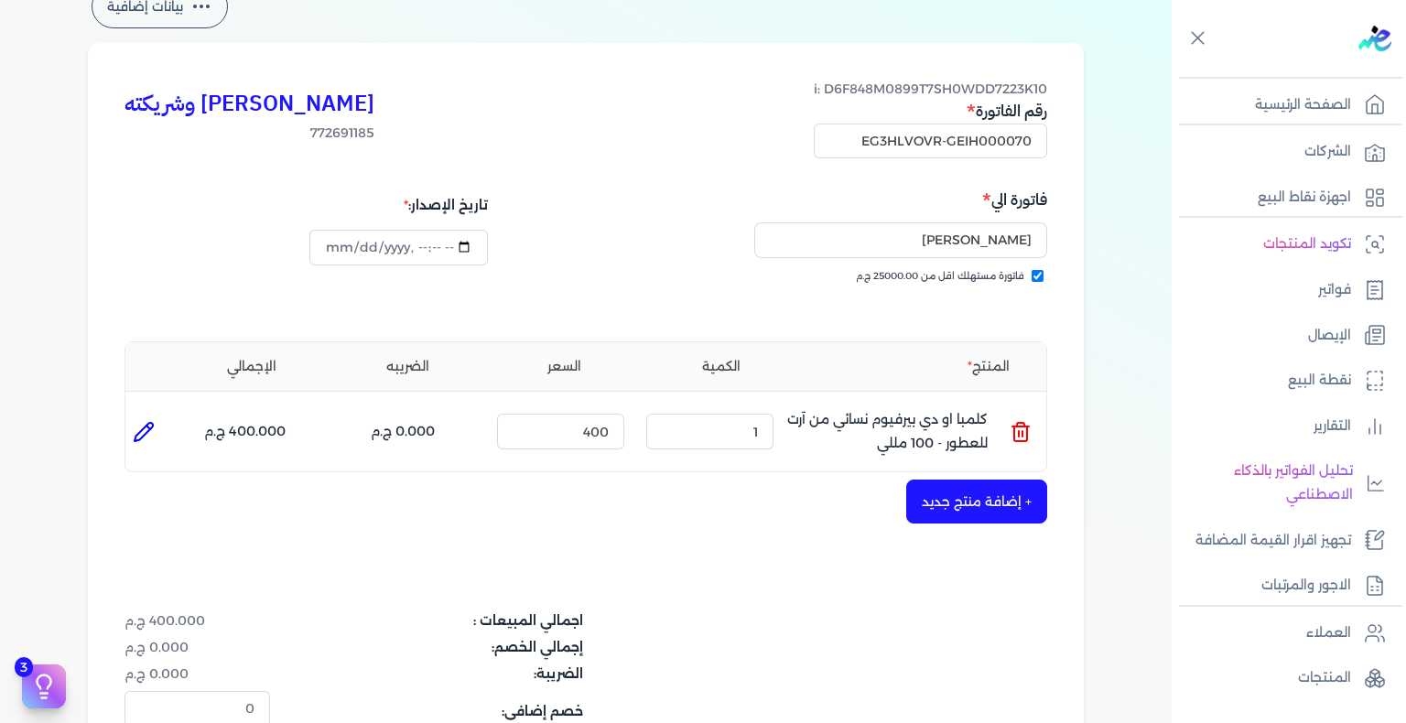
scroll to position [99, 0]
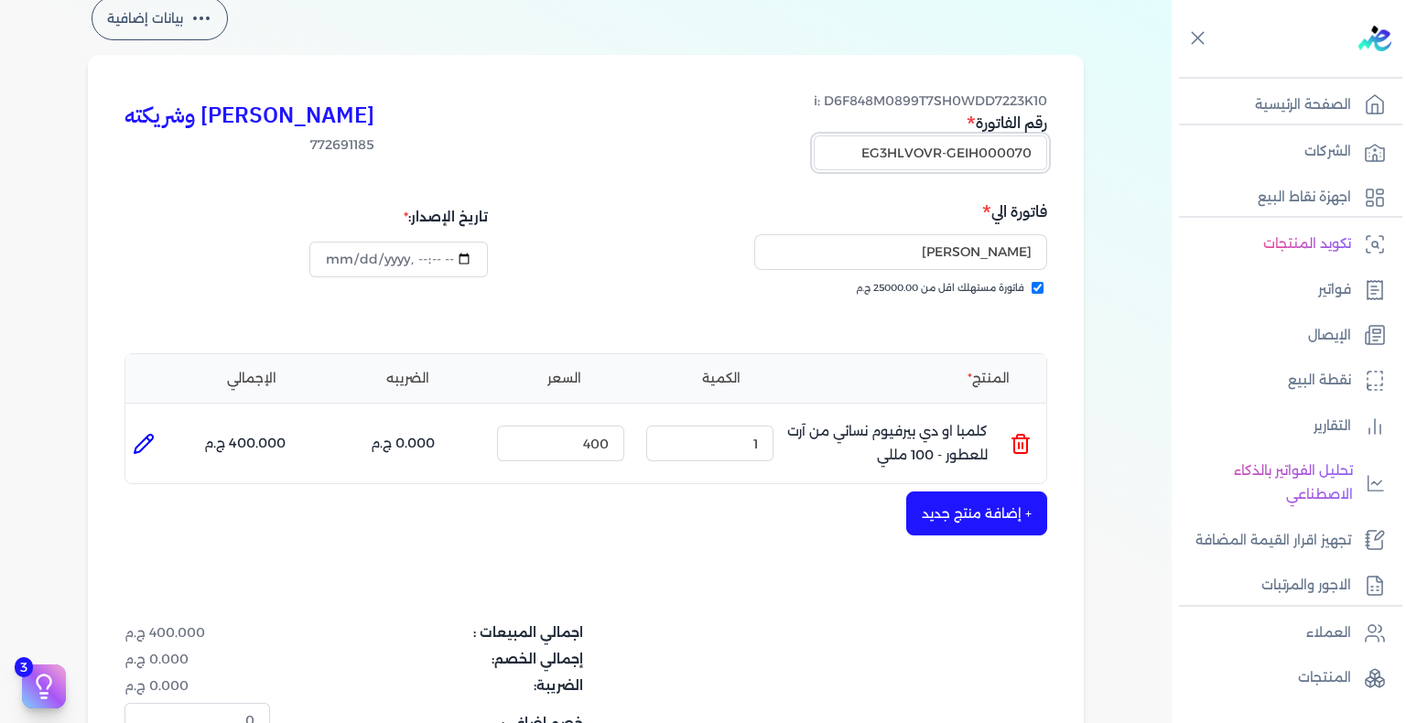
click at [1004, 166] on input "EG3HLVOVR-GEIH000070" at bounding box center [930, 152] width 233 height 35
drag, startPoint x: 1003, startPoint y: 165, endPoint x: 1008, endPoint y: 153, distance: 12.7
click at [1008, 153] on input "EG3HLVOVR-GEIH000070" at bounding box center [930, 152] width 233 height 35
click at [1010, 150] on input "EG3HLVOVR-GEIH000070" at bounding box center [930, 152] width 233 height 35
click at [1010, 146] on input "EG3HLVOVR-GEIH000070" at bounding box center [930, 152] width 233 height 35
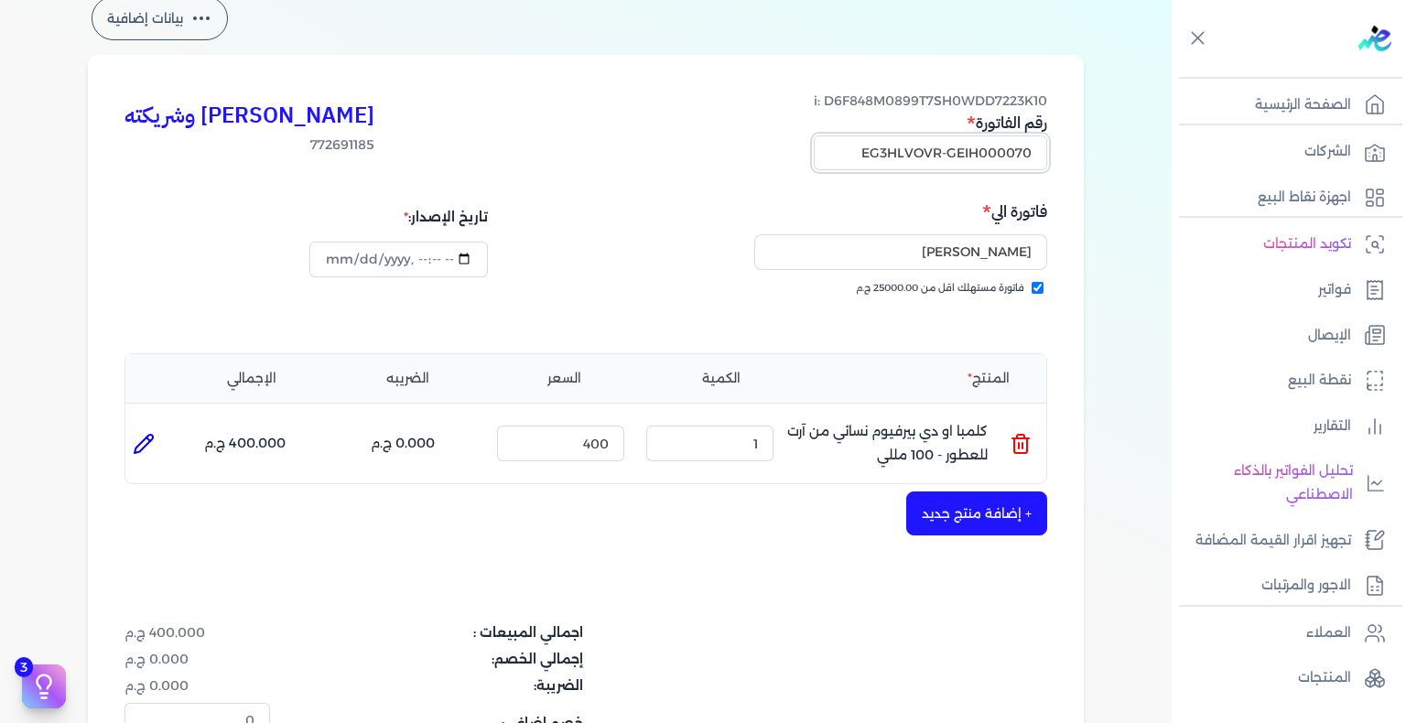
click at [1010, 146] on input "EG3HLVOVR-GEIH000070" at bounding box center [930, 152] width 233 height 35
click at [1010, 151] on input "EG3HLVOVR-GEIH000070" at bounding box center [930, 152] width 233 height 35
click at [1340, 285] on p "فواتير" at bounding box center [1334, 290] width 33 height 24
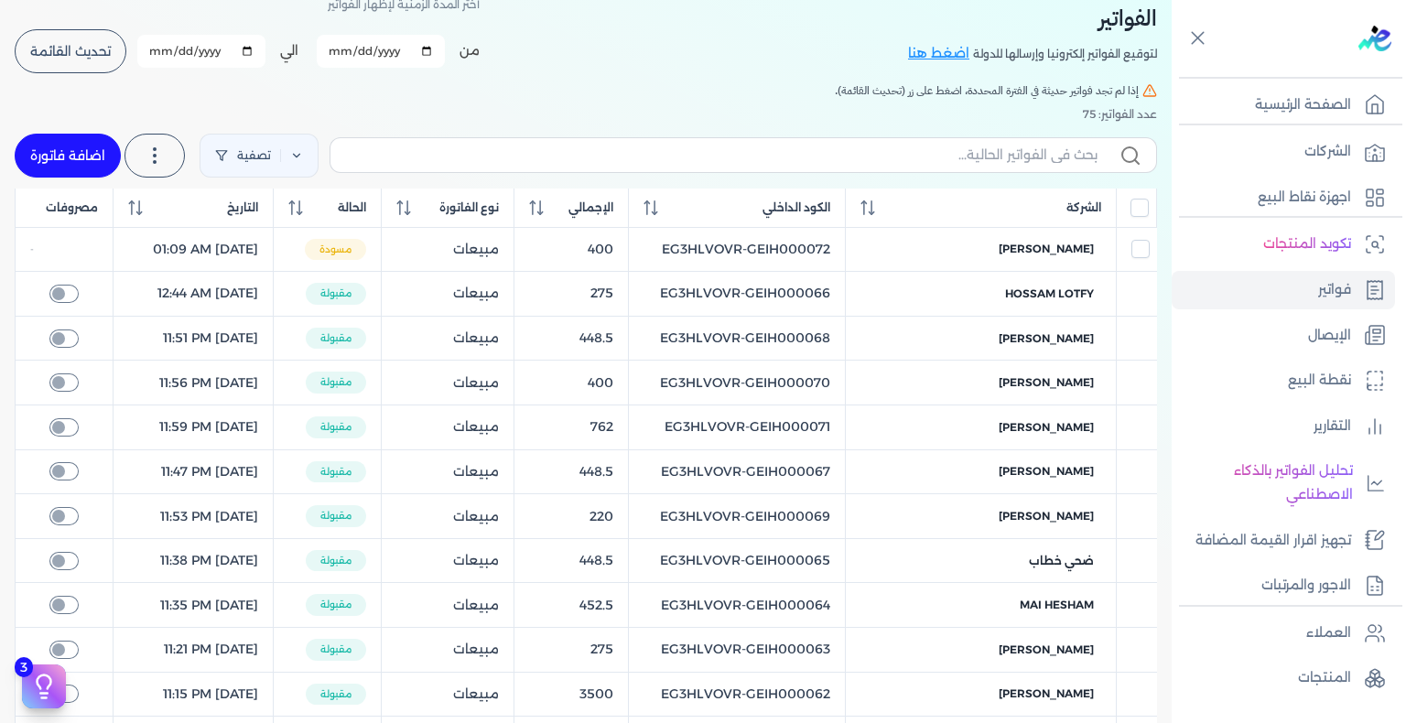
click at [888, 167] on label at bounding box center [742, 154] width 827 height 35
click at [888, 165] on input "text" at bounding box center [721, 155] width 752 height 19
click at [894, 154] on input "text" at bounding box center [721, 155] width 752 height 19
paste input "EG3HLVOVR-GEIH000070"
type input "EG3HLVOVR-GEIH000070"
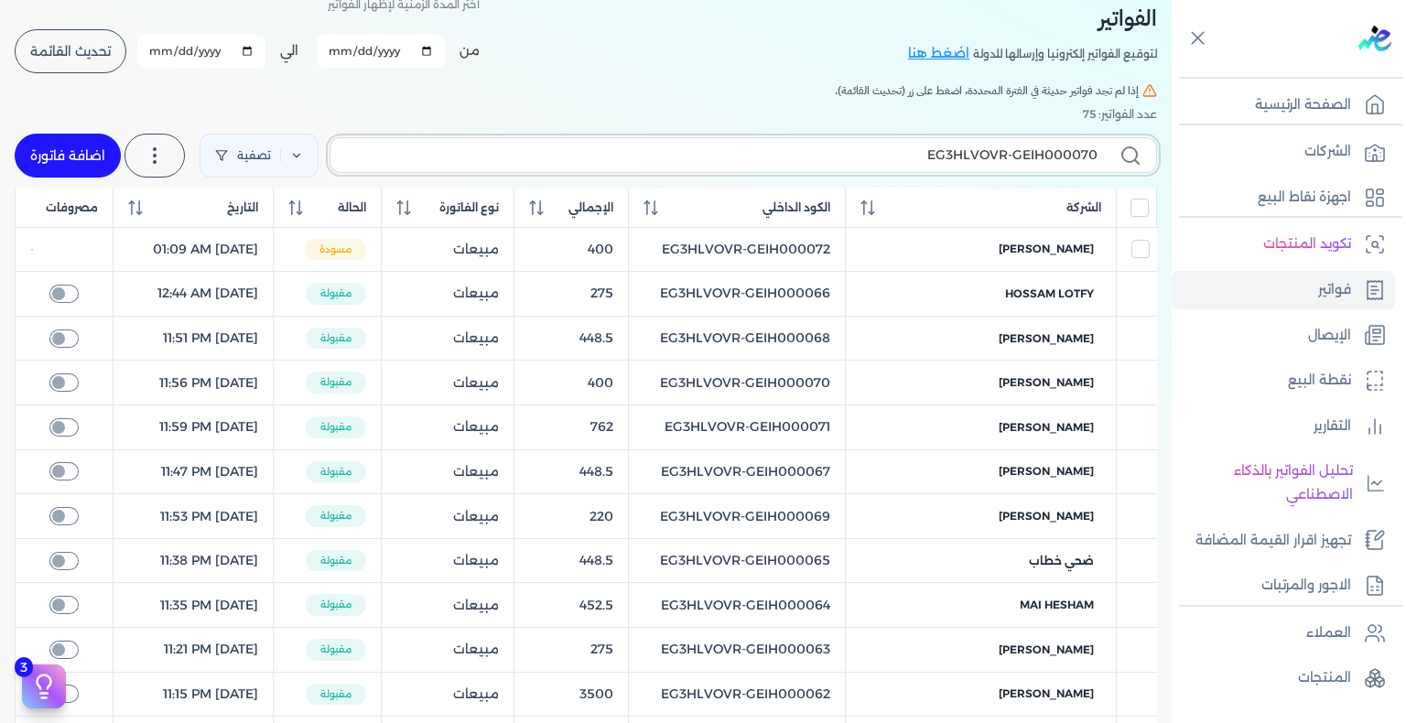
checkbox input "false"
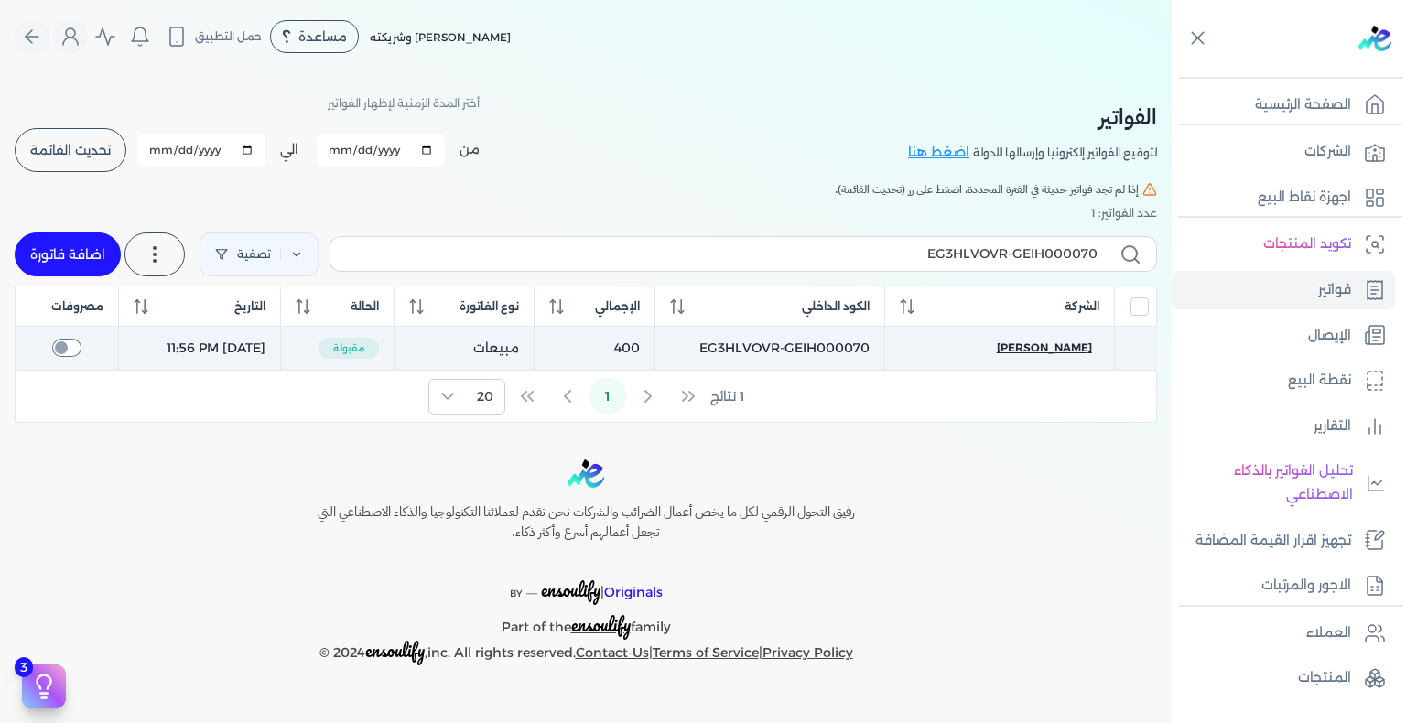
click at [1064, 346] on span "ماري حربي" at bounding box center [1044, 348] width 95 height 16
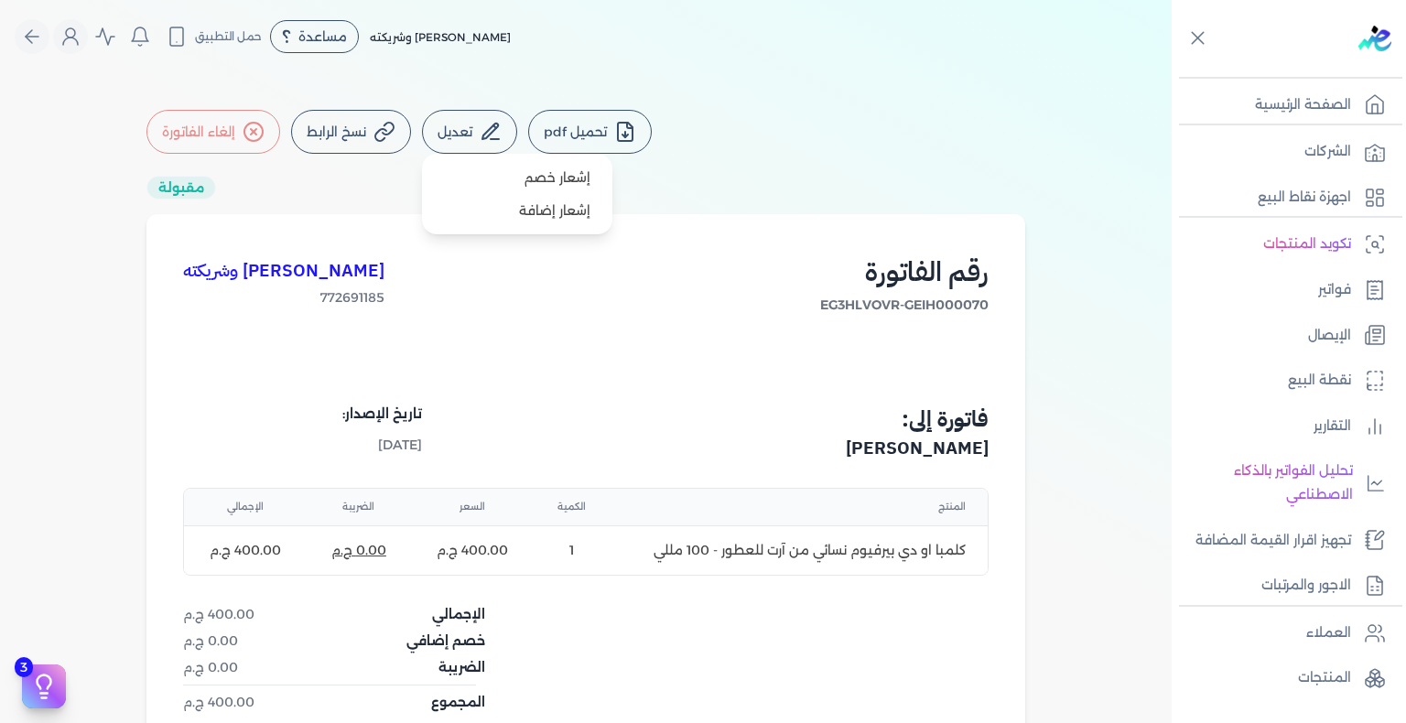
click at [476, 148] on button "تعديل" at bounding box center [469, 132] width 95 height 44
click at [543, 184] on link "إشعار خصم" at bounding box center [517, 177] width 176 height 33
select select "EGP"
select select "B"
select select "EGS"
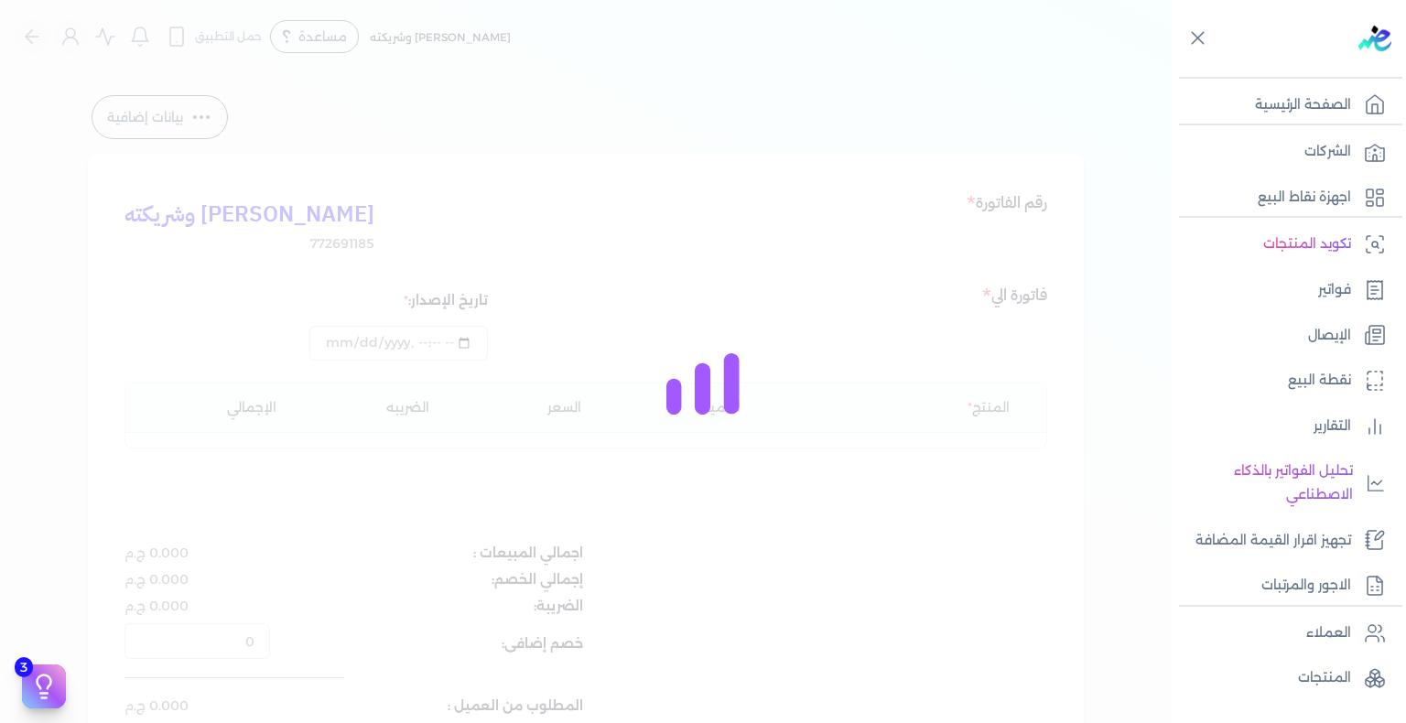
type input "2025-08-18T23:56:54"
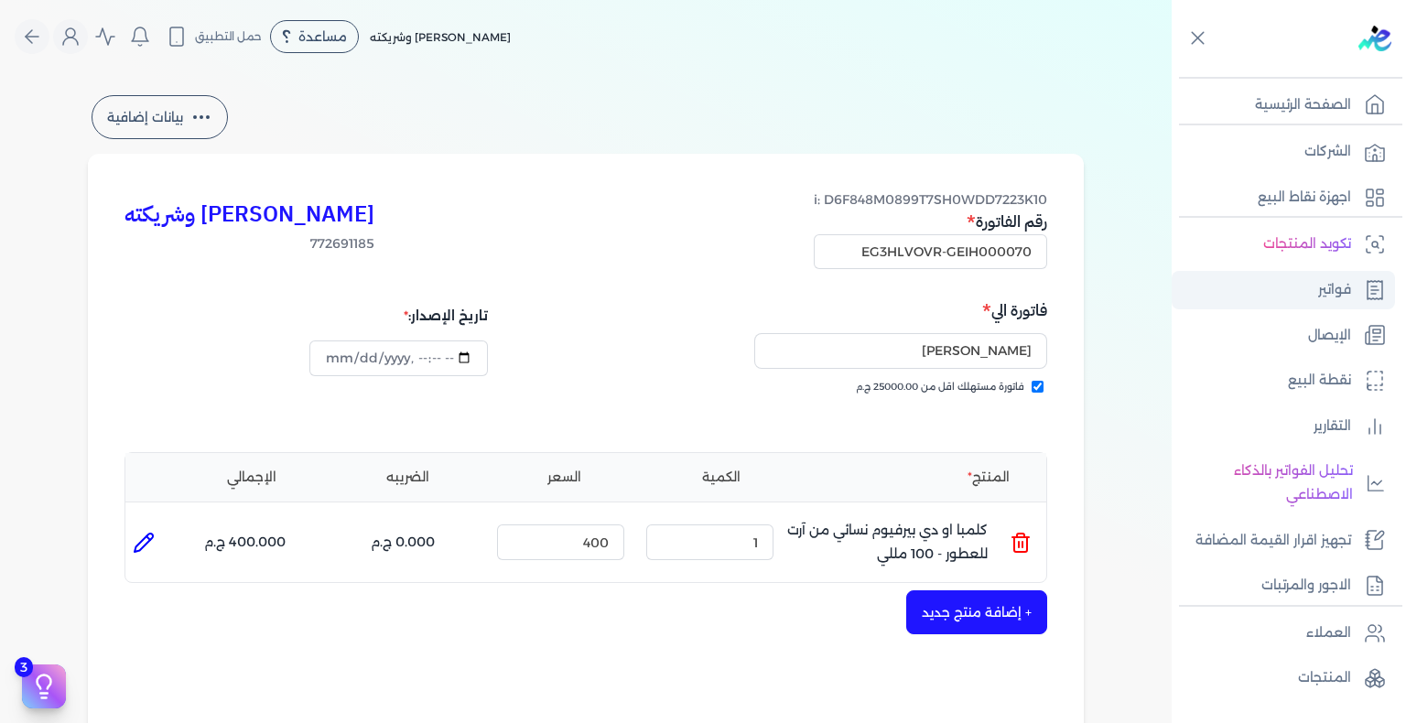
click at [1307, 280] on link "فواتير" at bounding box center [1283, 290] width 223 height 38
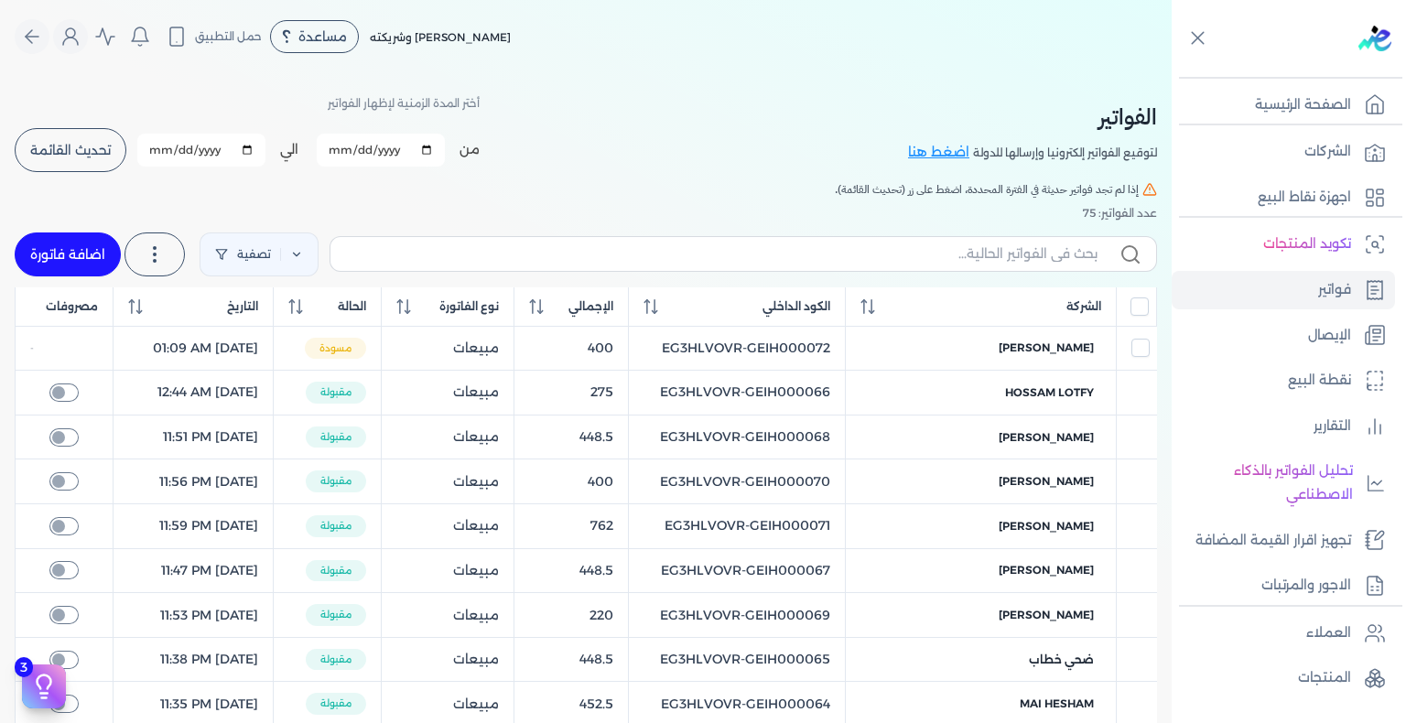
click at [92, 156] on span "تحديث القائمة" at bounding box center [70, 150] width 81 height 13
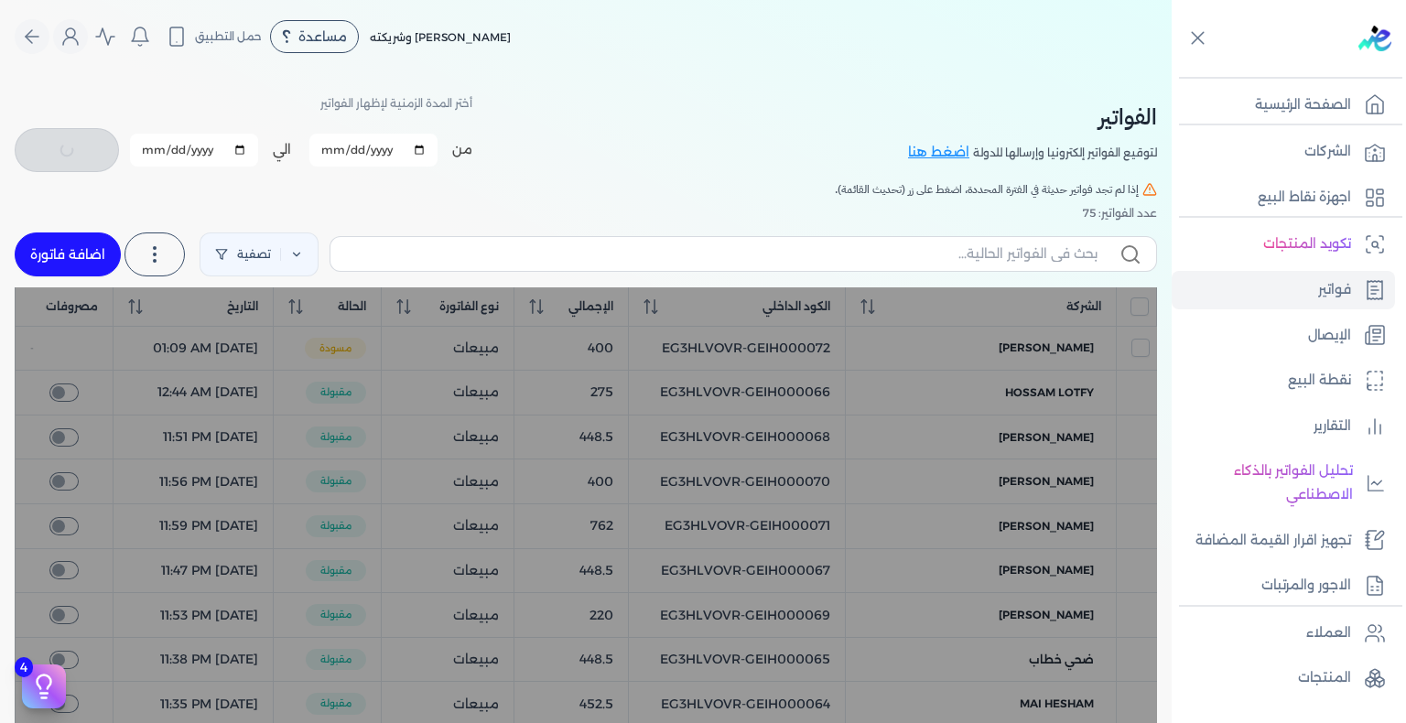
checkbox input "false"
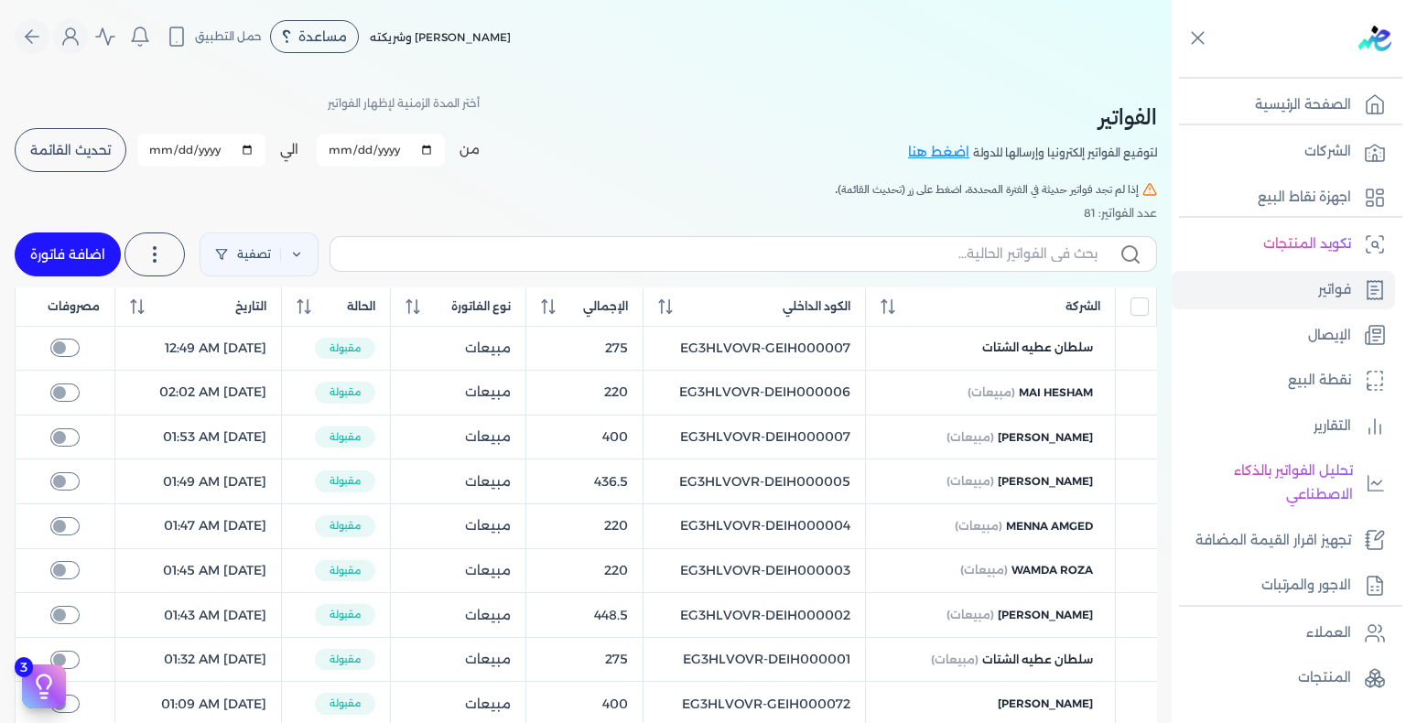
click at [431, 151] on input "[DATE]" at bounding box center [381, 150] width 128 height 33
type input "2025-08-19"
click at [261, 149] on input "2025-08-31" at bounding box center [201, 150] width 128 height 33
type input "2025-08-19"
click at [107, 156] on span "تحديث القائمة" at bounding box center [70, 150] width 81 height 13
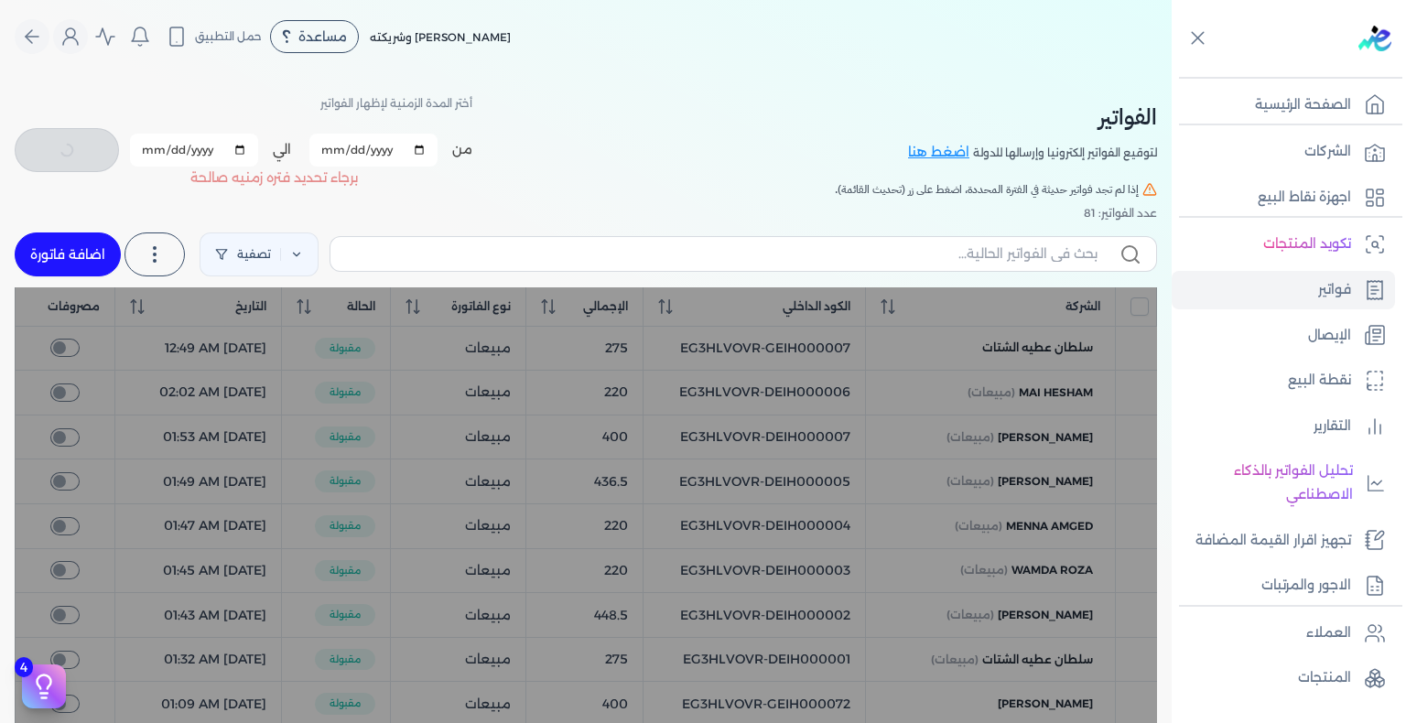
checkbox input "false"
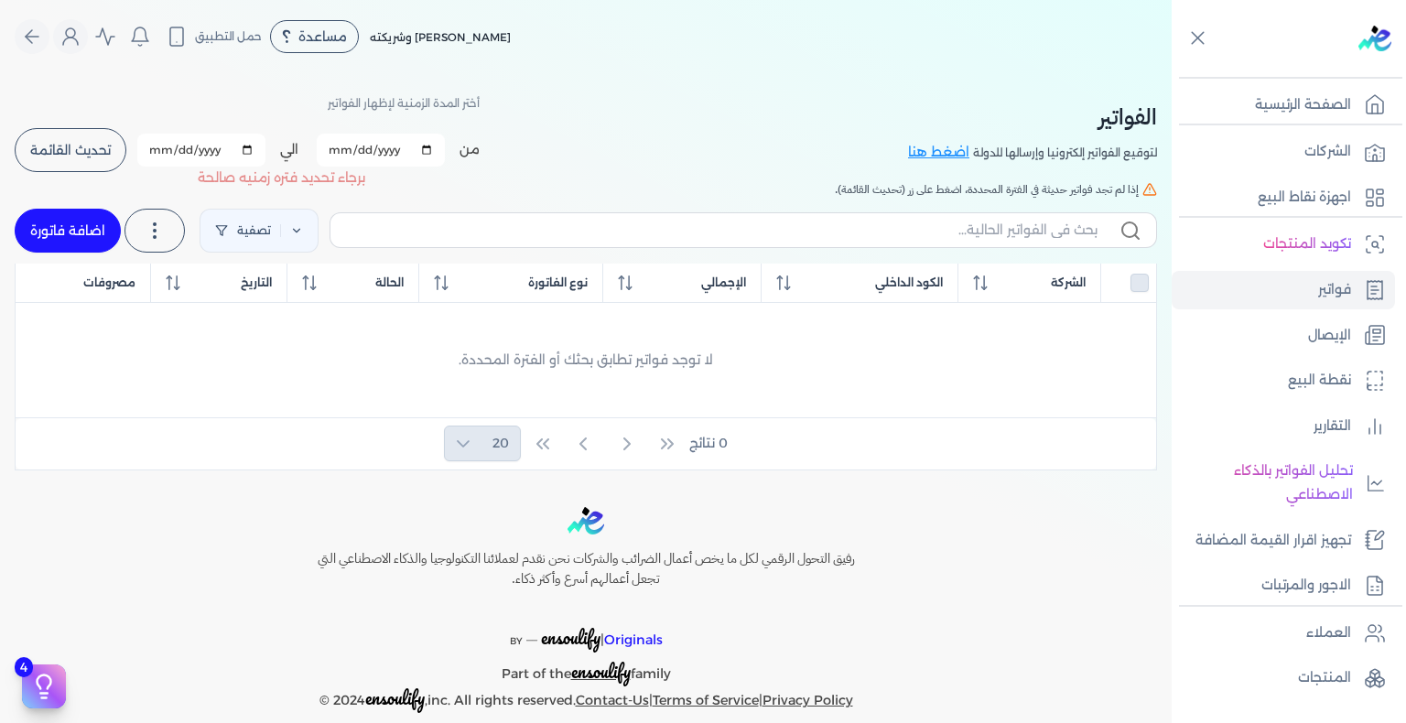
click at [340, 153] on input "2025-08-19" at bounding box center [381, 150] width 128 height 33
type input "2025-08-17"
click at [86, 136] on button "تحديث القائمة" at bounding box center [71, 150] width 112 height 44
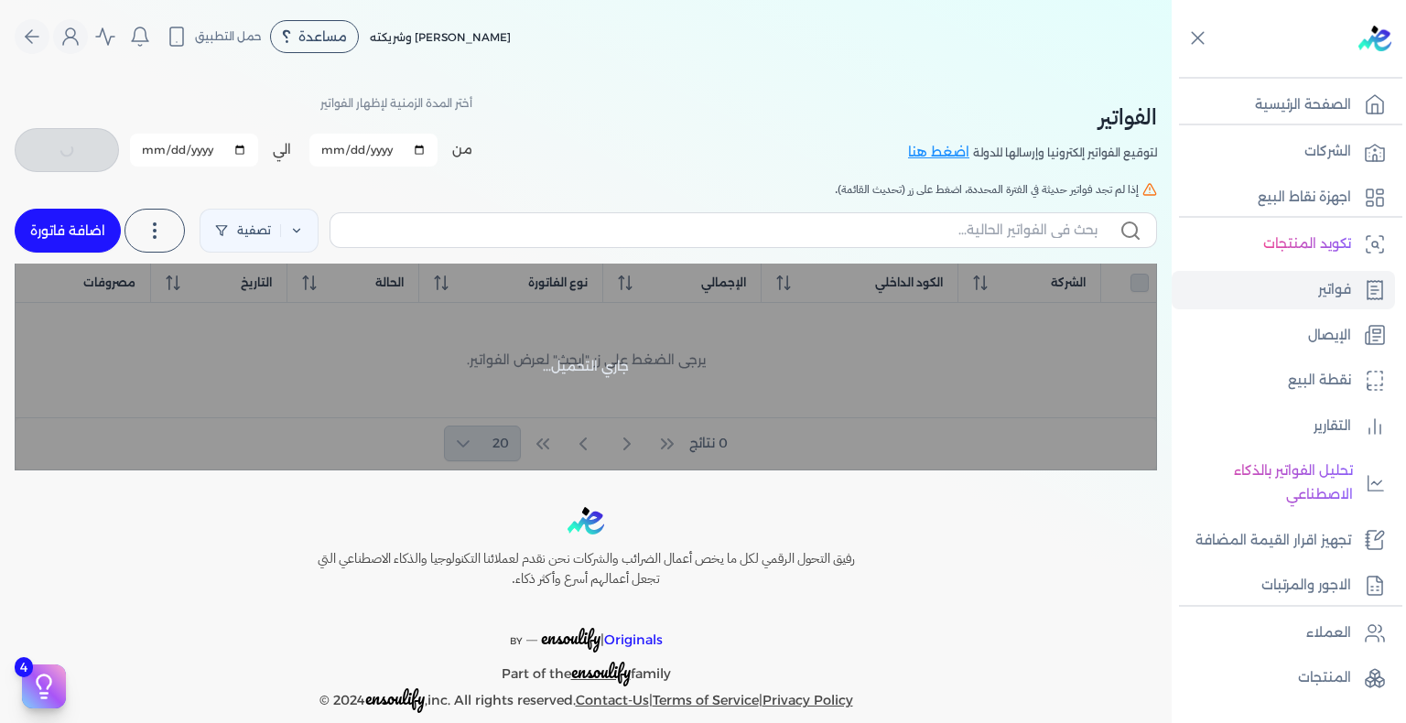
checkbox input "false"
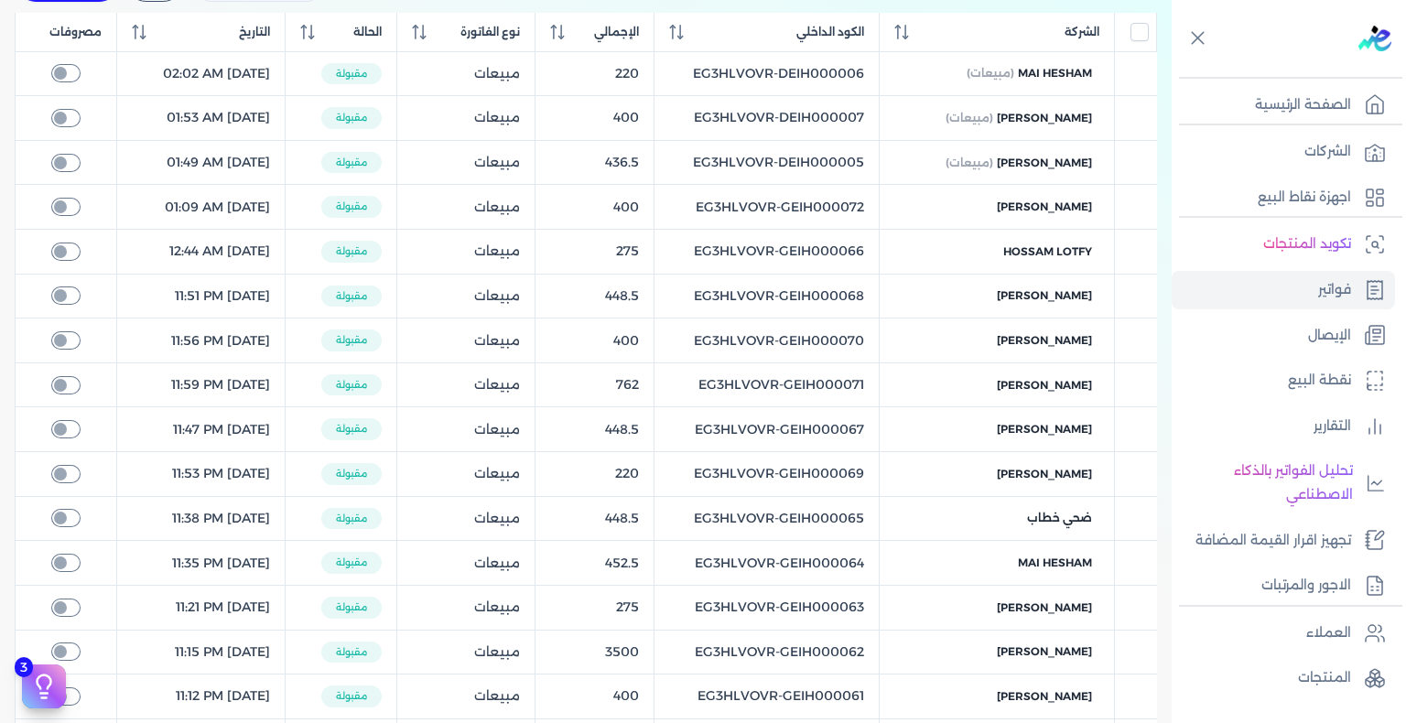
scroll to position [641, 0]
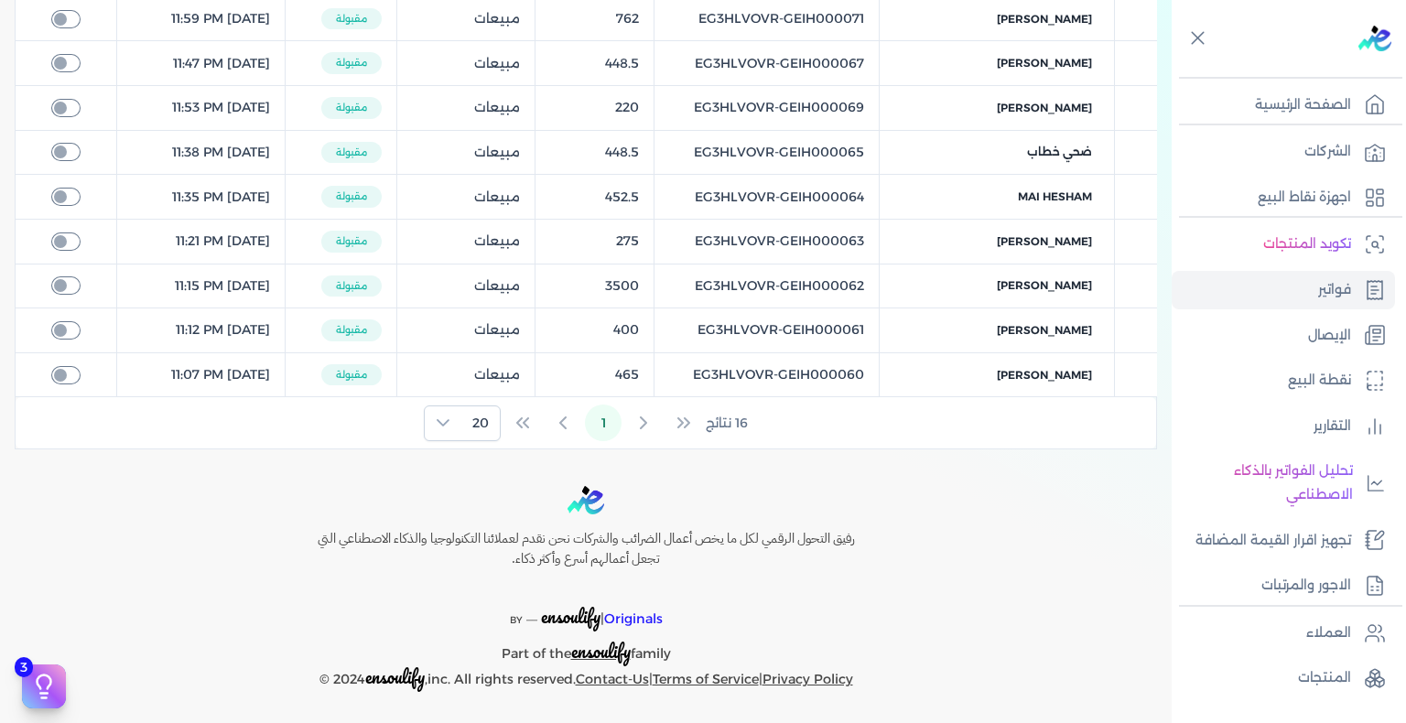
click at [902, 467] on div "Toggle Navigation الاسعار العمولات مساعدة خدمة العملاء دليل المستخدم تسجيل الدخ…" at bounding box center [586, 361] width 1172 height 723
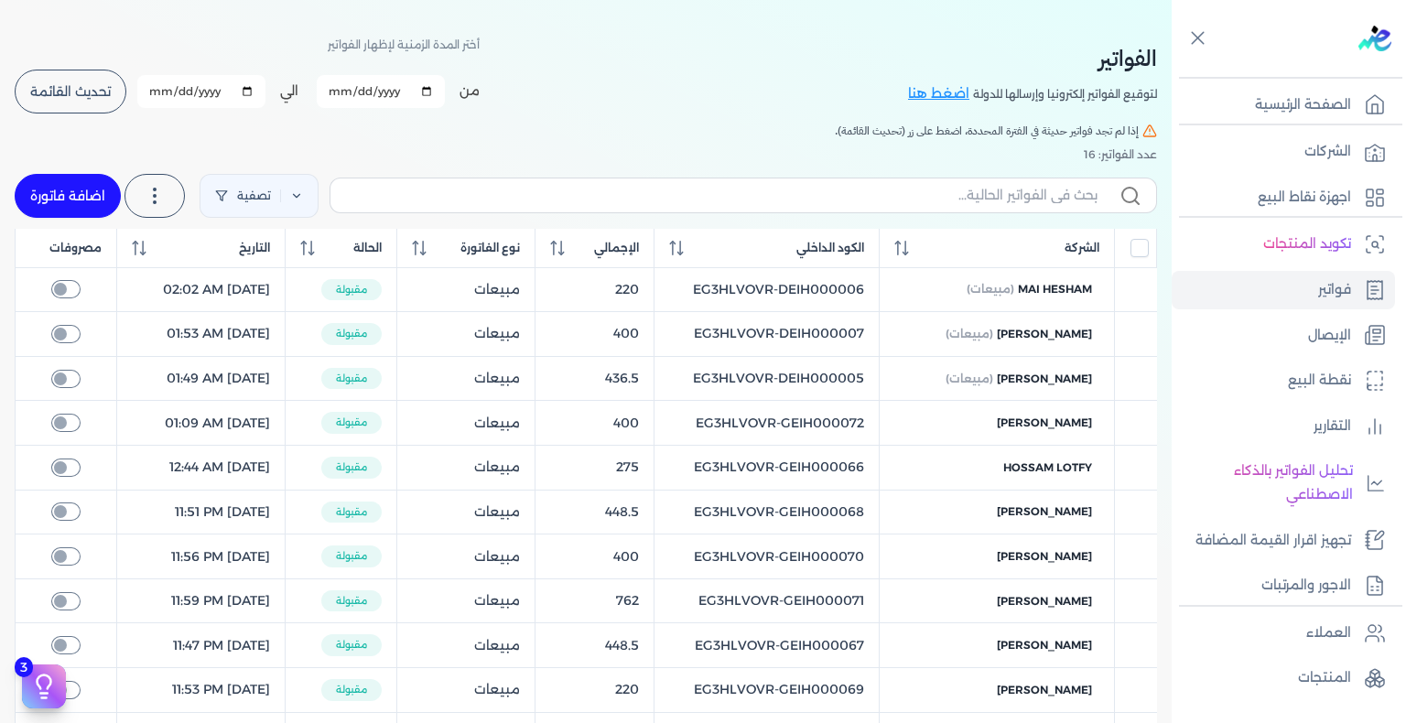
scroll to position [55, 0]
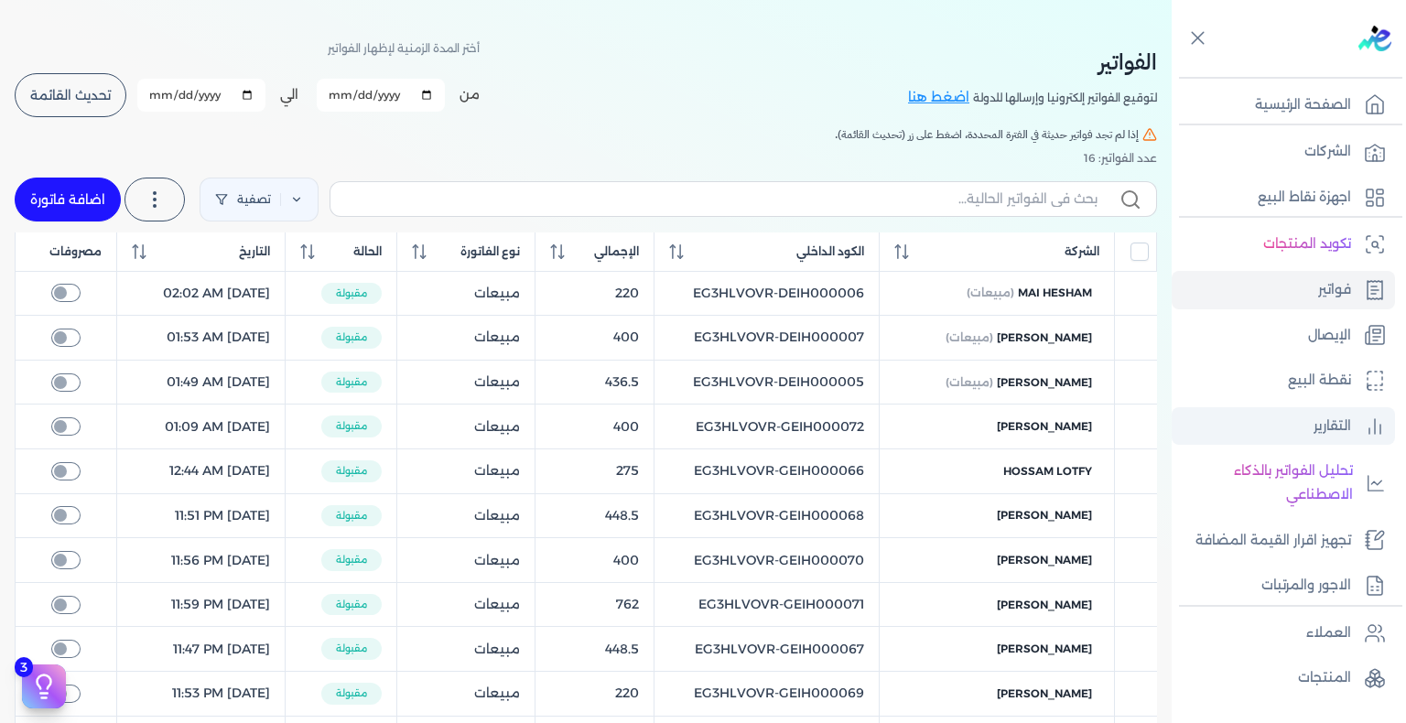
click at [1305, 430] on link "التقارير" at bounding box center [1283, 426] width 223 height 38
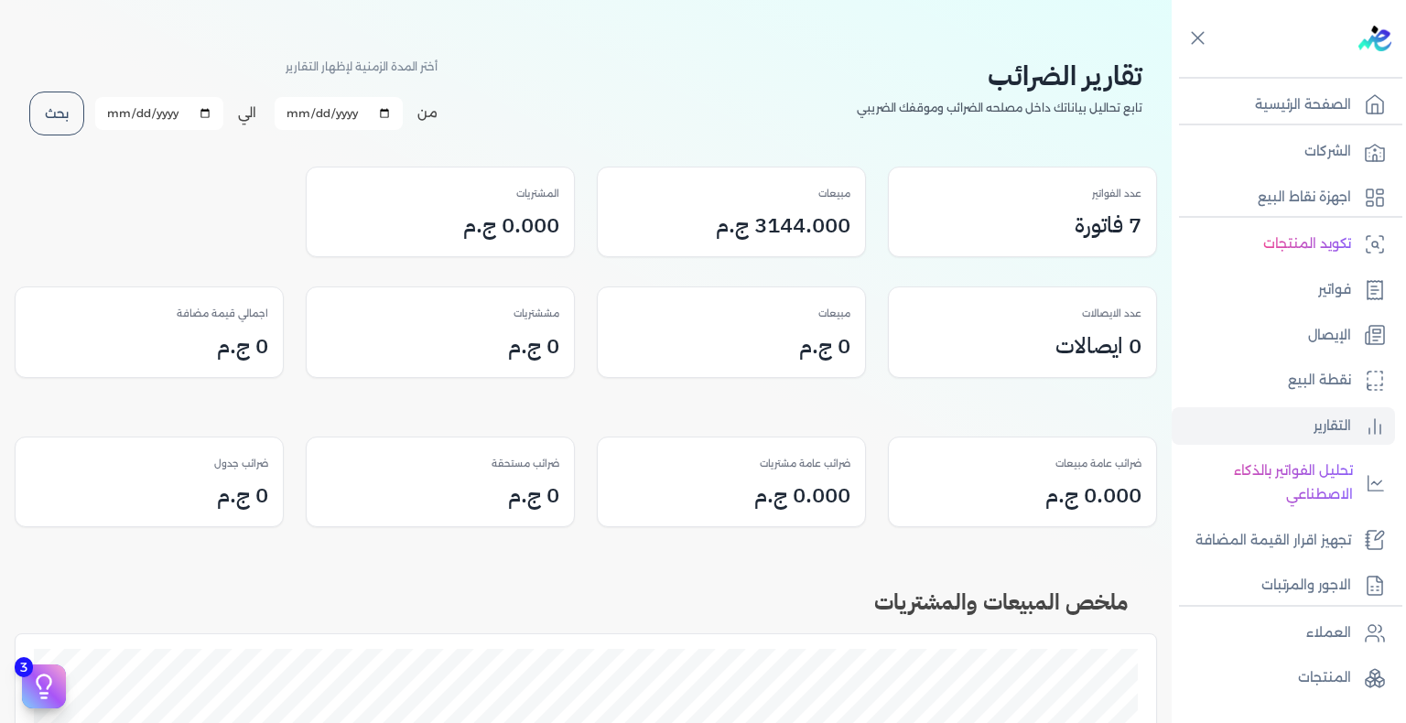
click at [308, 107] on input "2025-08-17" at bounding box center [339, 113] width 128 height 33
click at [59, 109] on button "بحث" at bounding box center [56, 114] width 55 height 44
click at [1296, 298] on link "فواتير" at bounding box center [1283, 290] width 223 height 38
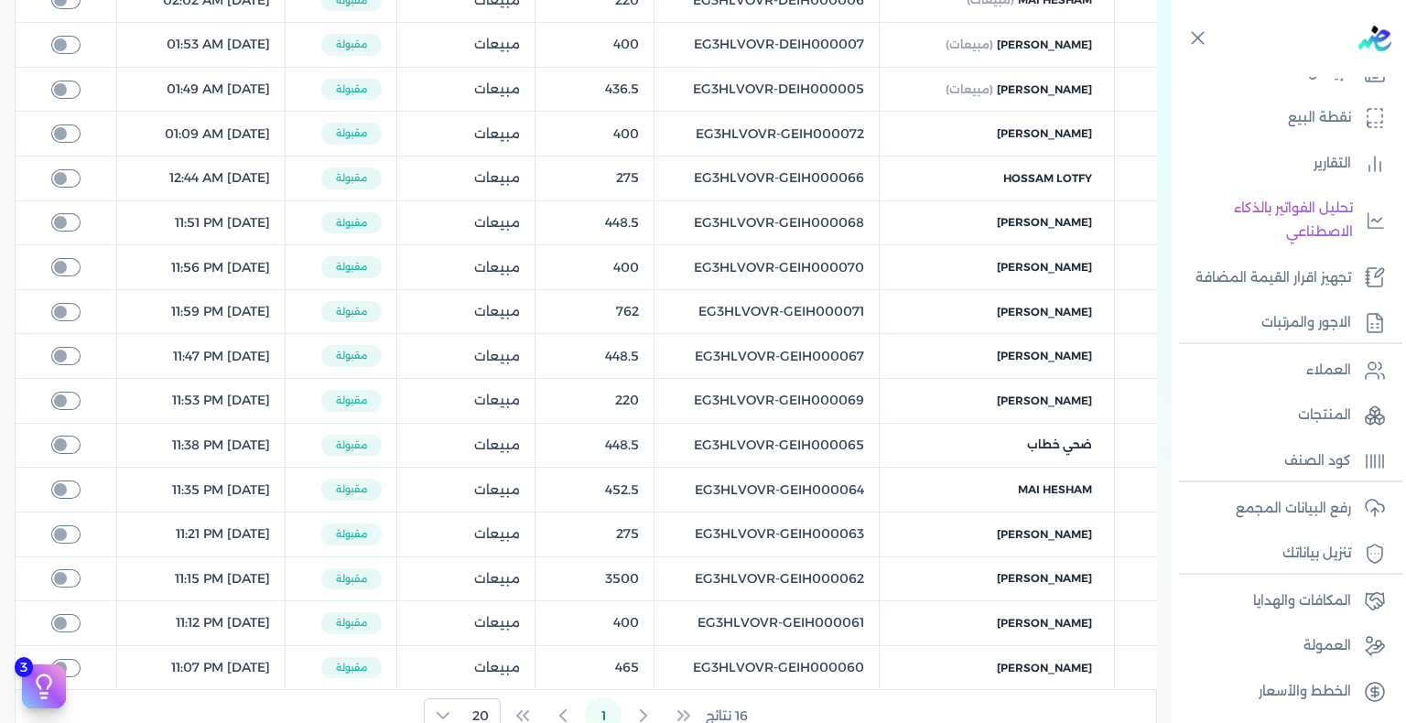
scroll to position [238, 0]
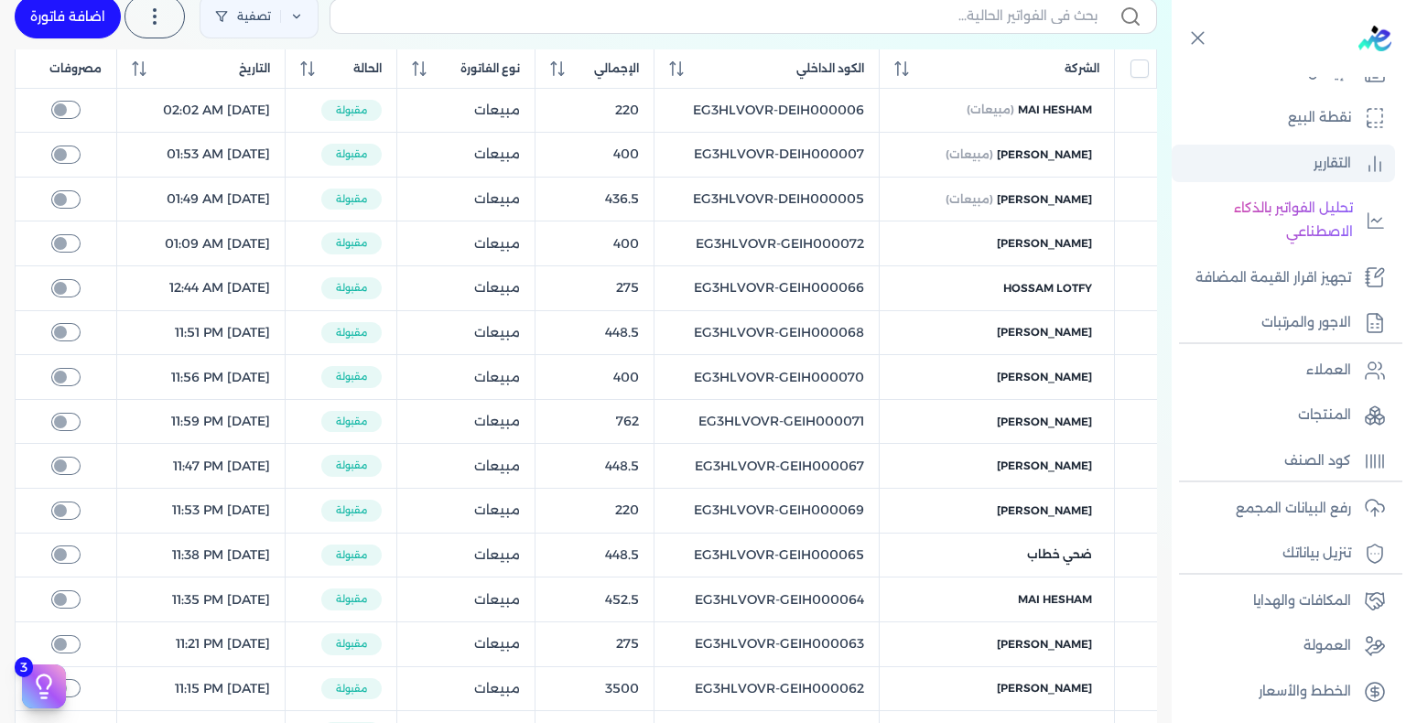
click at [1322, 166] on p "التقارير" at bounding box center [1332, 164] width 38 height 24
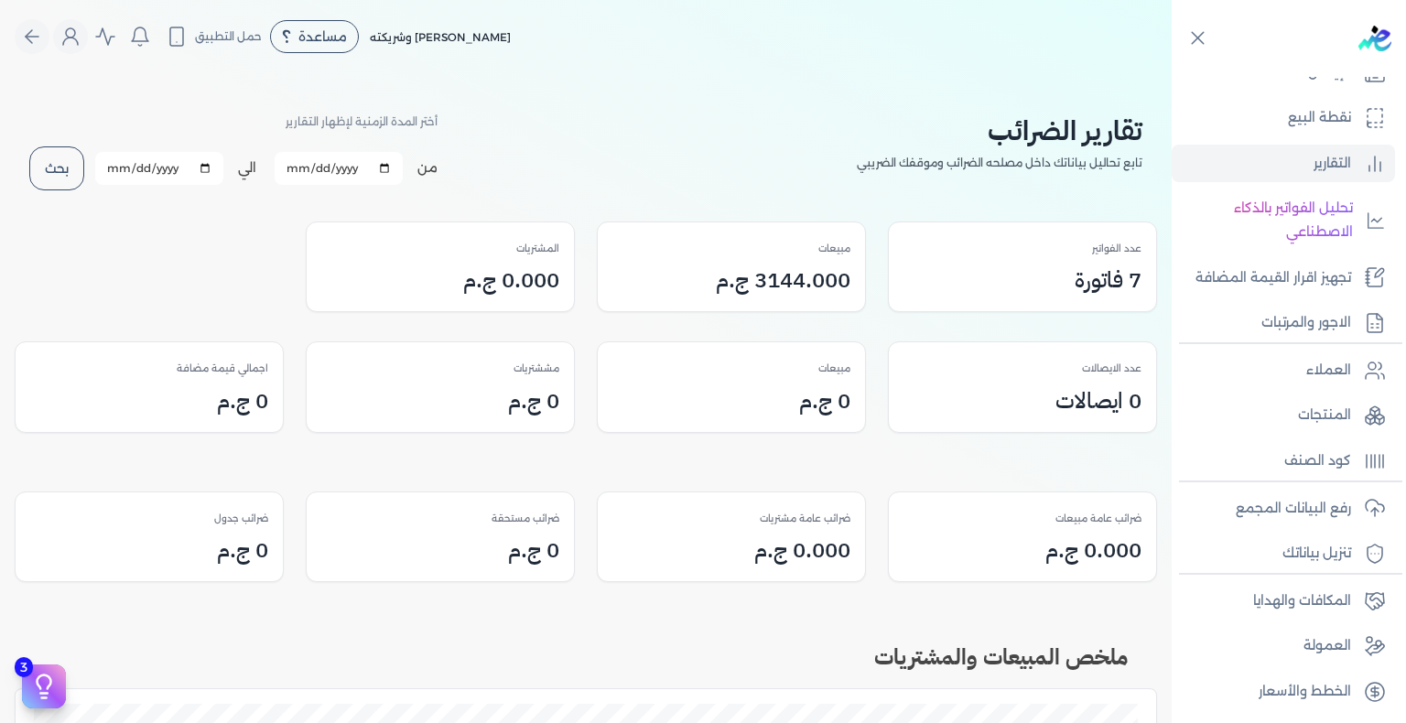
click at [718, 252] on div "مبيعات" at bounding box center [731, 249] width 238 height 24
click at [774, 283] on h3 "3144.000 ج.م" at bounding box center [783, 280] width 135 height 33
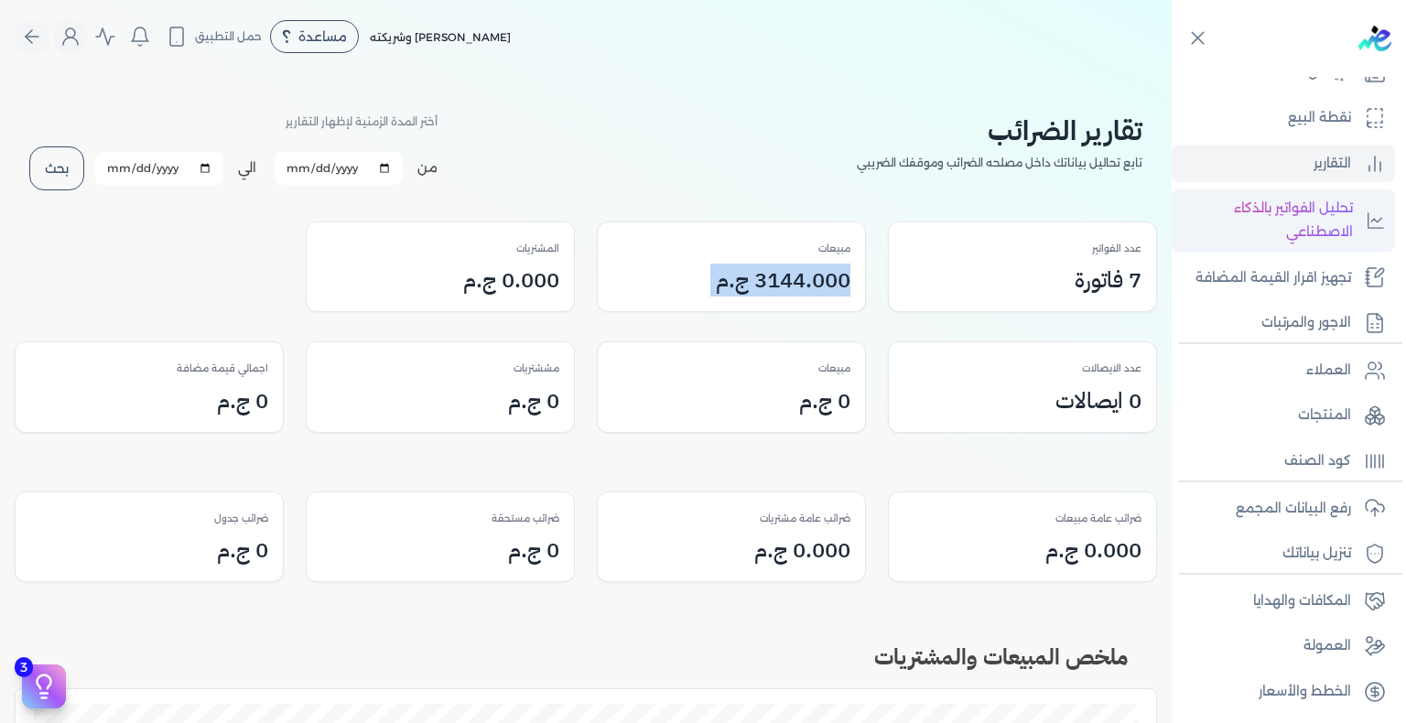
click at [1309, 240] on p "تحليل الفواتير بالذكاء الاصطناعي" at bounding box center [1267, 220] width 172 height 47
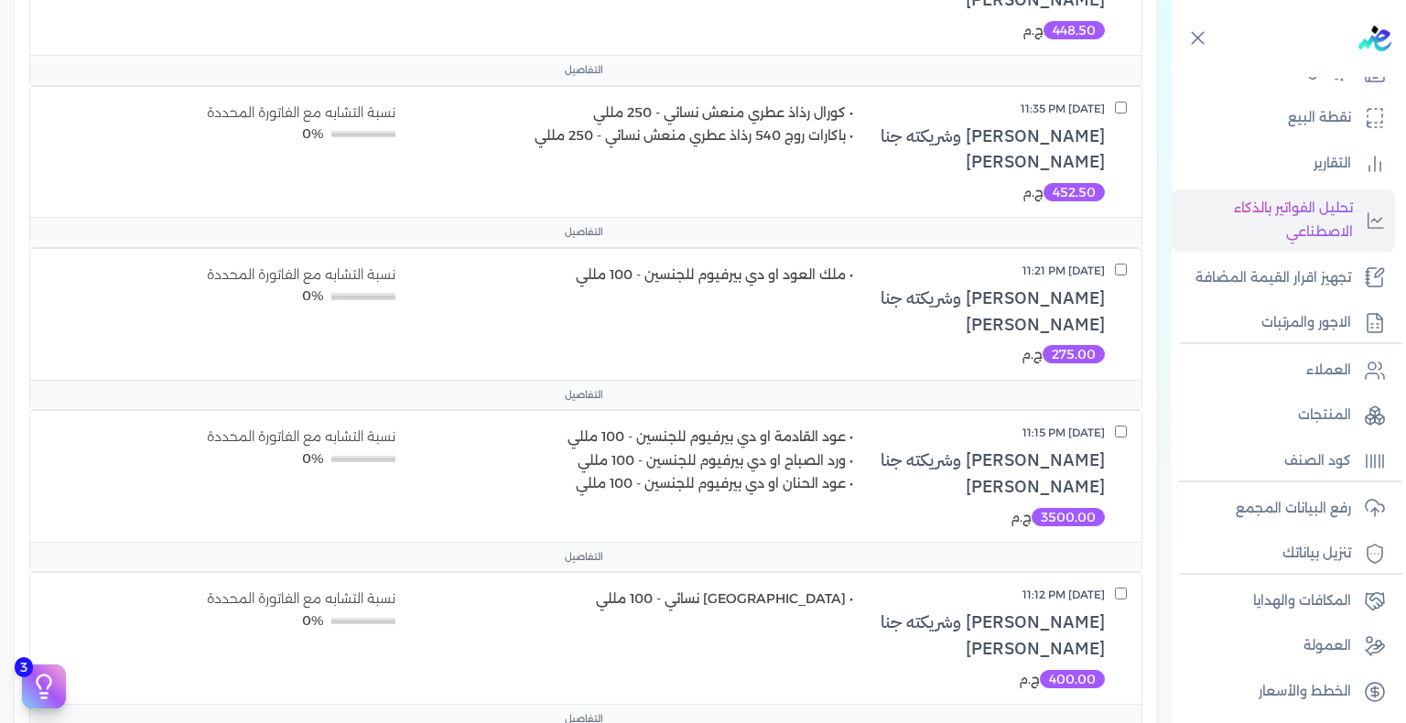
scroll to position [2455, 0]
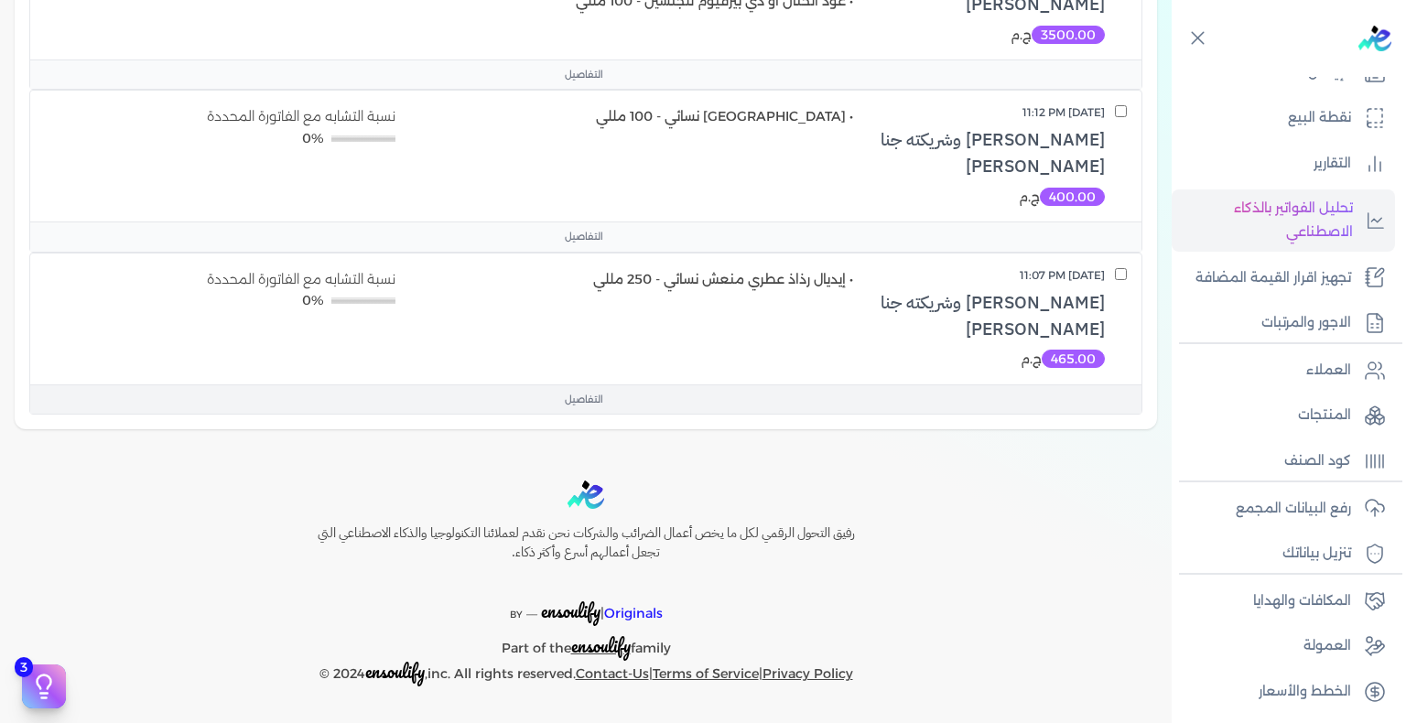
click at [586, 397] on span "التفاصيل" at bounding box center [584, 400] width 38 height 15
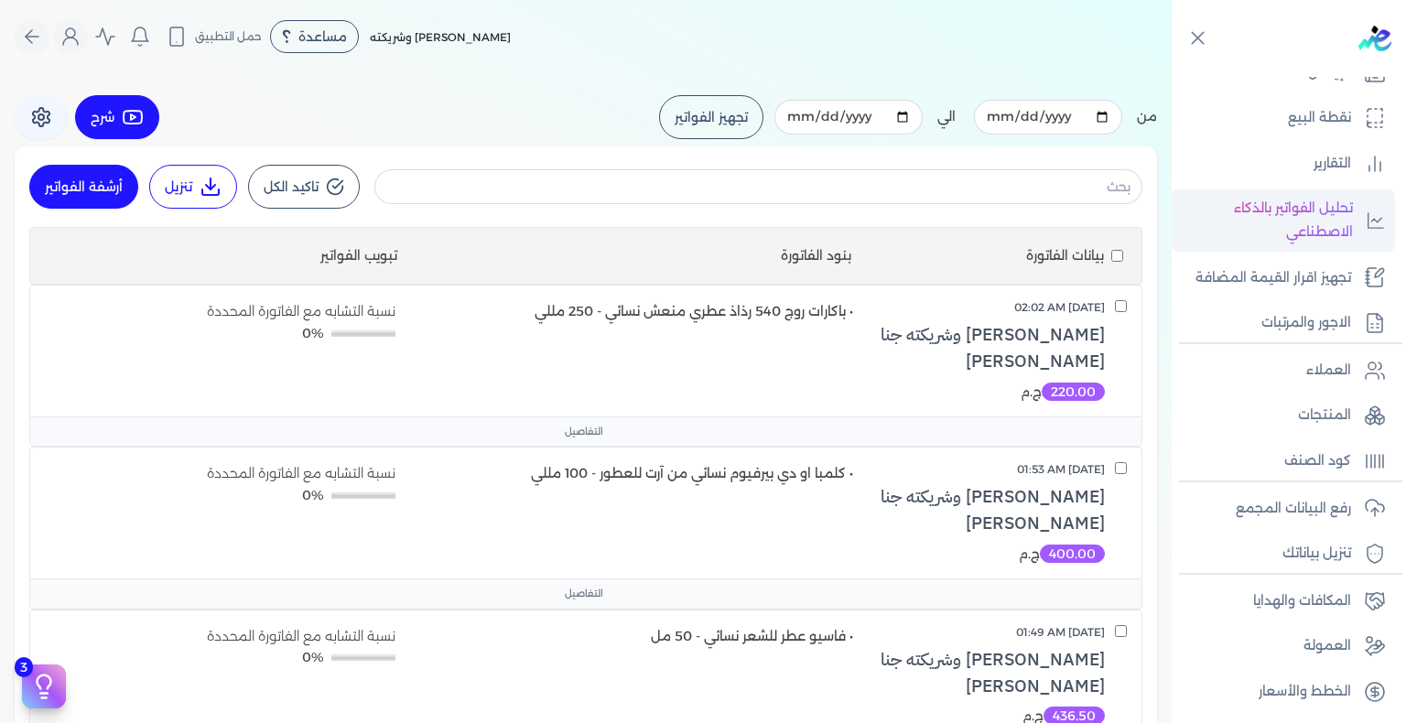
scroll to position [0, 0]
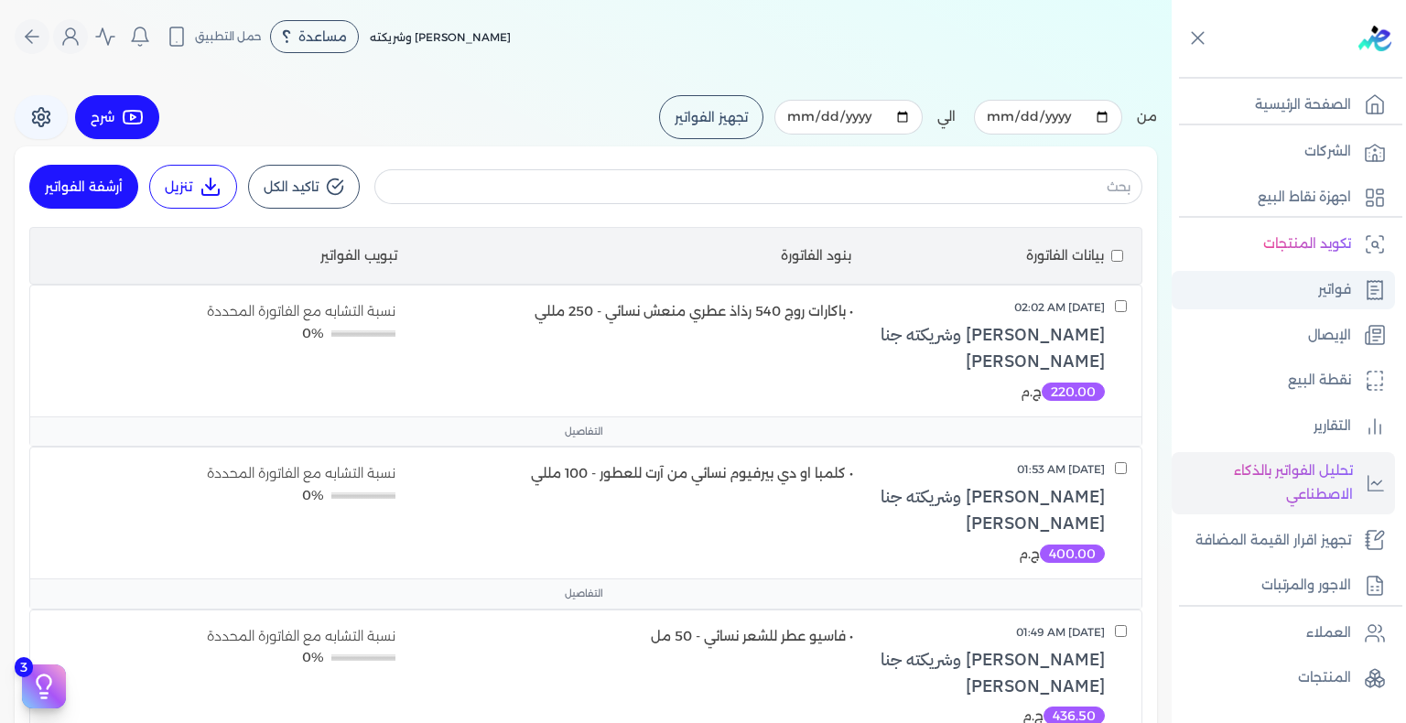
click at [1301, 292] on link "فواتير" at bounding box center [1283, 290] width 223 height 38
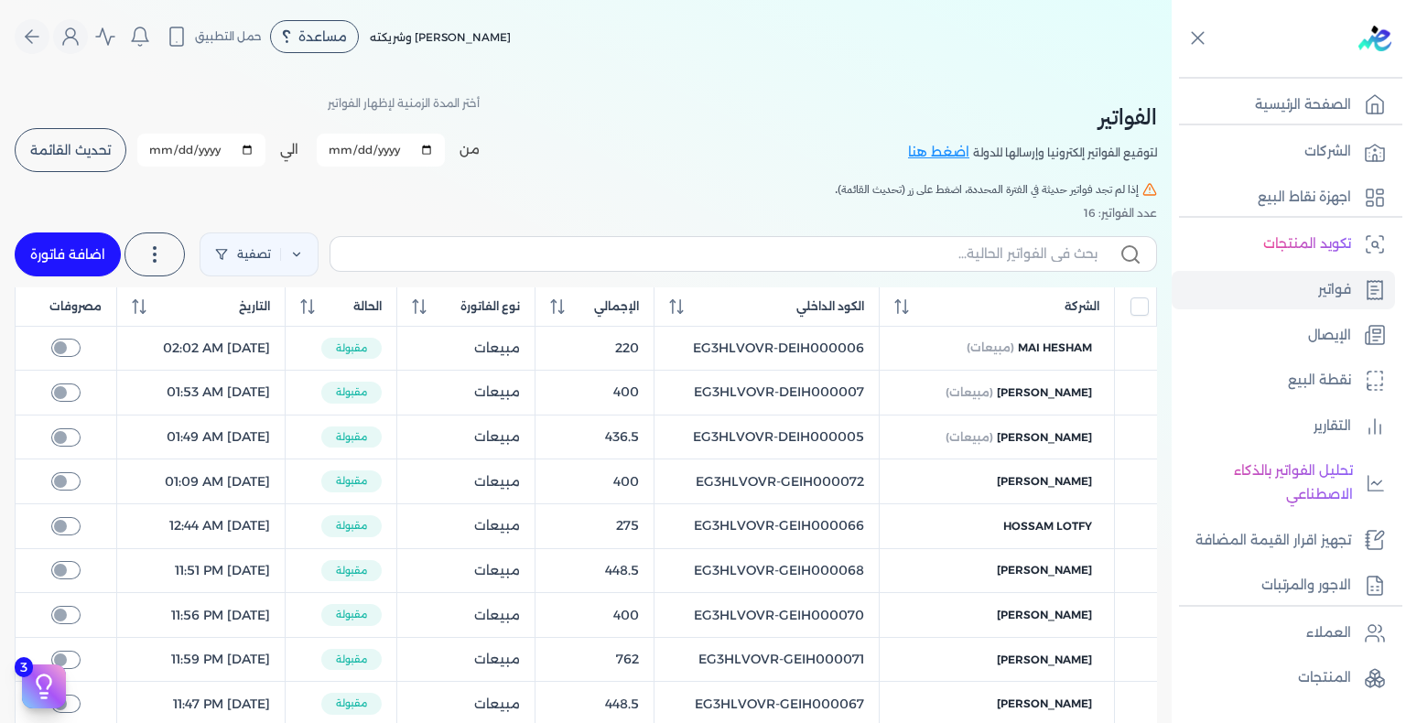
click at [340, 144] on input "2025-08-17" at bounding box center [381, 150] width 128 height 33
type input "[DATE]"
click at [355, 185] on h5 "إذا لم تجد فواتير حديثة في الفترة المحددة، اضغط على زر (تحديث القائمة)." at bounding box center [586, 189] width 1142 height 16
click at [164, 153] on input "2025-08-19" at bounding box center [201, 150] width 128 height 33
type input "[DATE]"
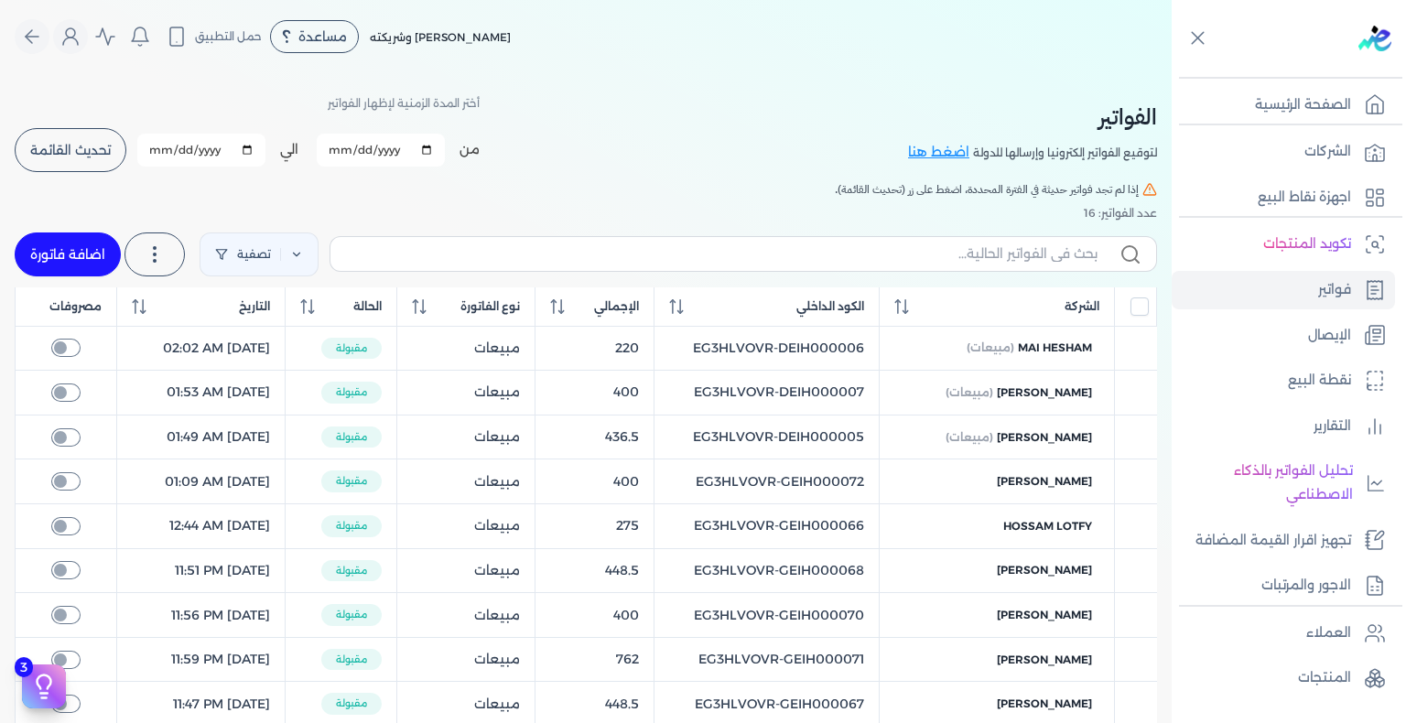
click at [62, 140] on button "تحديث القائمة" at bounding box center [71, 150] width 112 height 44
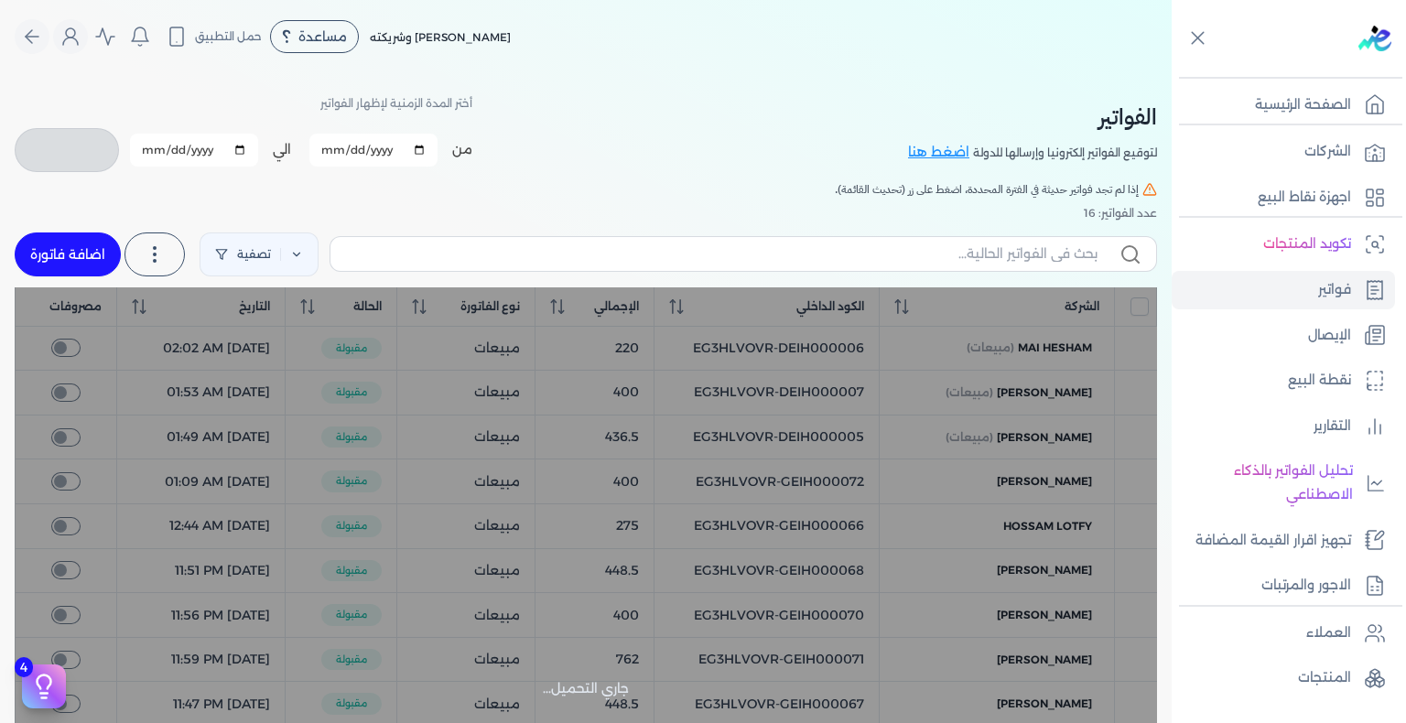
checkbox input "false"
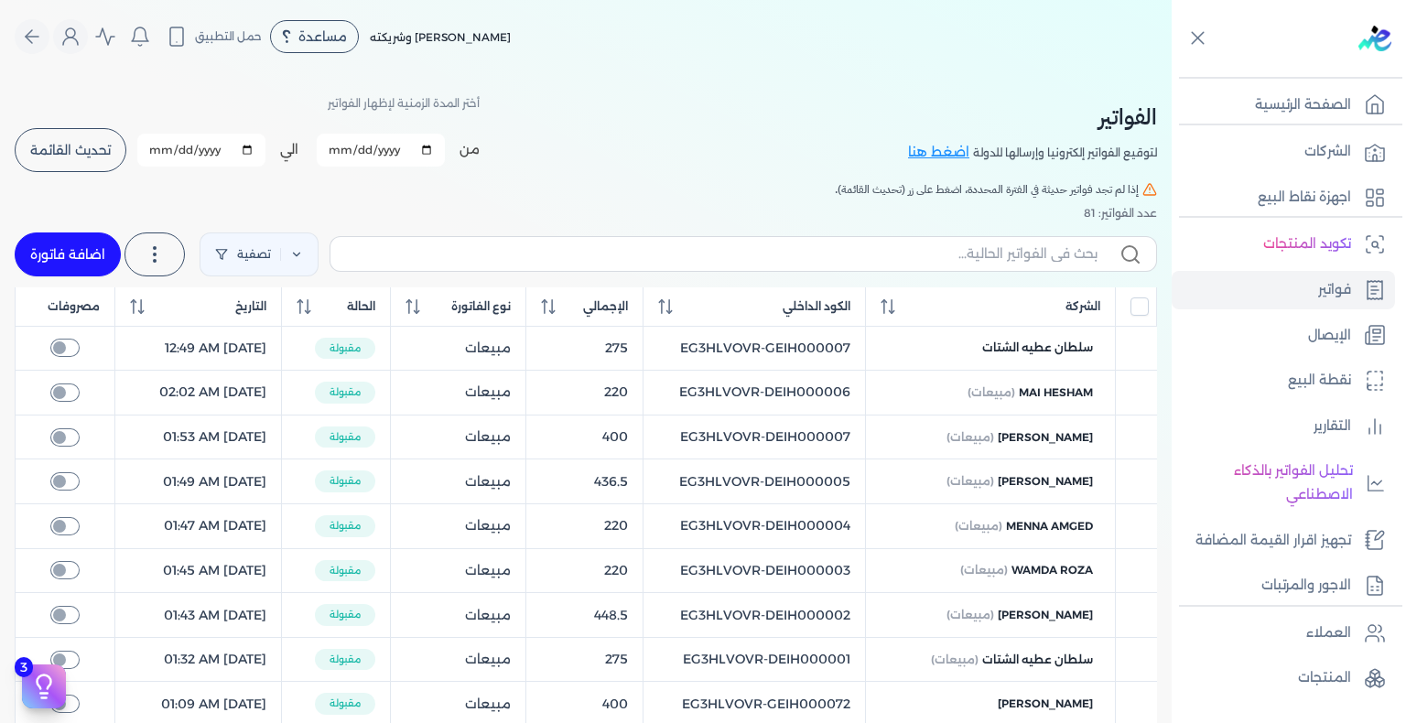
copy tr "EG3HLVOVR-GEIH000007"
click at [980, 256] on input "text" at bounding box center [721, 253] width 752 height 19
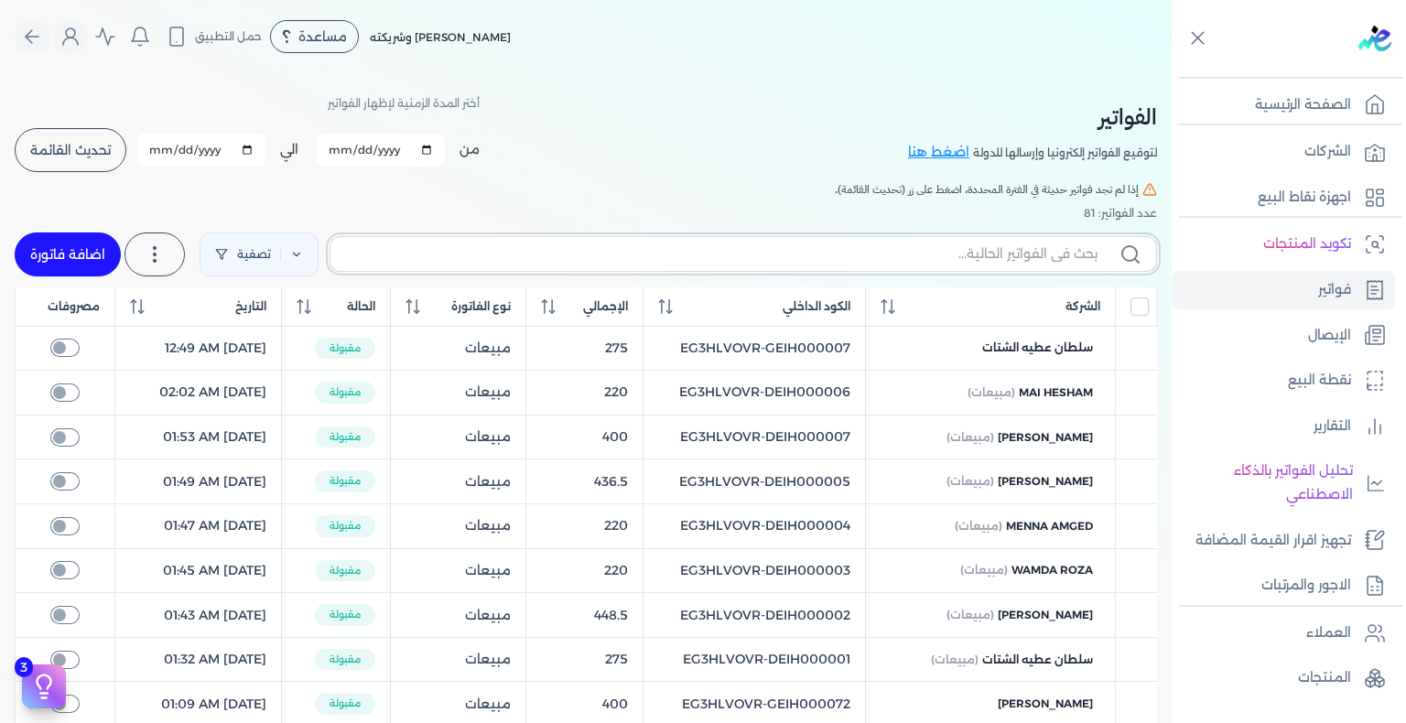
paste input "EG3HLVOVR-GEIH000007"
type input "EG3HLVOVR-GEIH000007"
checkbox input "false"
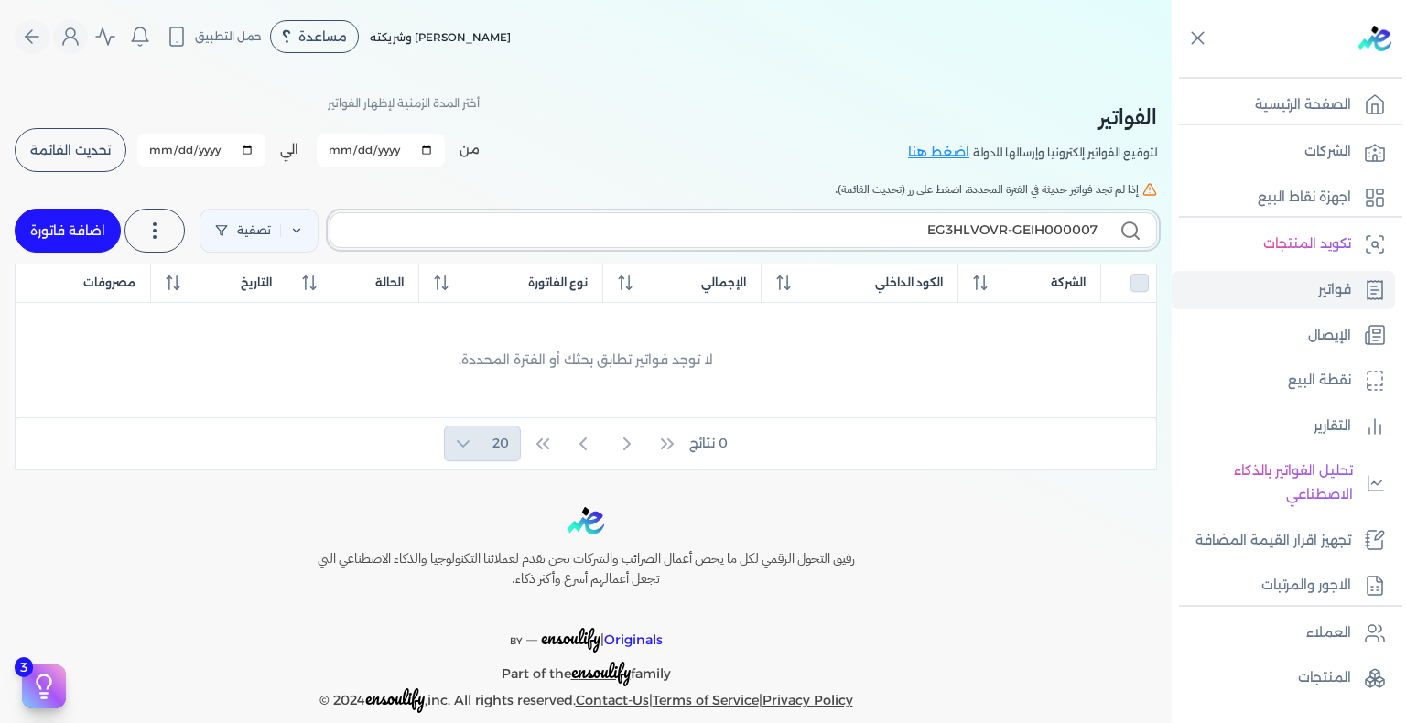
type input "EG3HLVOVR-GEIH000007"
checkbox input "false"
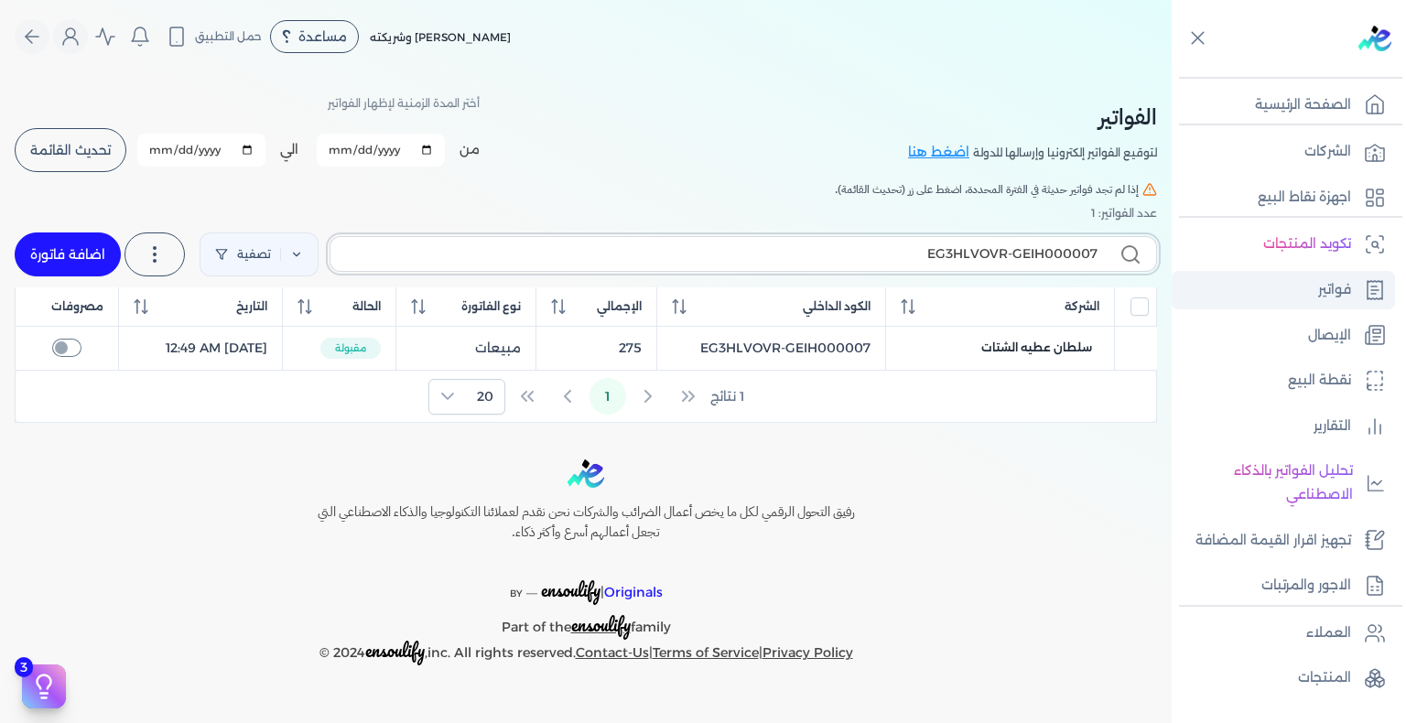
type input "EG3HLVOVR-GEIH000007"
click at [1324, 299] on p "فواتير" at bounding box center [1334, 290] width 33 height 24
drag, startPoint x: 888, startPoint y: 348, endPoint x: 713, endPoint y: 332, distance: 175.5
click at [713, 332] on table "الشركة الكود الداخلي الإجمالي نوع الفاتورة الحالة التاريخ مصروفات سلطان عطيه ال…" at bounding box center [586, 329] width 1142 height 84
copy td "EG3HLVOVR-GEIH000007"
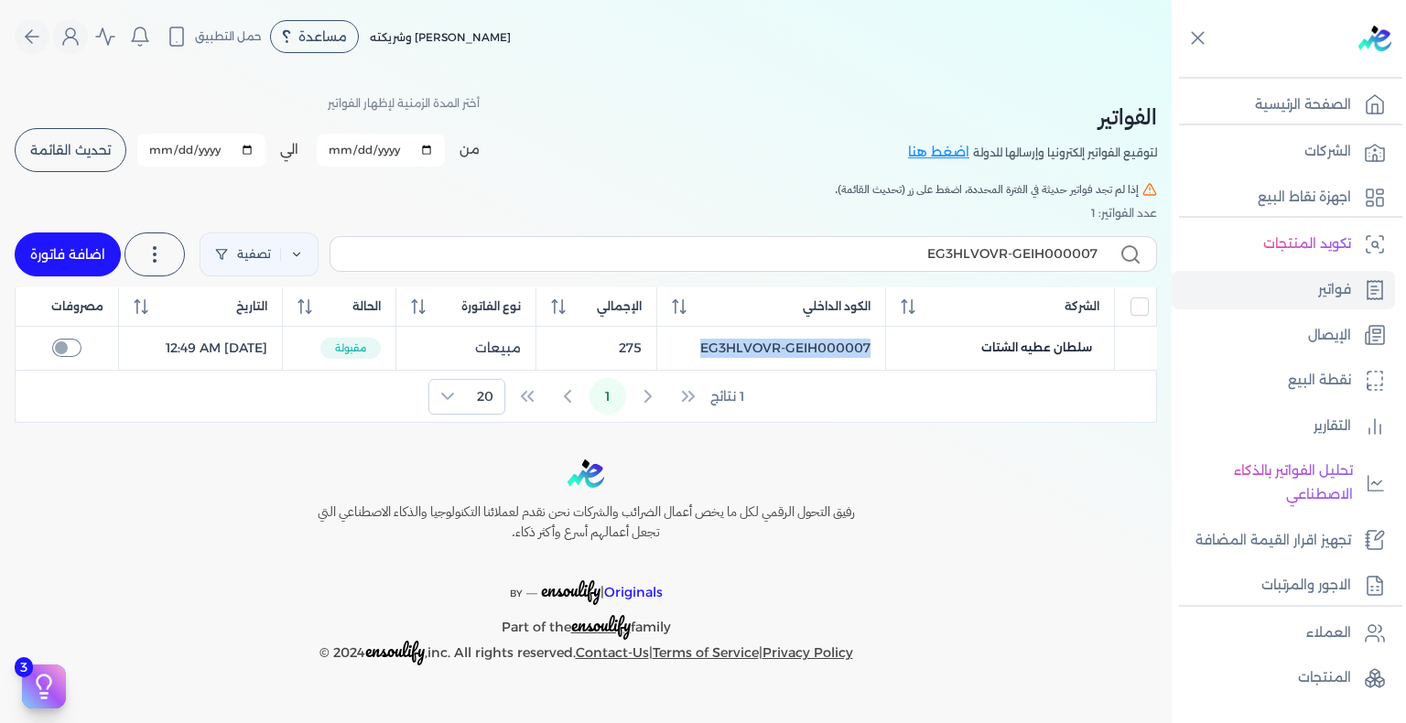
click at [103, 265] on link "اضافة فاتورة" at bounding box center [68, 254] width 106 height 44
select select "EGP"
select select "B"
select select "EGS"
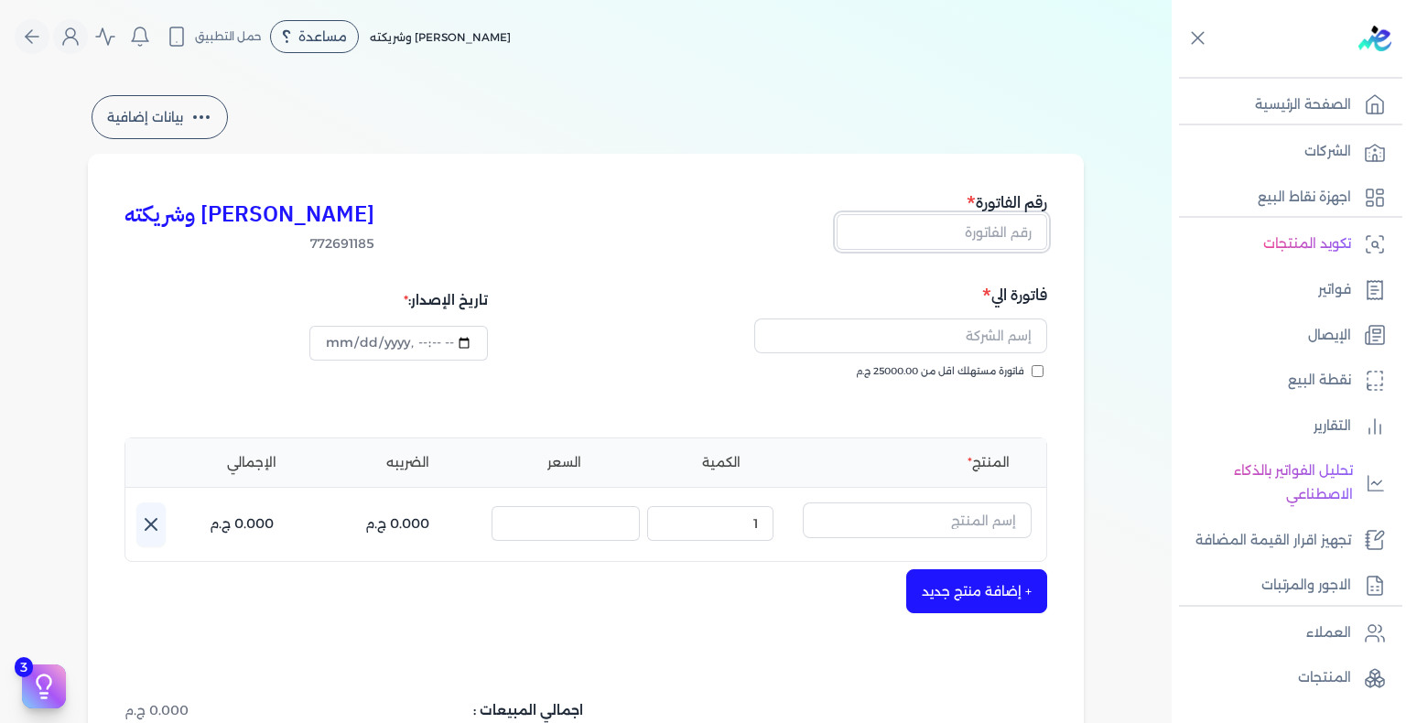
click at [999, 229] on input "text" at bounding box center [942, 231] width 211 height 35
paste input "EG3HLVOVR-GEIH000073"
drag, startPoint x: 1008, startPoint y: 229, endPoint x: 1115, endPoint y: 229, distance: 107.1
click at [1113, 229] on div "بيانات إضافية كريم محمود ابراهيم الدقلة وشريكته 772691185 رقم الفاتورة EG3HLVOV…" at bounding box center [586, 537] width 1054 height 891
type input "EG3HLVOVR-GEIH000073"
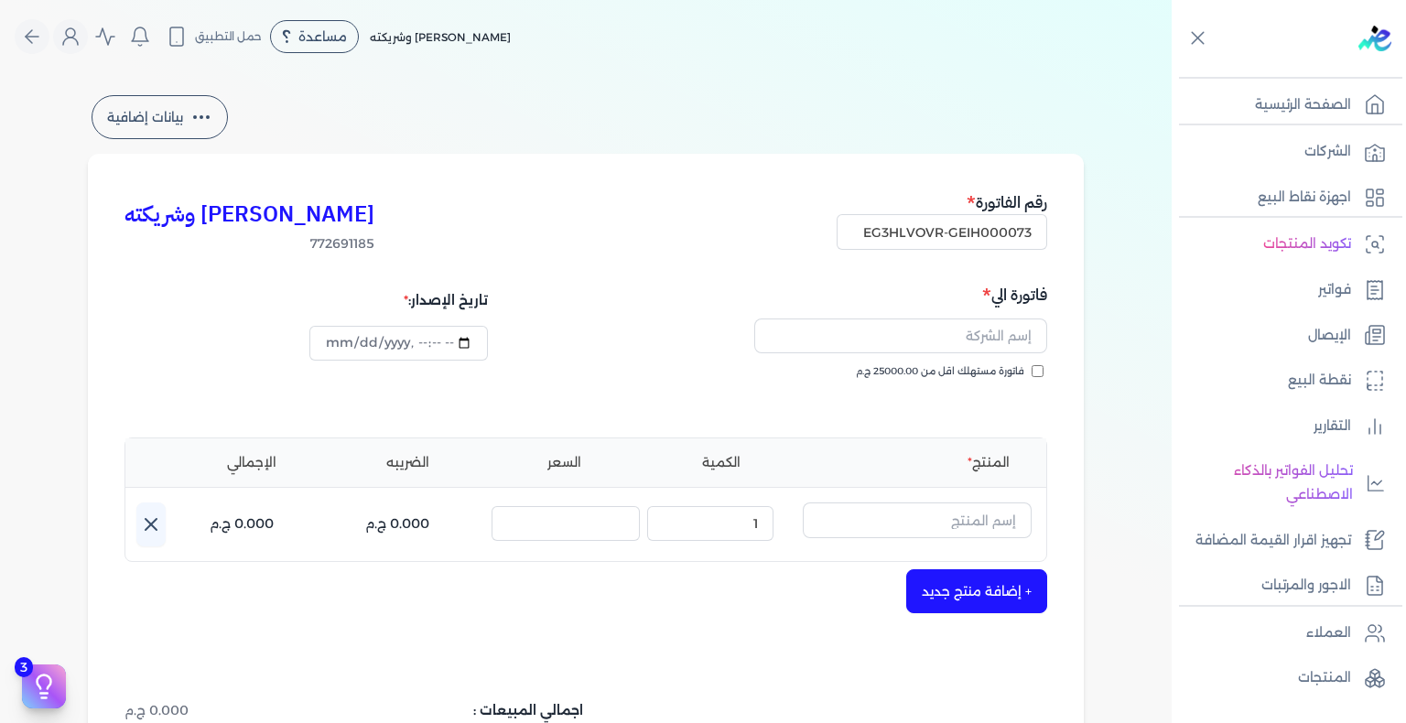
click at [1043, 372] on input "فاتورة مستهلك اقل من 25000.00 ج.م" at bounding box center [1037, 371] width 12 height 12
checkbox input "true"
click at [1008, 321] on input "text" at bounding box center [900, 336] width 293 height 35
paste input "محمد نجاح"
type input "محمد نجاح"
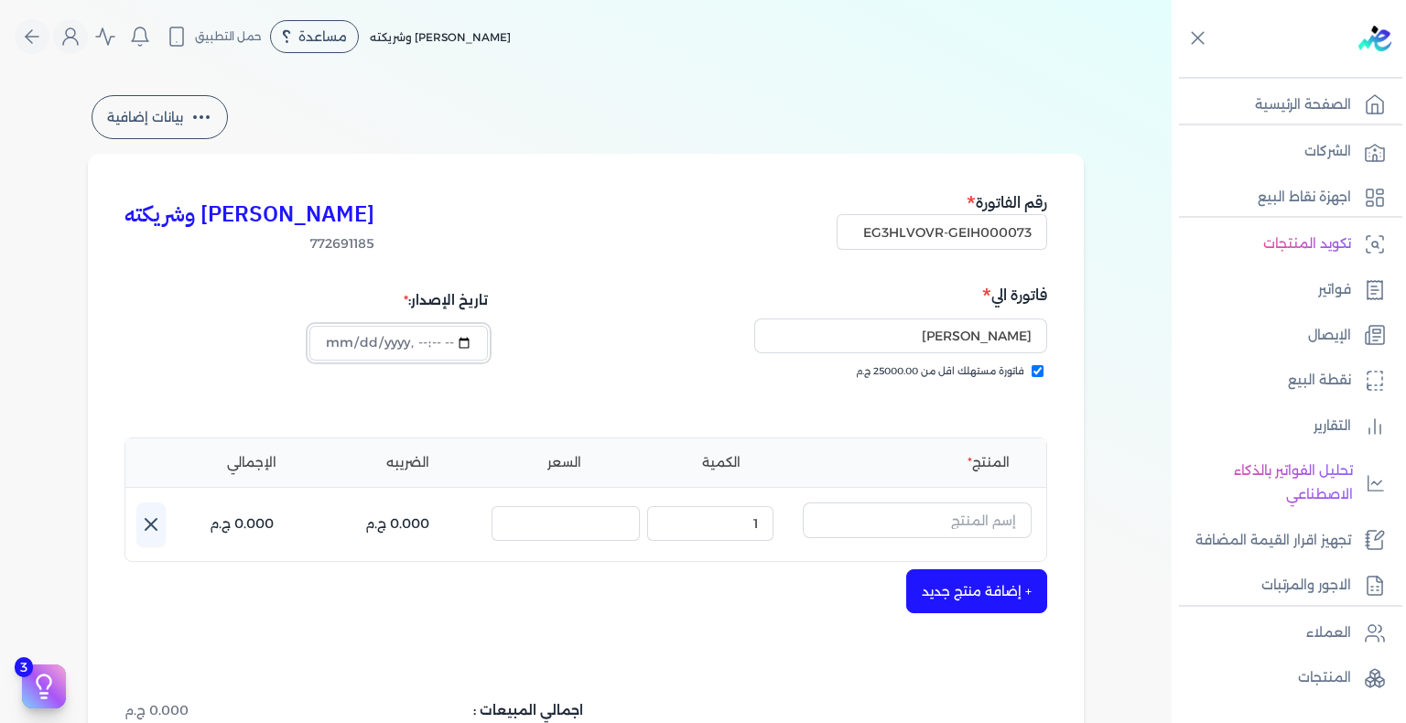
click at [336, 336] on input "datetime-local" at bounding box center [398, 343] width 178 height 35
type input "2025-08-19T02:11:34"
click at [630, 378] on div "فاتورة مستهلك اقل من 25000.00 ج.م" at bounding box center [819, 389] width 448 height 51
click at [937, 514] on input "text" at bounding box center [917, 519] width 229 height 35
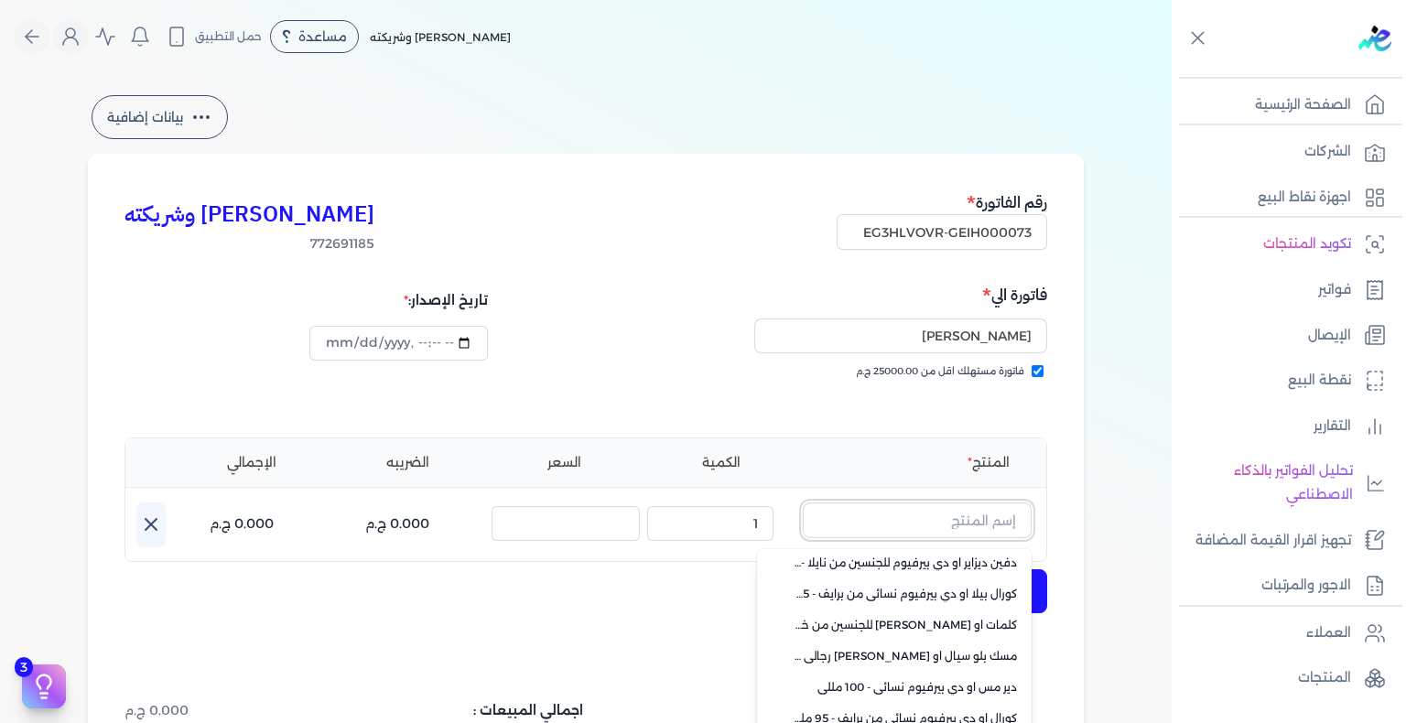
scroll to position [458, 0]
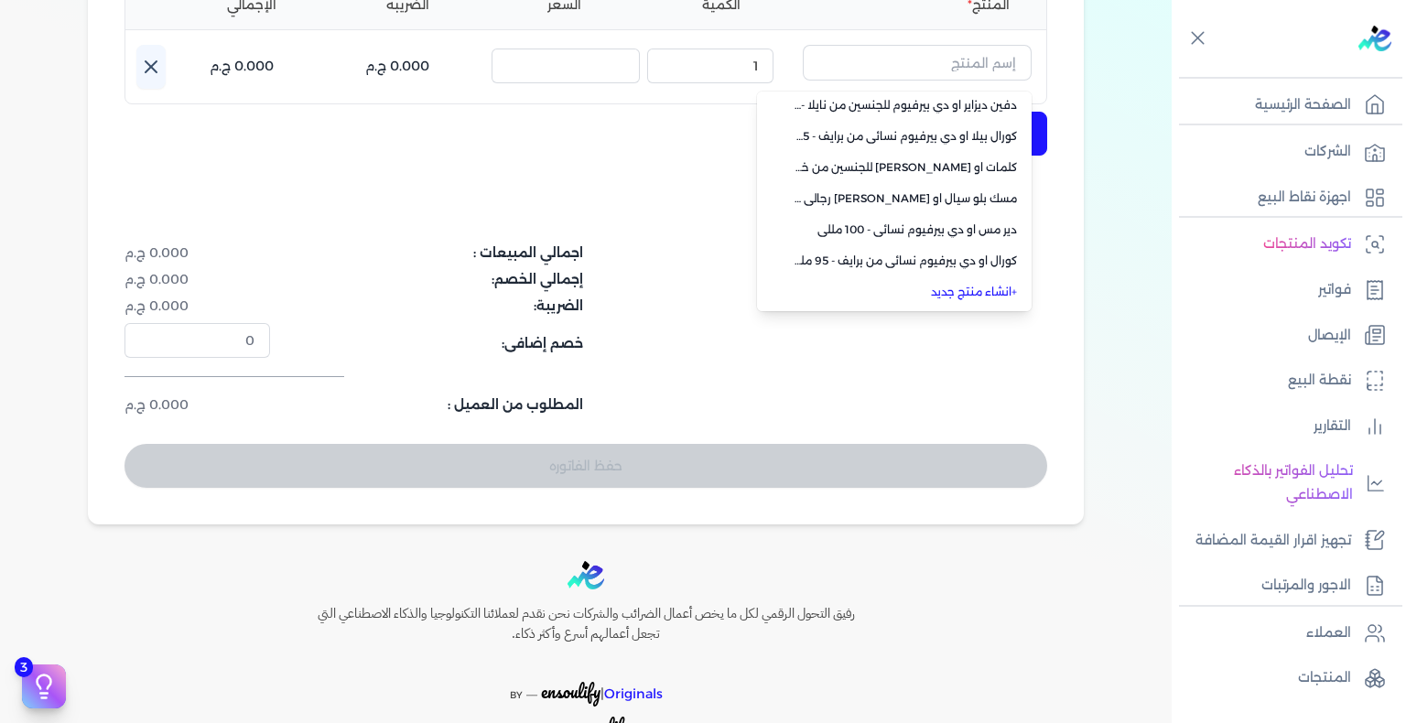
click at [999, 303] on li "+ انشاء منتج جديد" at bounding box center [894, 291] width 275 height 31
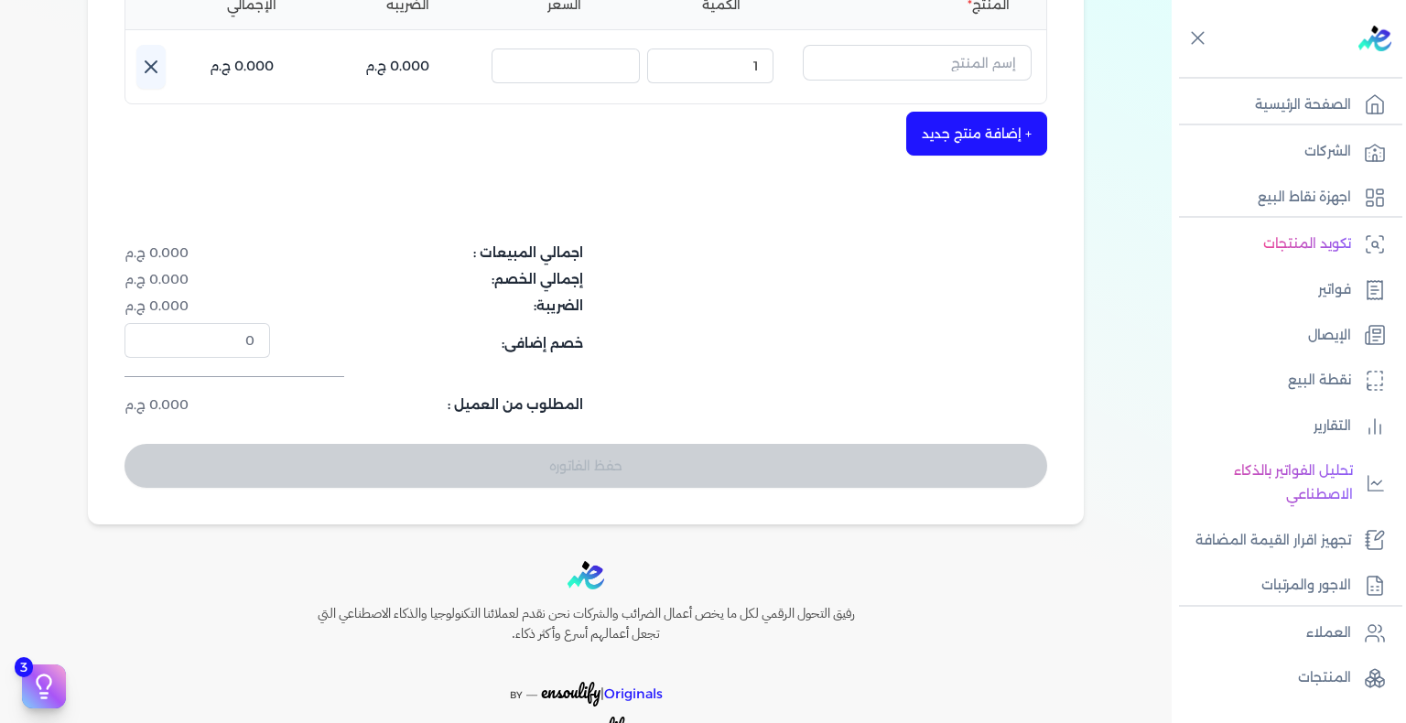
click at [1000, 295] on div "اجمالي المبيعات : 0.000 ج.م إجمالي الخصم: 0.000 ج.م الضريبة: 0.000 ج.م خصم إضاف…" at bounding box center [585, 329] width 923 height 172
click at [934, 58] on input "text" at bounding box center [917, 62] width 229 height 35
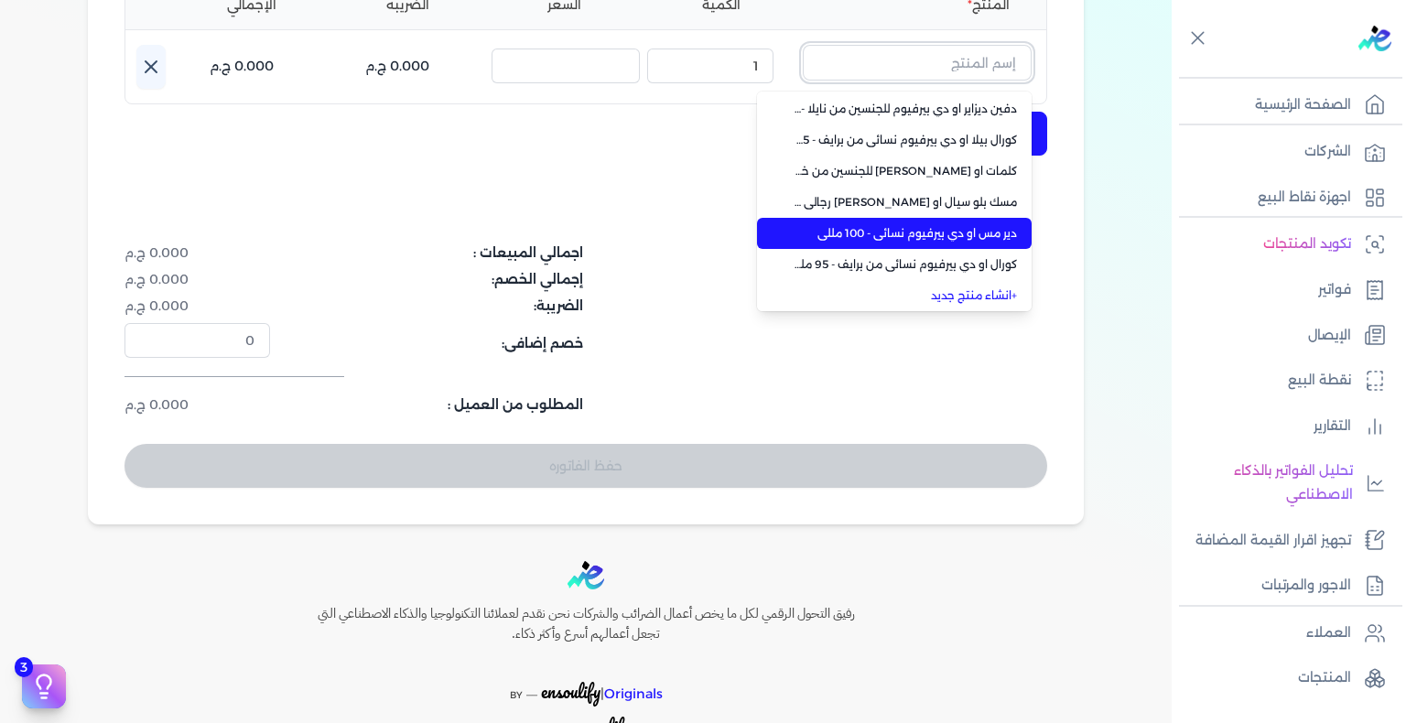
scroll to position [130, 0]
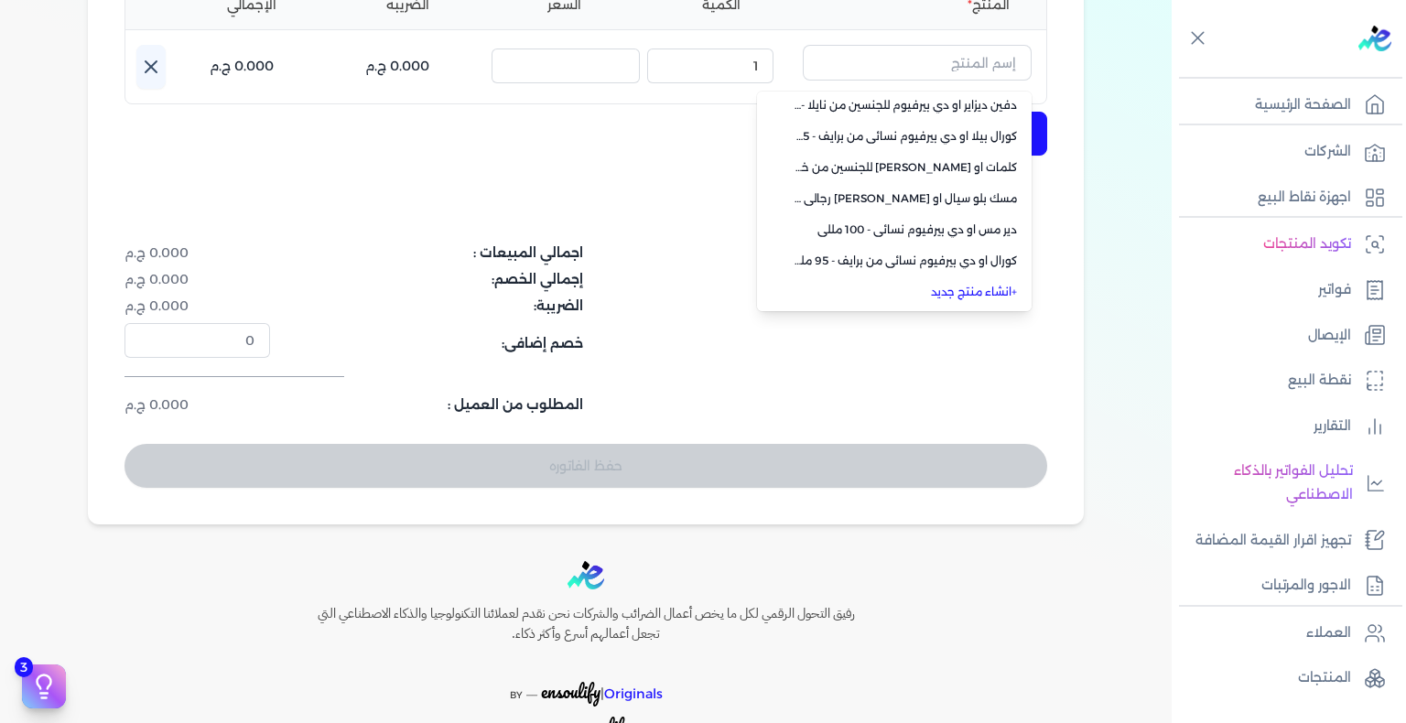
click at [933, 284] on link "+ انشاء منتج جديد" at bounding box center [905, 292] width 223 height 16
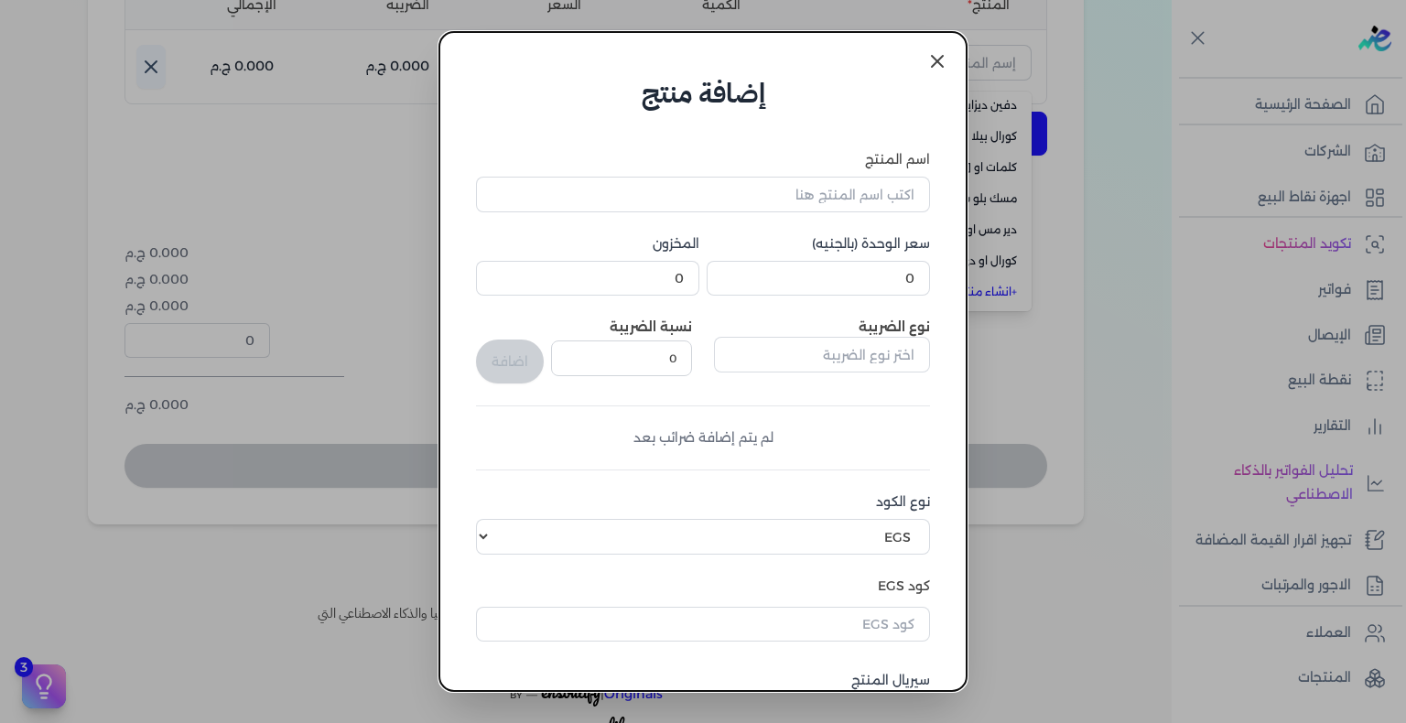
click at [937, 68] on icon at bounding box center [937, 61] width 22 height 22
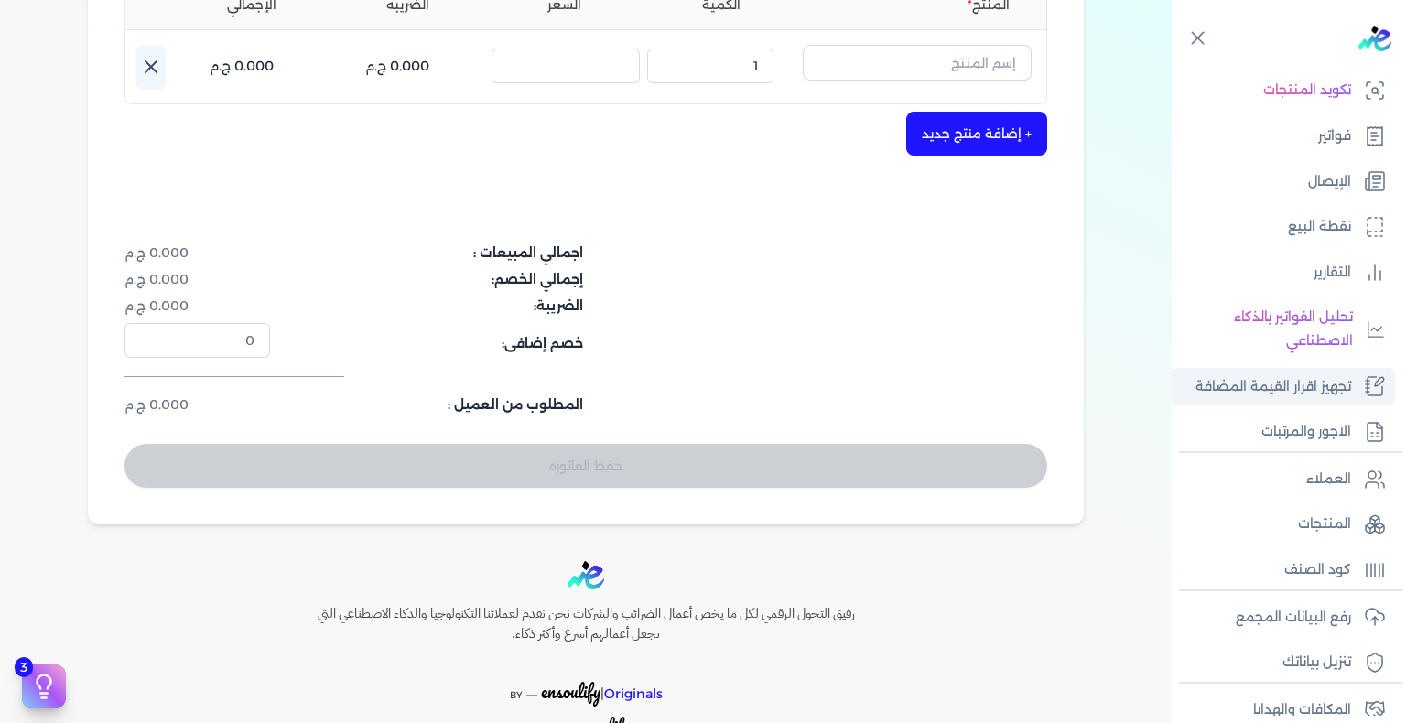
scroll to position [263, 0]
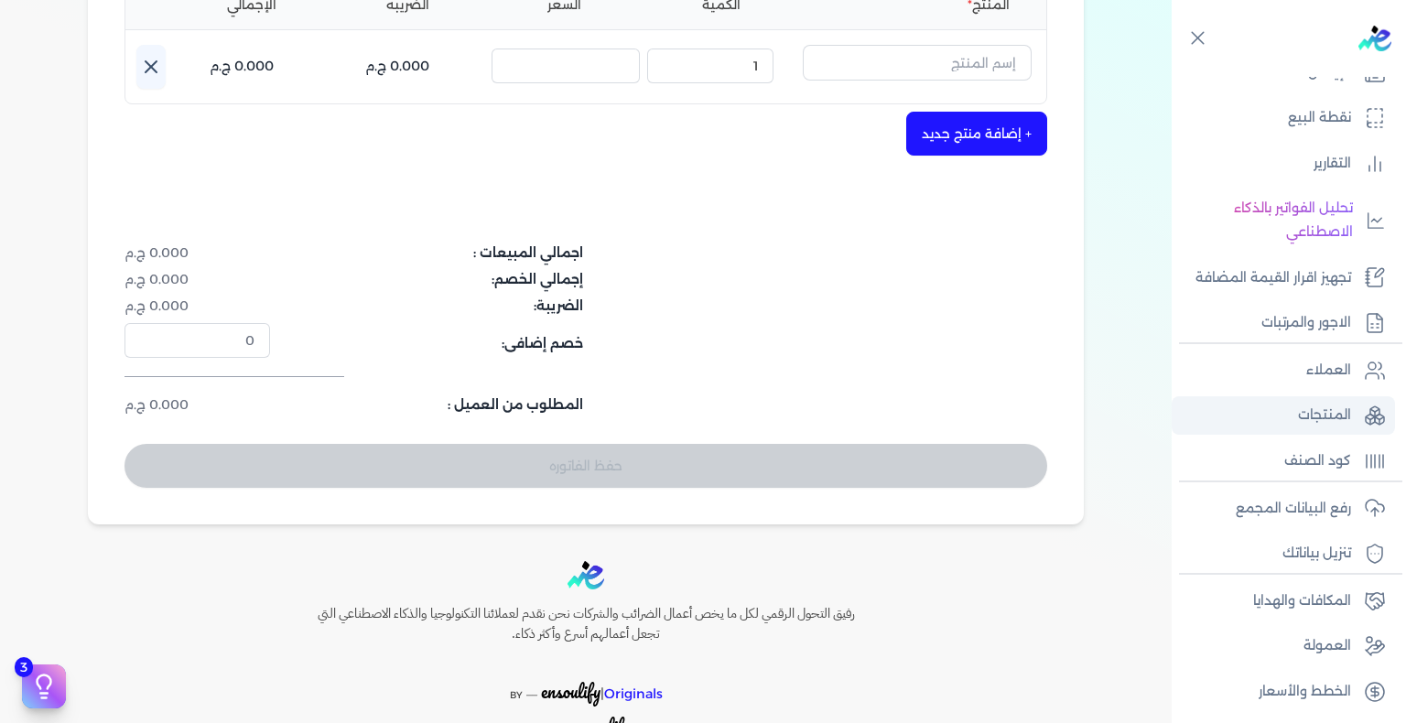
click at [1338, 419] on p "المنتجات" at bounding box center [1324, 416] width 53 height 24
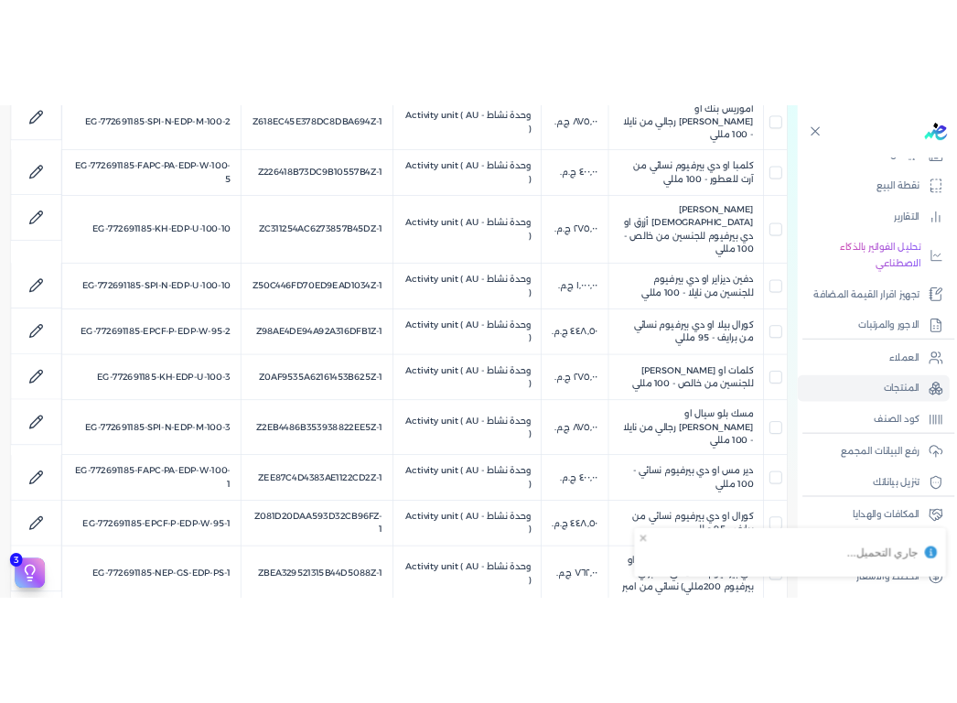
scroll to position [439, 0]
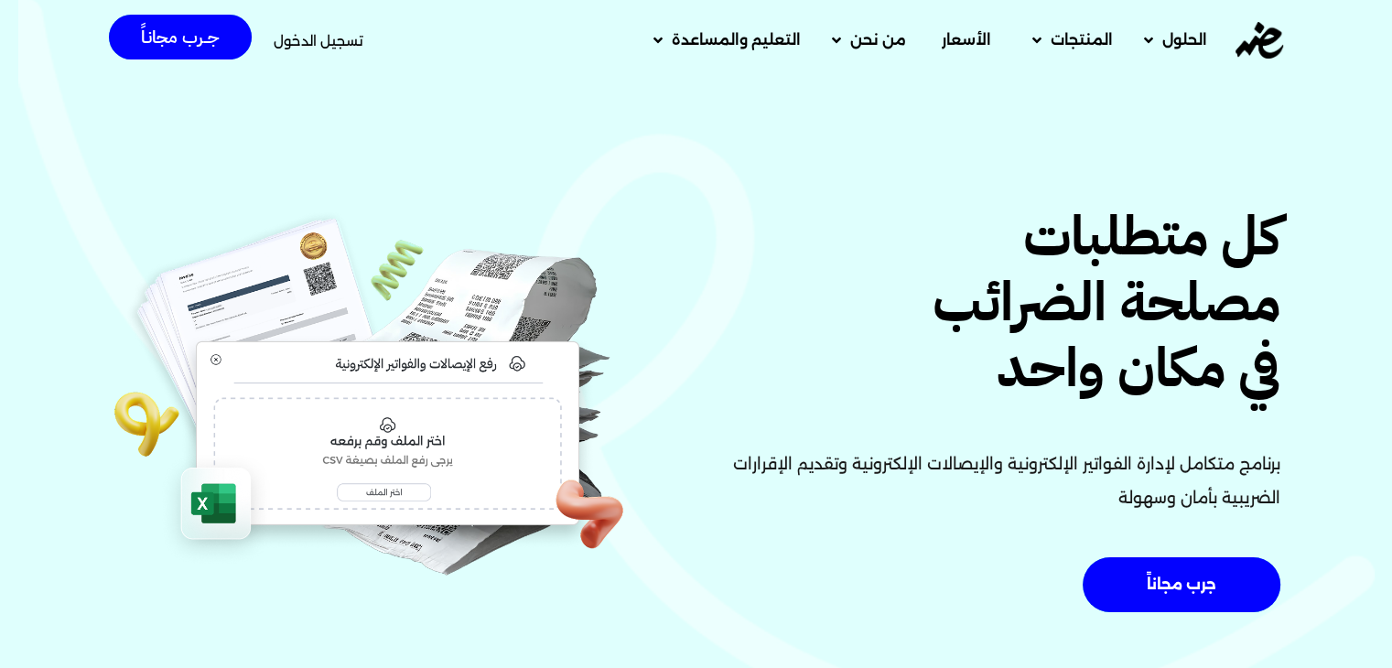
click at [306, 34] on span "تسجيل الدخول" at bounding box center [319, 41] width 90 height 14
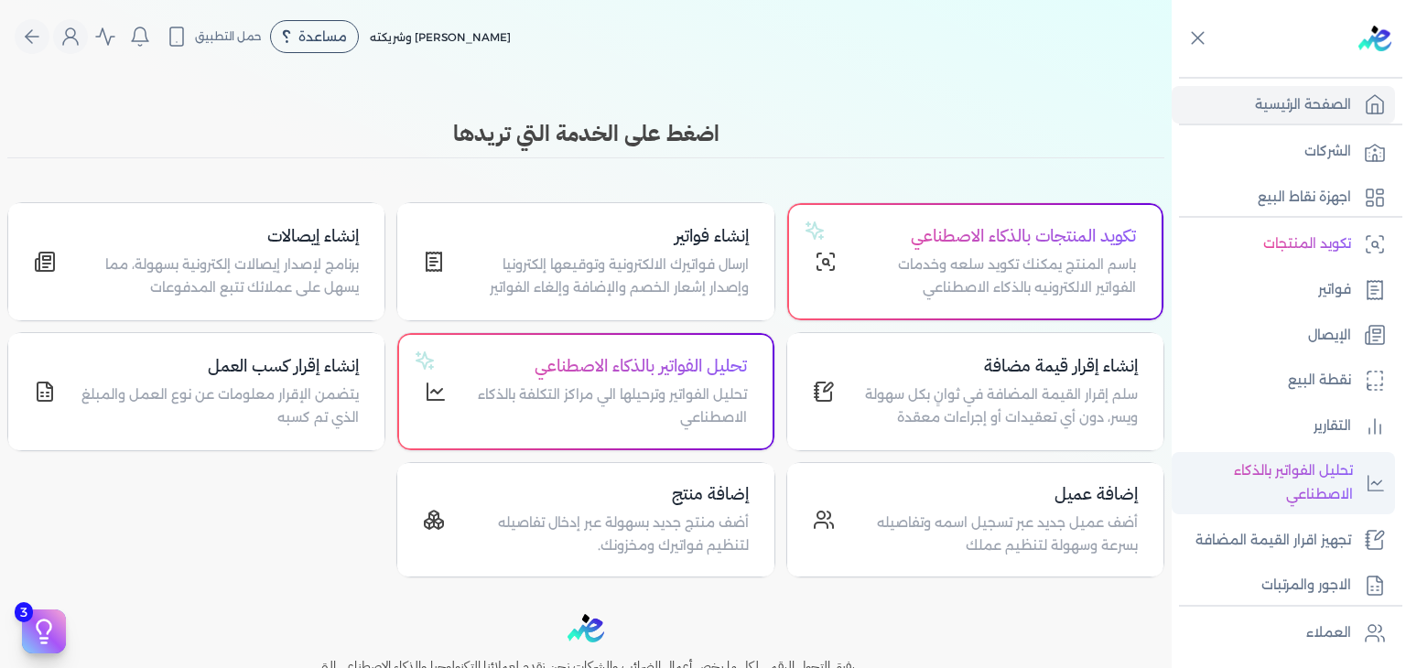
scroll to position [319, 0]
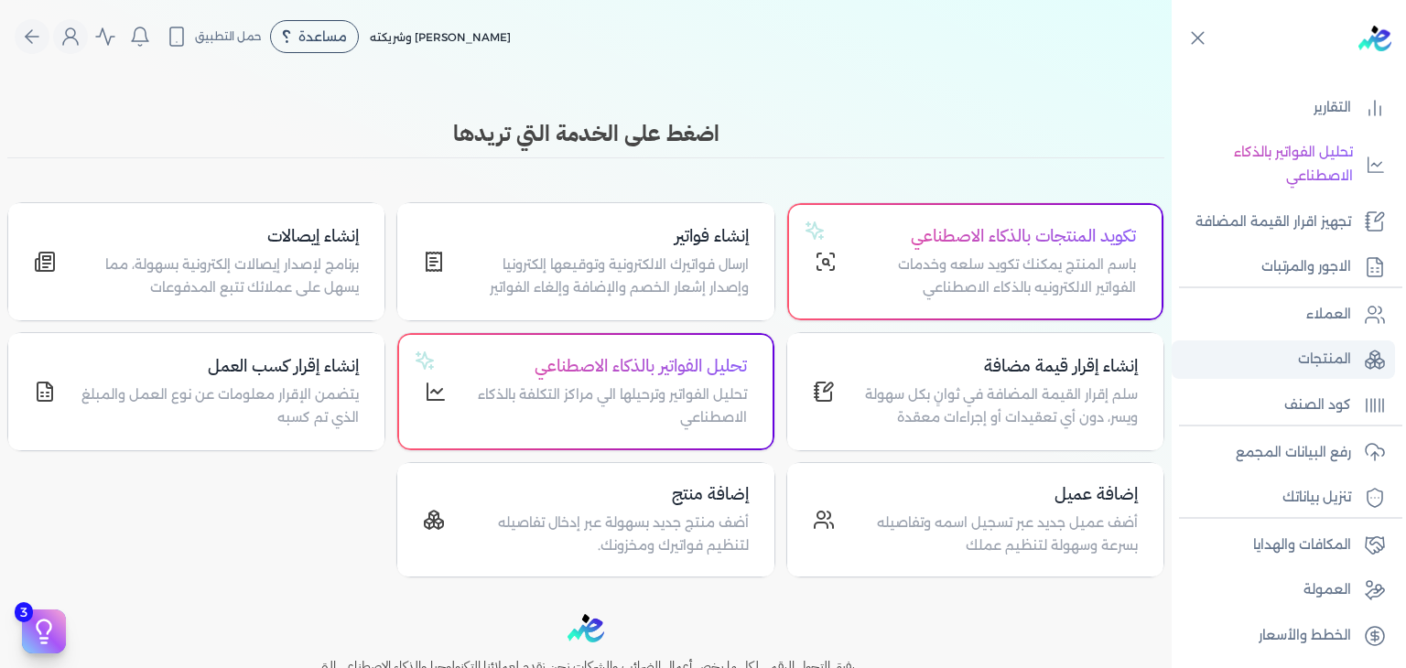
click at [1303, 351] on p "المنتجات" at bounding box center [1324, 360] width 53 height 24
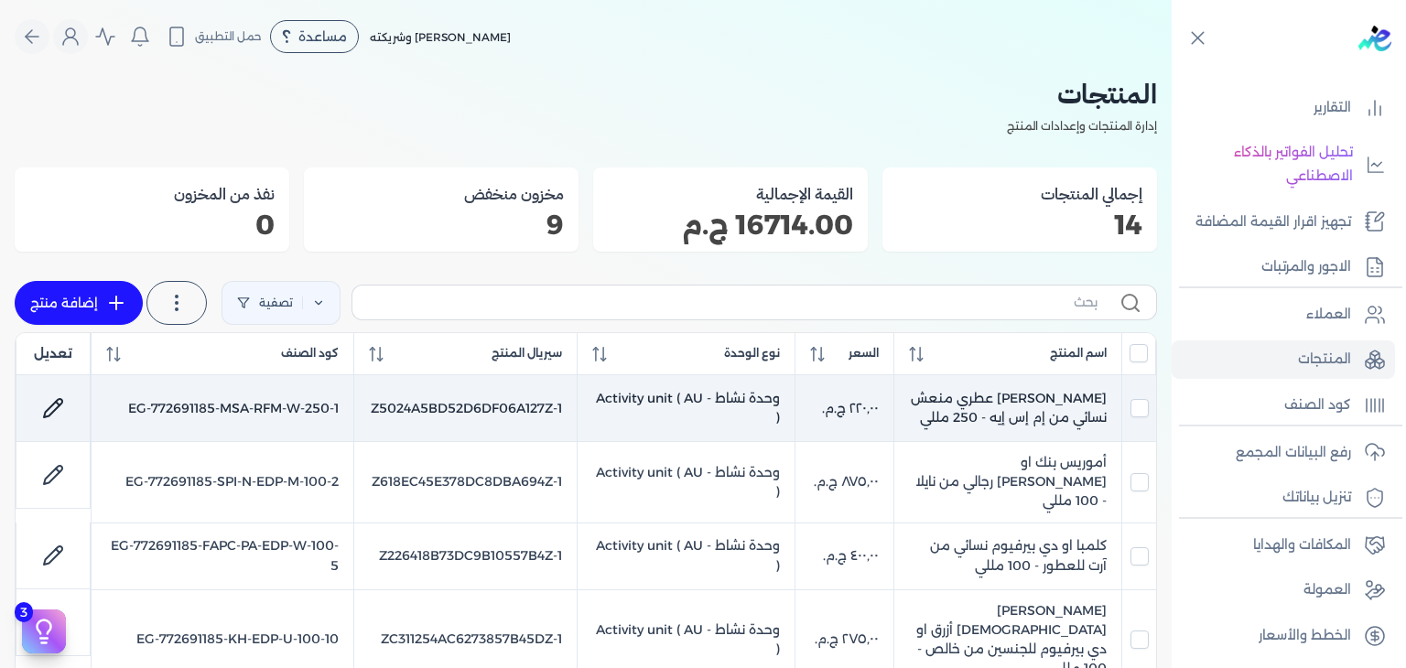
click at [64, 397] on icon at bounding box center [53, 408] width 22 height 22
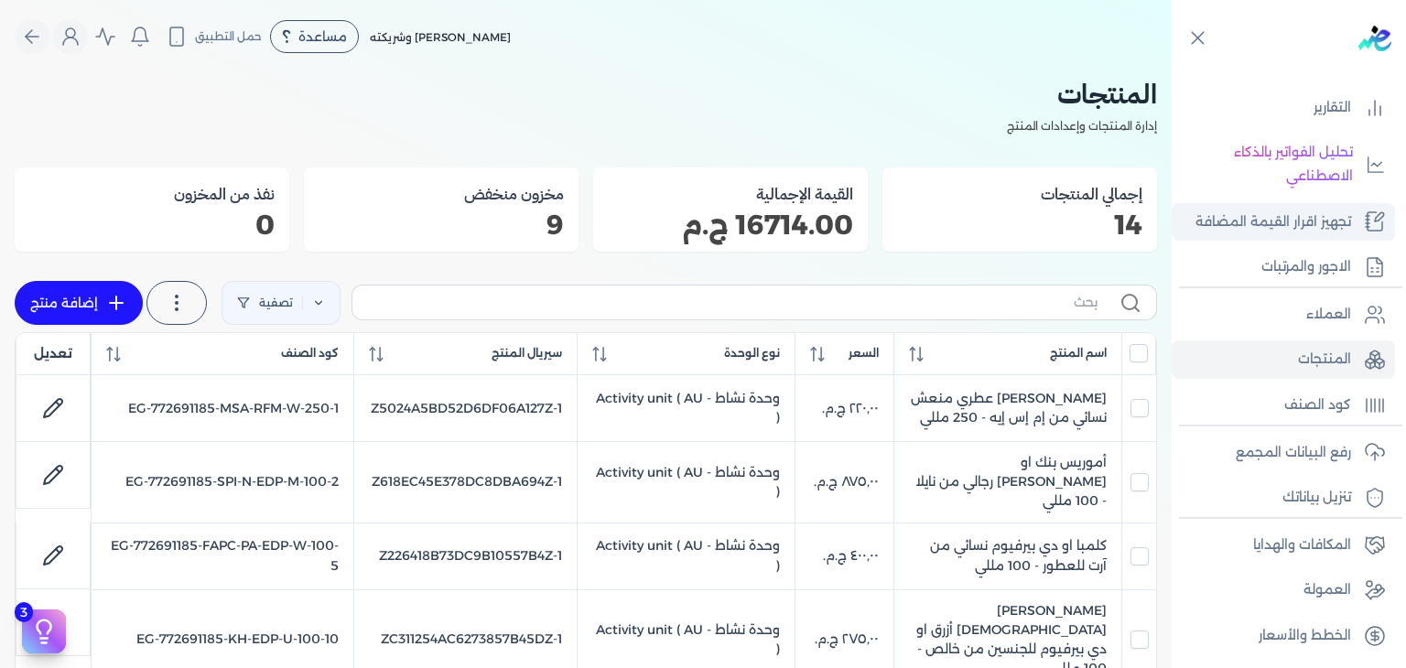
select select "EGS"
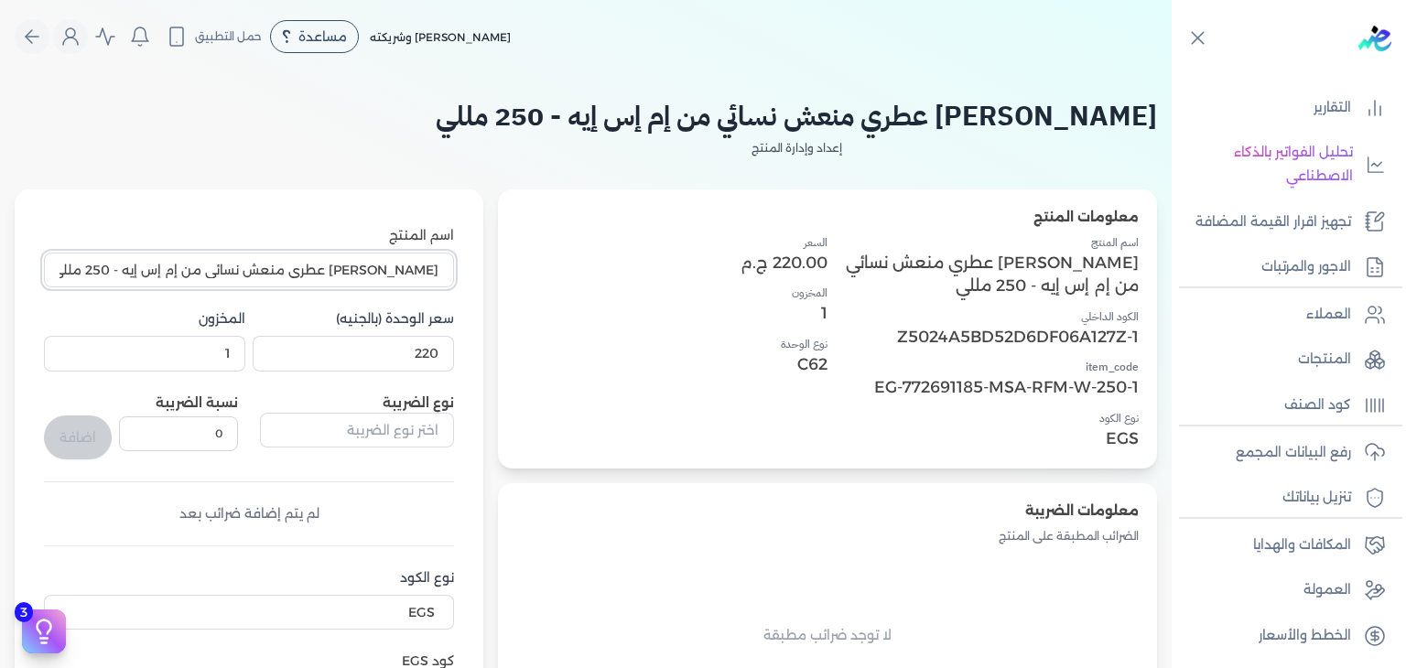
click at [275, 256] on input "[PERSON_NAME] عطري منعش نسائي من إم إس إيه - 250 مللي" at bounding box center [249, 270] width 410 height 35
paste input "text"
type input "[PERSON_NAME] عطري منعش نسائي - 250 مللي"
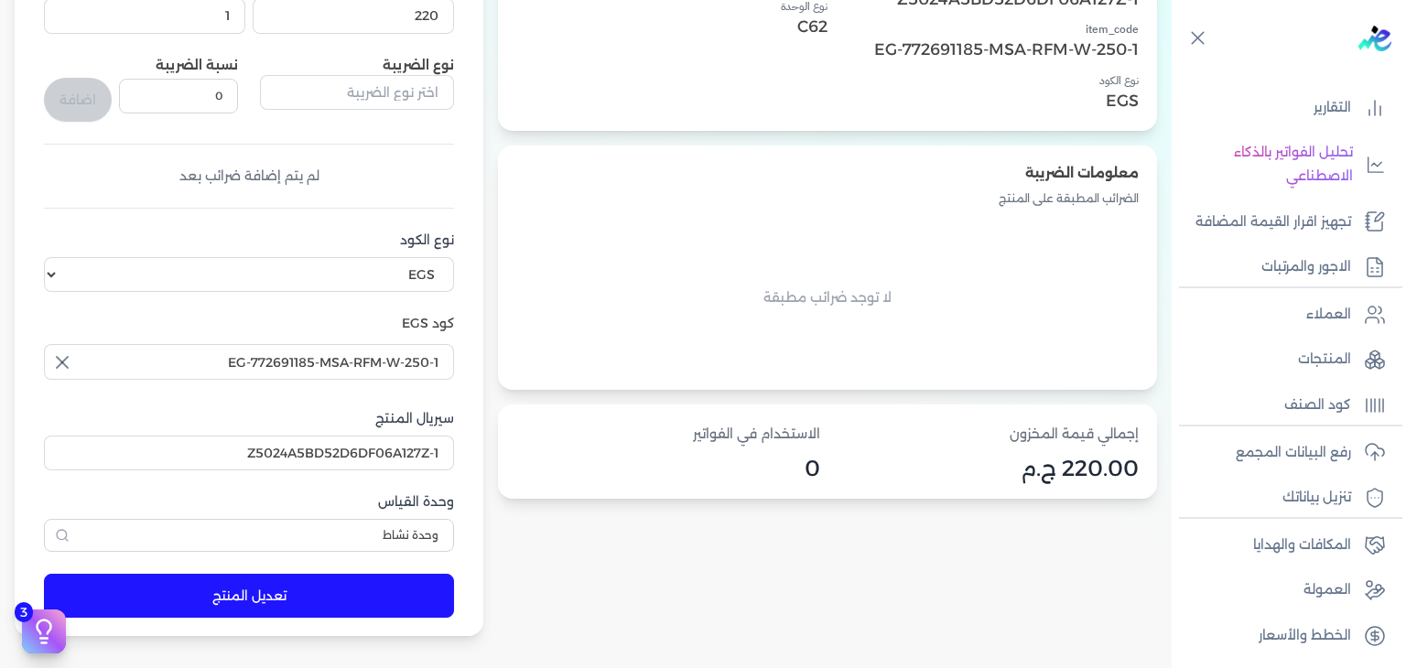
scroll to position [366, 0]
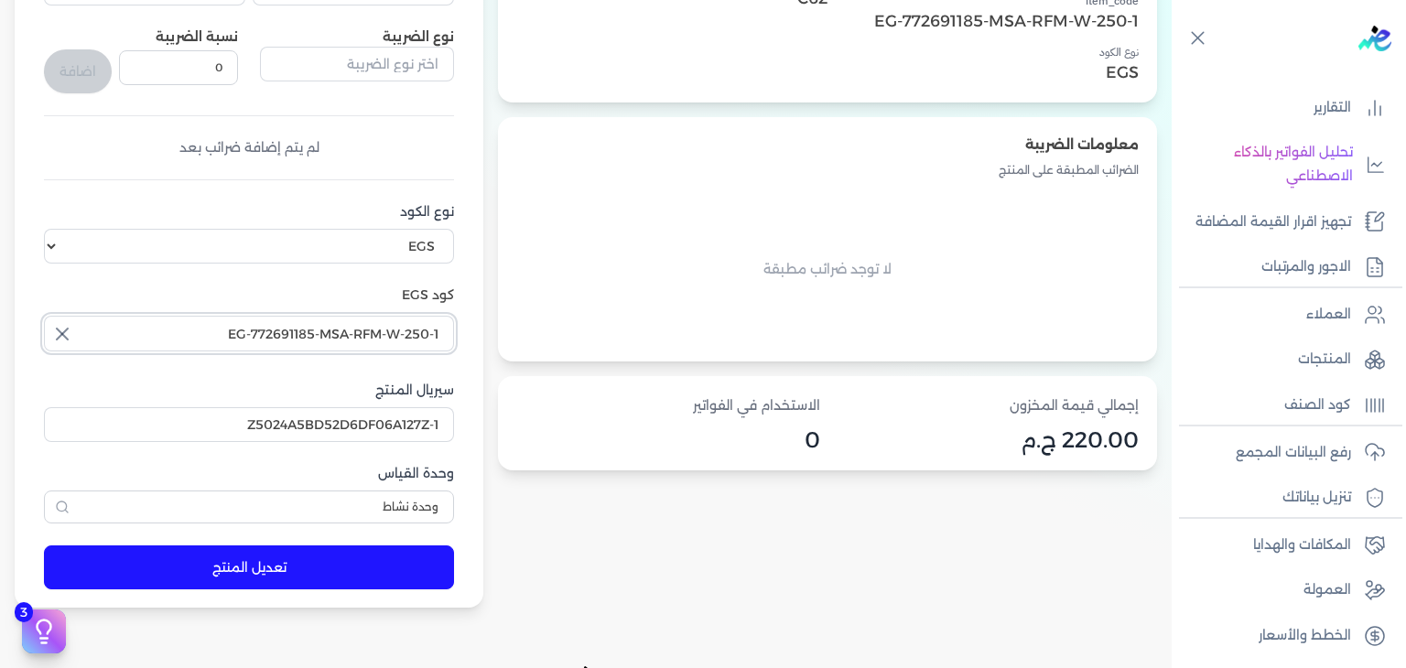
click at [427, 342] on input "EG-772691185-MSA-RFM-W-250-1" at bounding box center [249, 333] width 410 height 35
type input "EG-772691185-MSA-RFM-W-250-1"
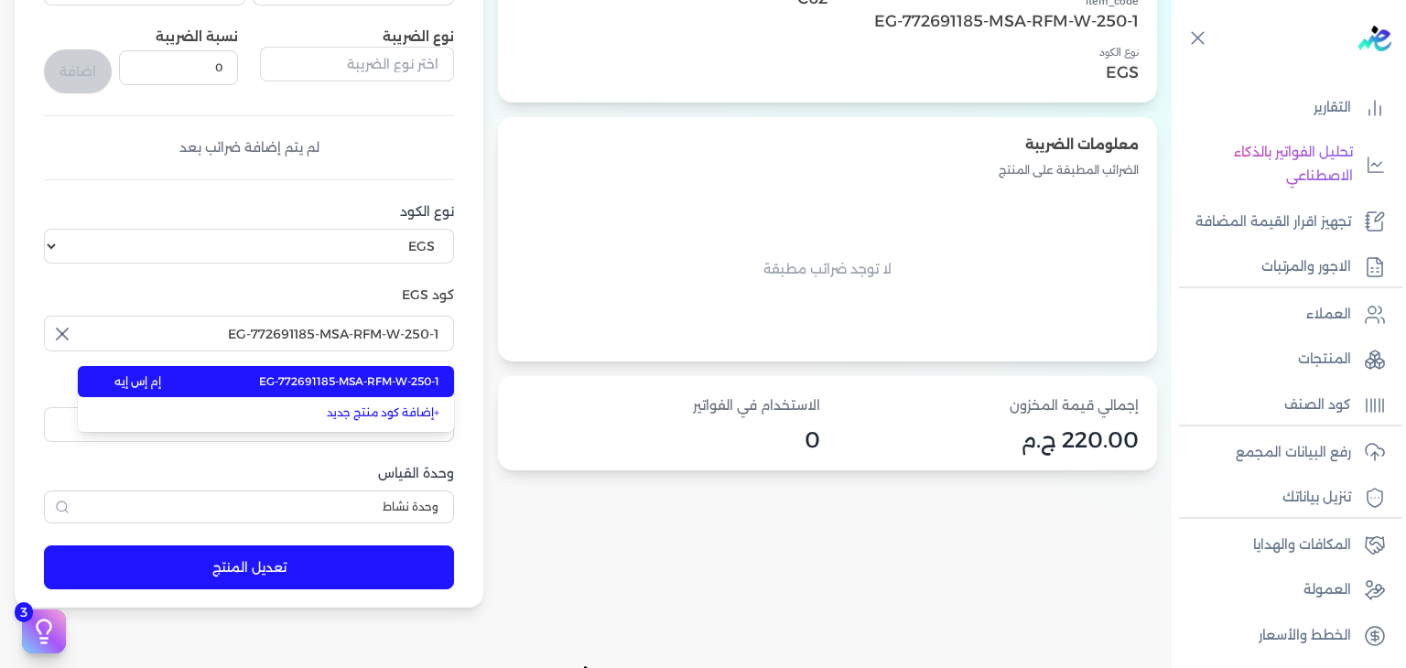
click at [406, 381] on span "EG-772691185-MSA-RFM-W-250-1" at bounding box center [349, 381] width 180 height 16
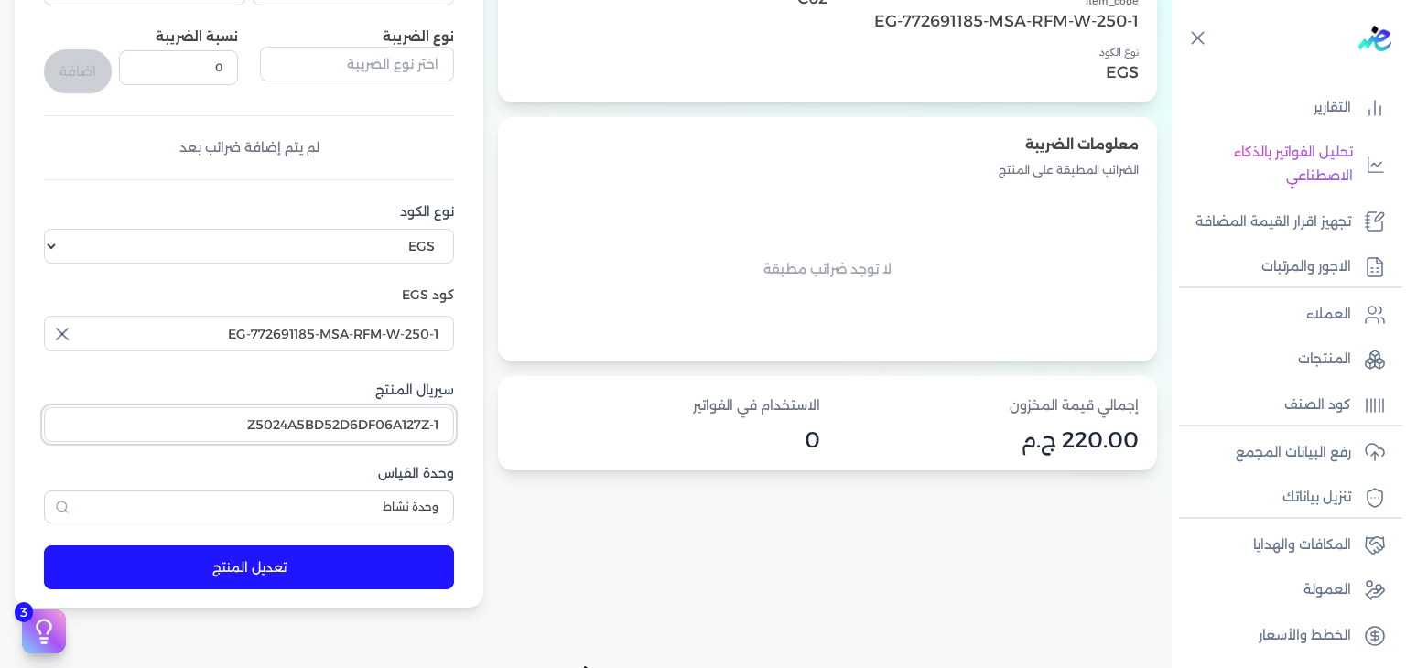
click at [416, 430] on input "Z5024A5BD52D6DF06A127Z-1" at bounding box center [249, 424] width 410 height 35
click at [391, 566] on button "تعديل المنتج" at bounding box center [249, 567] width 410 height 44
click at [1274, 356] on link "المنتجات" at bounding box center [1283, 359] width 223 height 38
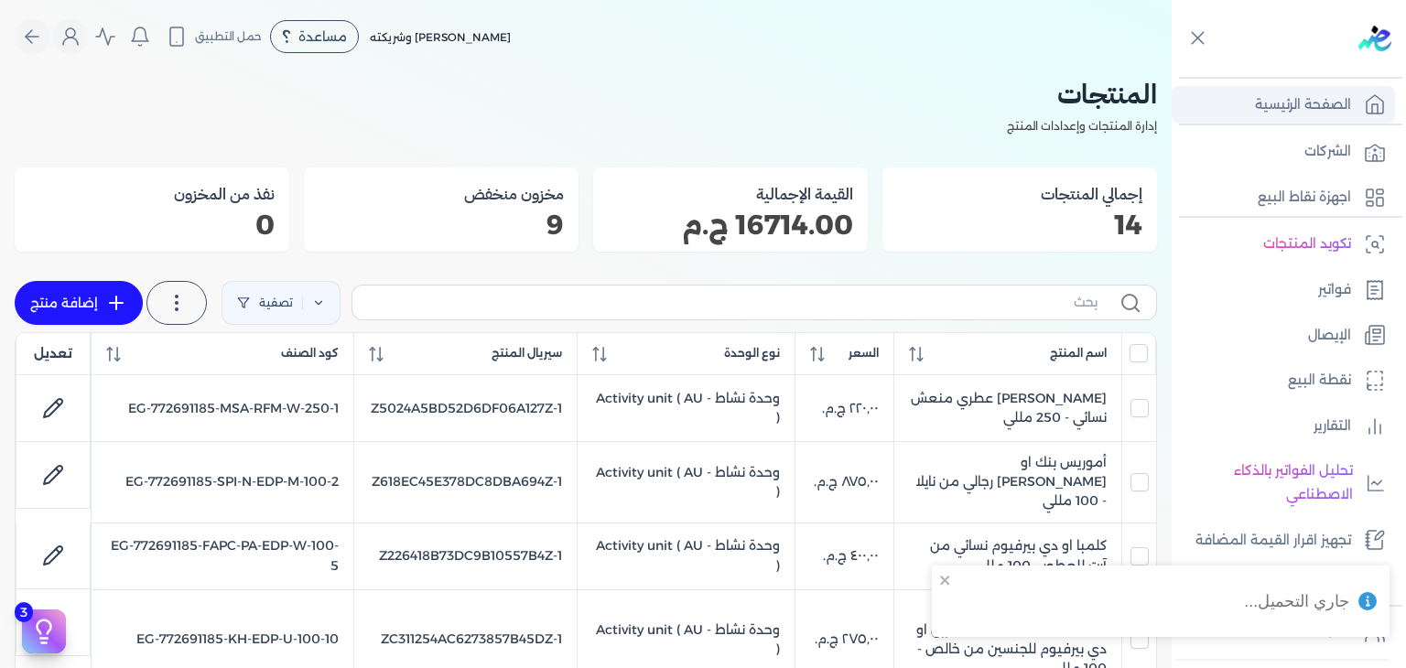
click at [1332, 113] on p "الصفحة الرئيسية" at bounding box center [1303, 105] width 96 height 24
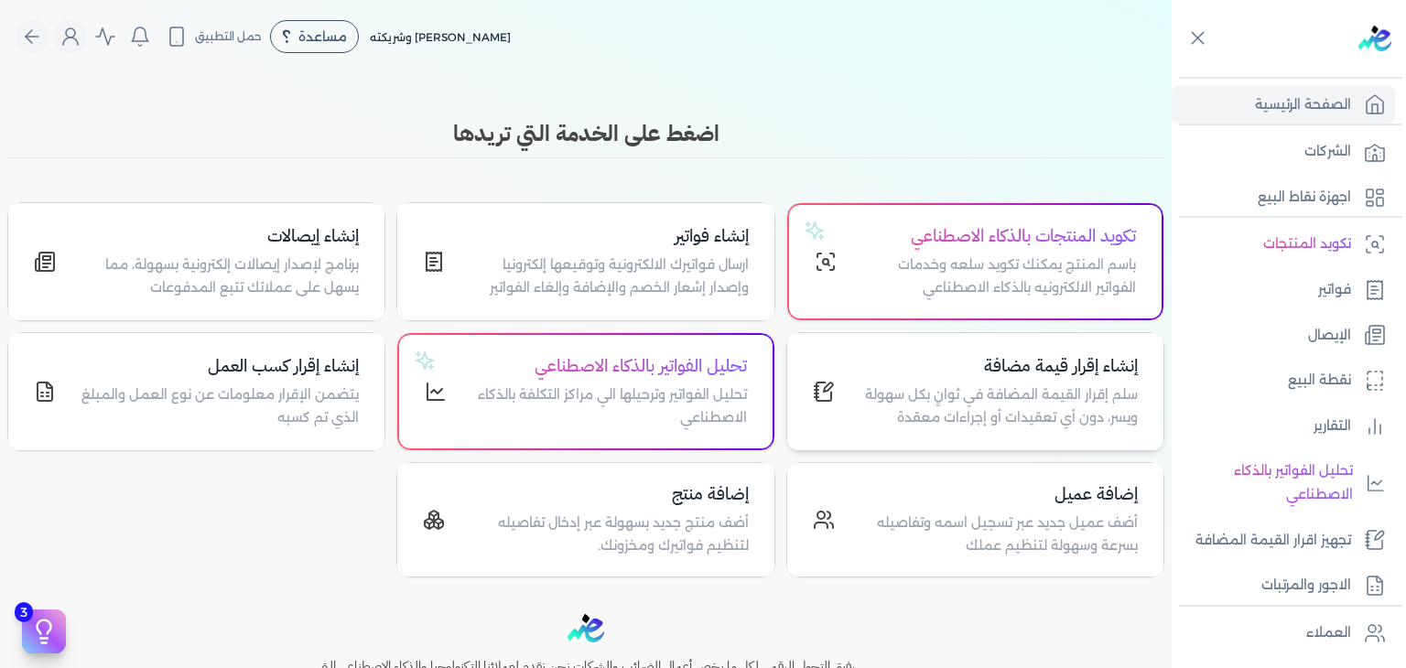
click at [985, 389] on p "سلم إقرار القيمة المضافة في ثوانٍ بكل سهولة ويسر، دون أي تعقيدات أو إجراءات معق…" at bounding box center [997, 406] width 281 height 47
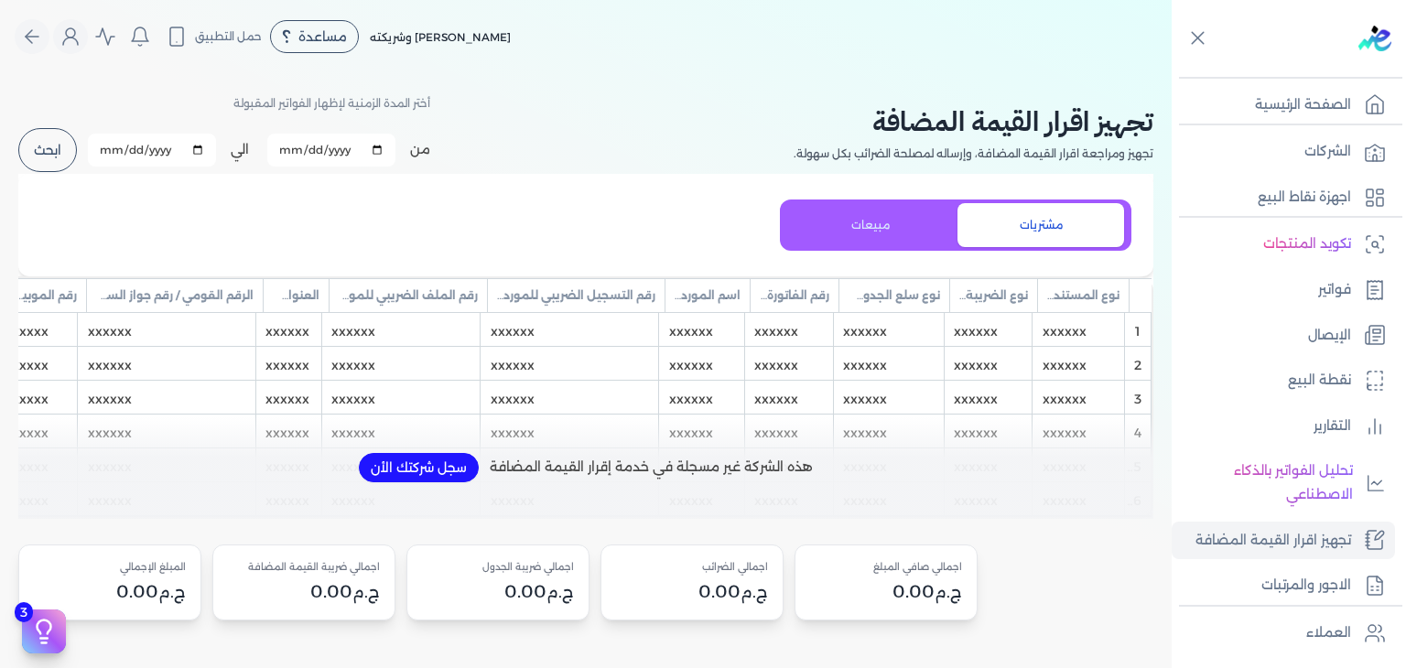
click at [70, 149] on button "ابحث" at bounding box center [47, 150] width 59 height 44
